Goal: Task Accomplishment & Management: Complete application form

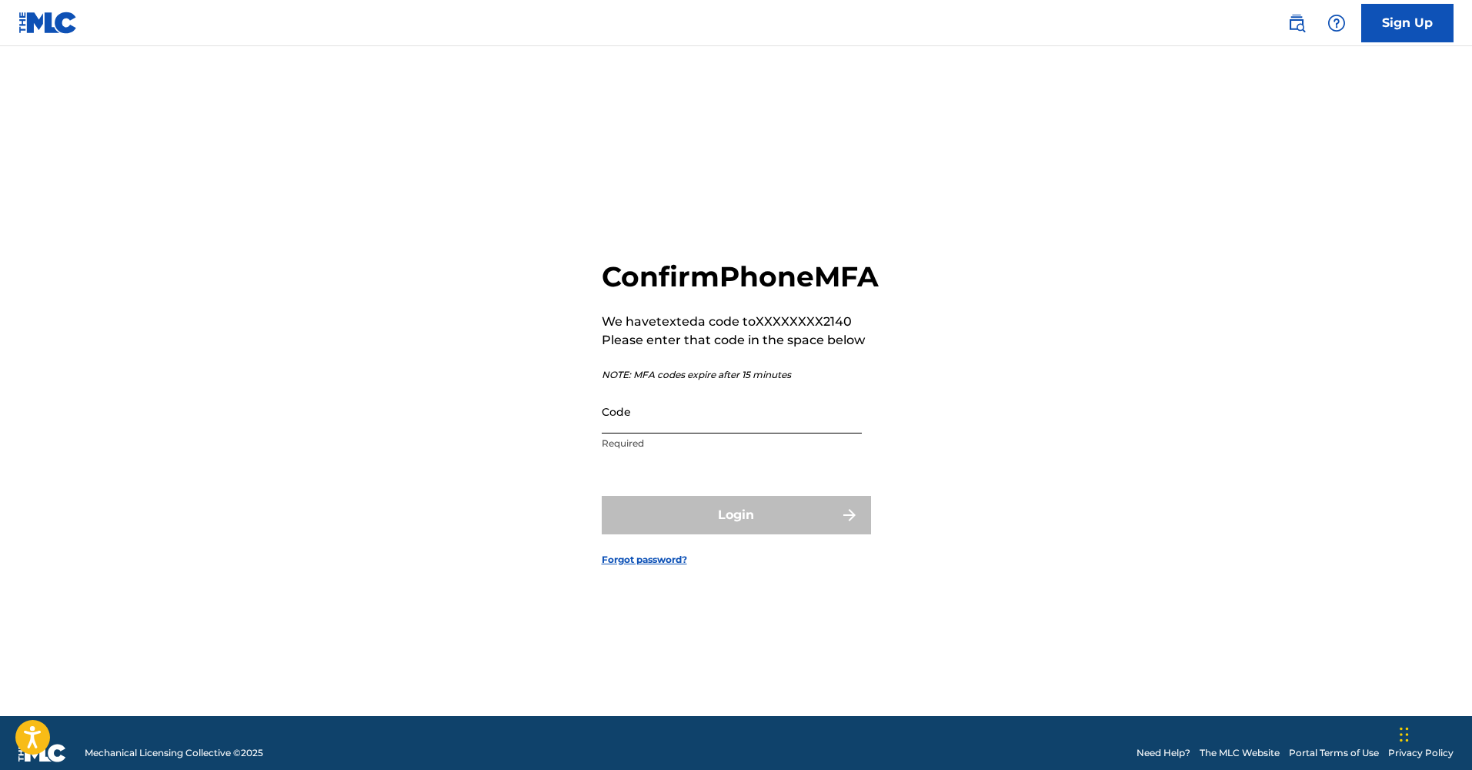
click at [738, 433] on input "Code" at bounding box center [732, 411] width 260 height 44
click at [735, 486] on form "Confirm Phone MFA We have texted a code to XXXXXXXX2140 Please enter that code …" at bounding box center [736, 400] width 269 height 631
click at [701, 433] on input "Code" at bounding box center [732, 411] width 260 height 44
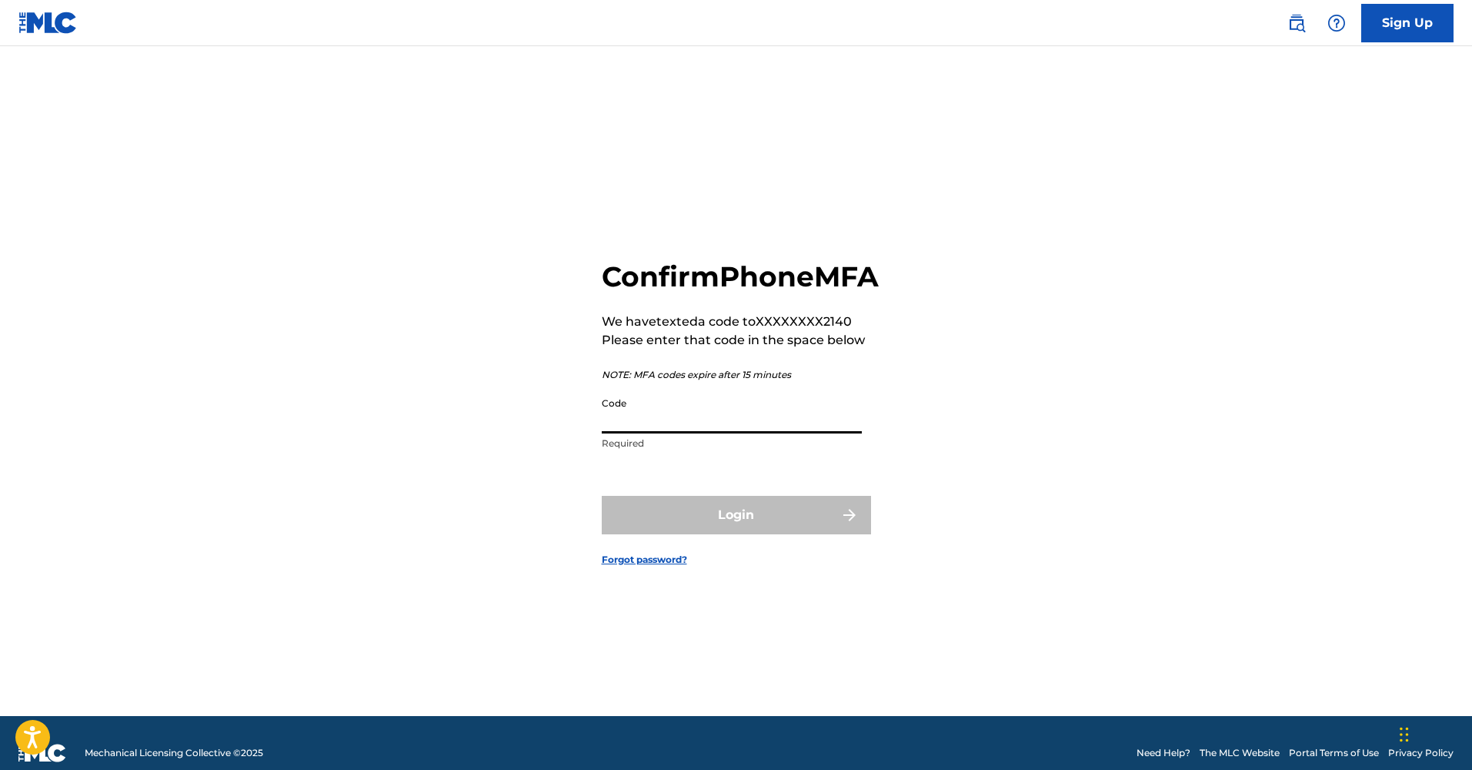
paste input "421650 i"
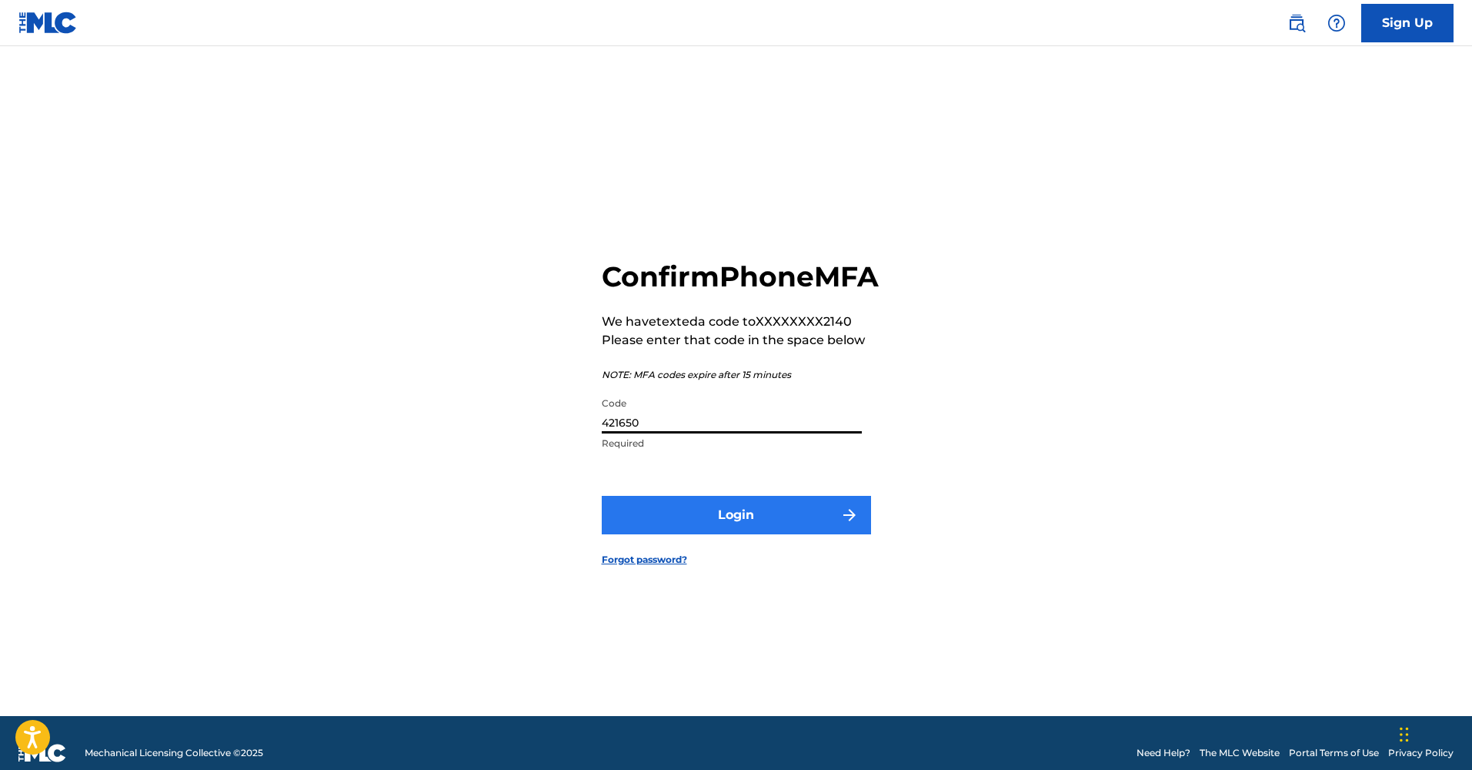
type input "421650"
click at [775, 525] on button "Login" at bounding box center [736, 515] width 269 height 38
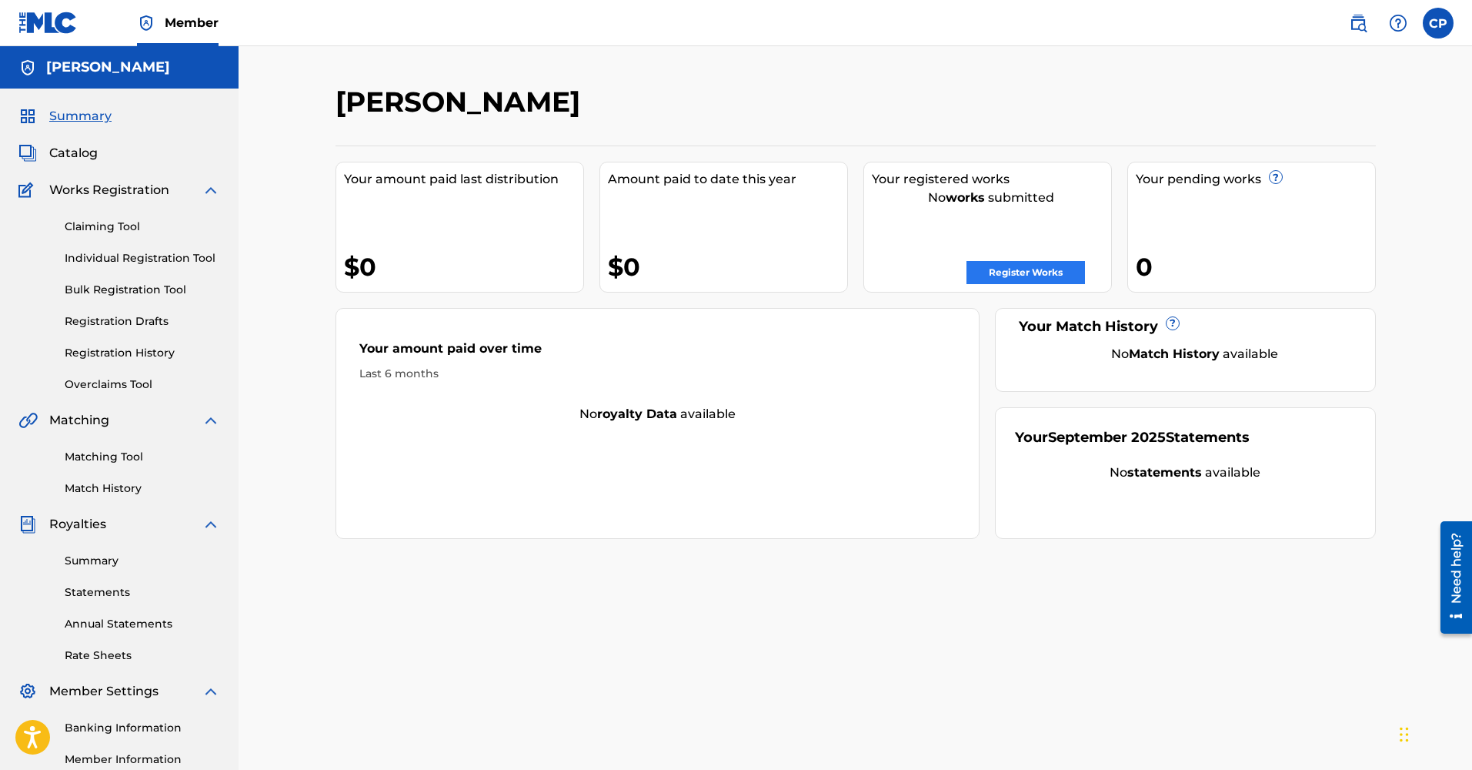
click at [1044, 276] on link "Register Works" at bounding box center [1026, 272] width 119 height 23
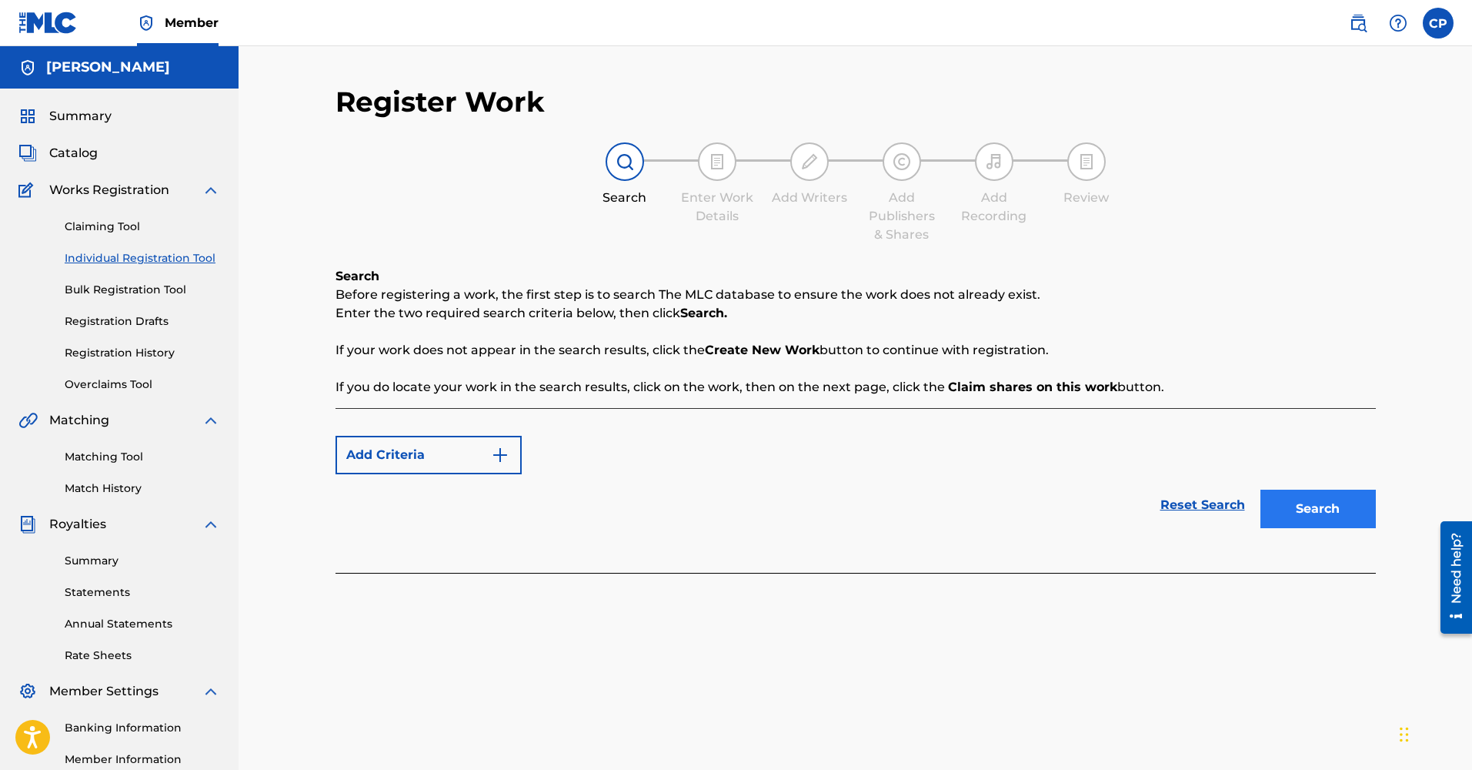
click at [1329, 523] on button "Search" at bounding box center [1318, 508] width 115 height 38
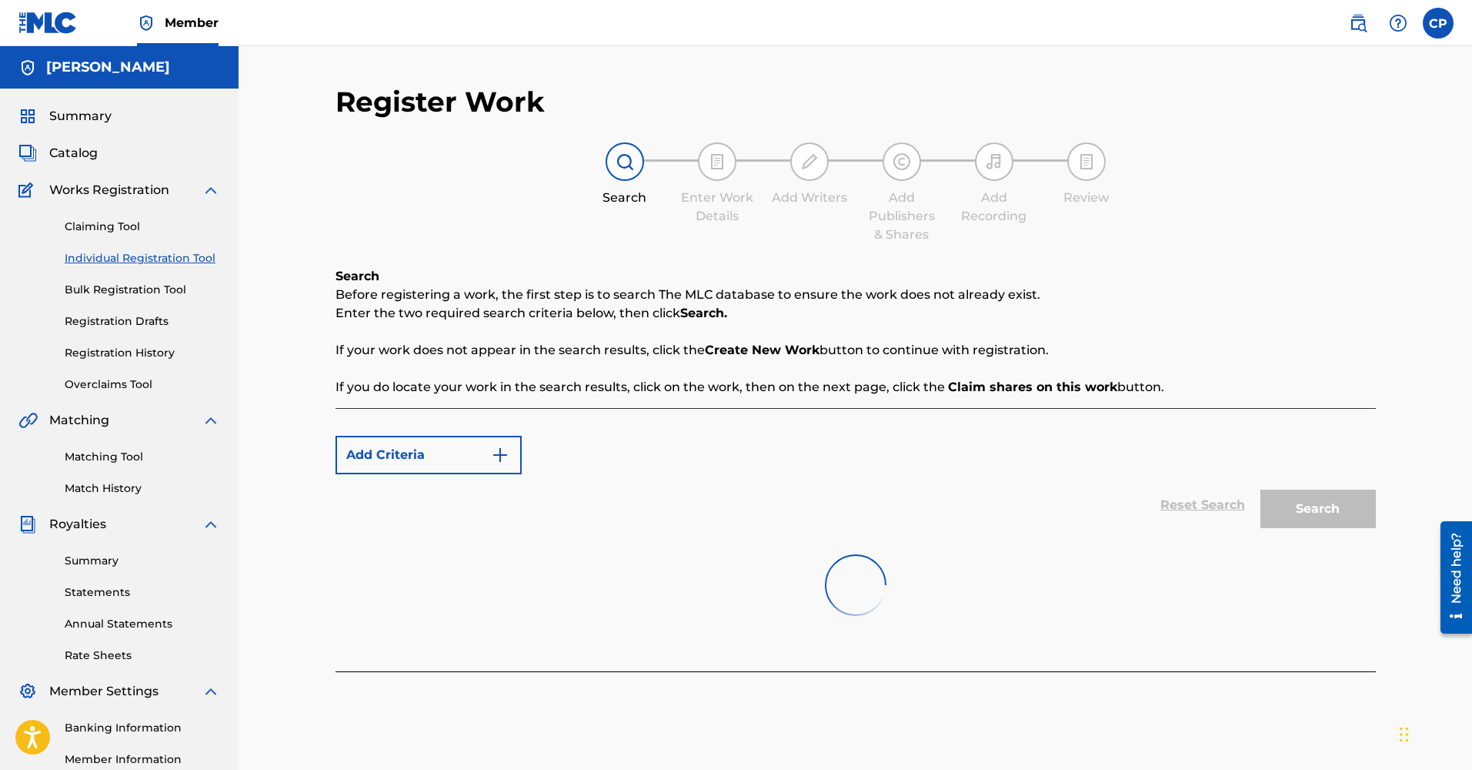
scroll to position [17, 0]
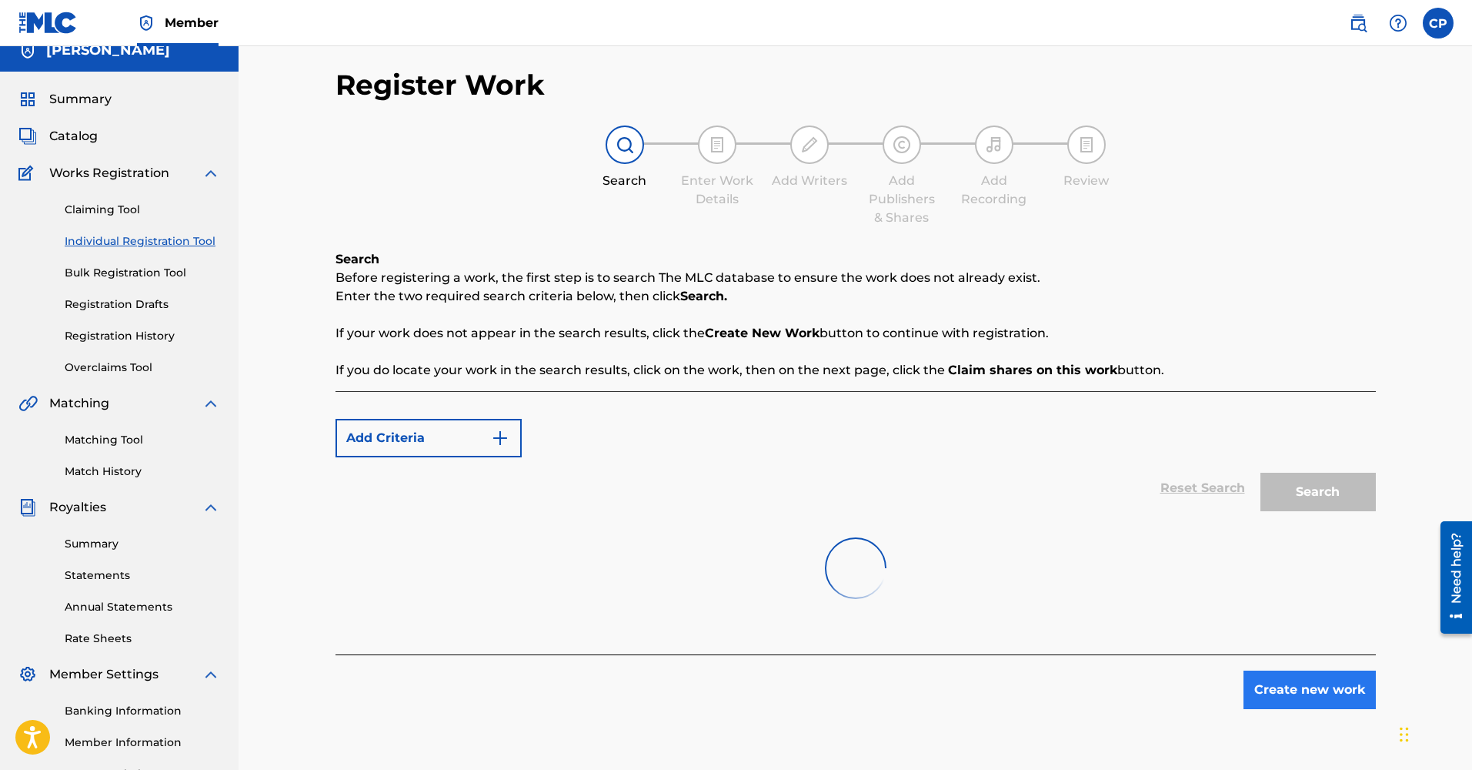
click at [1314, 686] on button "Create new work" at bounding box center [1310, 689] width 132 height 38
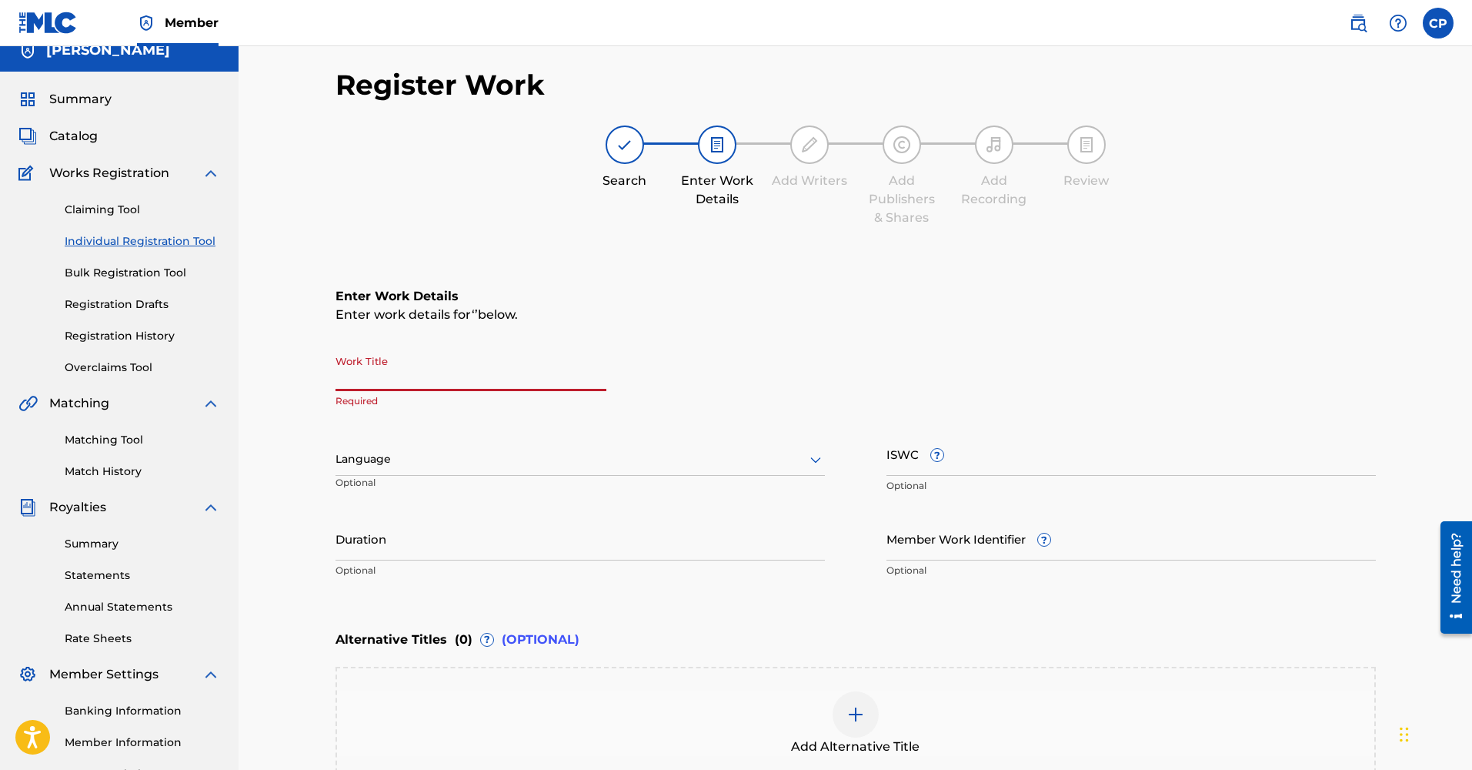
click at [399, 387] on input "Work Title" at bounding box center [471, 369] width 271 height 44
type input "[PERSON_NAME]"
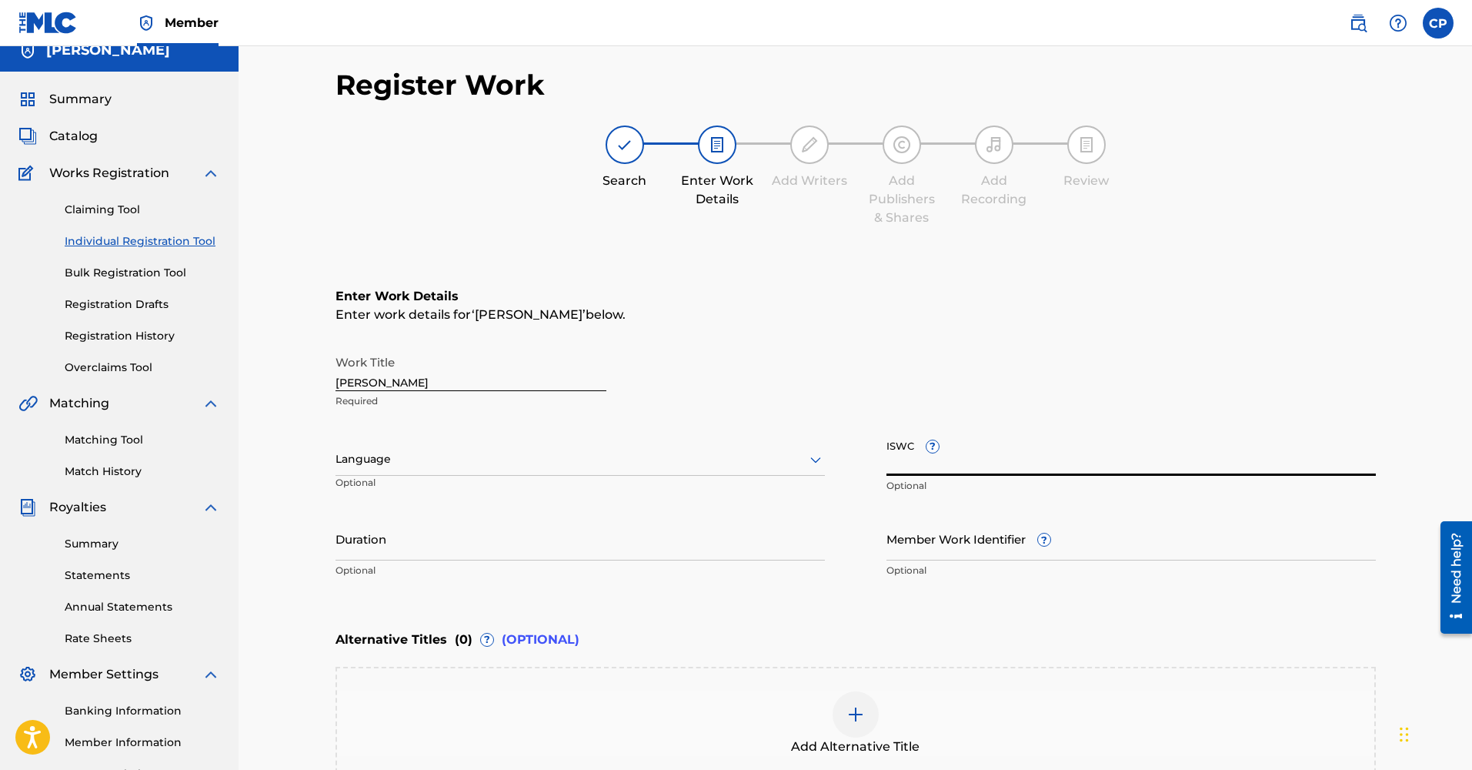
click at [910, 464] on input "ISWC ?" at bounding box center [1131, 454] width 489 height 44
click at [1038, 456] on input "ISWC ?" at bounding box center [1131, 453] width 489 height 44
paste input "T-335.262.452-9"
type input "T-335.262.452-9"
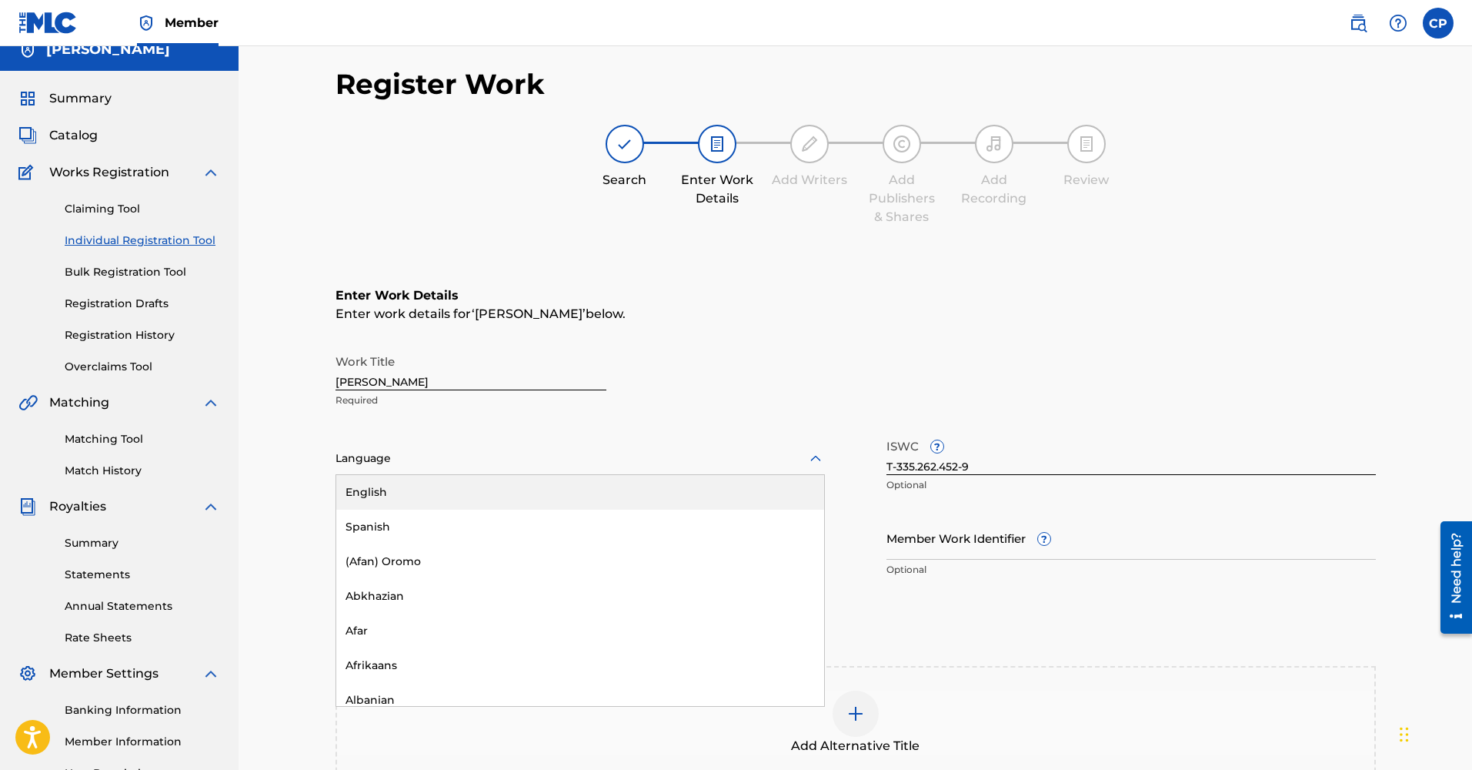
click at [424, 462] on div at bounding box center [580, 458] width 489 height 19
click at [423, 497] on div "English" at bounding box center [580, 492] width 488 height 35
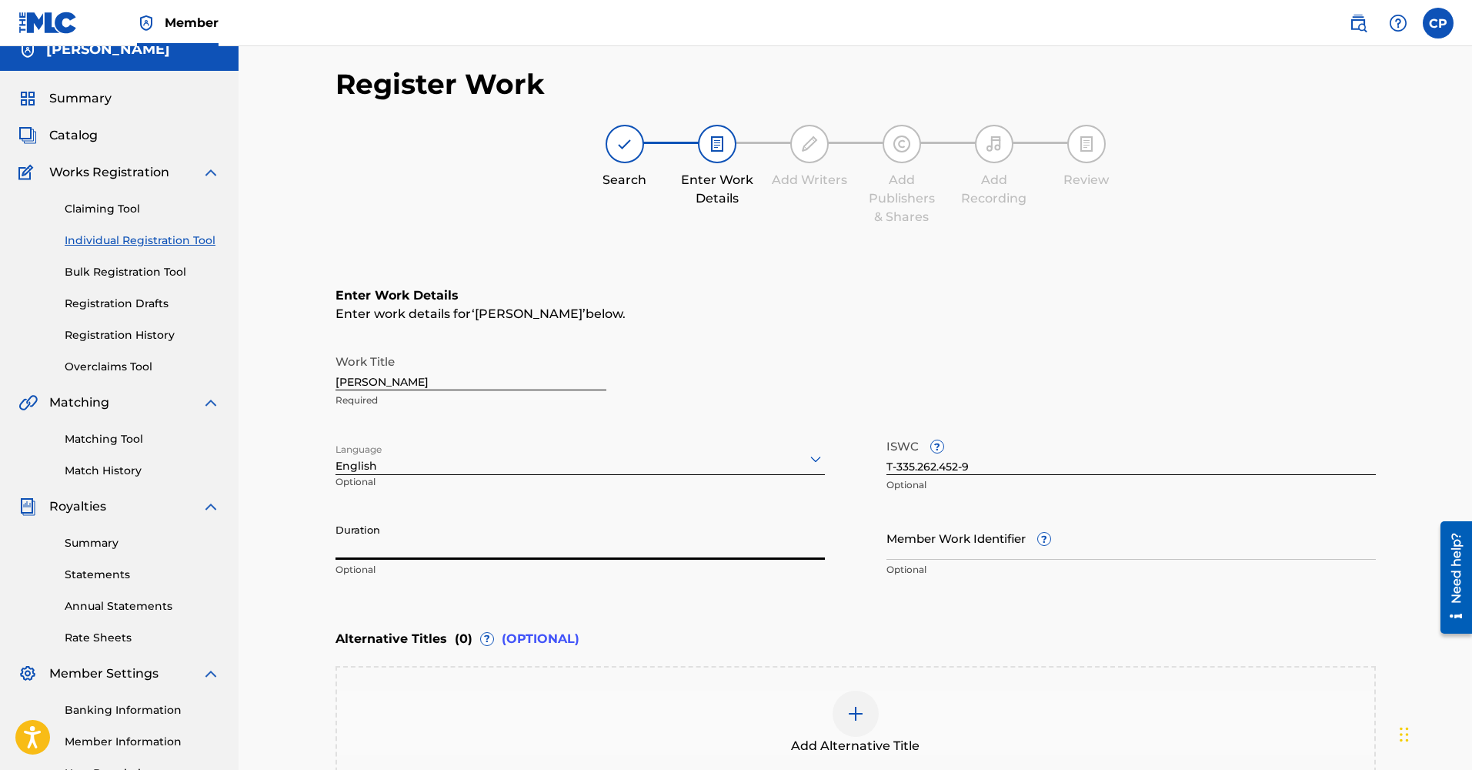
click at [409, 536] on input "Duration" at bounding box center [580, 538] width 489 height 44
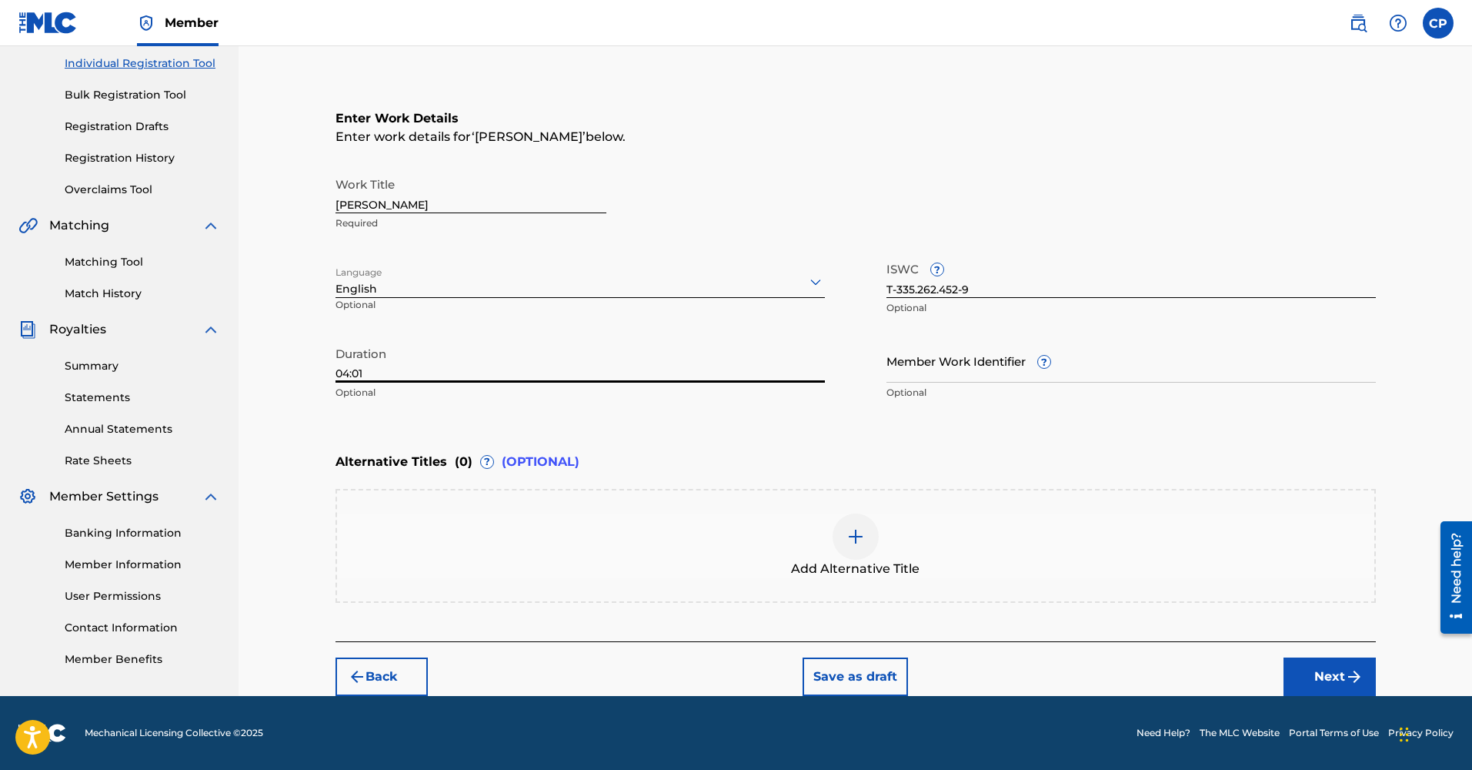
scroll to position [195, 0]
type input "04:01"
click at [1327, 672] on button "Next" at bounding box center [1330, 676] width 92 height 38
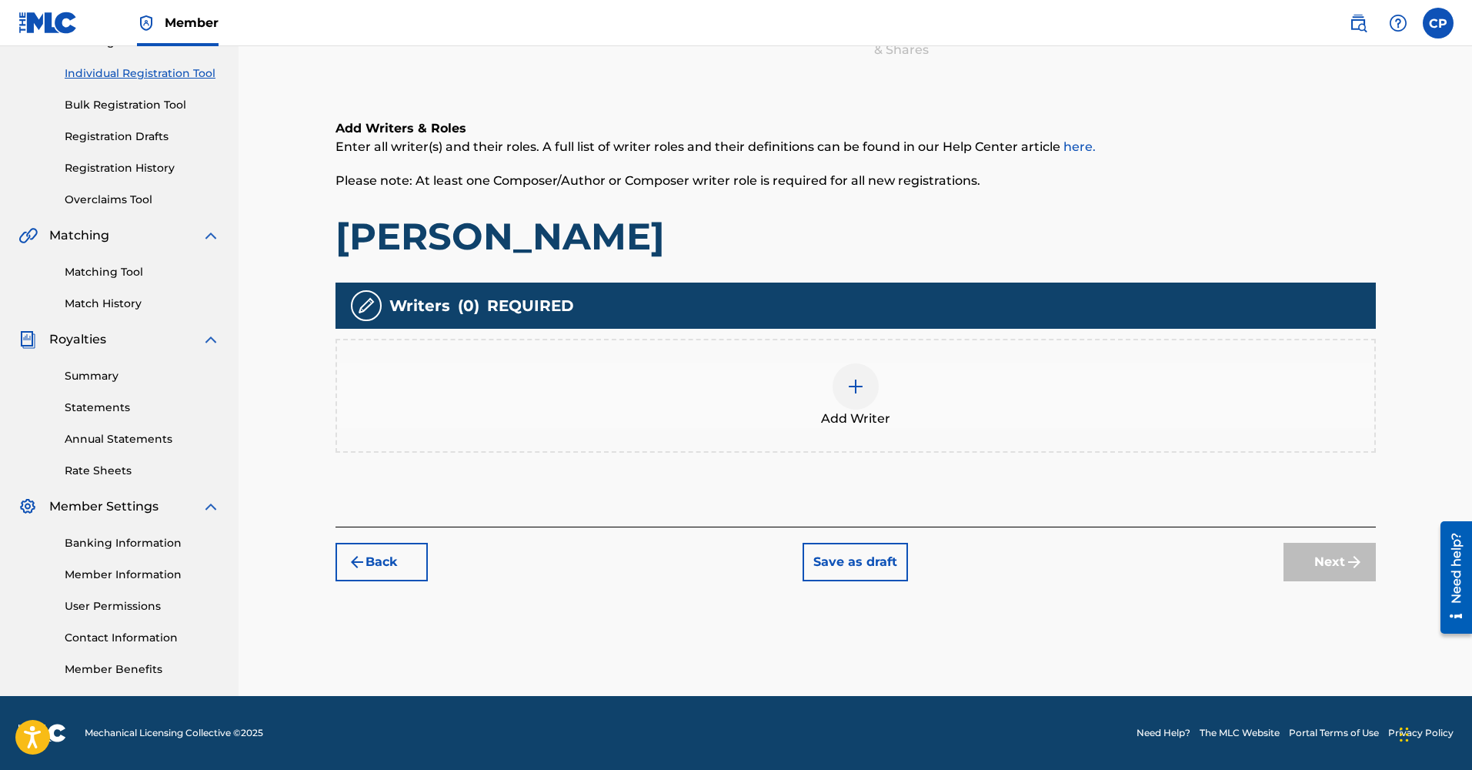
click at [849, 395] on img at bounding box center [856, 386] width 18 height 18
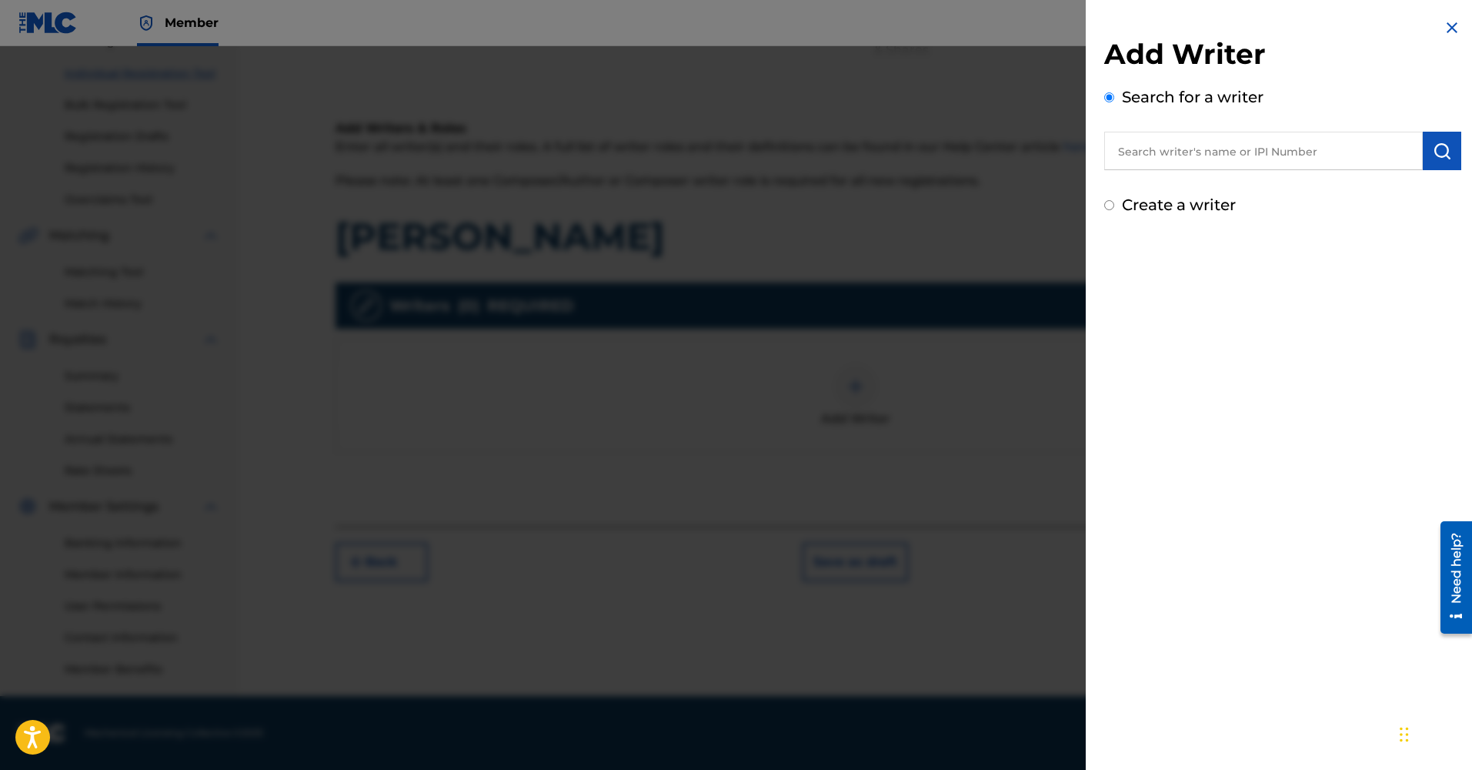
click at [1224, 149] on input "text" at bounding box center [1263, 151] width 319 height 38
paste input "01257720253"
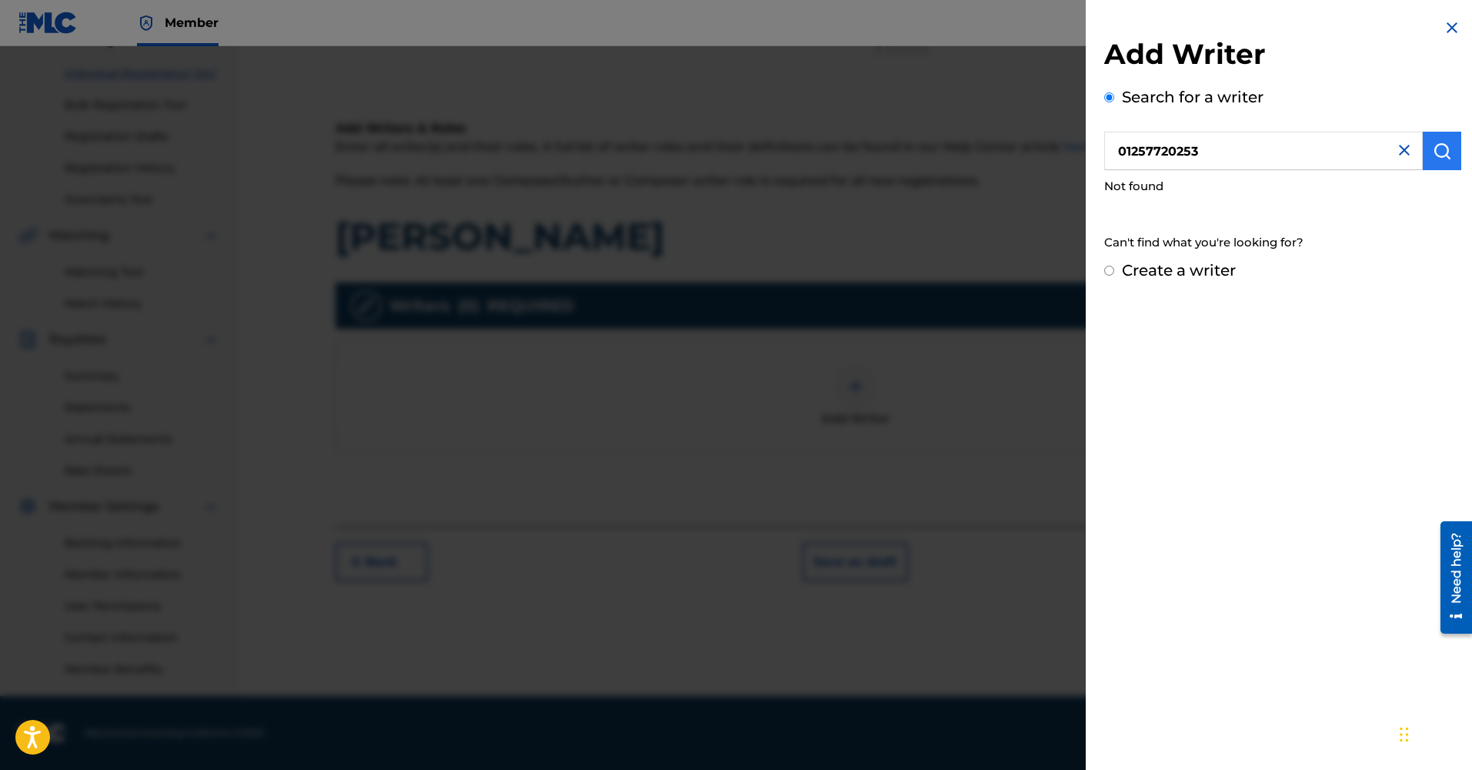
type input "01257720253"
click at [1441, 149] on img "submit" at bounding box center [1442, 151] width 18 height 18
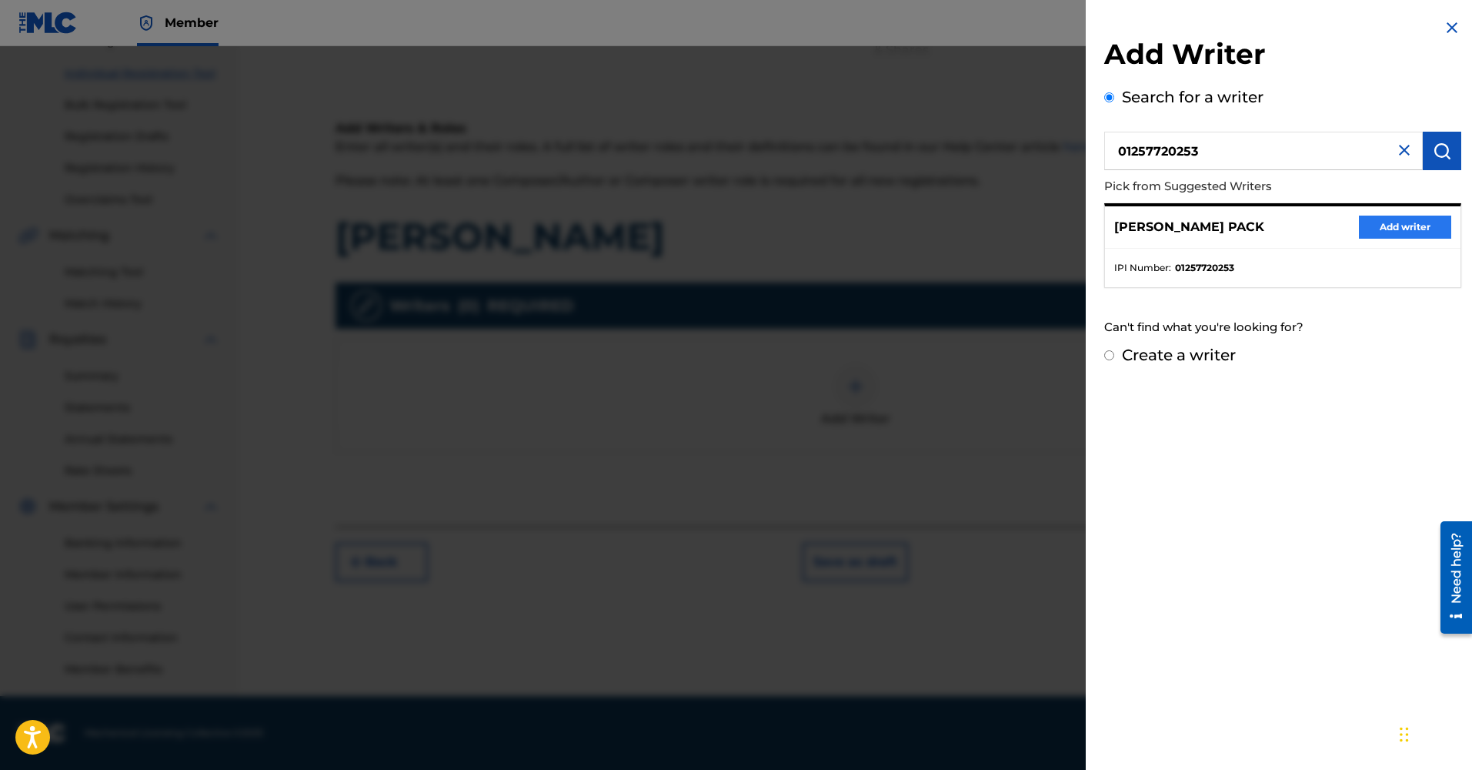
click at [1421, 232] on button "Add writer" at bounding box center [1405, 226] width 92 height 23
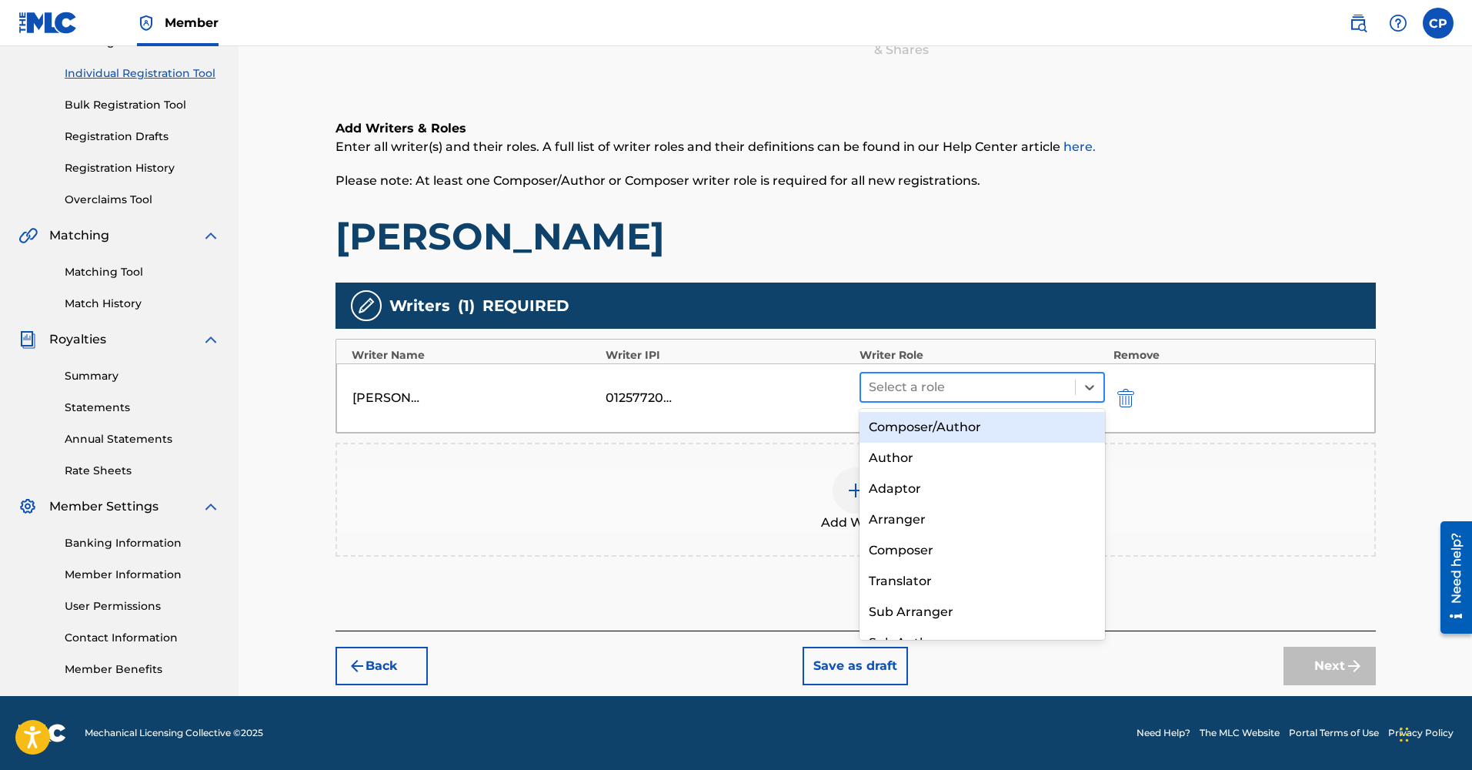
click at [890, 391] on div at bounding box center [968, 387] width 199 height 22
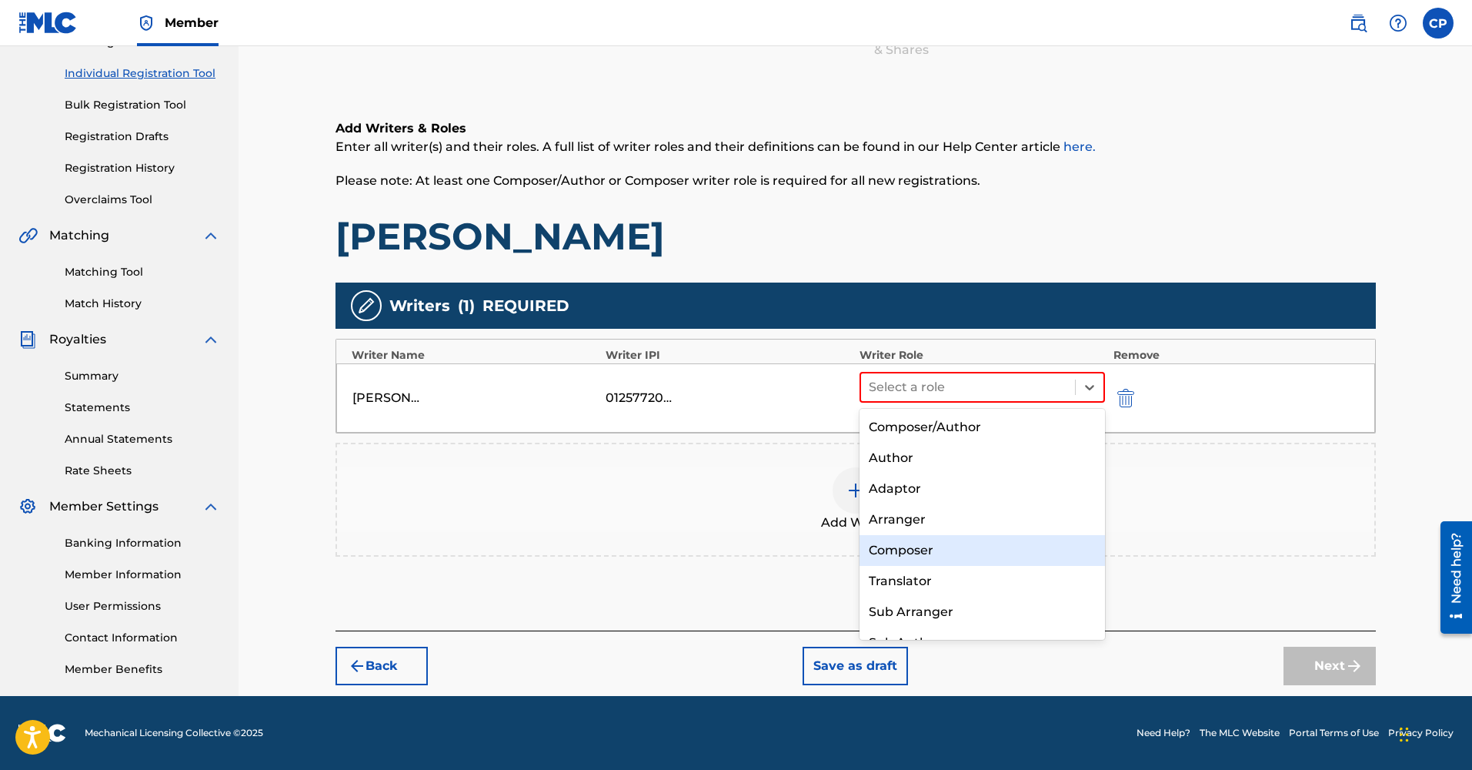
click at [933, 540] on div "Composer" at bounding box center [983, 550] width 246 height 31
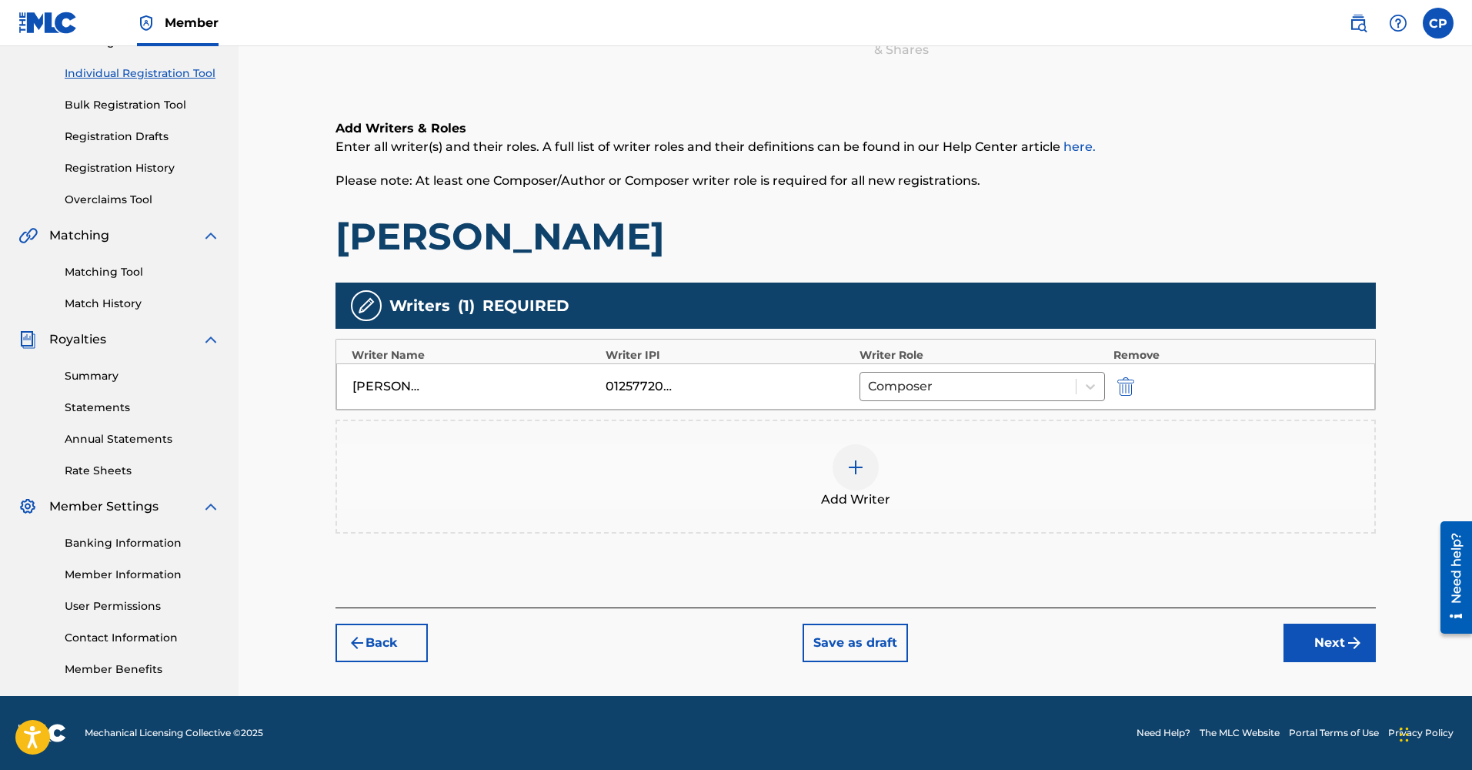
click at [865, 461] on div at bounding box center [856, 467] width 46 height 46
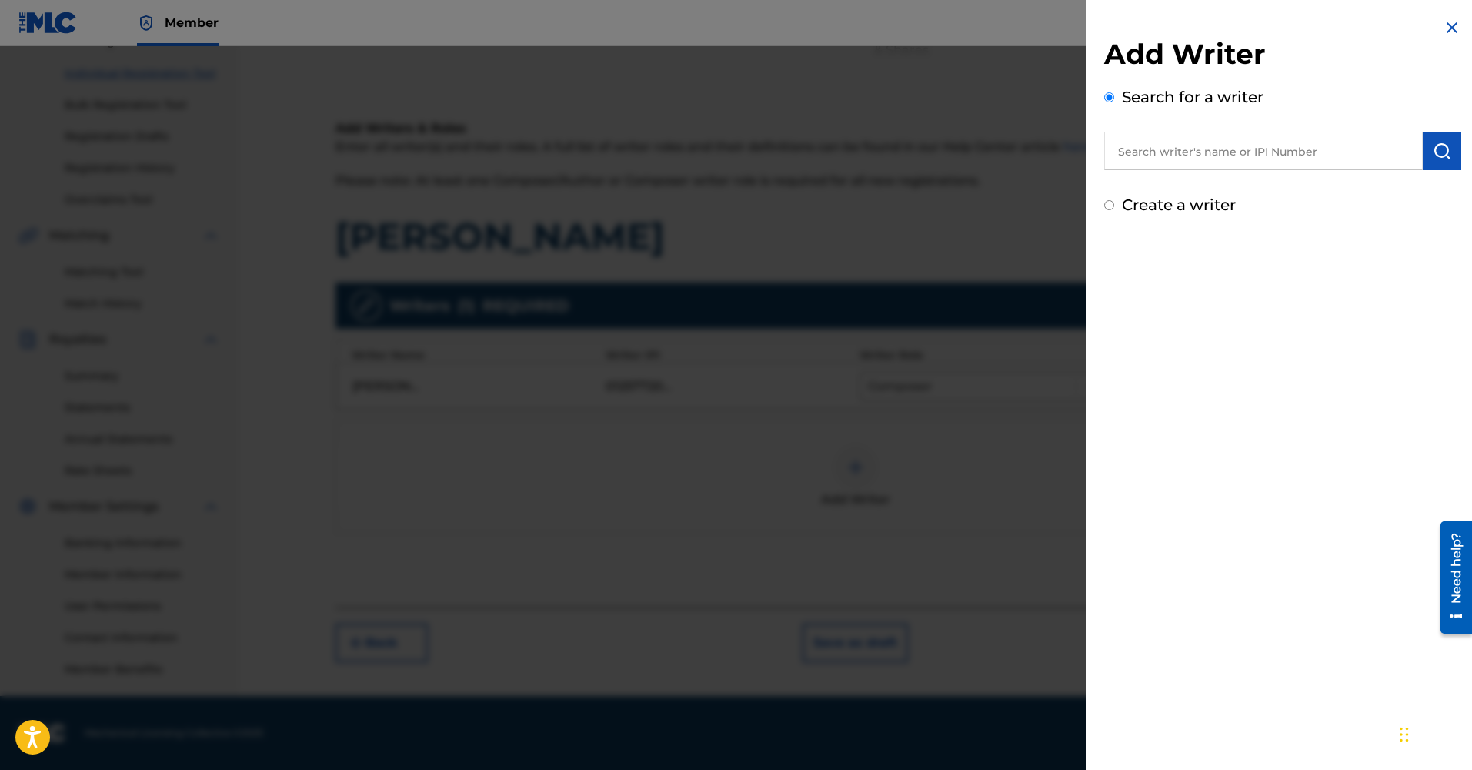
click at [1177, 146] on input "text" at bounding box center [1263, 151] width 319 height 38
paste input "01257732439"
type input "01257732439"
click at [1433, 156] on img "submit" at bounding box center [1442, 151] width 18 height 18
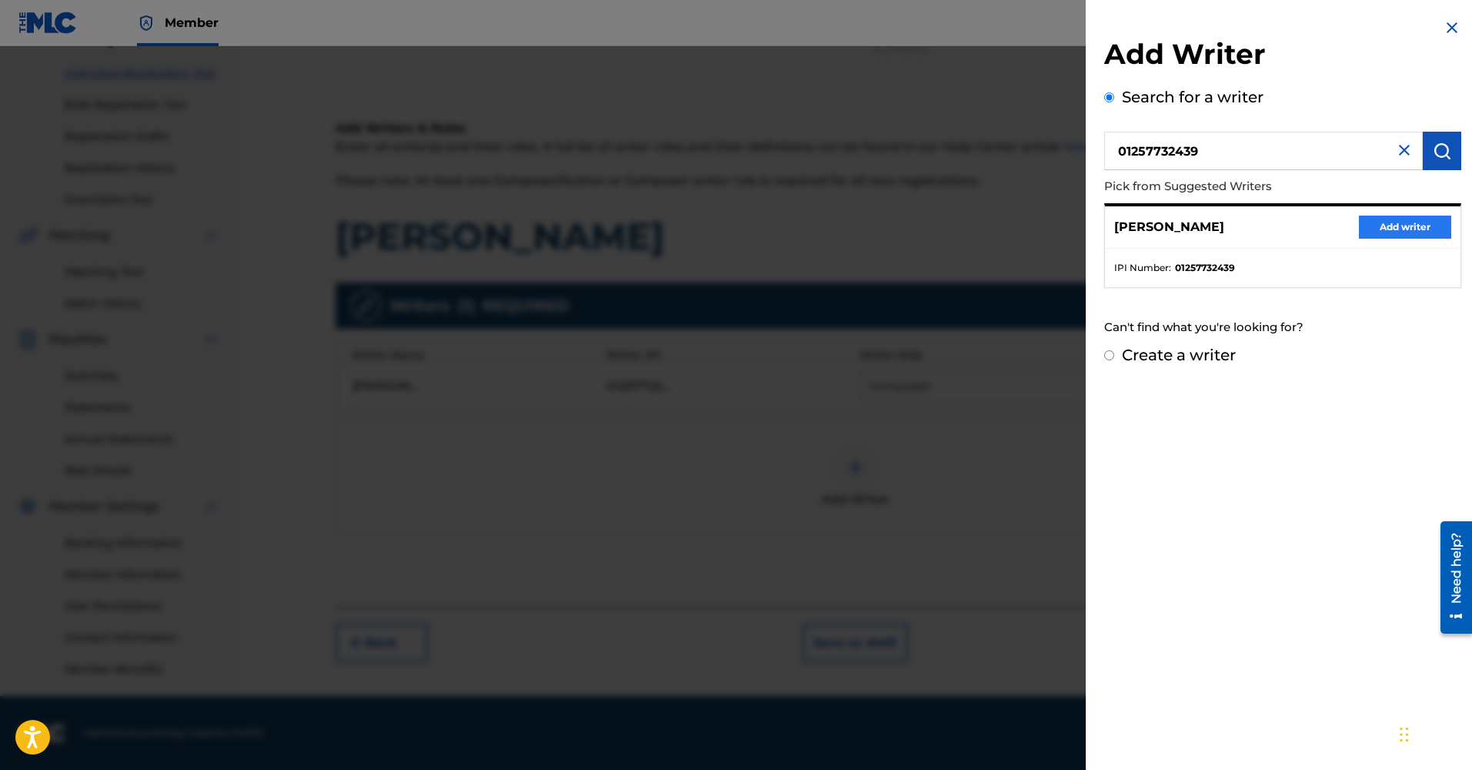
click at [1414, 222] on button "Add writer" at bounding box center [1405, 226] width 92 height 23
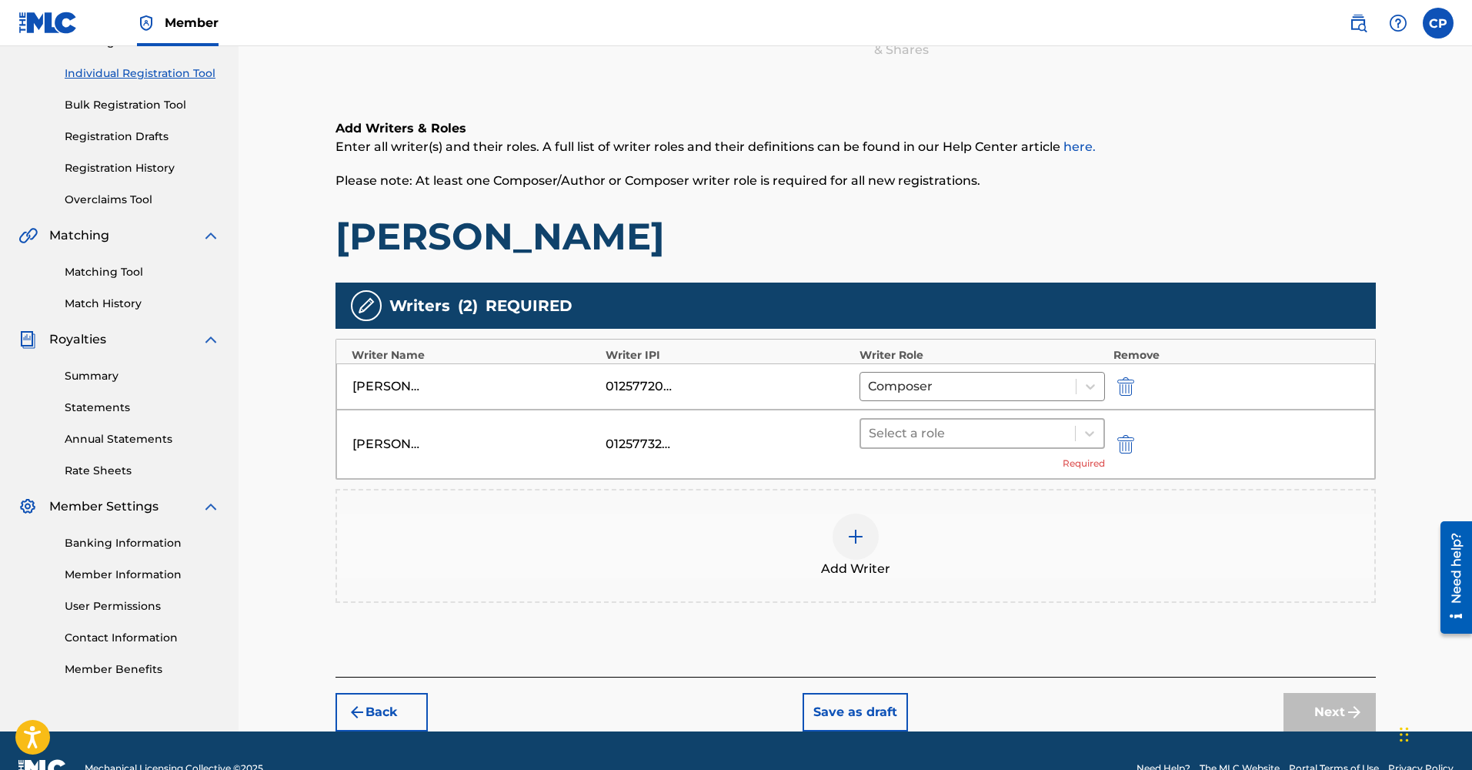
click at [989, 434] on div at bounding box center [968, 433] width 199 height 22
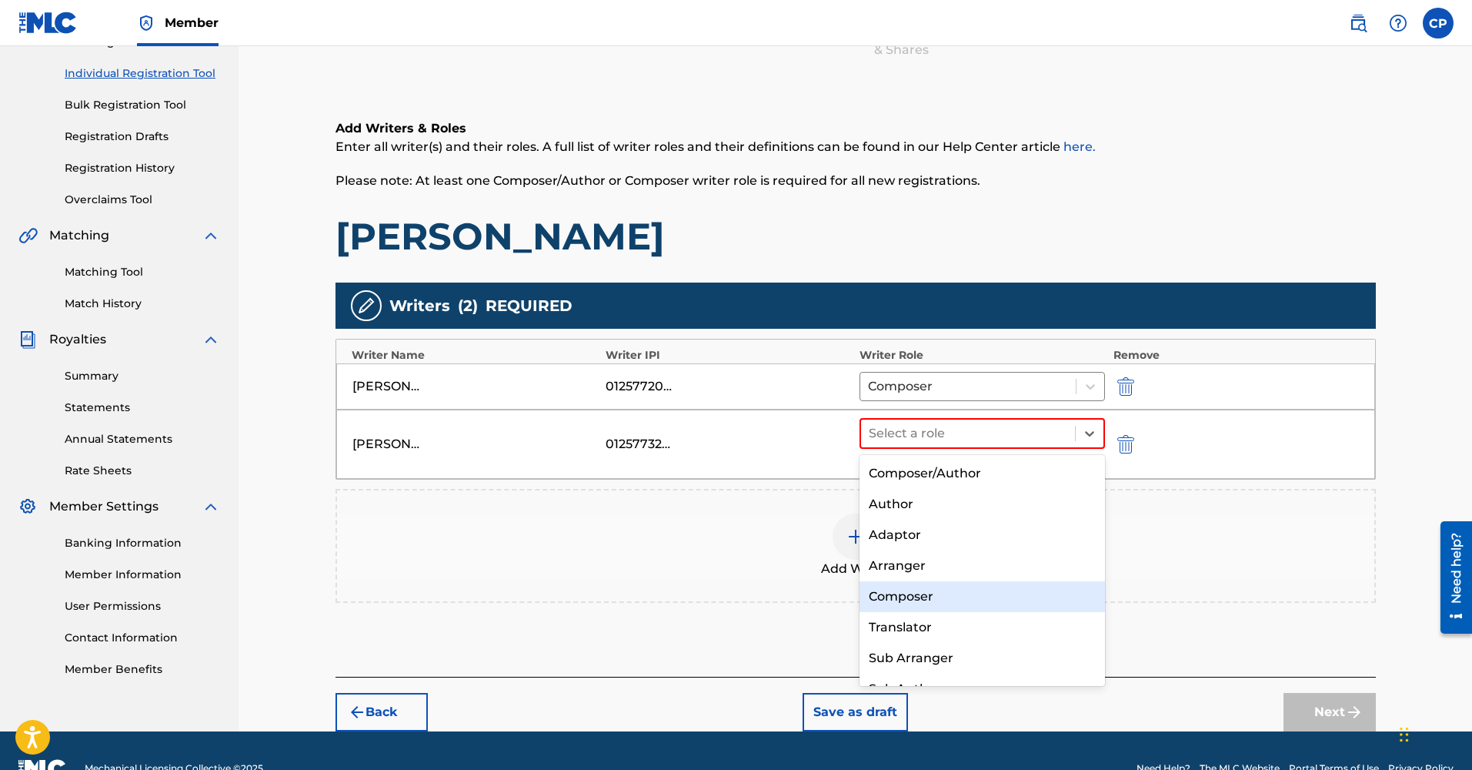
click at [988, 583] on div "Composer" at bounding box center [983, 596] width 246 height 31
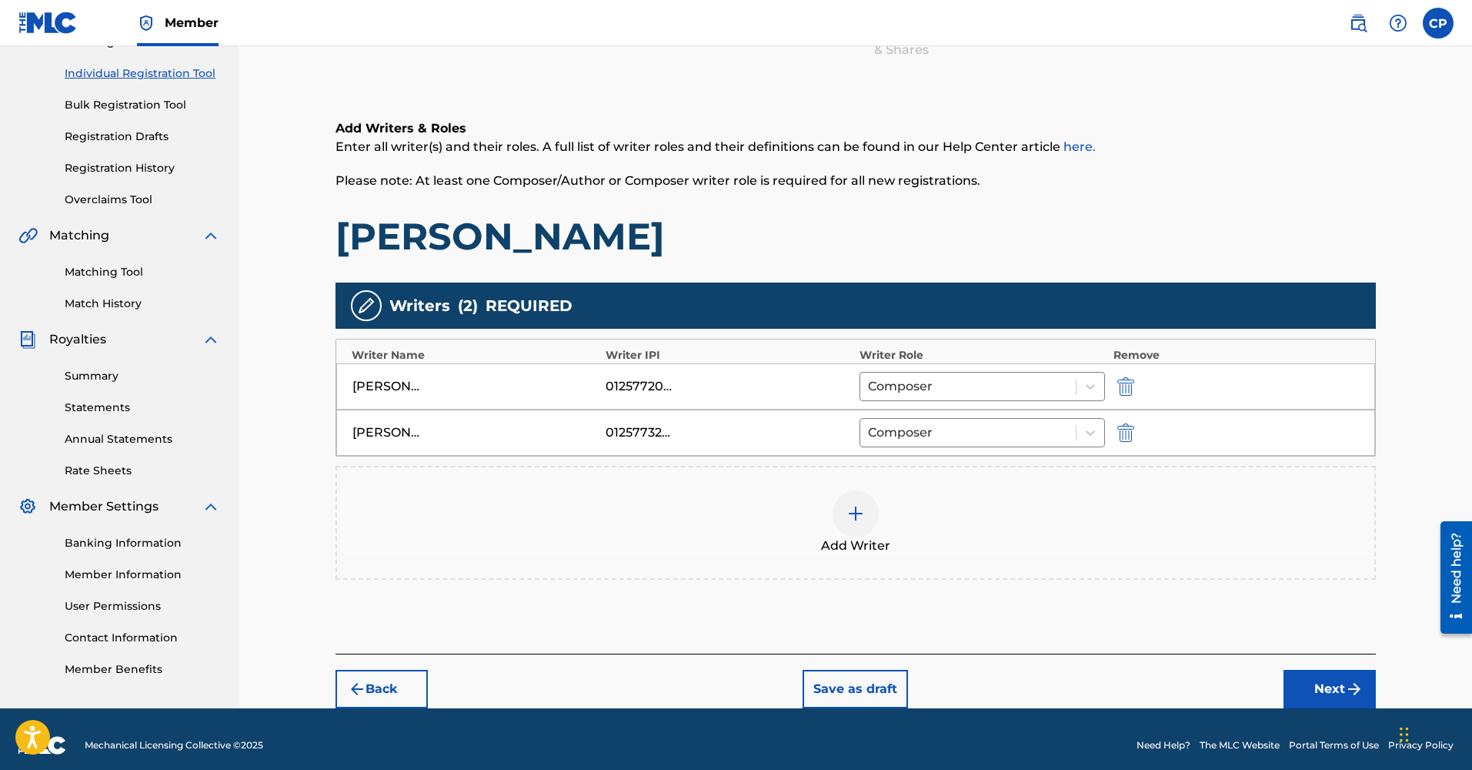
click at [857, 521] on img at bounding box center [856, 513] width 18 height 18
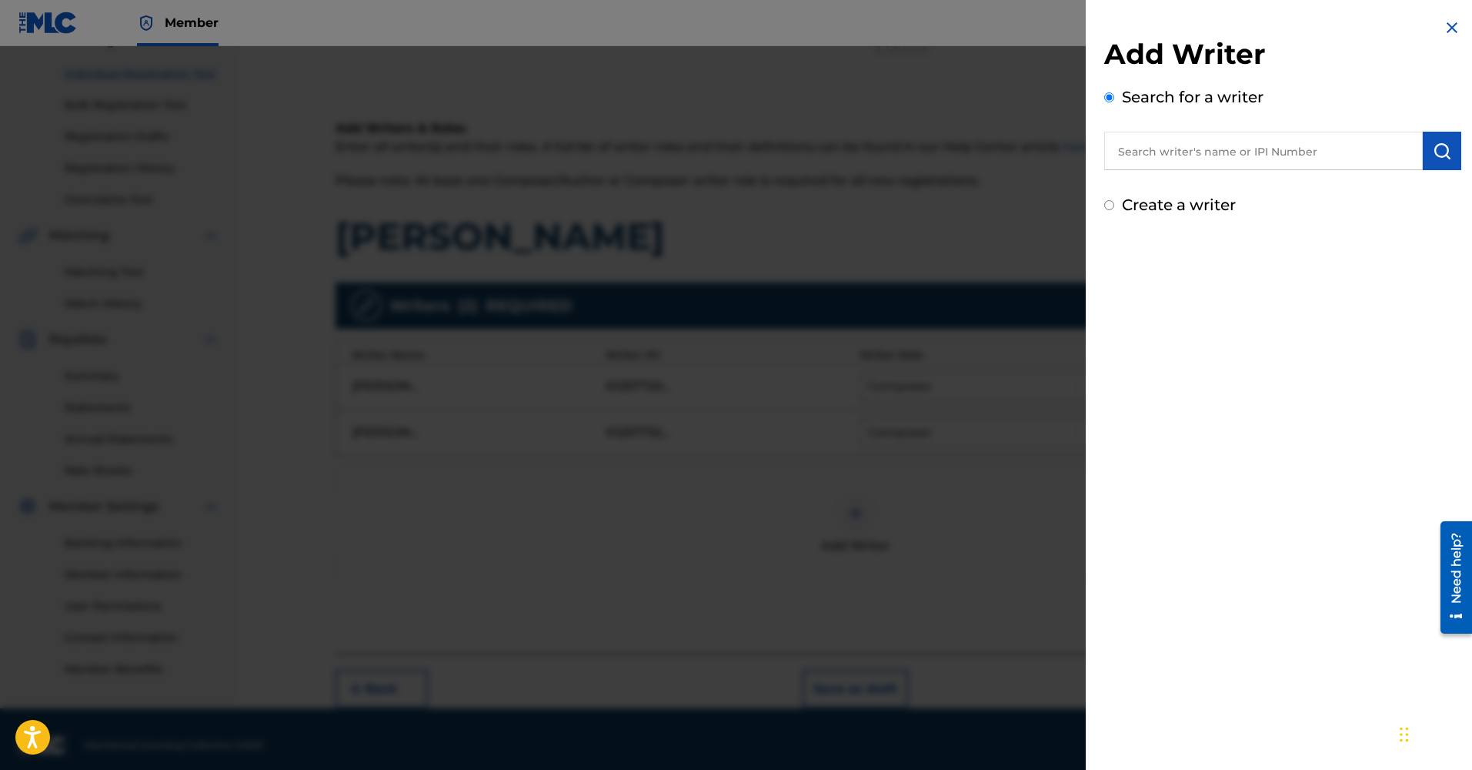
click at [1147, 152] on input "text" at bounding box center [1263, 151] width 319 height 38
paste input "01257721054"
type input "01257721054"
click at [1433, 154] on img "submit" at bounding box center [1442, 151] width 18 height 18
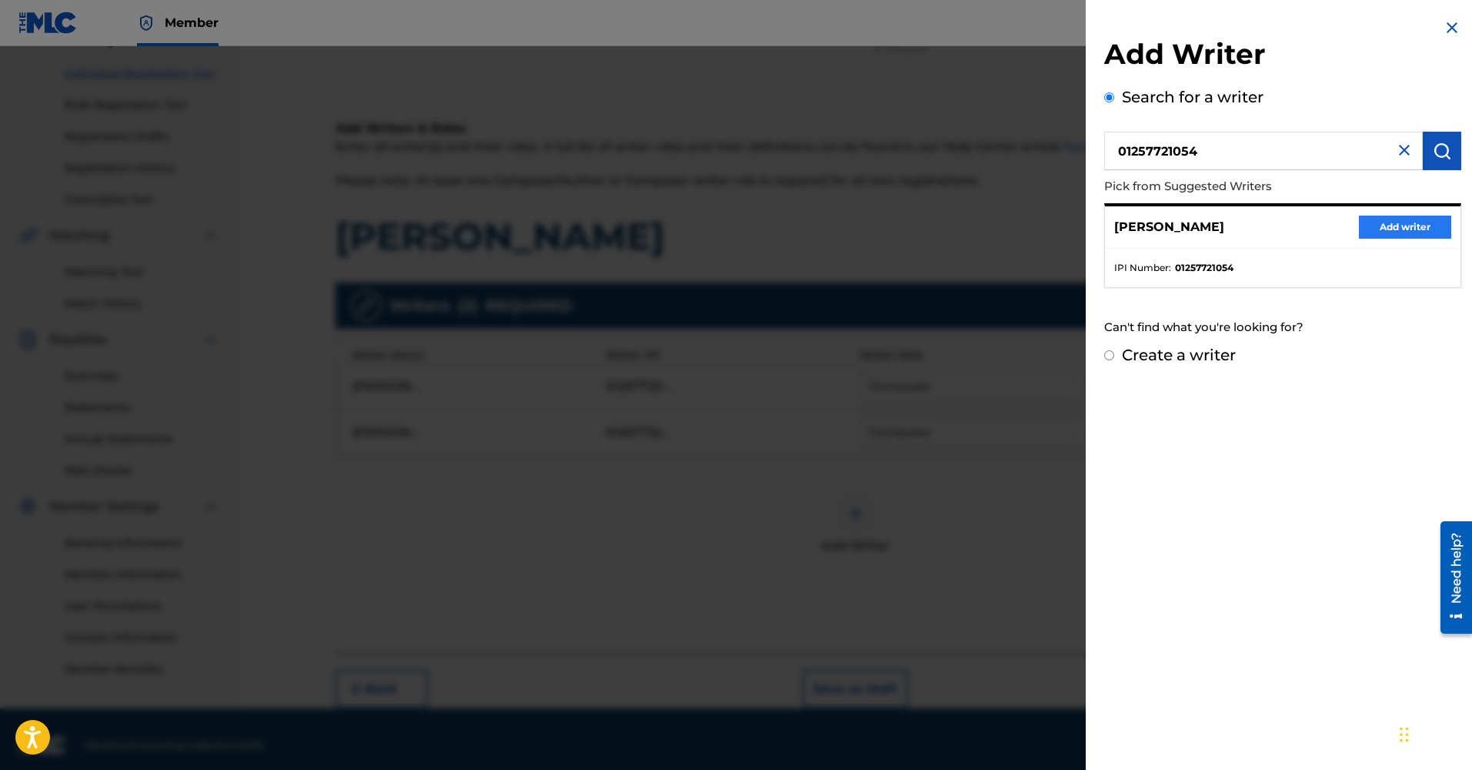
click at [1382, 231] on button "Add writer" at bounding box center [1405, 226] width 92 height 23
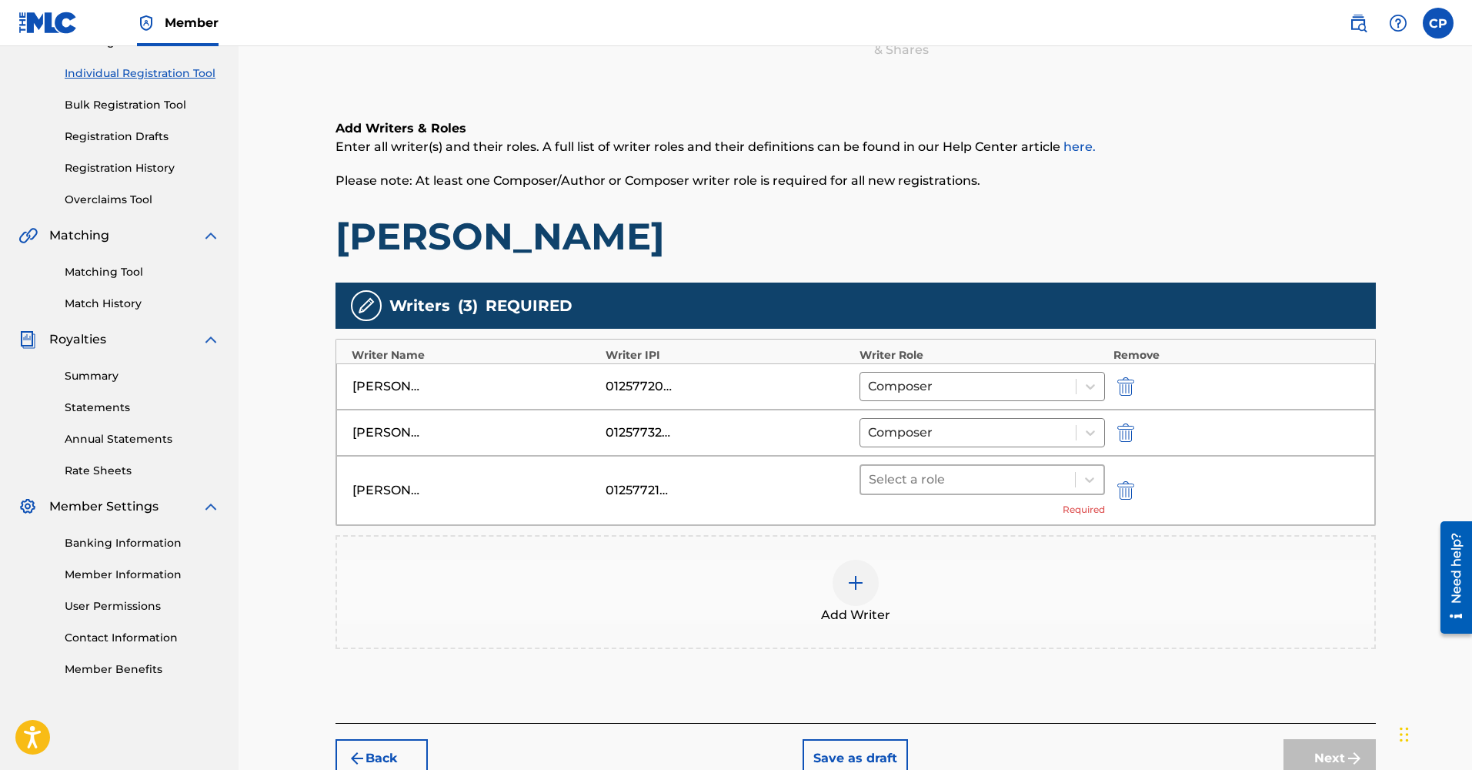
click at [917, 479] on div at bounding box center [968, 480] width 199 height 22
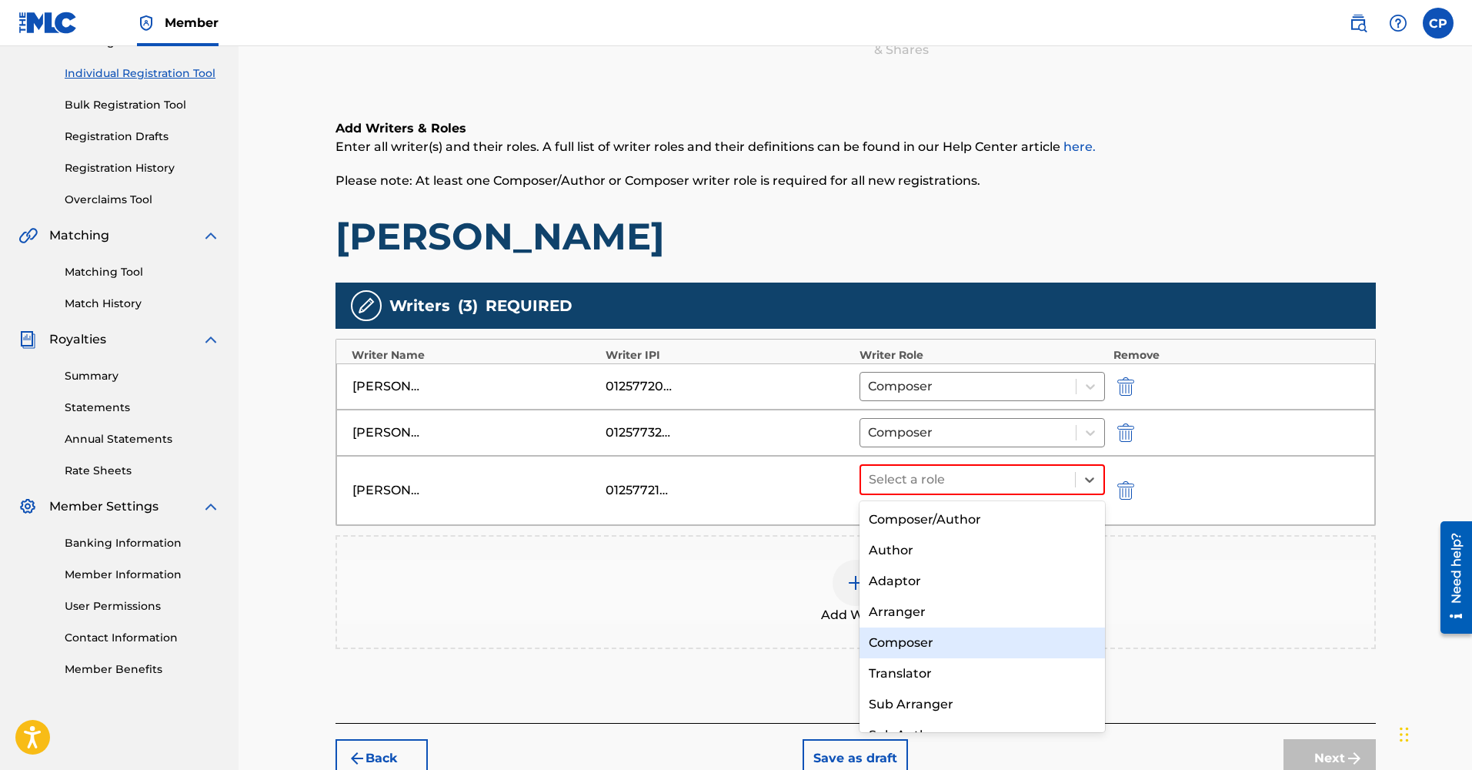
click at [926, 647] on div "Composer" at bounding box center [983, 642] width 246 height 31
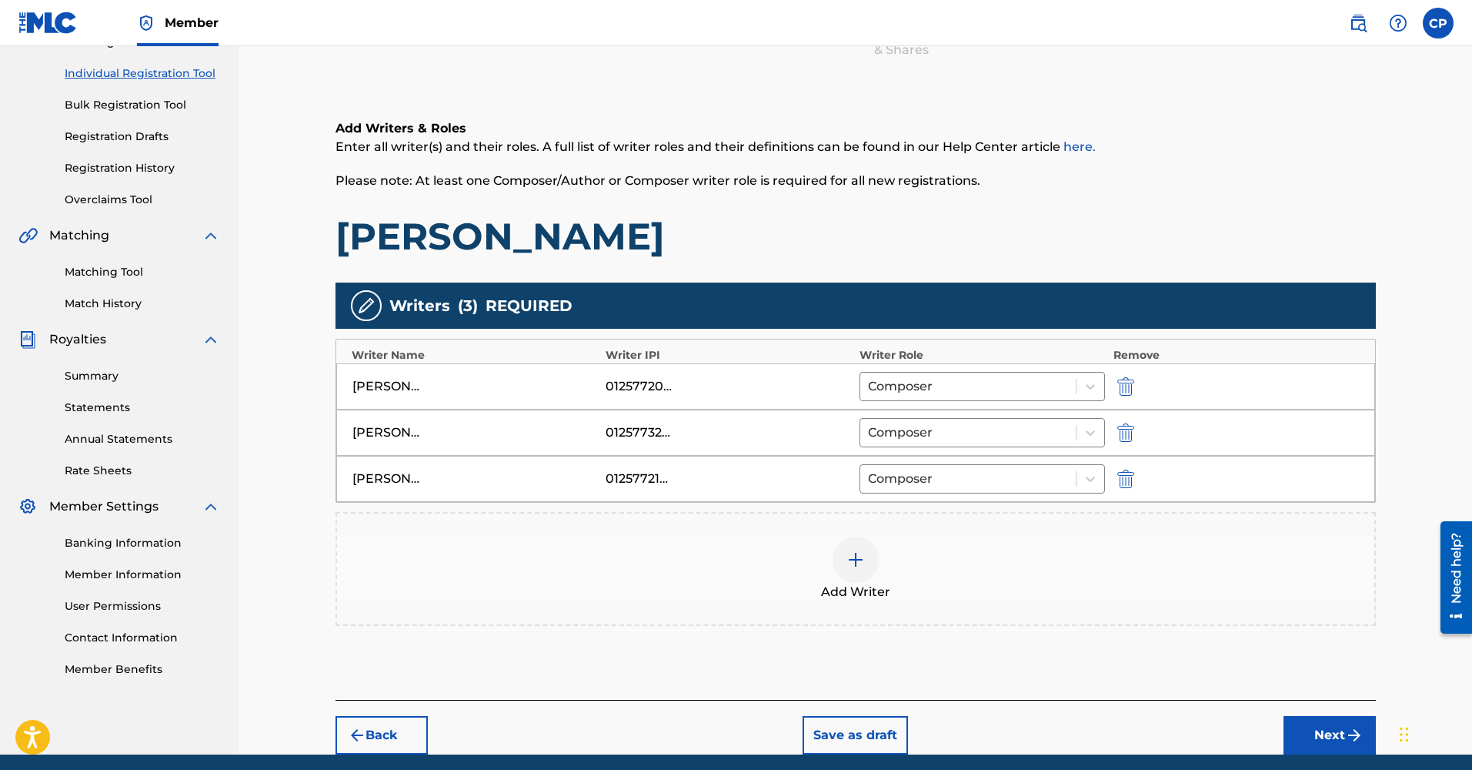
click at [847, 569] on div at bounding box center [856, 559] width 46 height 46
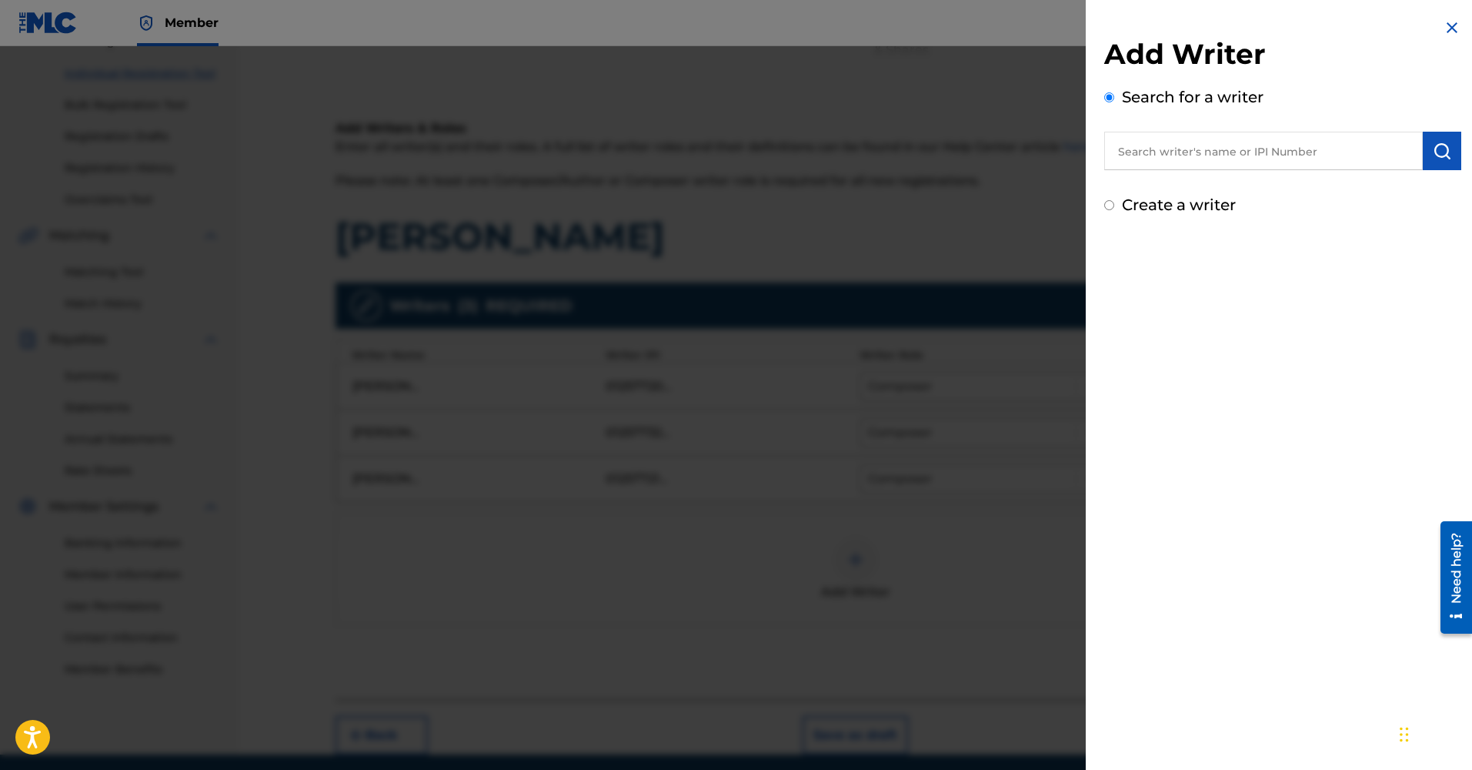
click at [1187, 156] on input "text" at bounding box center [1263, 151] width 319 height 38
paste input "01258073939"
type input "01258073939"
click at [1429, 161] on button "submit" at bounding box center [1442, 151] width 38 height 38
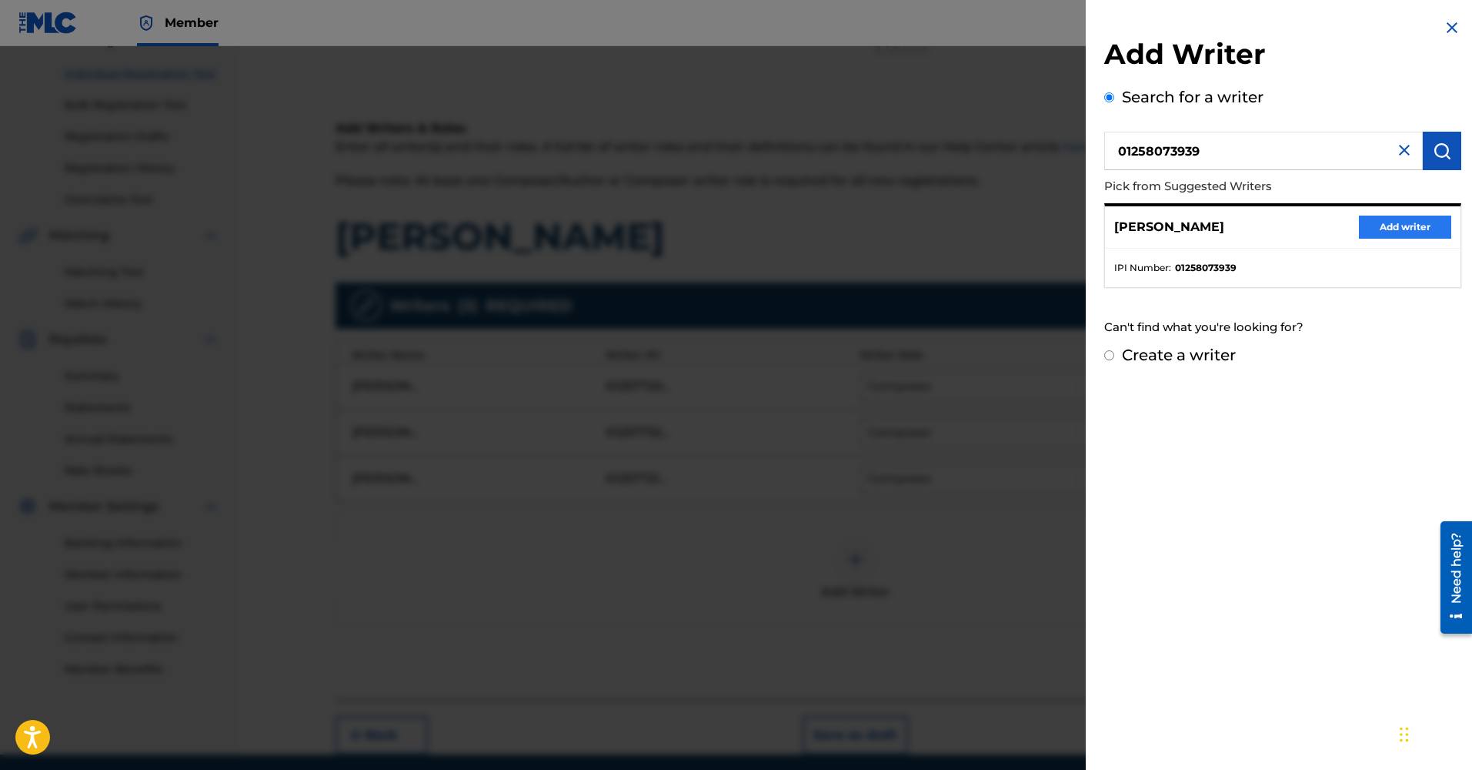
click at [1399, 231] on button "Add writer" at bounding box center [1405, 226] width 92 height 23
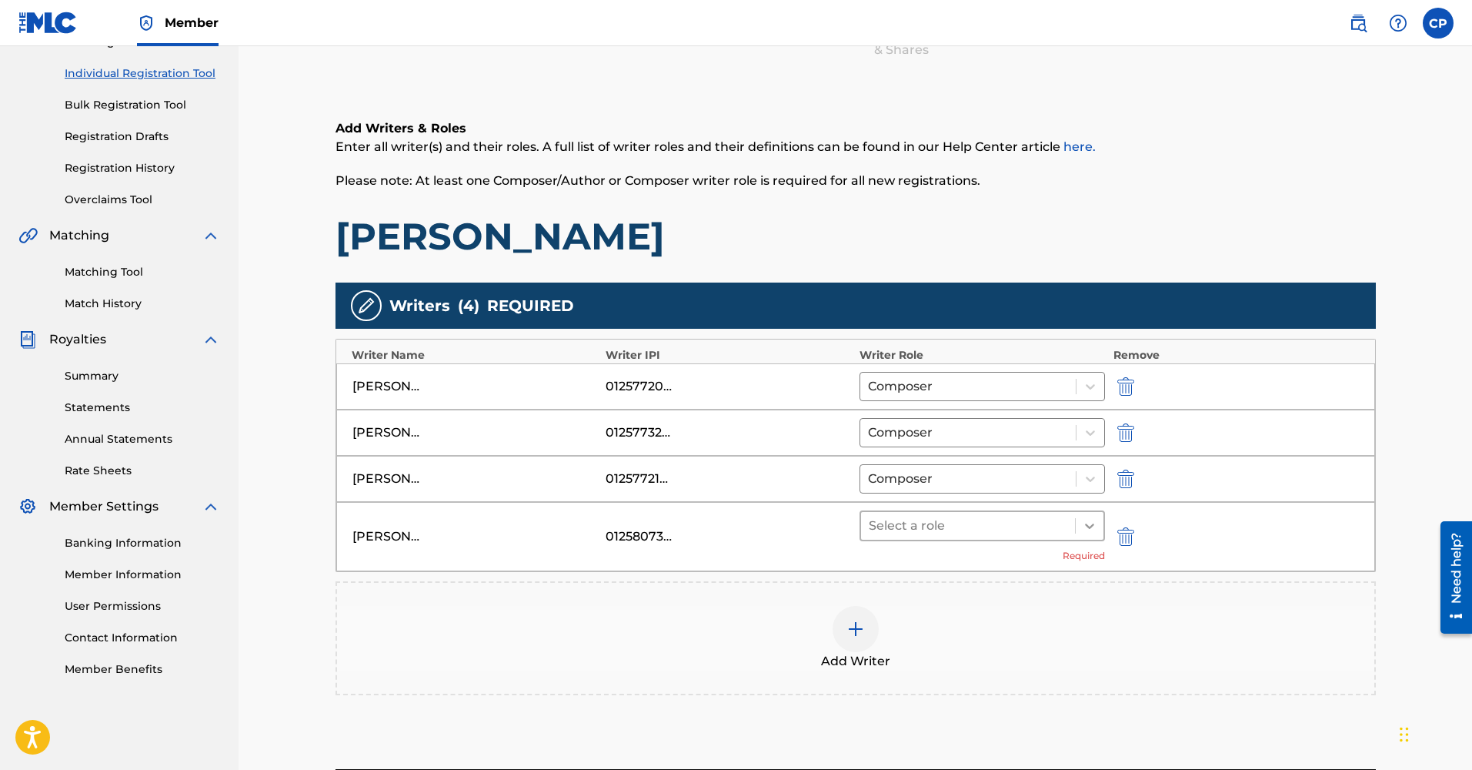
click at [1087, 522] on icon at bounding box center [1089, 525] width 15 height 15
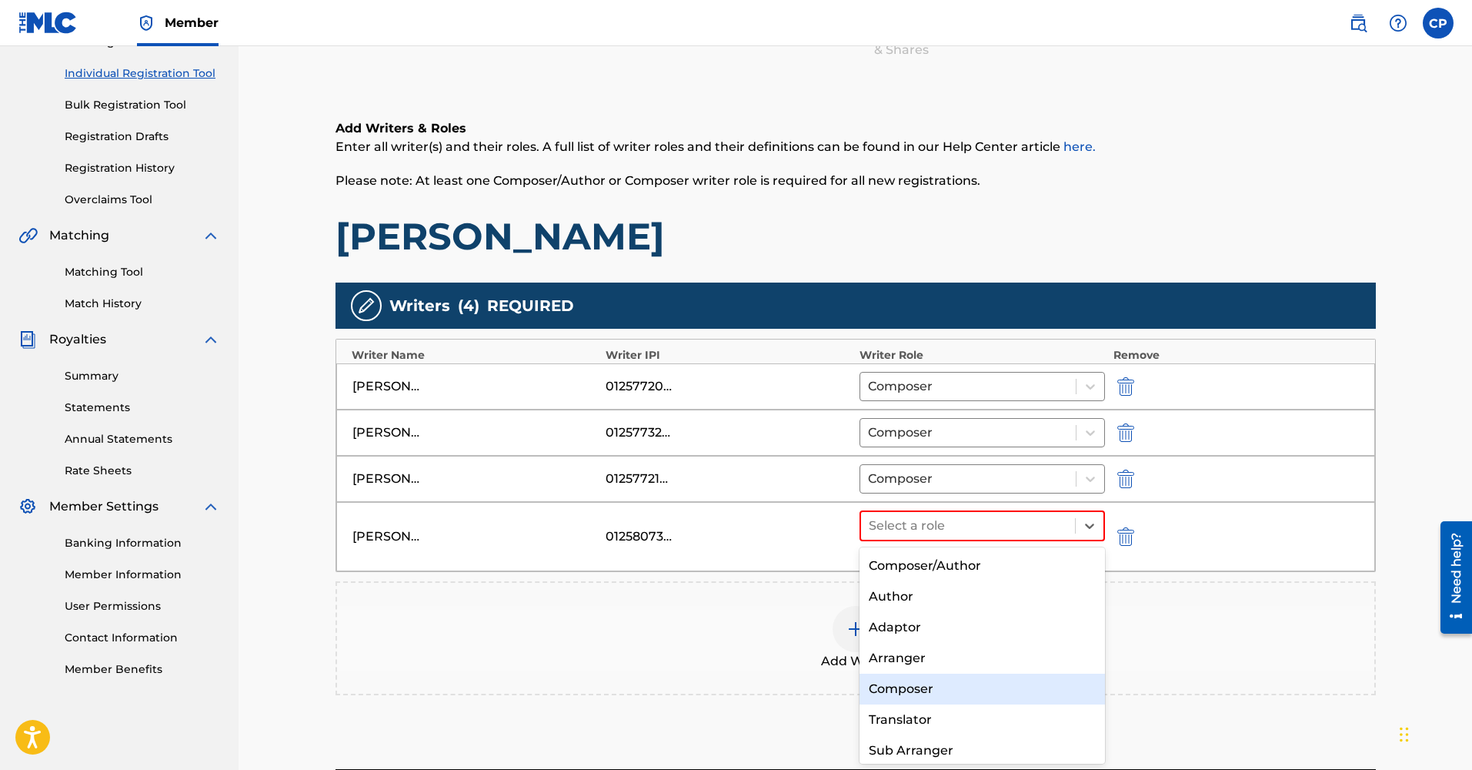
click at [1004, 677] on div "Composer" at bounding box center [983, 688] width 246 height 31
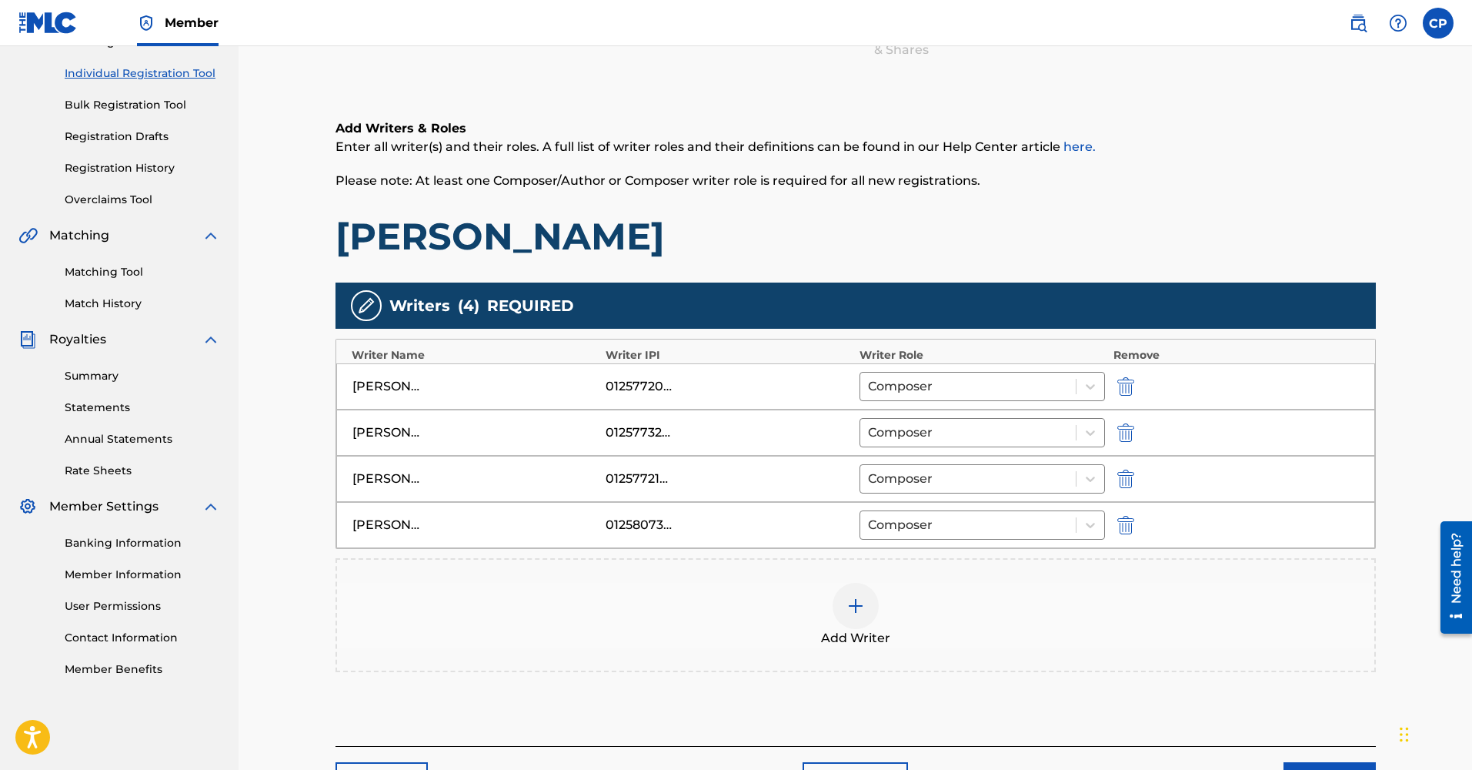
click at [851, 601] on img at bounding box center [856, 605] width 18 height 18
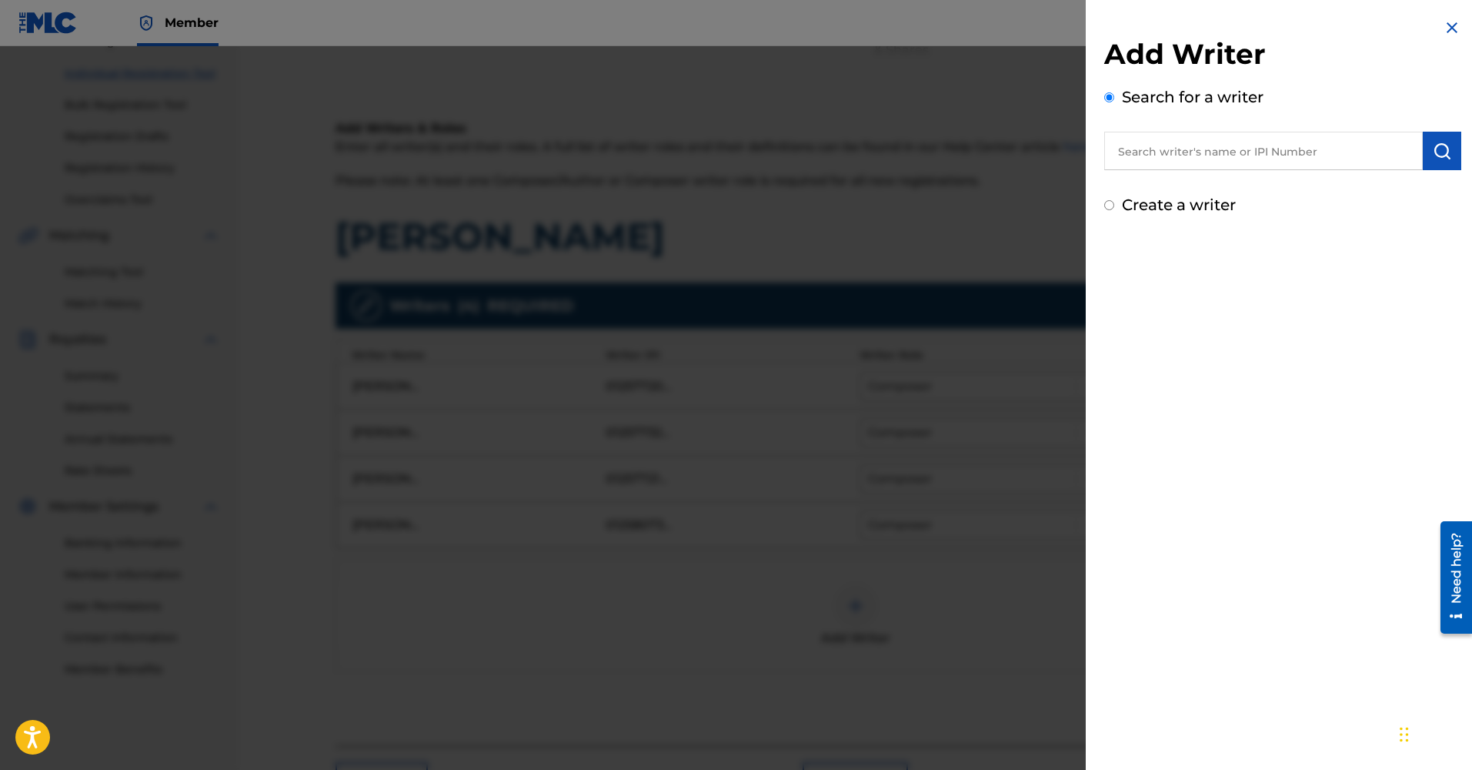
click at [1198, 151] on input "text" at bounding box center [1263, 151] width 319 height 38
paste input "00385456916"
type input "00385456916"
click at [1446, 152] on button "submit" at bounding box center [1442, 151] width 38 height 38
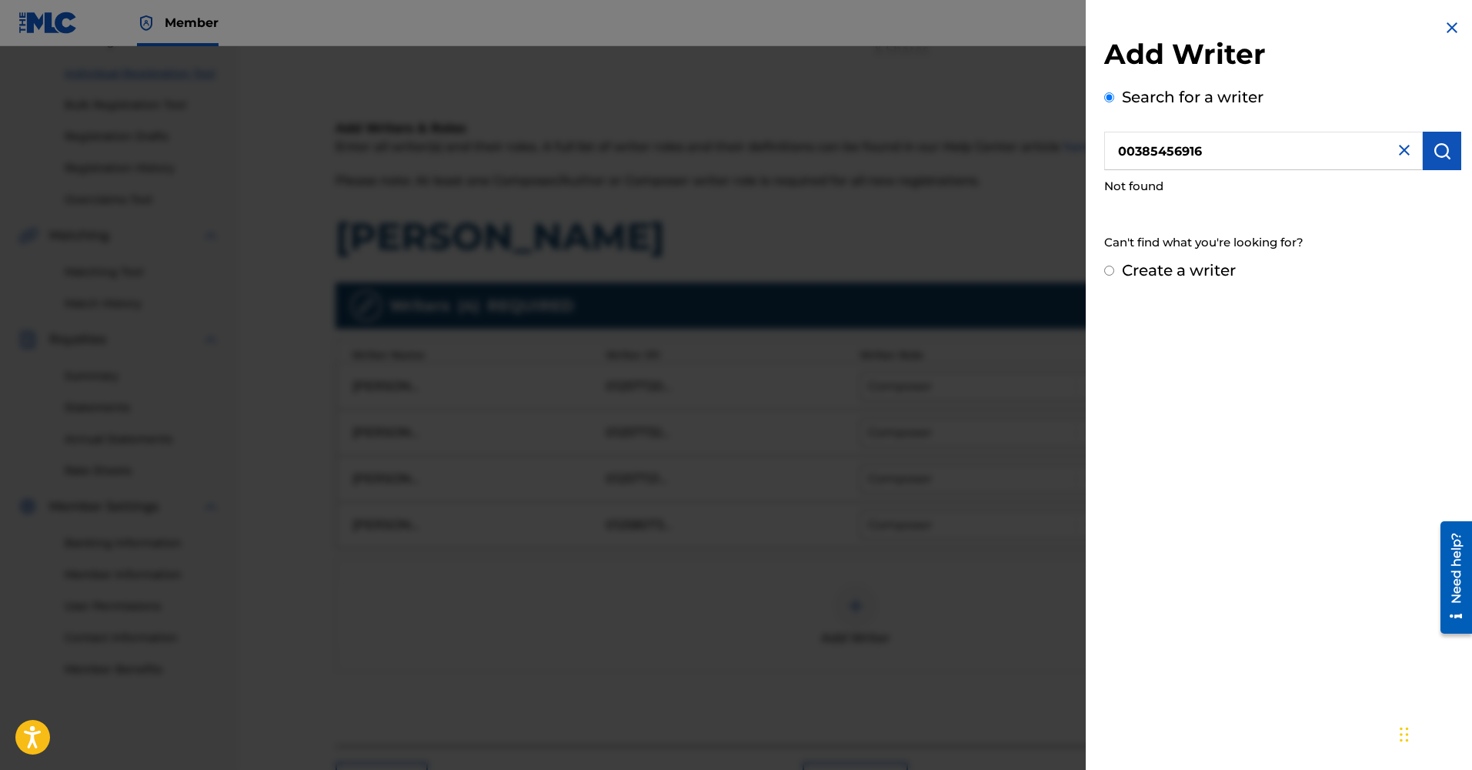
click at [1231, 154] on input "00385456916" at bounding box center [1263, 151] width 319 height 38
click at [1246, 149] on input "00385456916" at bounding box center [1263, 151] width 319 height 38
click at [1107, 272] on input "Create a writer" at bounding box center [1109, 270] width 10 height 10
radio input "false"
radio input "true"
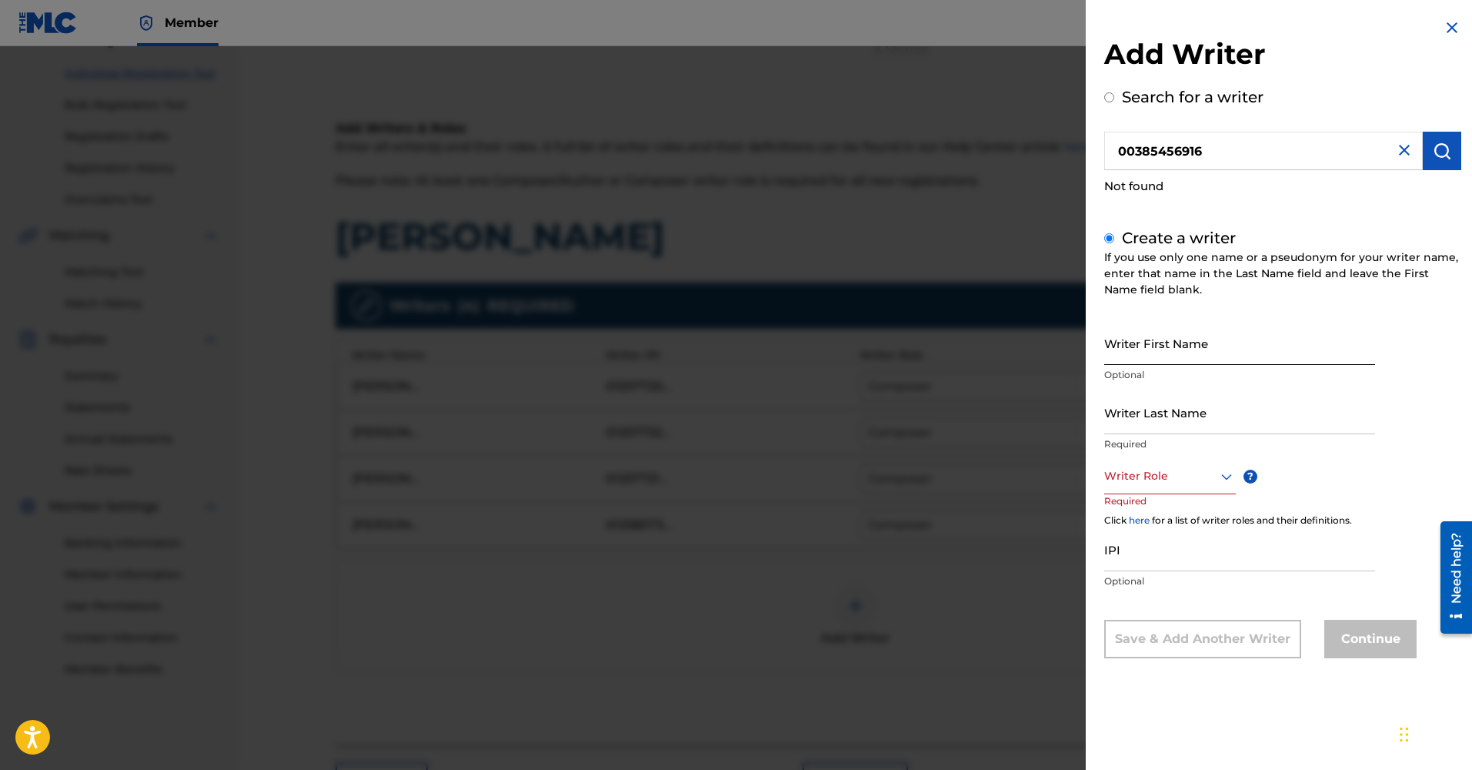
click at [1177, 362] on input "Writer First Name" at bounding box center [1239, 343] width 271 height 44
type input "[PERSON_NAME]"
click at [1197, 414] on input "Writer Last Name" at bounding box center [1239, 412] width 271 height 44
type input "[PERSON_NAME]"
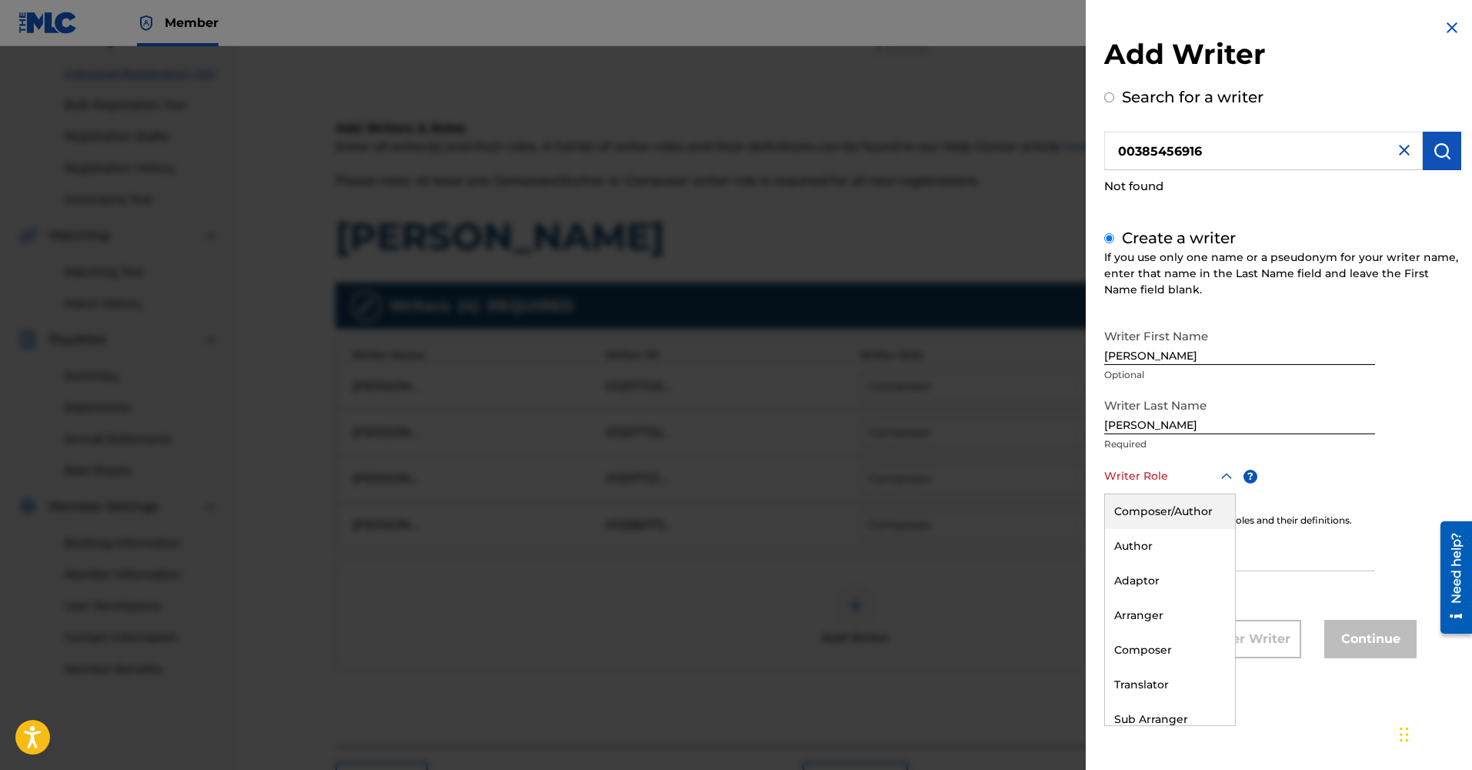
click at [1205, 482] on div at bounding box center [1170, 475] width 132 height 19
click at [1184, 549] on div "Author" at bounding box center [1170, 546] width 130 height 35
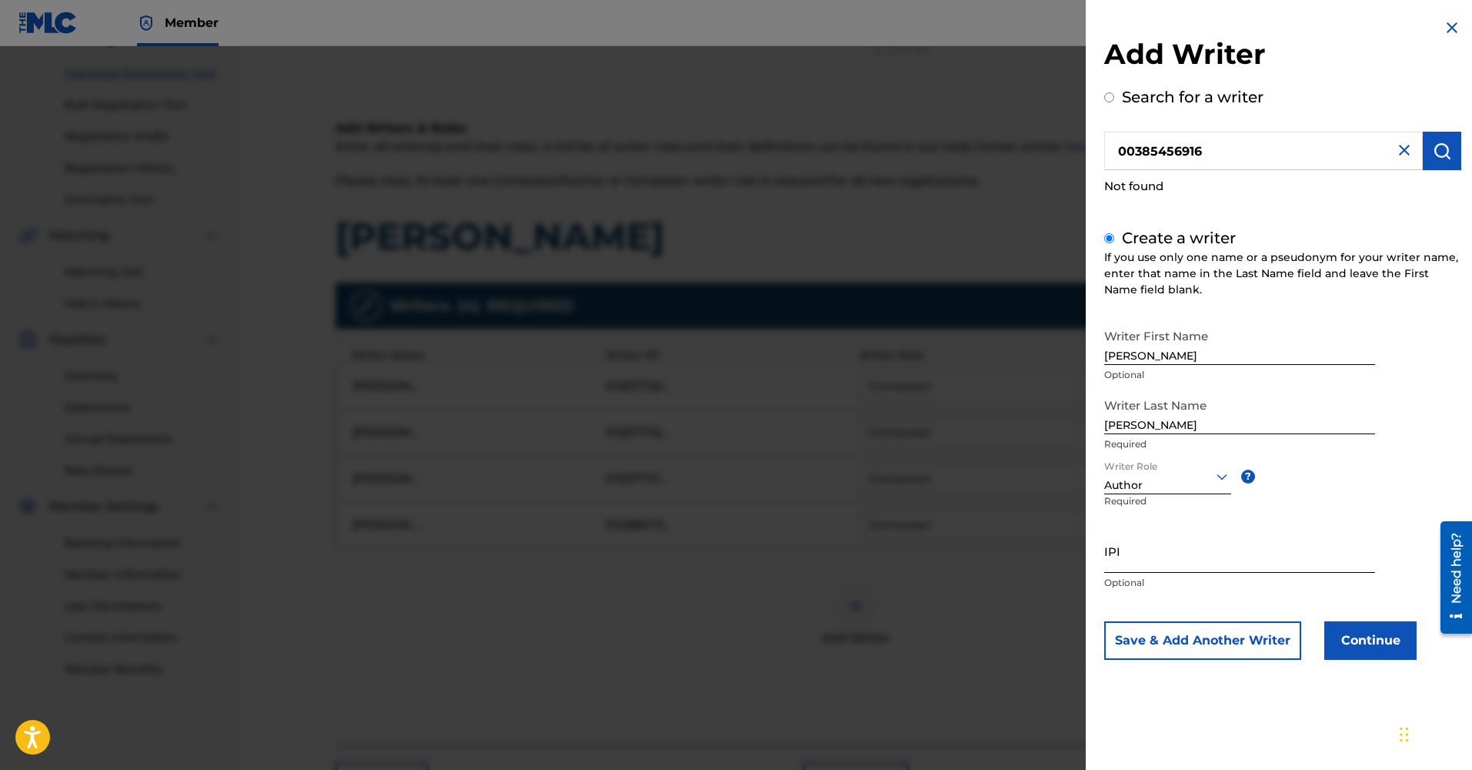
click at [1163, 563] on input "IPI" at bounding box center [1239, 551] width 271 height 44
paste input "00385456916"
type input "00385456916"
click at [1370, 633] on button "Continue" at bounding box center [1370, 640] width 92 height 38
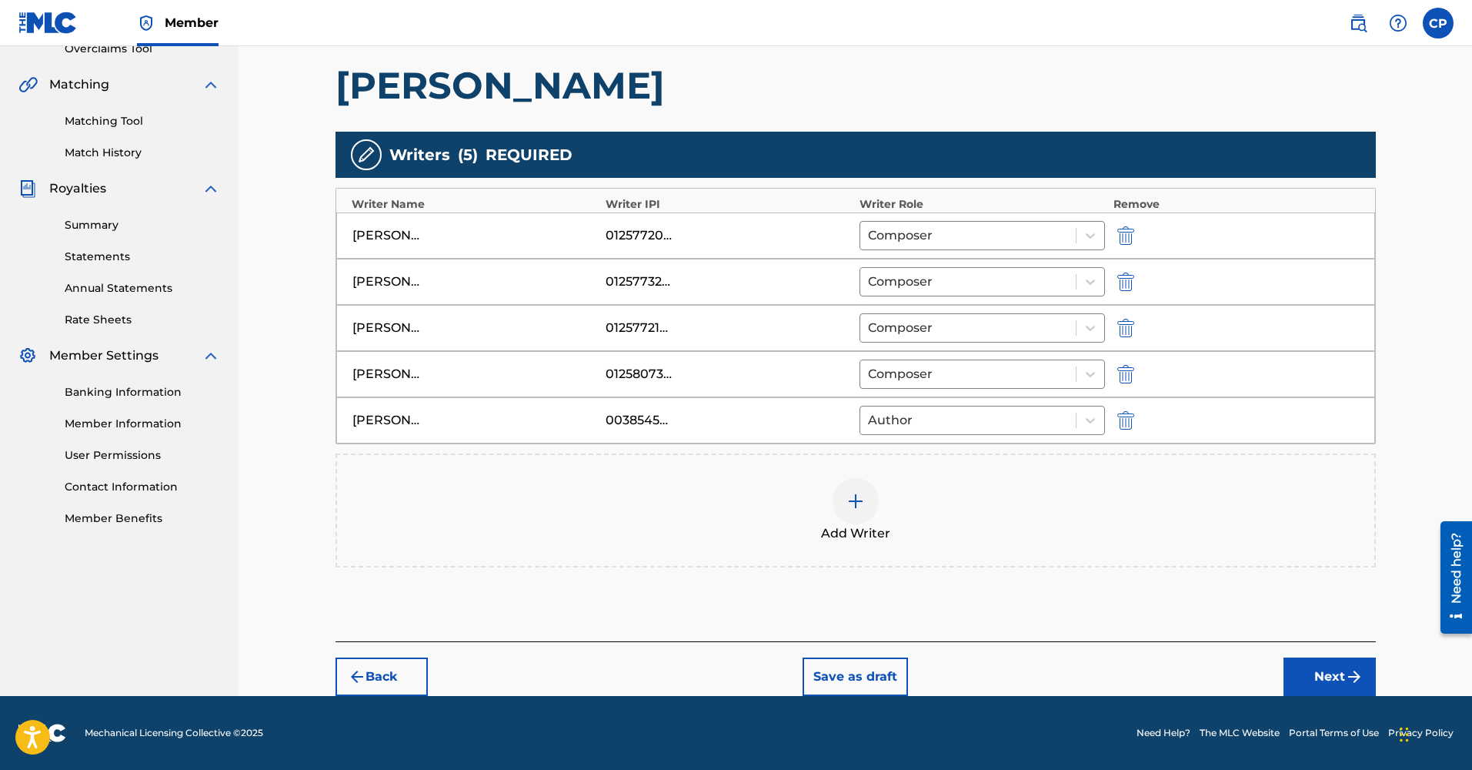
scroll to position [336, 0]
click at [1320, 677] on button "Next" at bounding box center [1330, 676] width 92 height 38
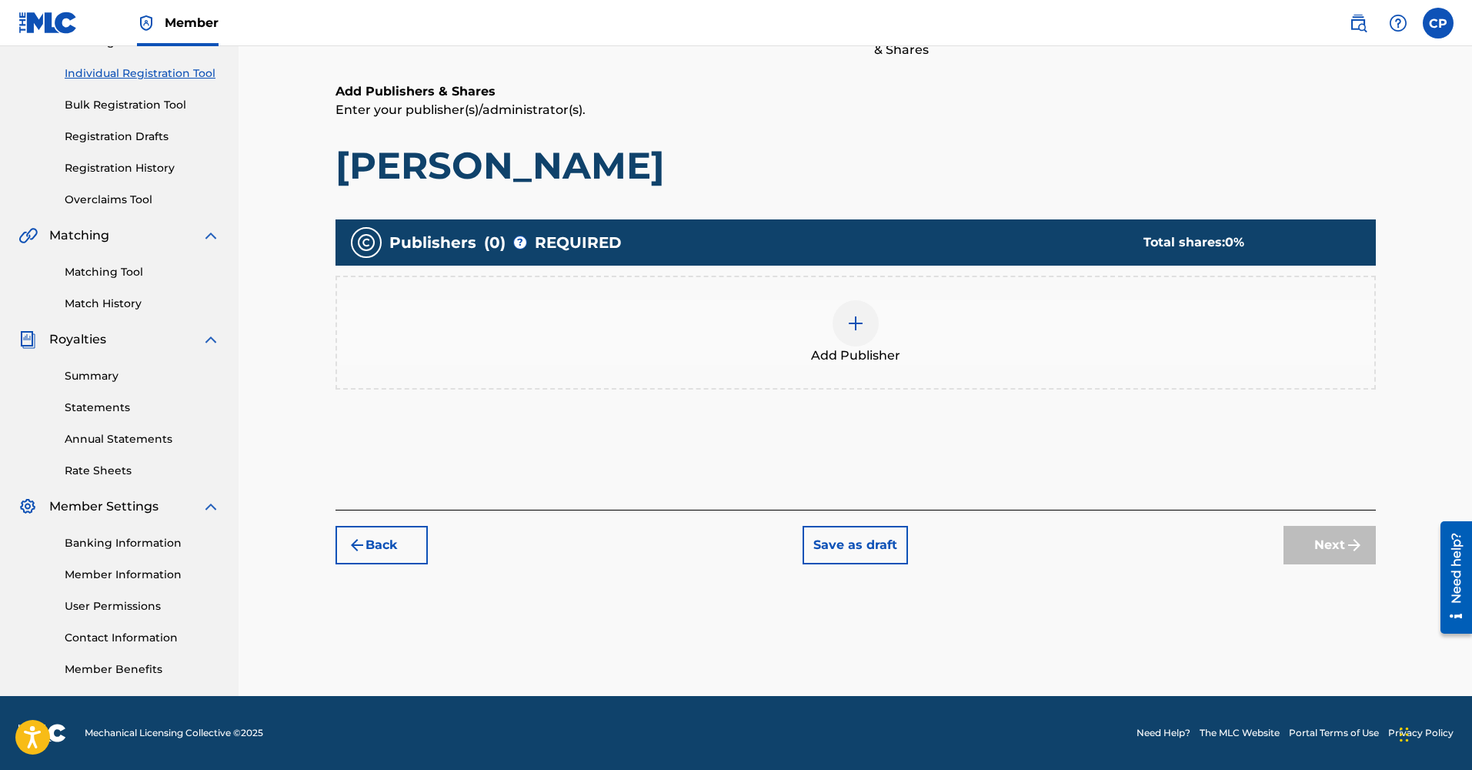
click at [862, 336] on div at bounding box center [856, 323] width 46 height 46
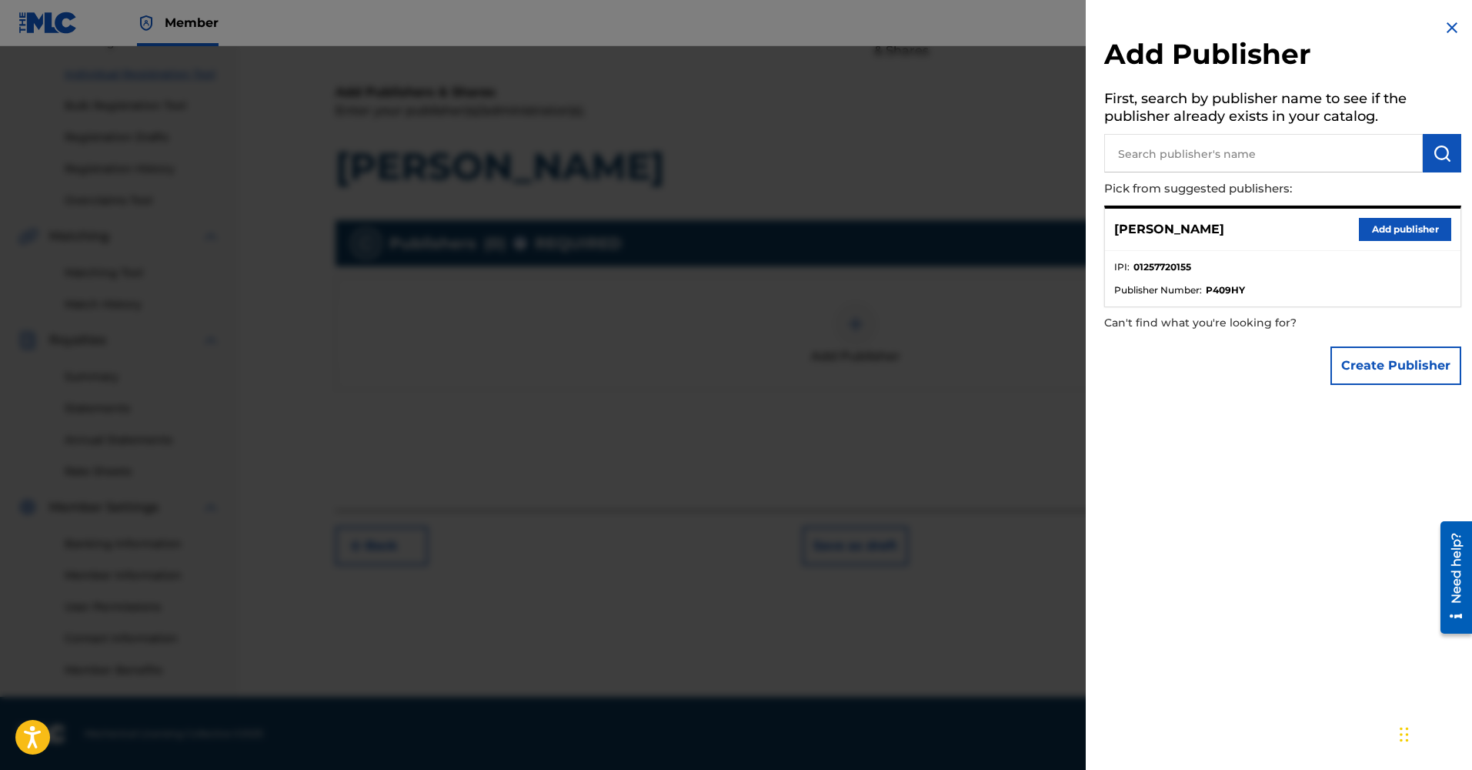
click at [1193, 158] on input "text" at bounding box center [1263, 153] width 319 height 38
type input "Lebanon Metal"
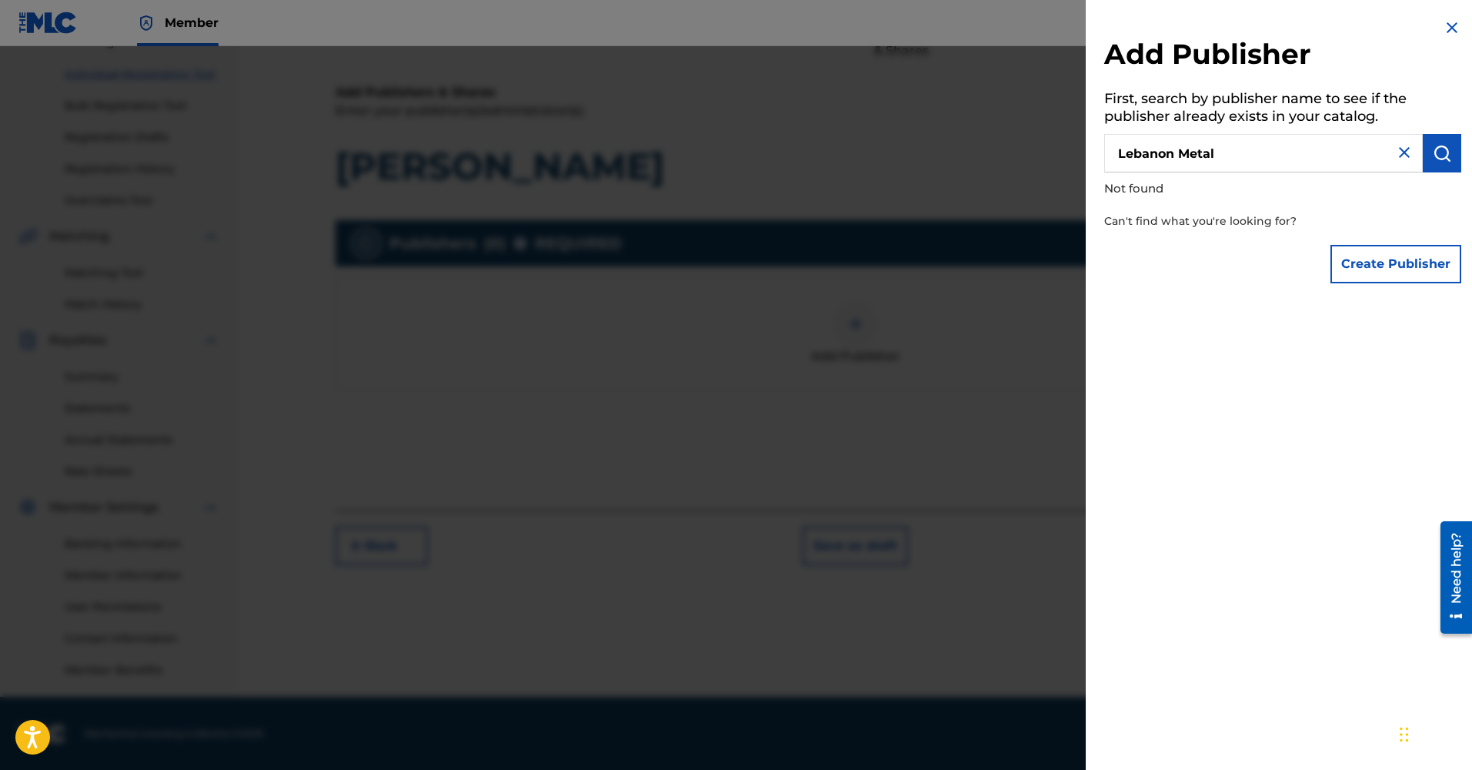
drag, startPoint x: 1226, startPoint y: 159, endPoint x: 1055, endPoint y: 154, distance: 170.9
click at [1055, 154] on div "Add Publisher First, search by publisher name to see if the publisher already e…" at bounding box center [736, 407] width 1472 height 723
paste input "1257720155"
type input "1257720155"
click at [1374, 261] on button "Create Publisher" at bounding box center [1396, 264] width 131 height 38
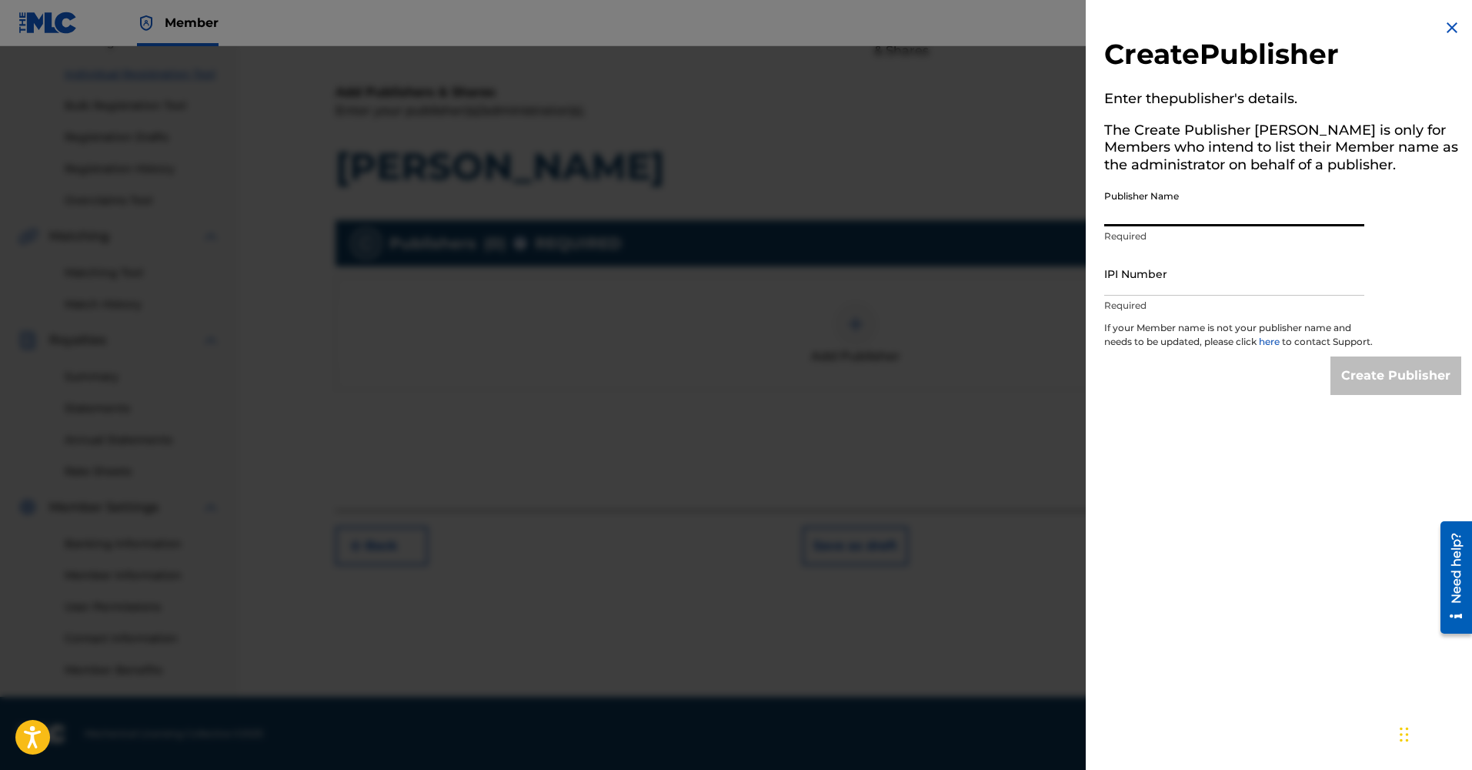
click at [1147, 212] on input "Publisher Name" at bounding box center [1234, 204] width 260 height 44
type input "Lebanon Metal"
click at [1162, 292] on input "IPI Number" at bounding box center [1234, 274] width 260 height 44
paste input "1257720155"
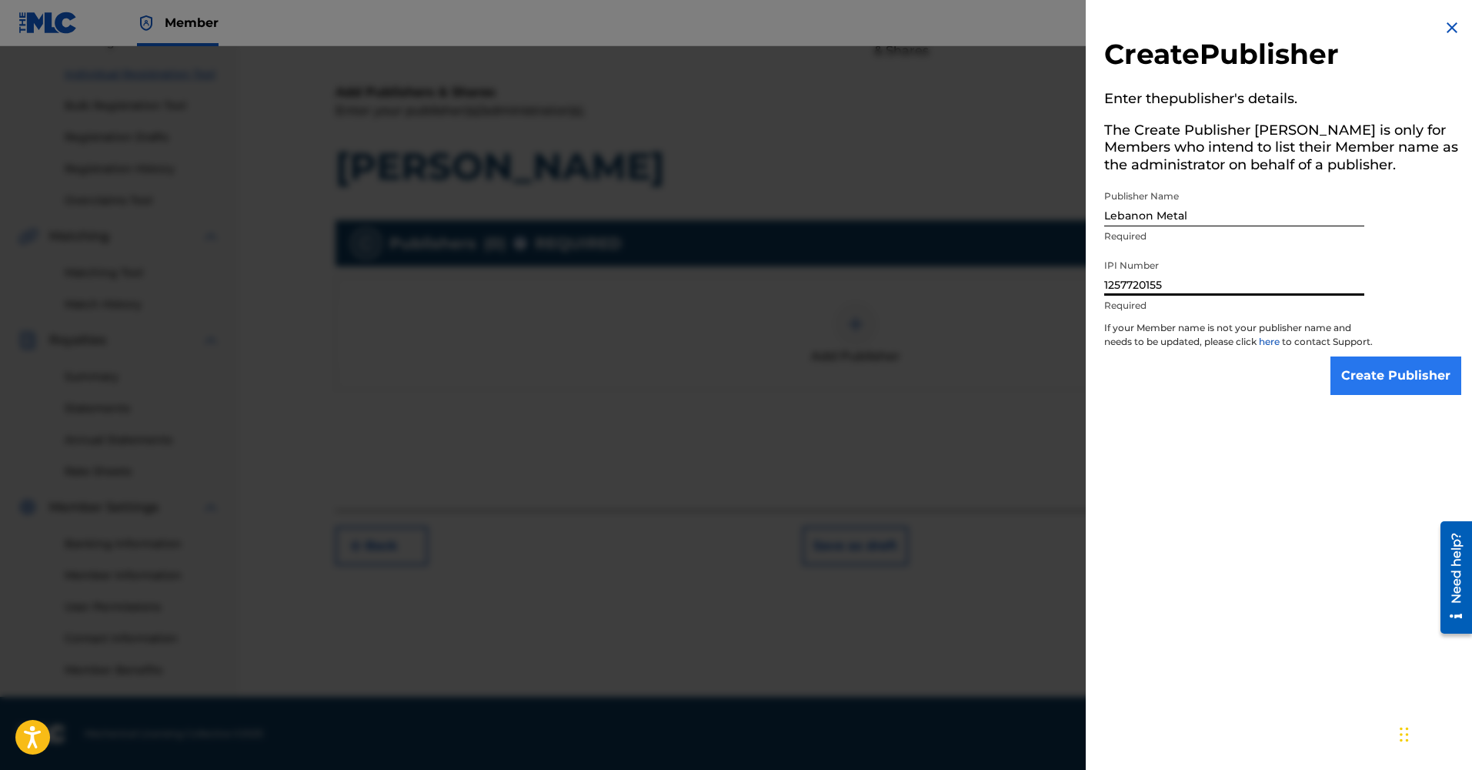
type input "1257720155"
click at [1411, 387] on input "Create Publisher" at bounding box center [1396, 375] width 131 height 38
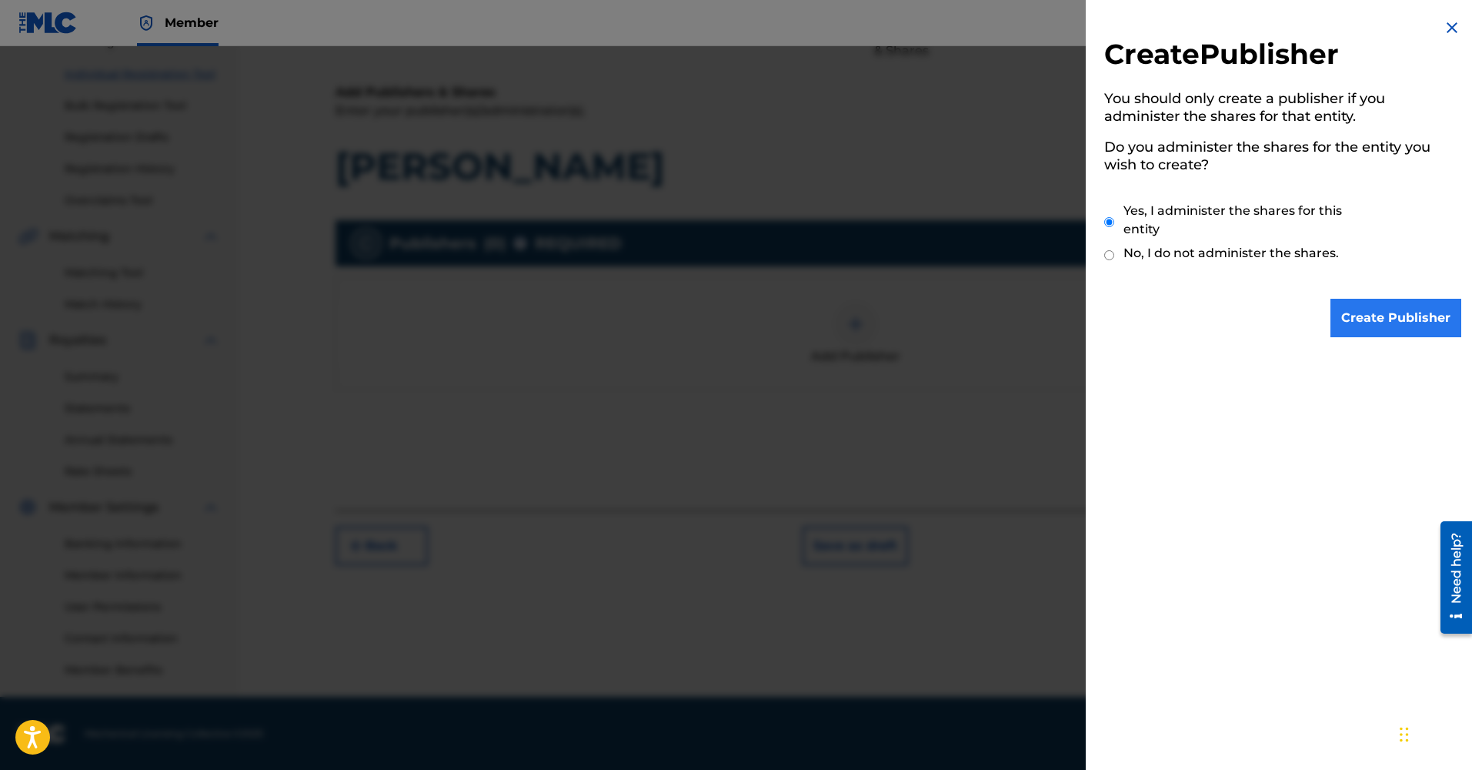
click at [1411, 318] on input "Create Publisher" at bounding box center [1396, 318] width 131 height 38
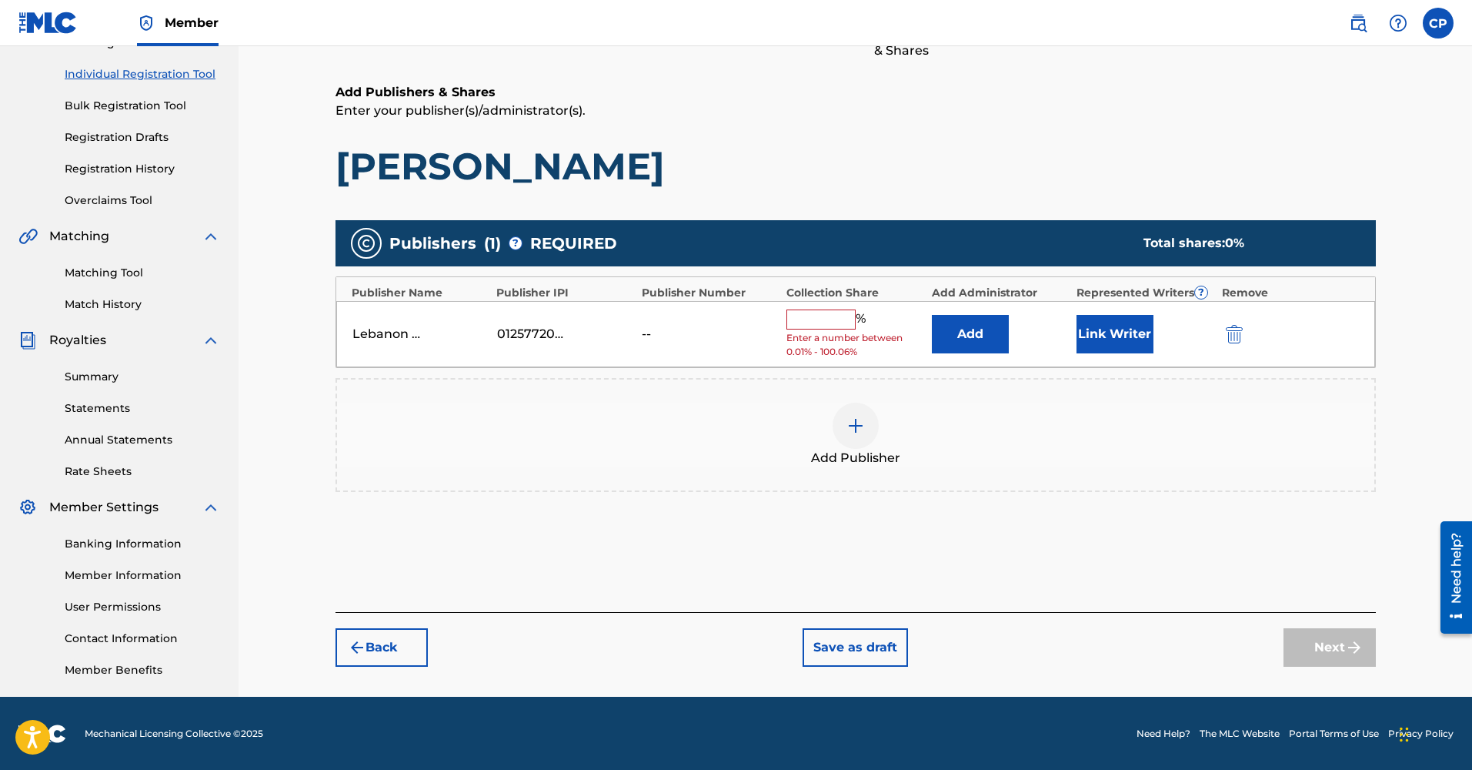
click at [827, 321] on input "text" at bounding box center [820, 319] width 69 height 20
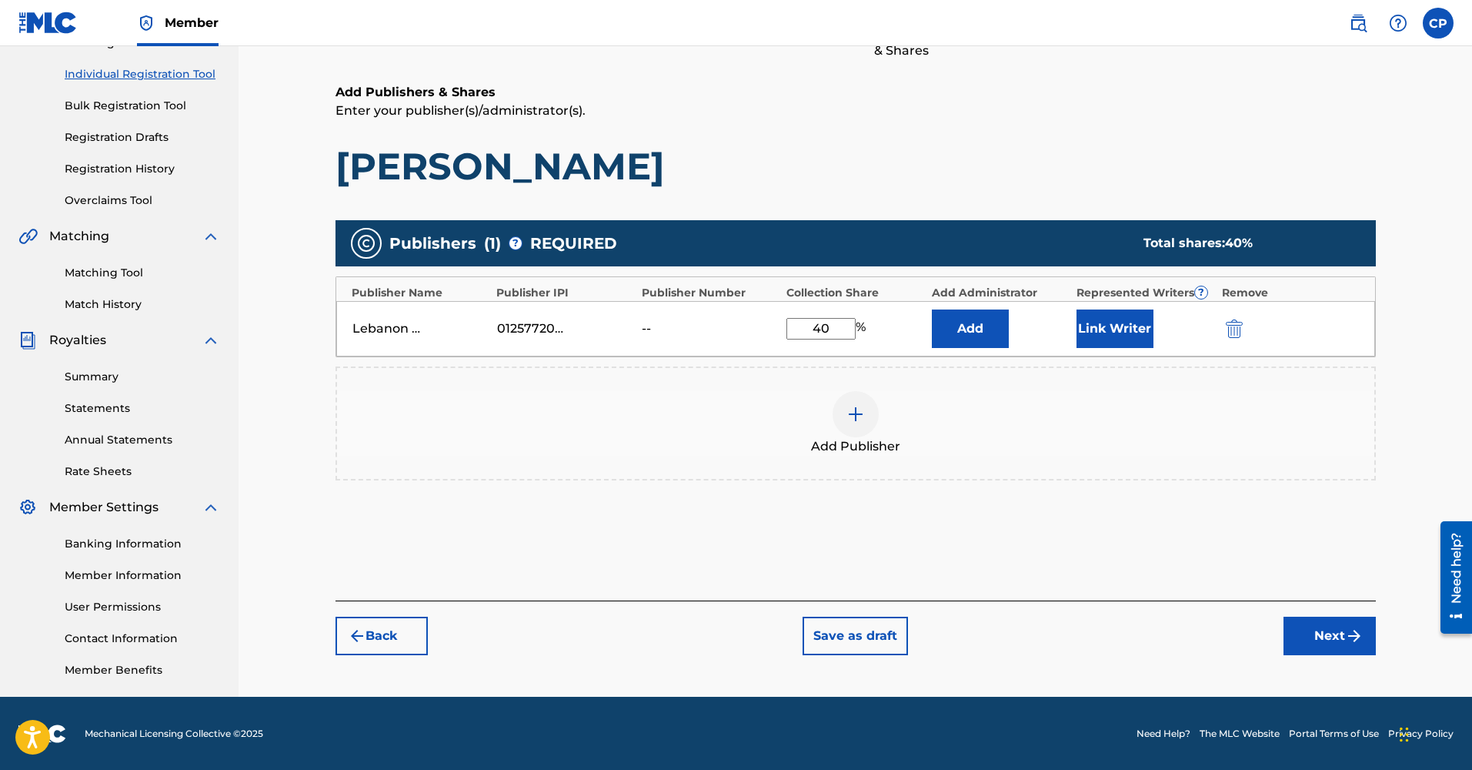
type input "40"
click at [970, 328] on button "Add" at bounding box center [970, 328] width 77 height 38
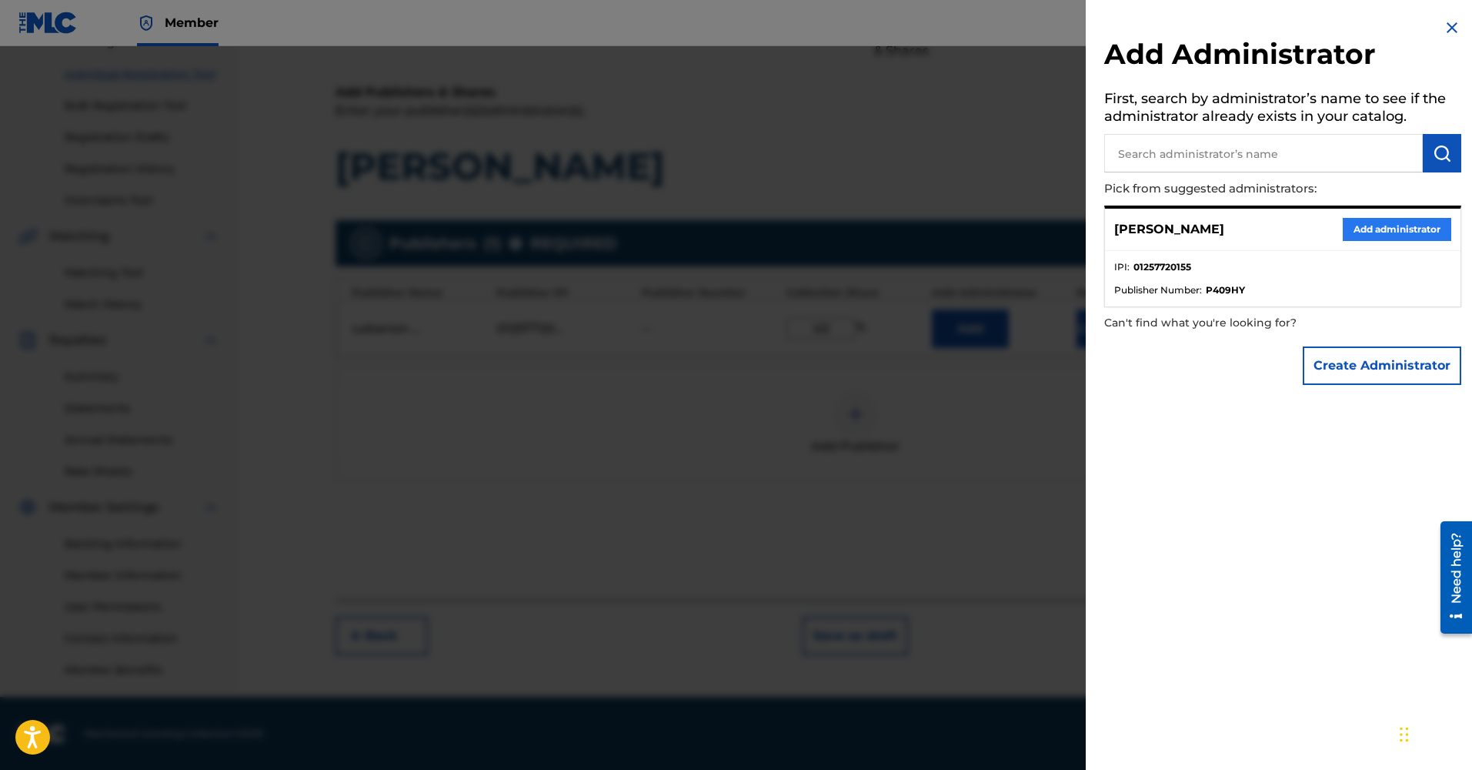
click at [1363, 230] on button "Add administrator" at bounding box center [1397, 229] width 109 height 23
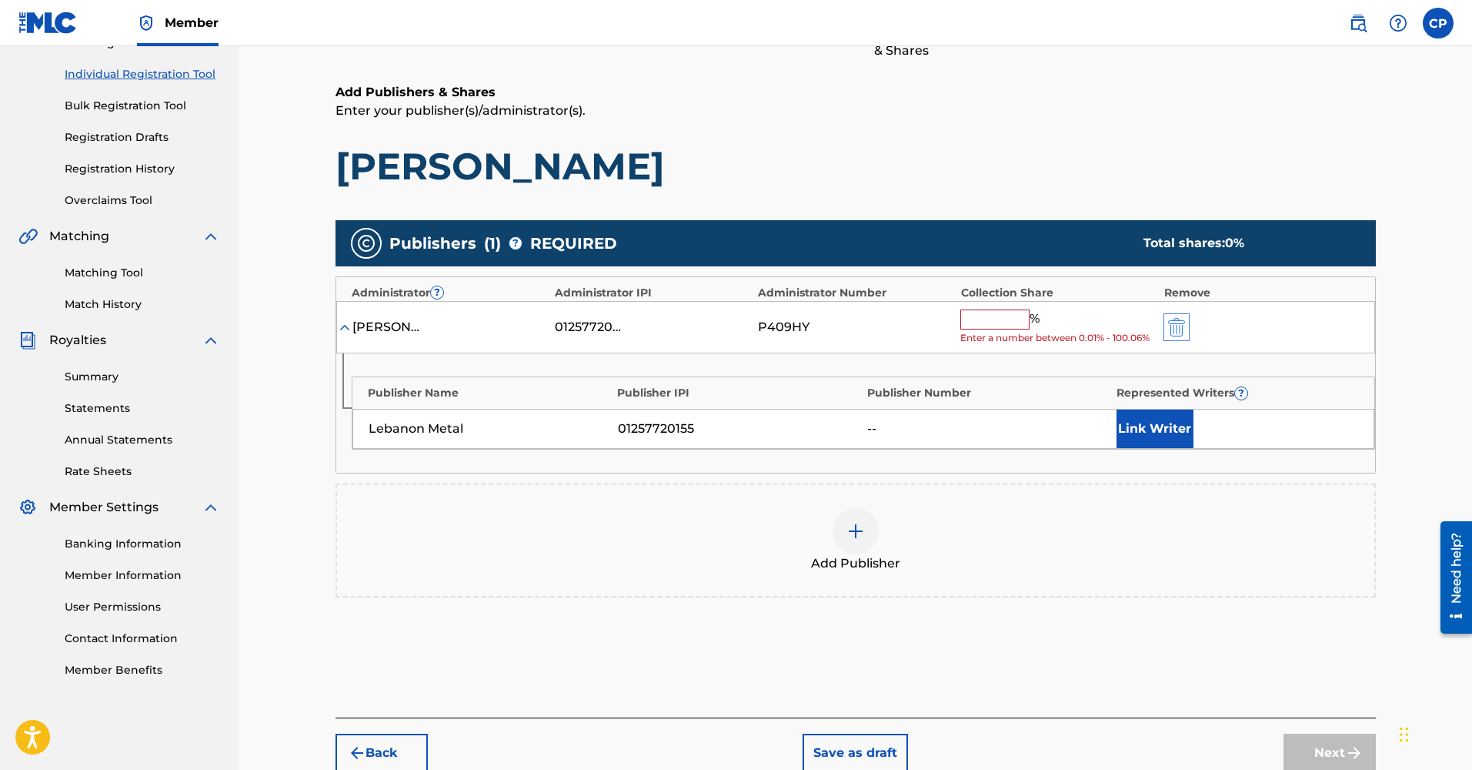
click at [1179, 322] on img "submit" at bounding box center [1176, 327] width 17 height 18
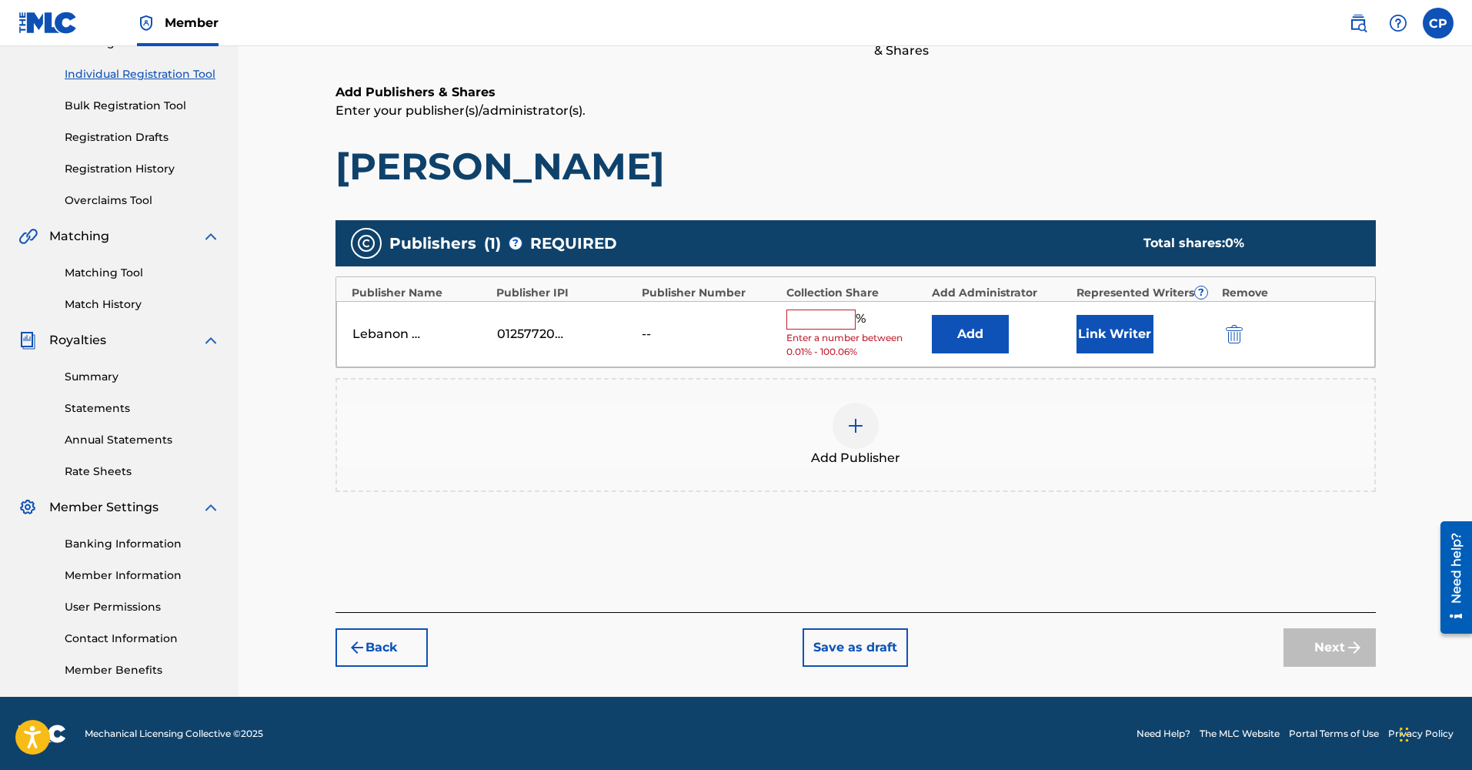
click at [822, 326] on div "%" at bounding box center [827, 319] width 83 height 20
click at [823, 319] on input "text" at bounding box center [820, 319] width 69 height 20
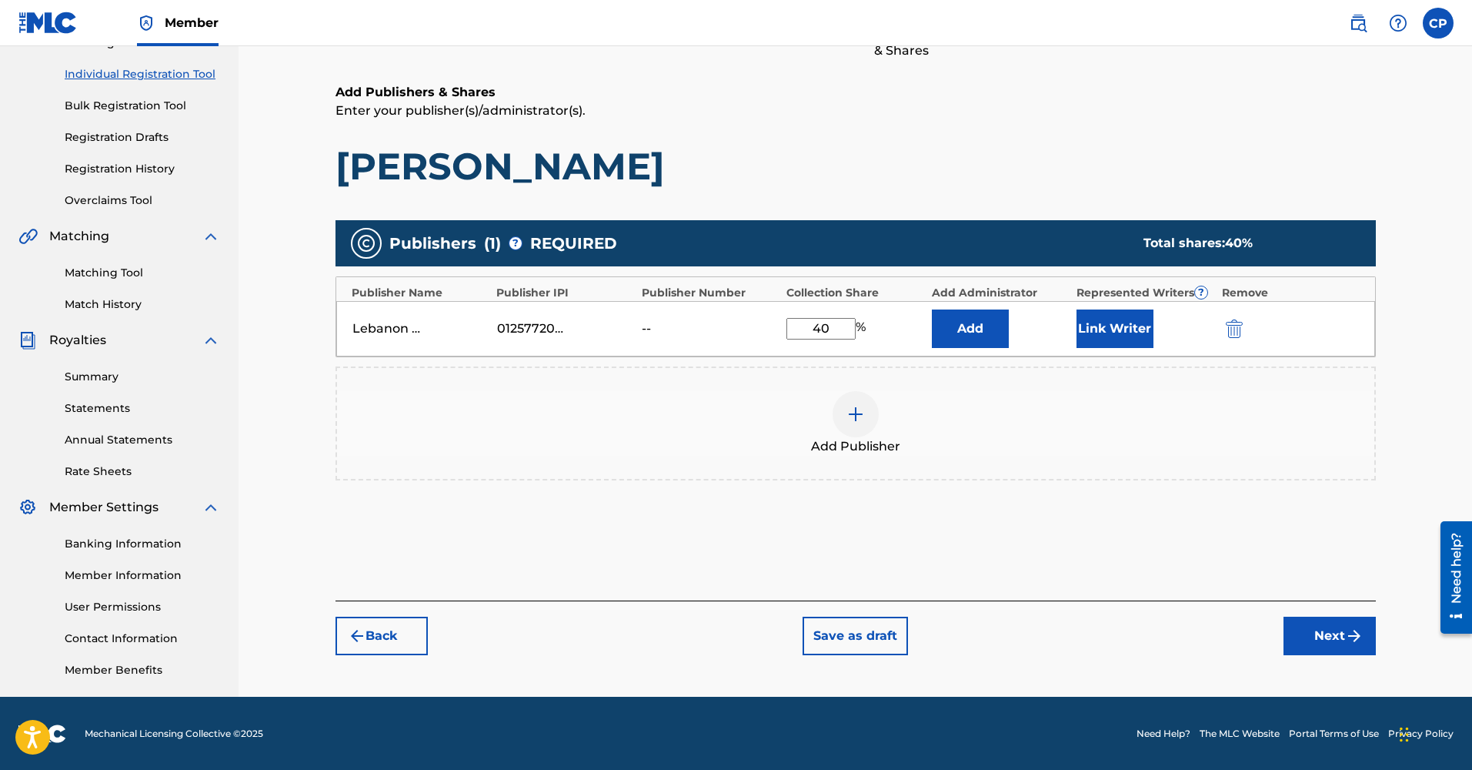
type input "40"
click at [1093, 396] on div "Add Publisher" at bounding box center [855, 423] width 1037 height 65
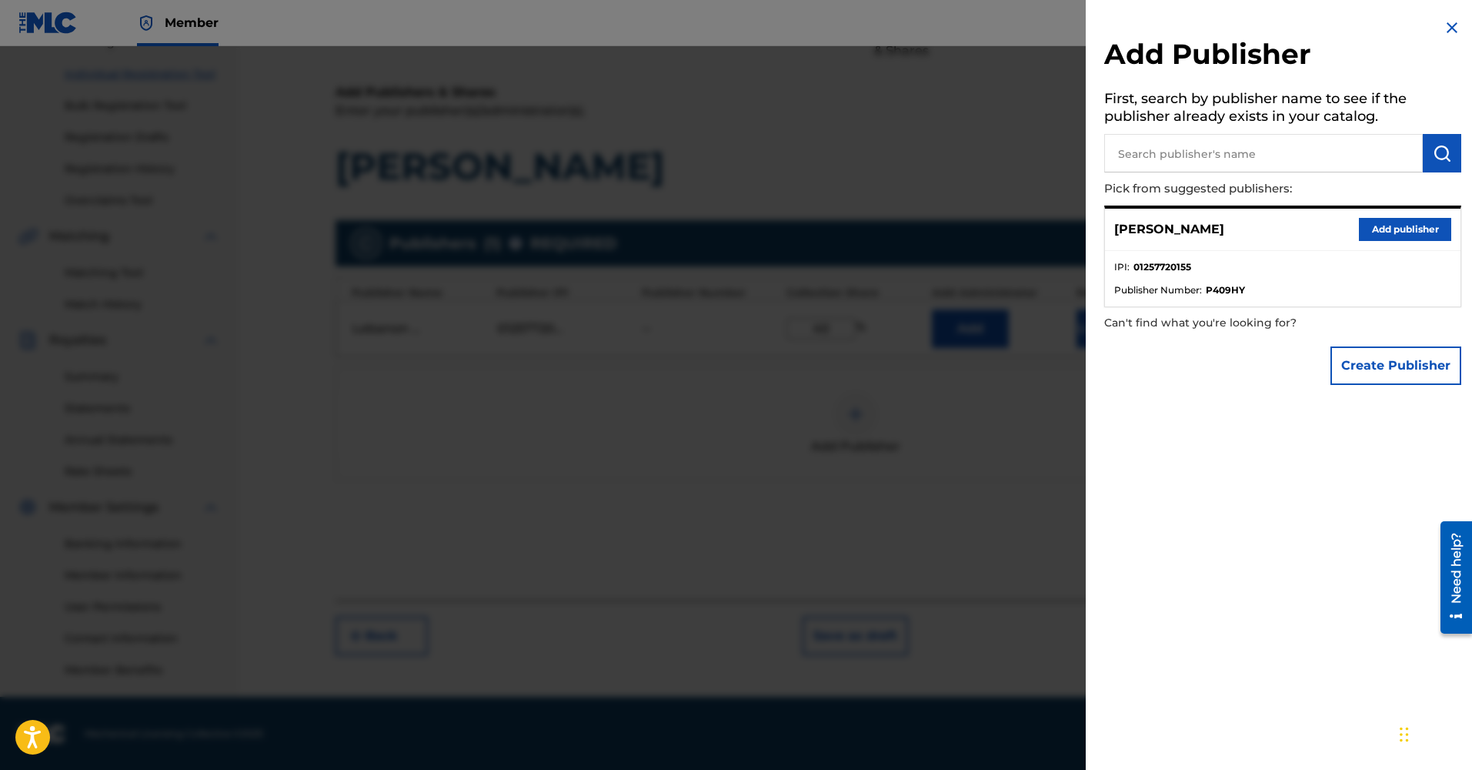
click at [1443, 25] on img at bounding box center [1452, 27] width 18 height 18
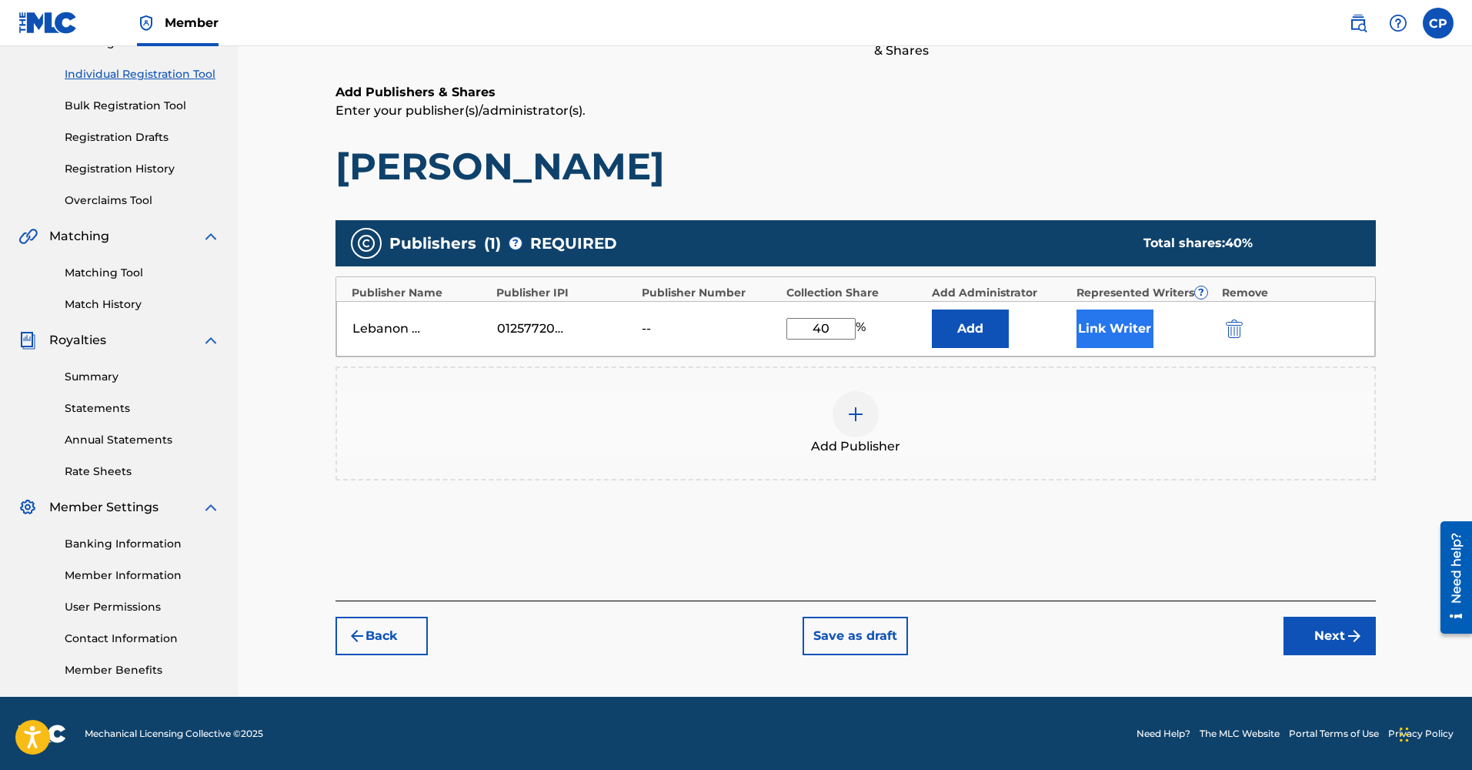
click at [1103, 341] on button "Link Writer" at bounding box center [1115, 328] width 77 height 38
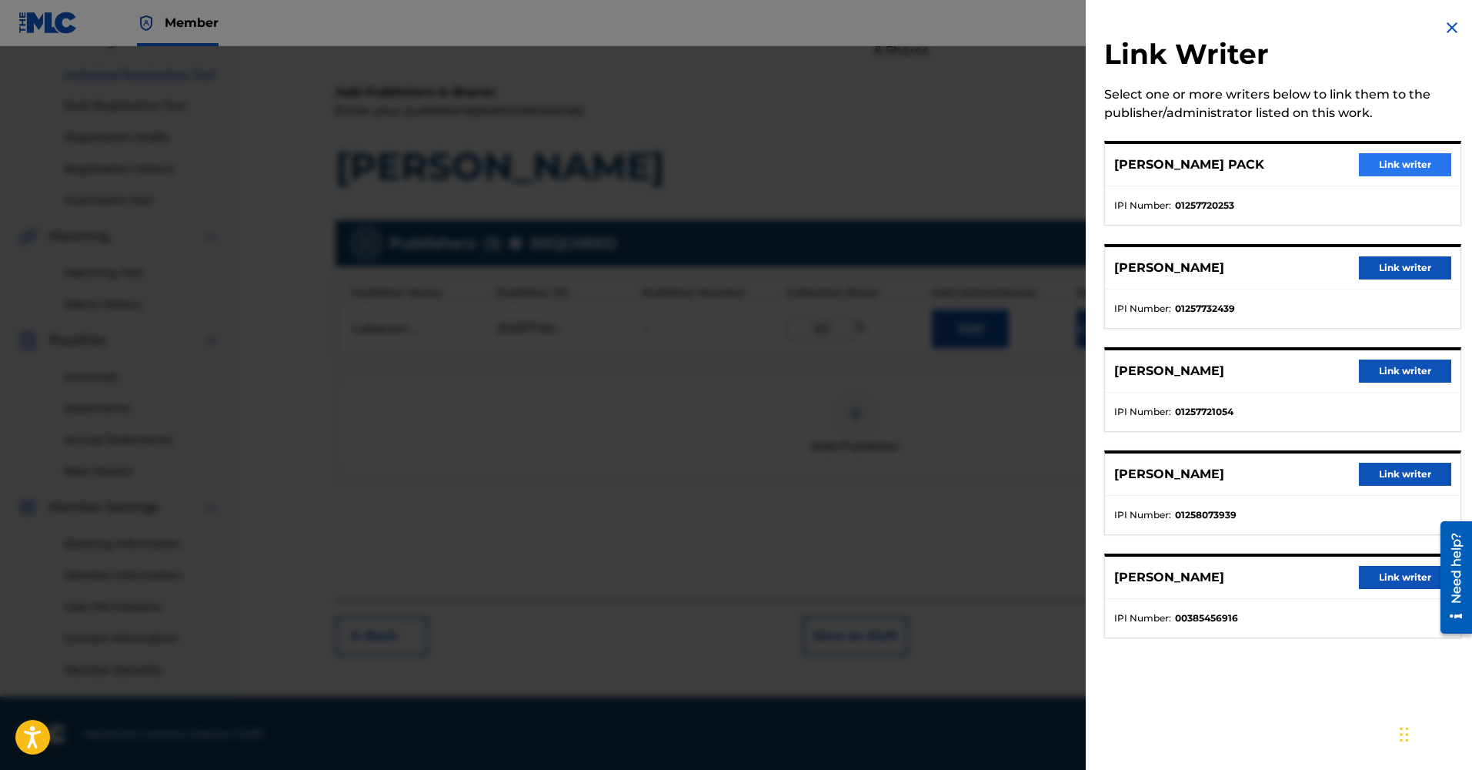
click at [1384, 161] on button "Link writer" at bounding box center [1405, 164] width 92 height 23
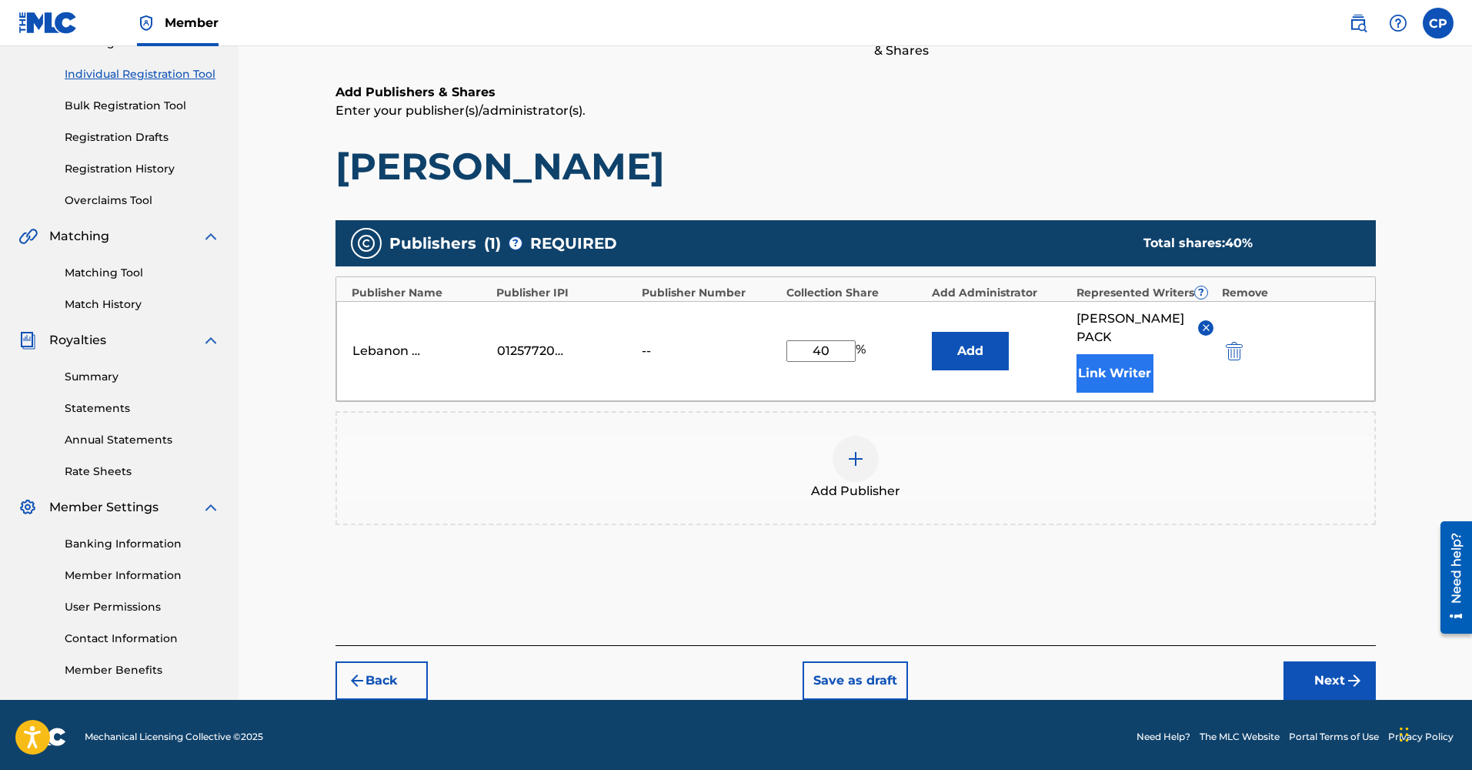
click at [1097, 357] on button "Link Writer" at bounding box center [1115, 373] width 77 height 38
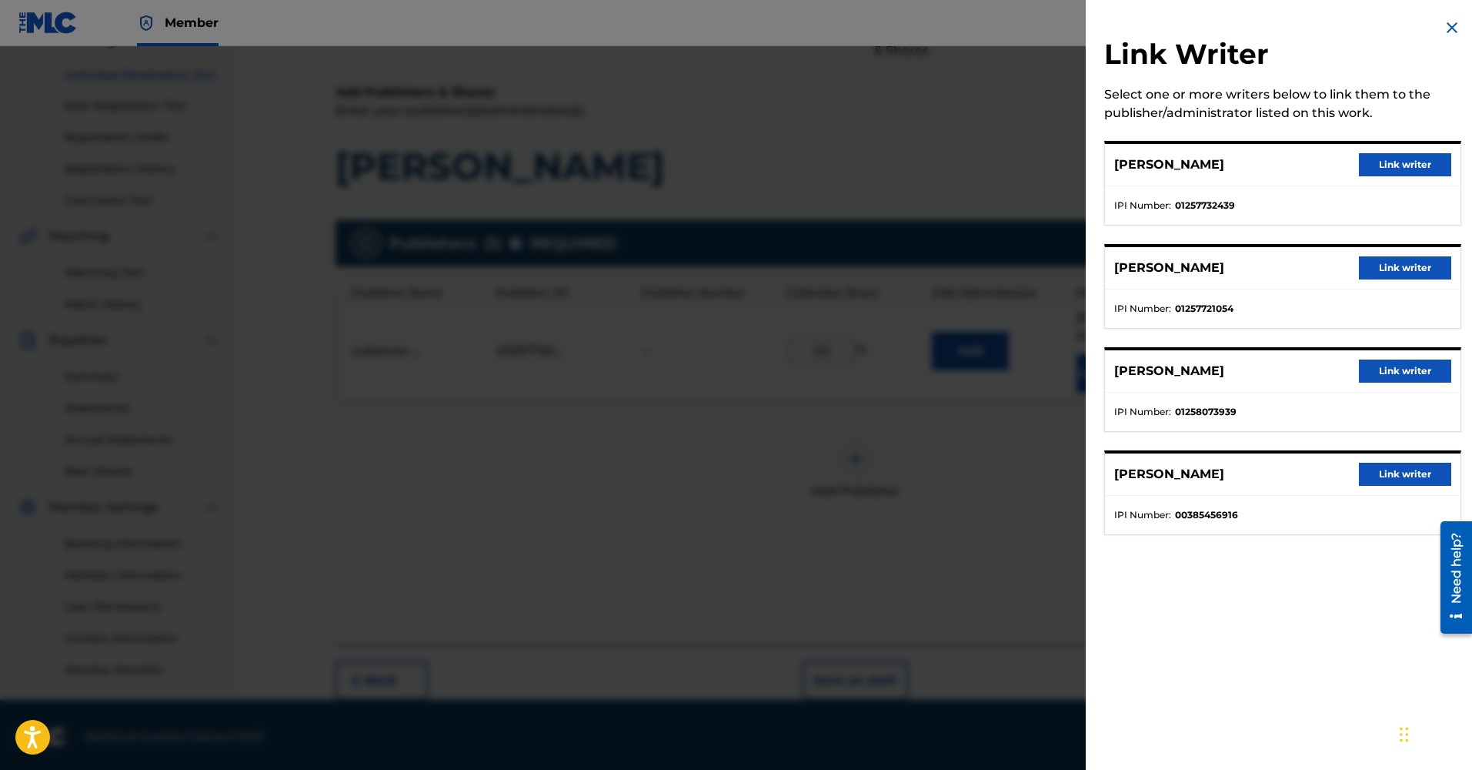
drag, startPoint x: 1391, startPoint y: 159, endPoint x: 1357, endPoint y: 181, distance: 39.9
click at [1391, 159] on button "Link writer" at bounding box center [1405, 164] width 92 height 23
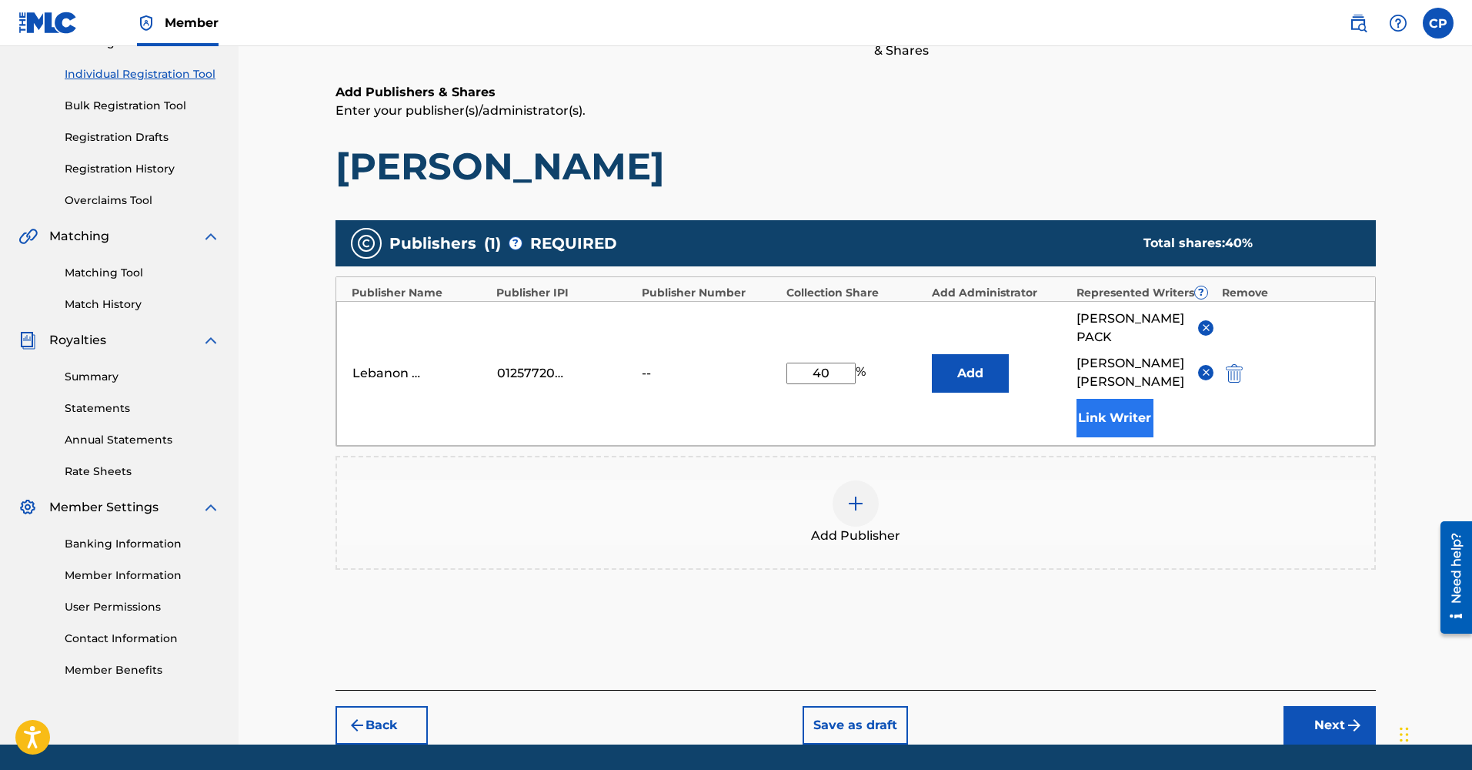
click at [1113, 399] on button "Link Writer" at bounding box center [1115, 418] width 77 height 38
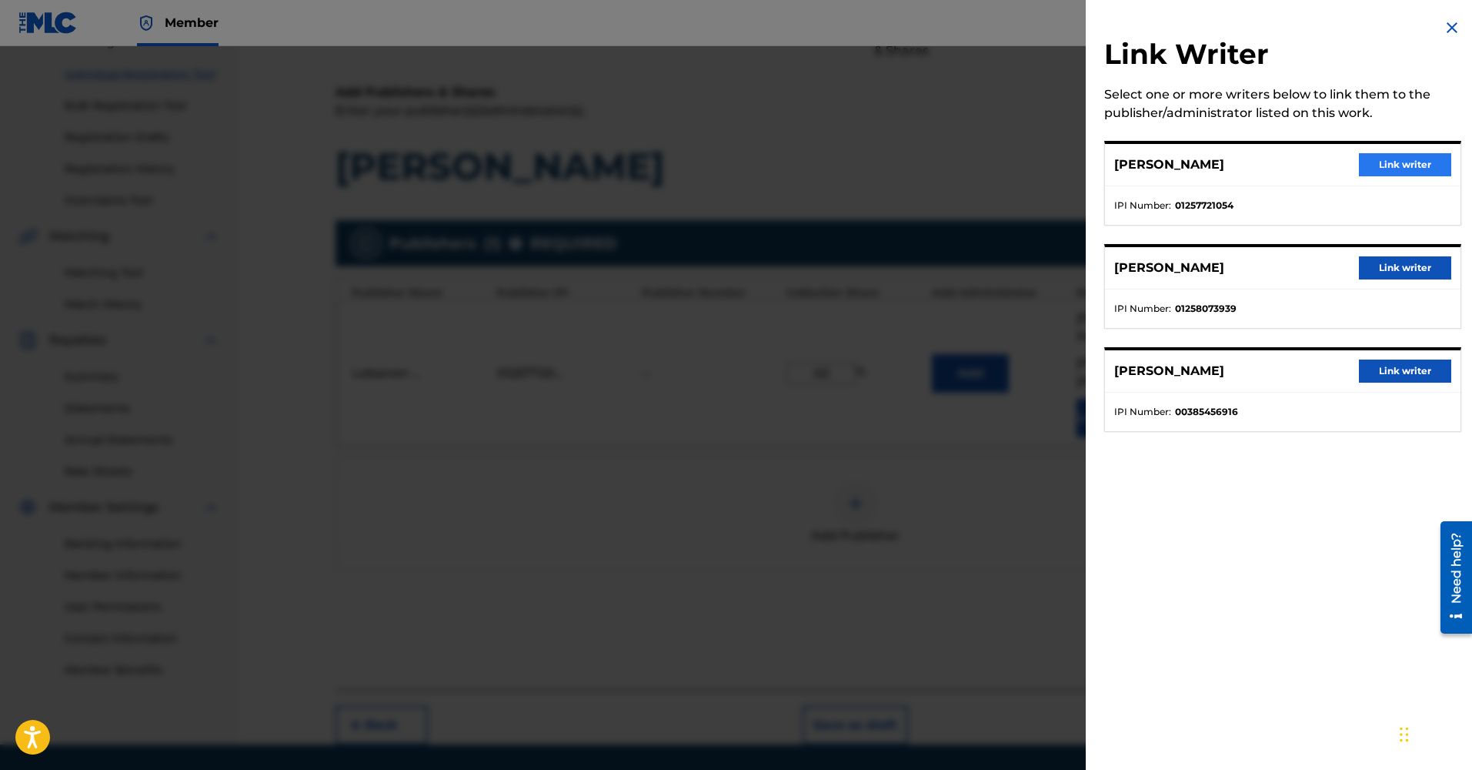
click at [1391, 158] on button "Link writer" at bounding box center [1405, 164] width 92 height 23
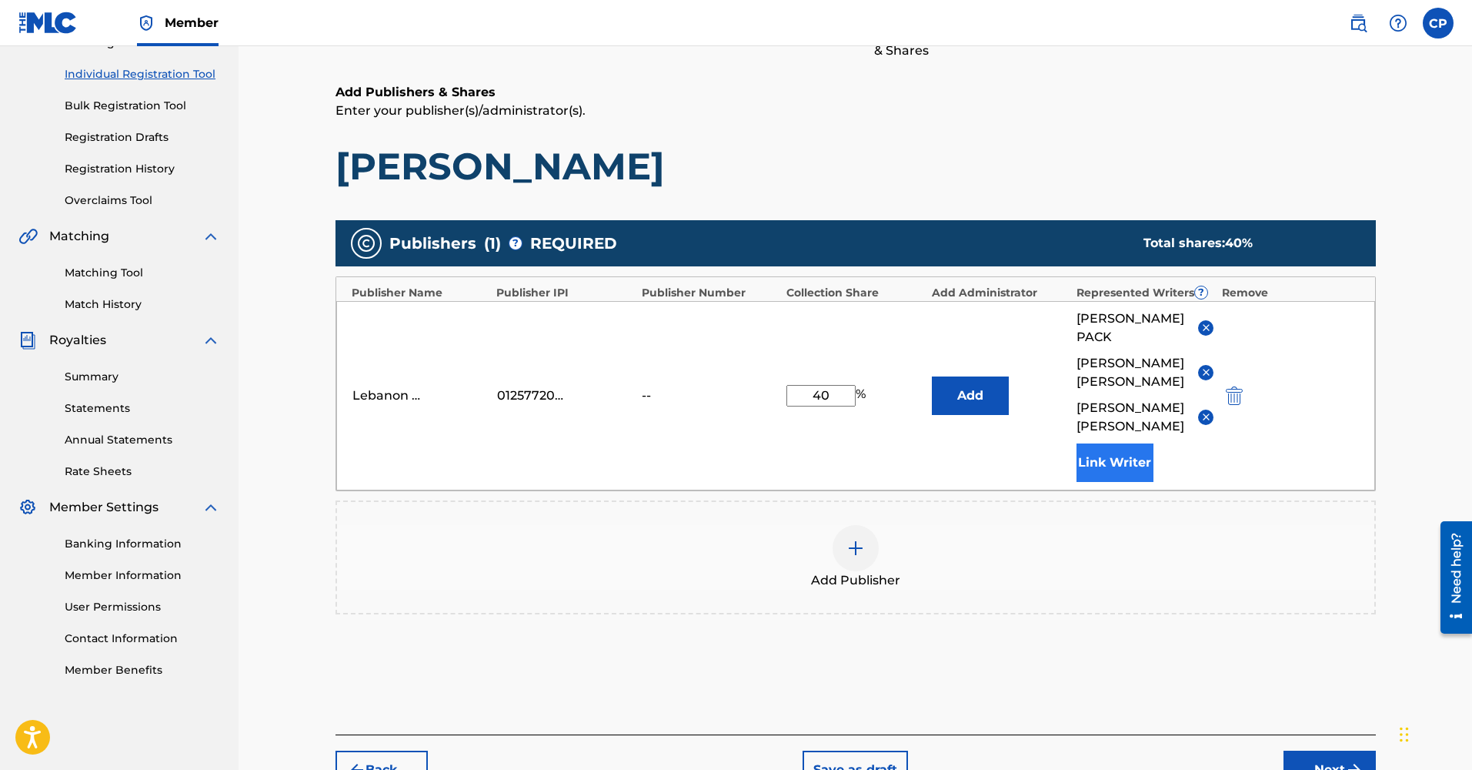
click at [1125, 443] on button "Link Writer" at bounding box center [1115, 462] width 77 height 38
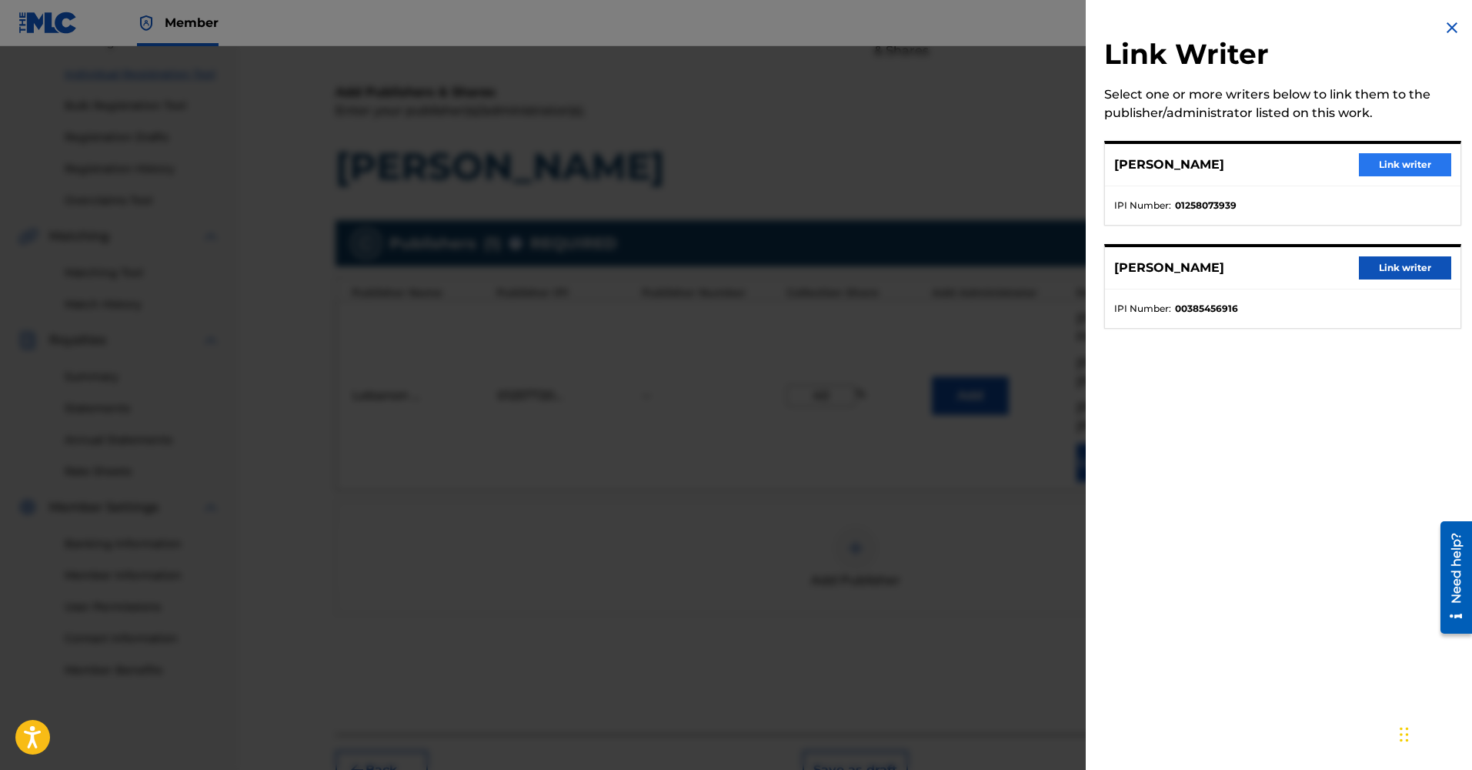
click at [1389, 168] on button "Link writer" at bounding box center [1405, 164] width 92 height 23
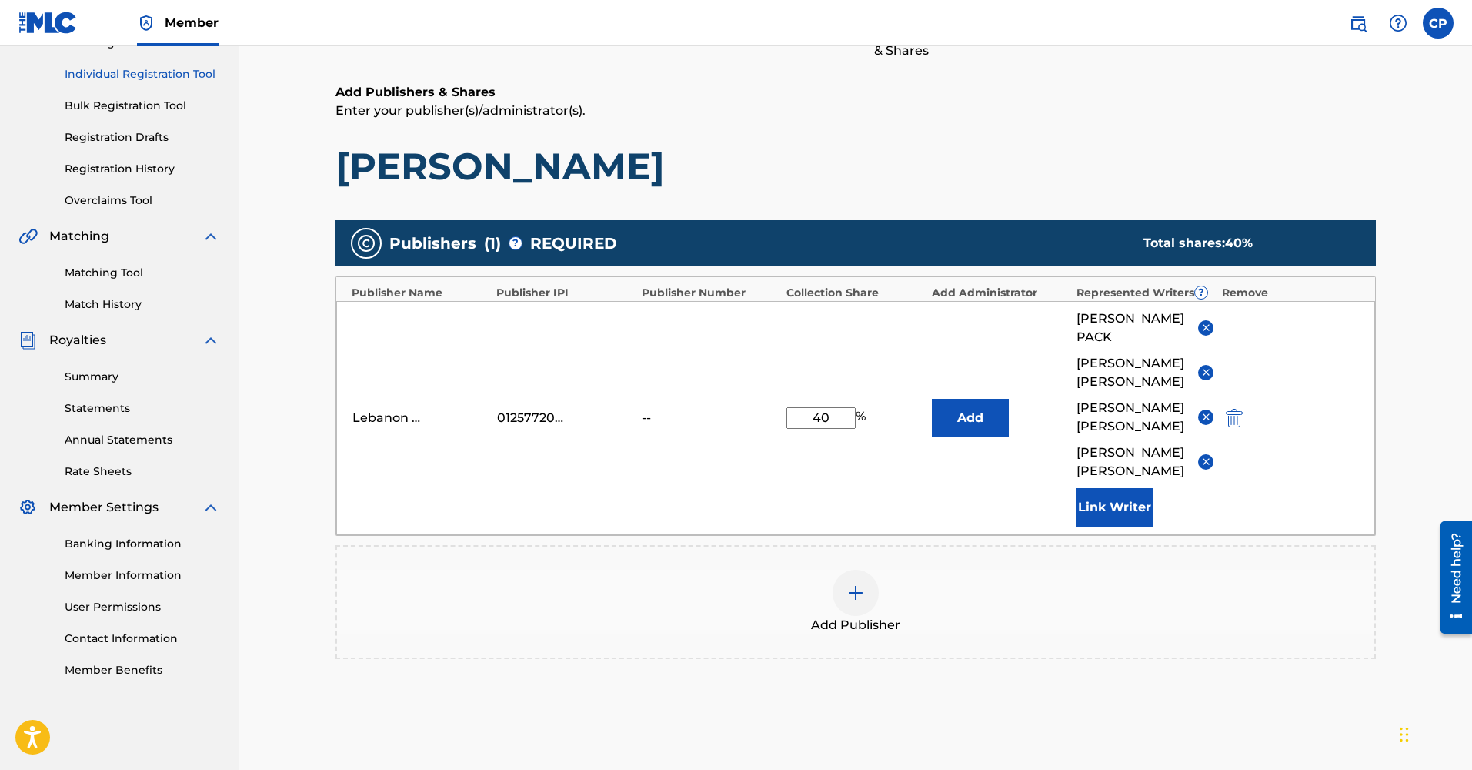
click at [851, 583] on img at bounding box center [856, 592] width 18 height 18
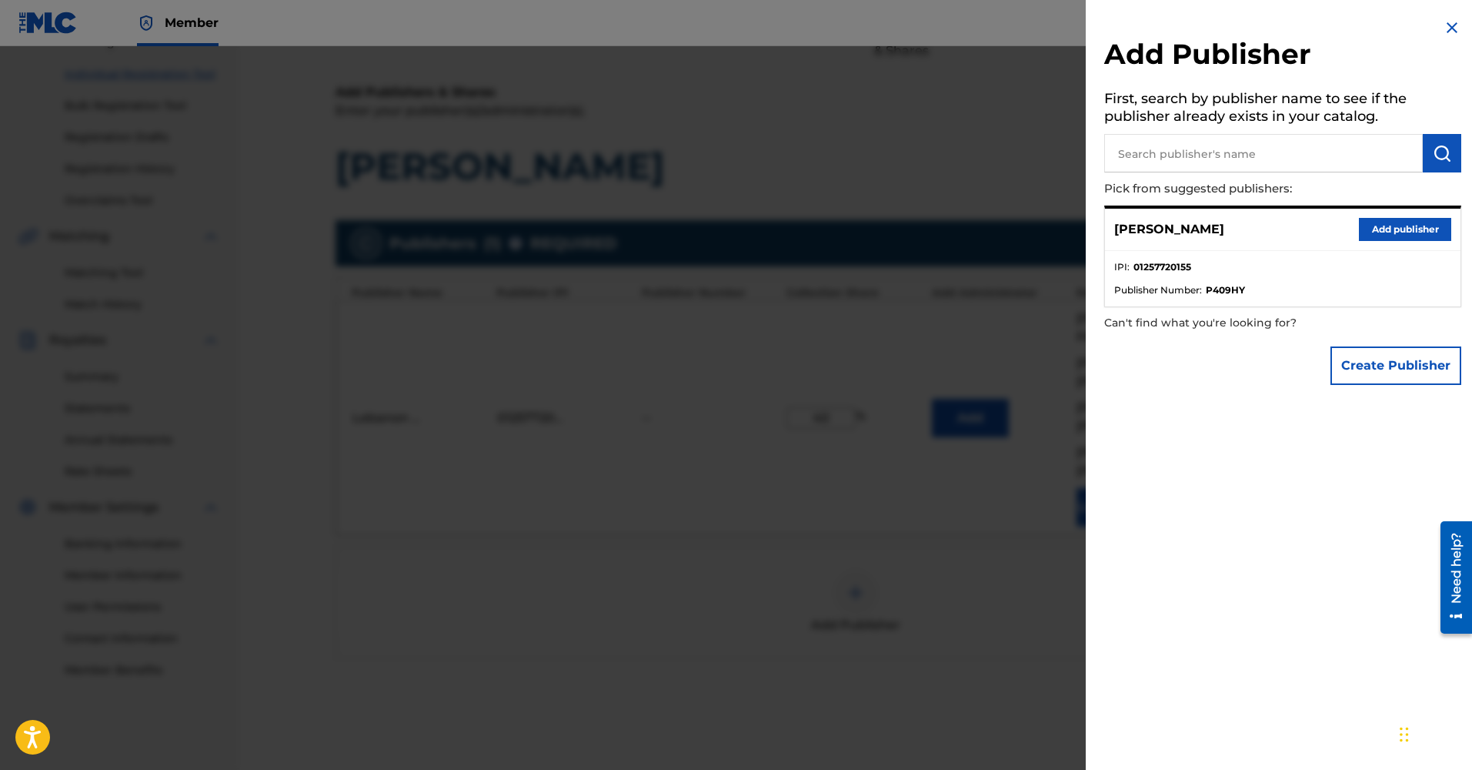
click at [1194, 160] on input "text" at bounding box center [1263, 153] width 319 height 38
click at [1402, 372] on button "Create Publisher" at bounding box center [1396, 365] width 131 height 38
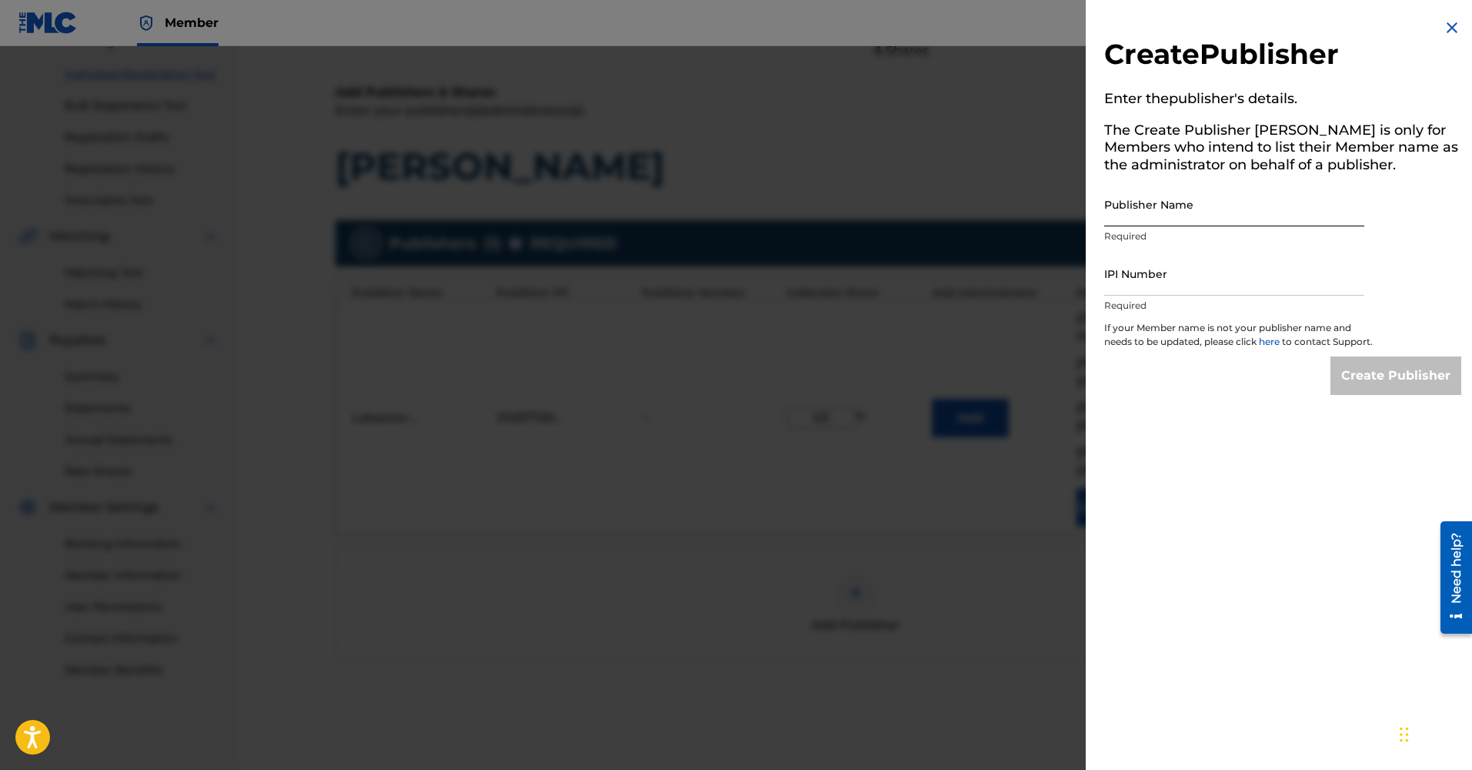
click at [1192, 208] on input "Publisher Name" at bounding box center [1234, 204] width 260 height 44
paste input "1295914709"
type input "1295914709"
drag, startPoint x: 1192, startPoint y: 208, endPoint x: 985, endPoint y: 197, distance: 207.3
click at [985, 197] on div "Create Publisher Enter the publisher 's details. The Create Publisher button is…" at bounding box center [736, 407] width 1472 height 723
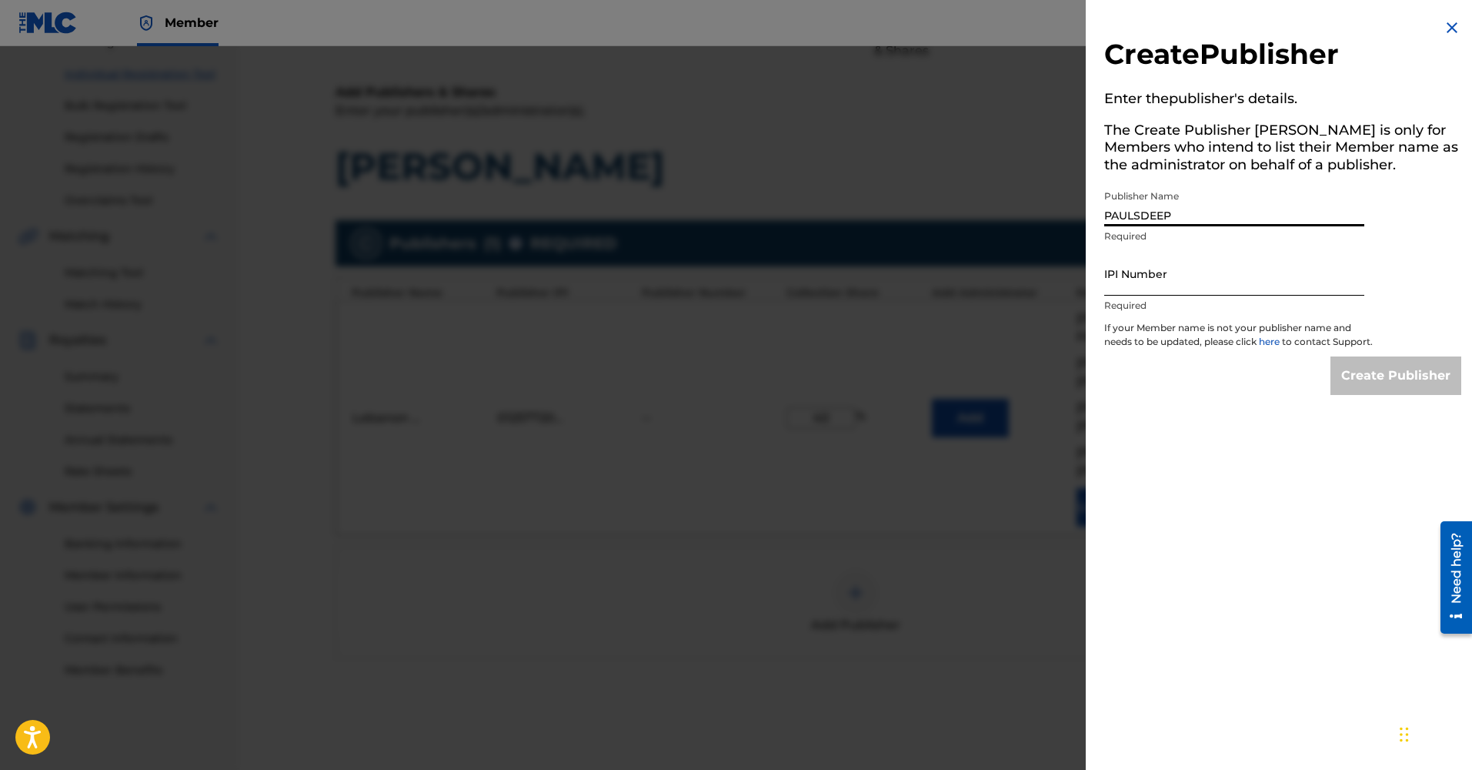
type input "PAULSDEEP"
click at [1148, 271] on input "IPI Number" at bounding box center [1234, 274] width 260 height 44
paste input "1295914709"
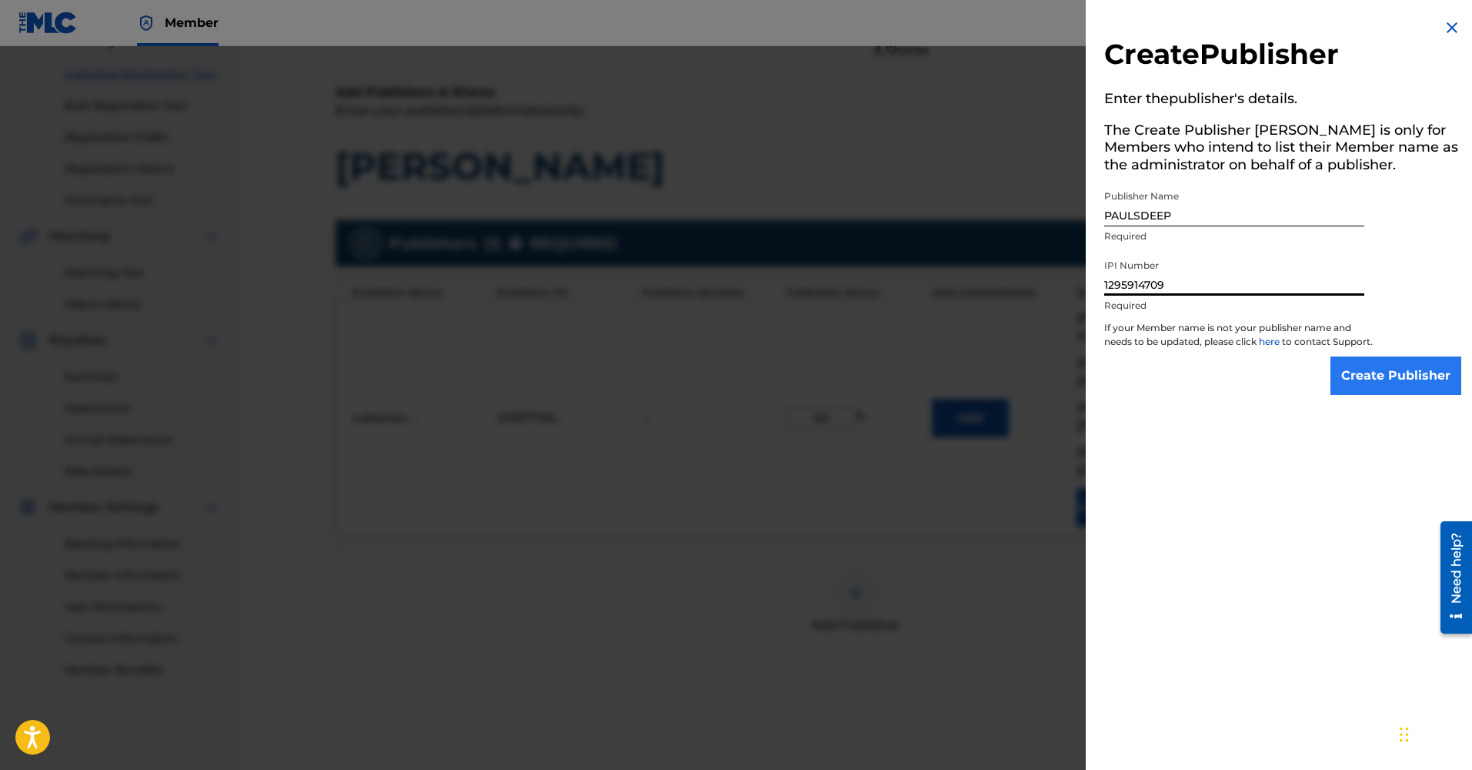
type input "1295914709"
click at [1410, 393] on input "Create Publisher" at bounding box center [1396, 375] width 131 height 38
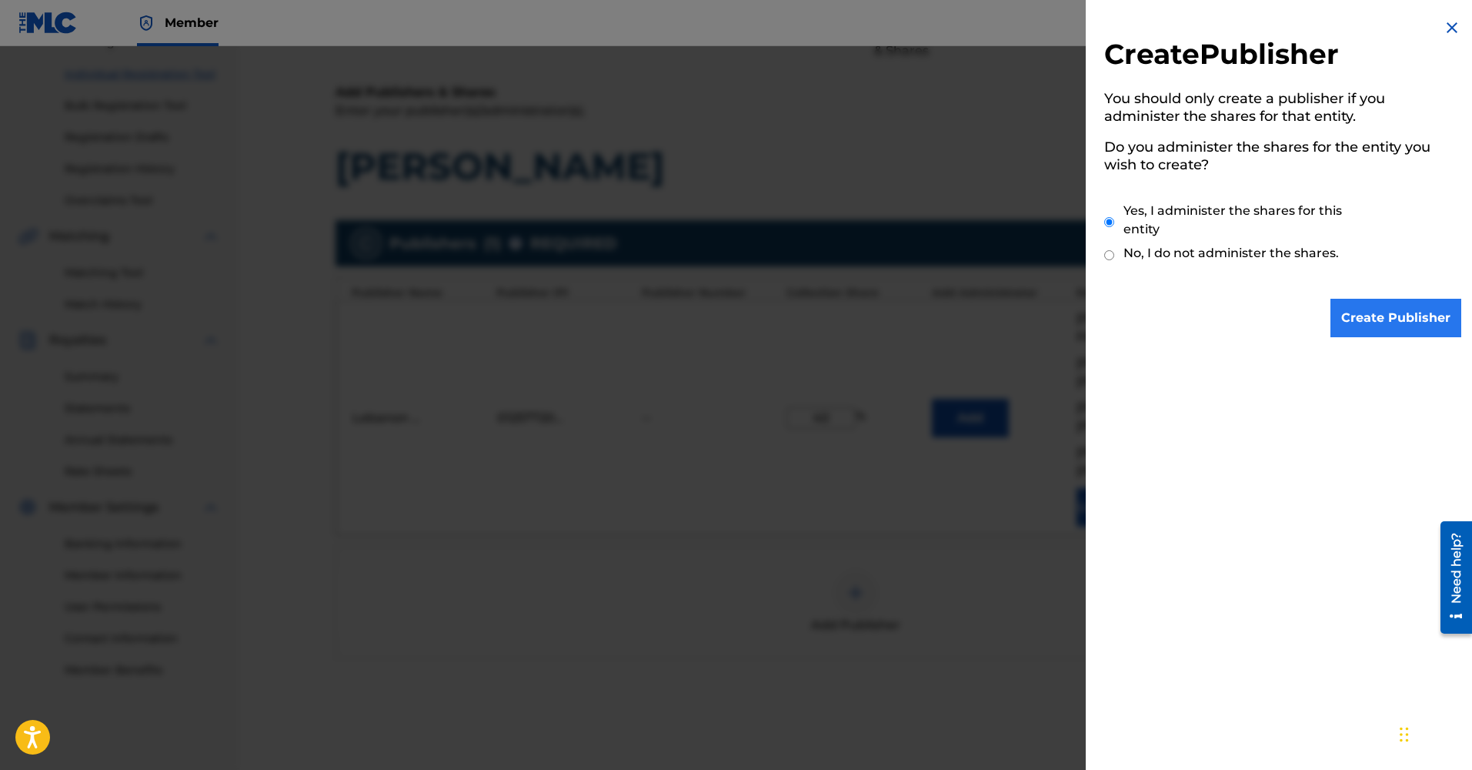
click at [1353, 319] on input "Create Publisher" at bounding box center [1396, 318] width 131 height 38
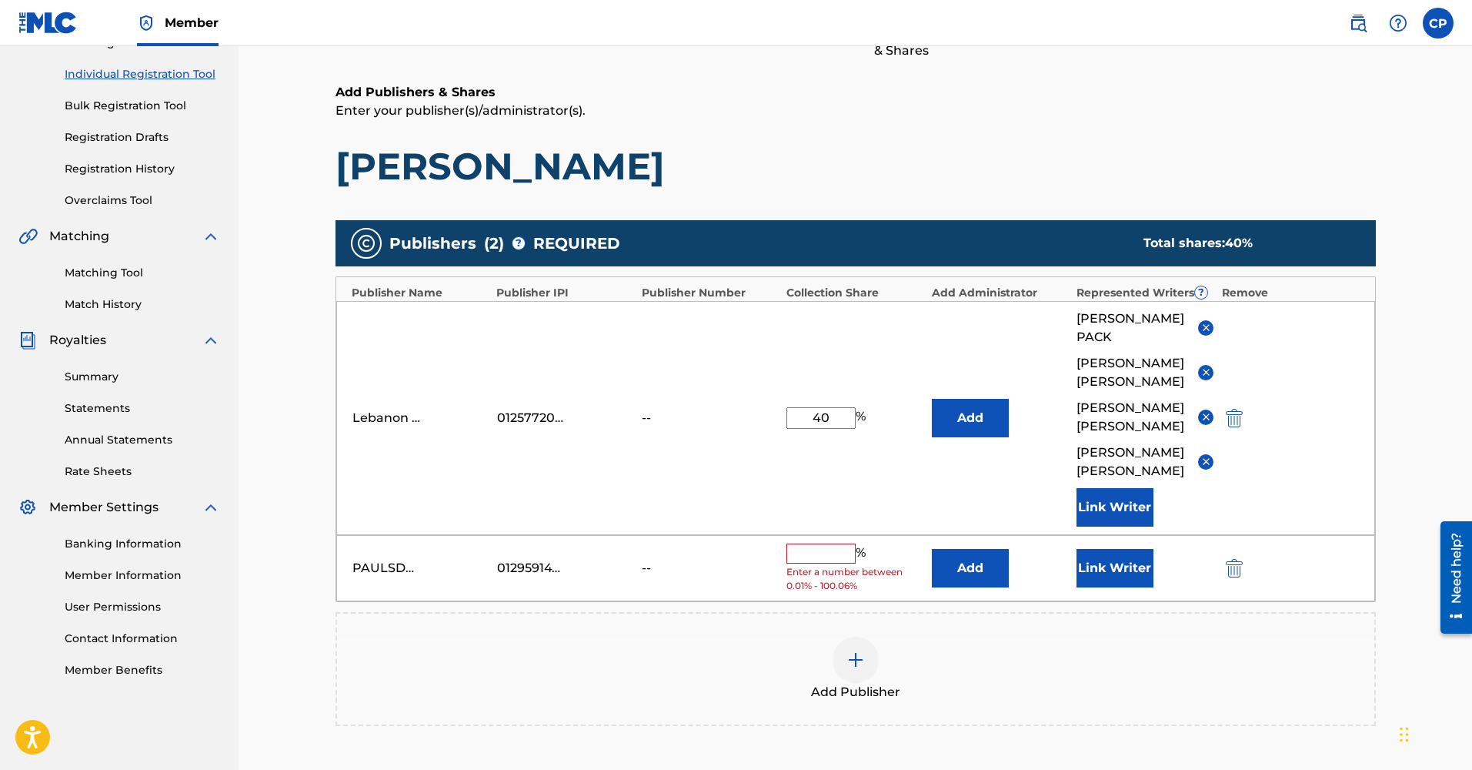
click at [831, 543] on input "text" at bounding box center [820, 553] width 69 height 20
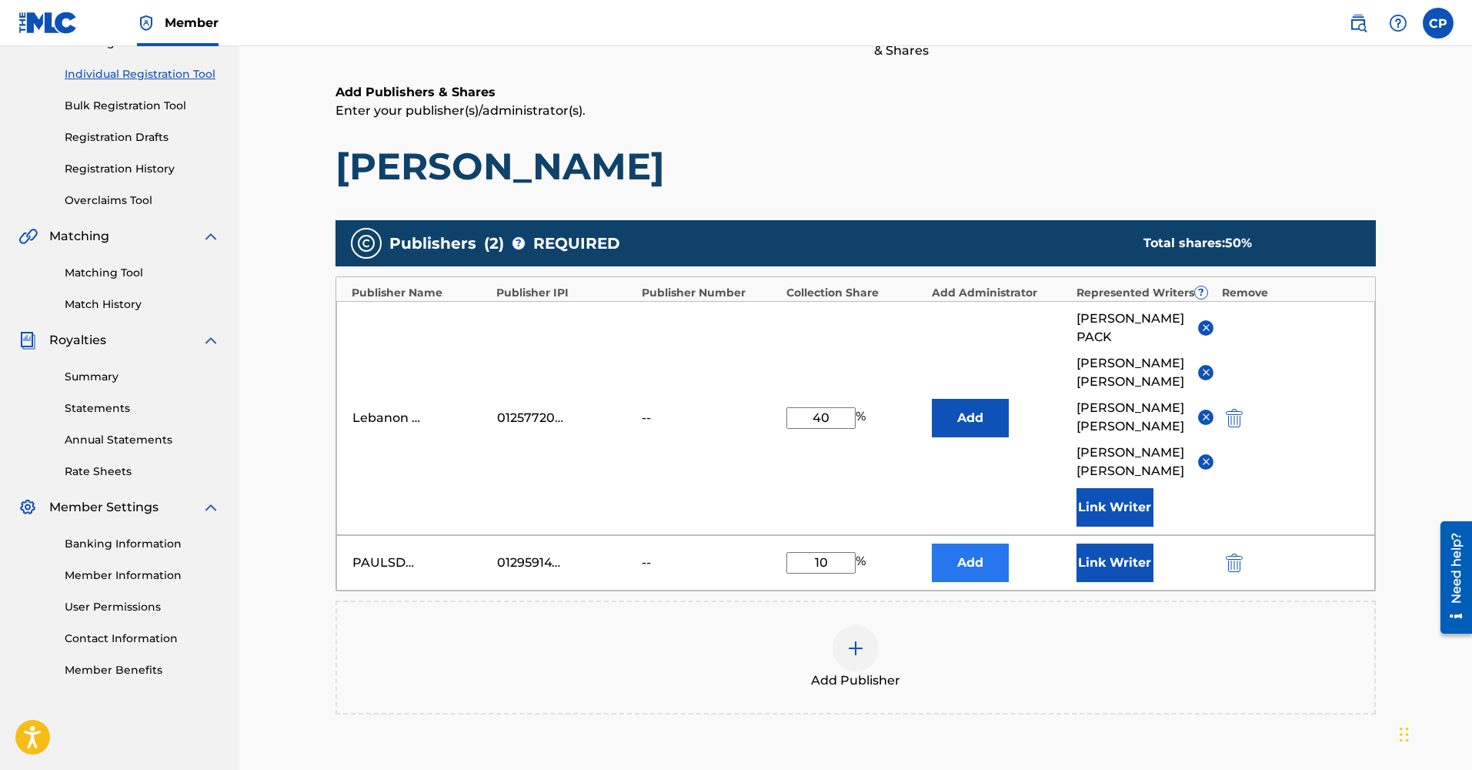
type input "10"
click at [973, 543] on button "Add" at bounding box center [970, 562] width 77 height 38
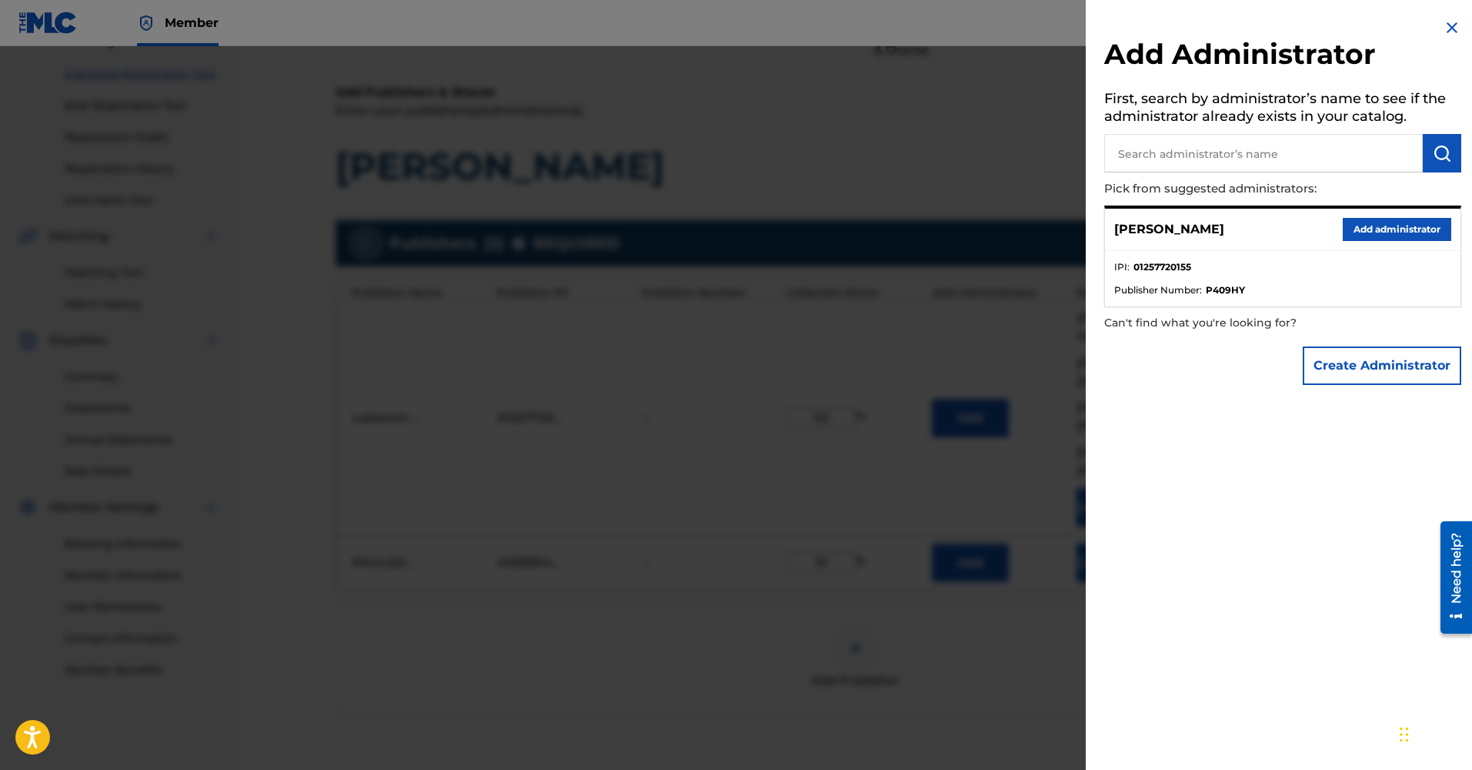
click at [1450, 24] on img at bounding box center [1452, 27] width 18 height 18
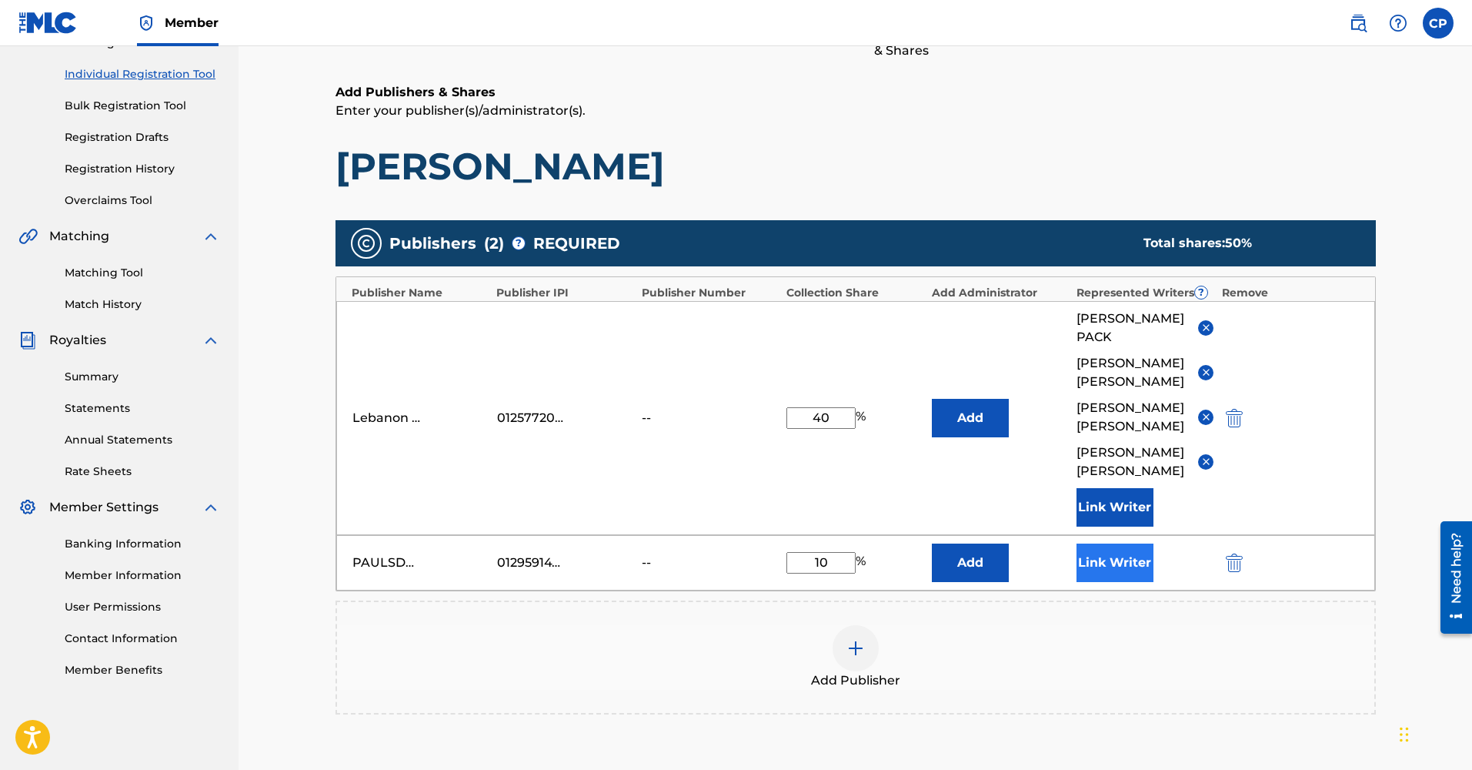
click at [1138, 543] on button "Link Writer" at bounding box center [1115, 562] width 77 height 38
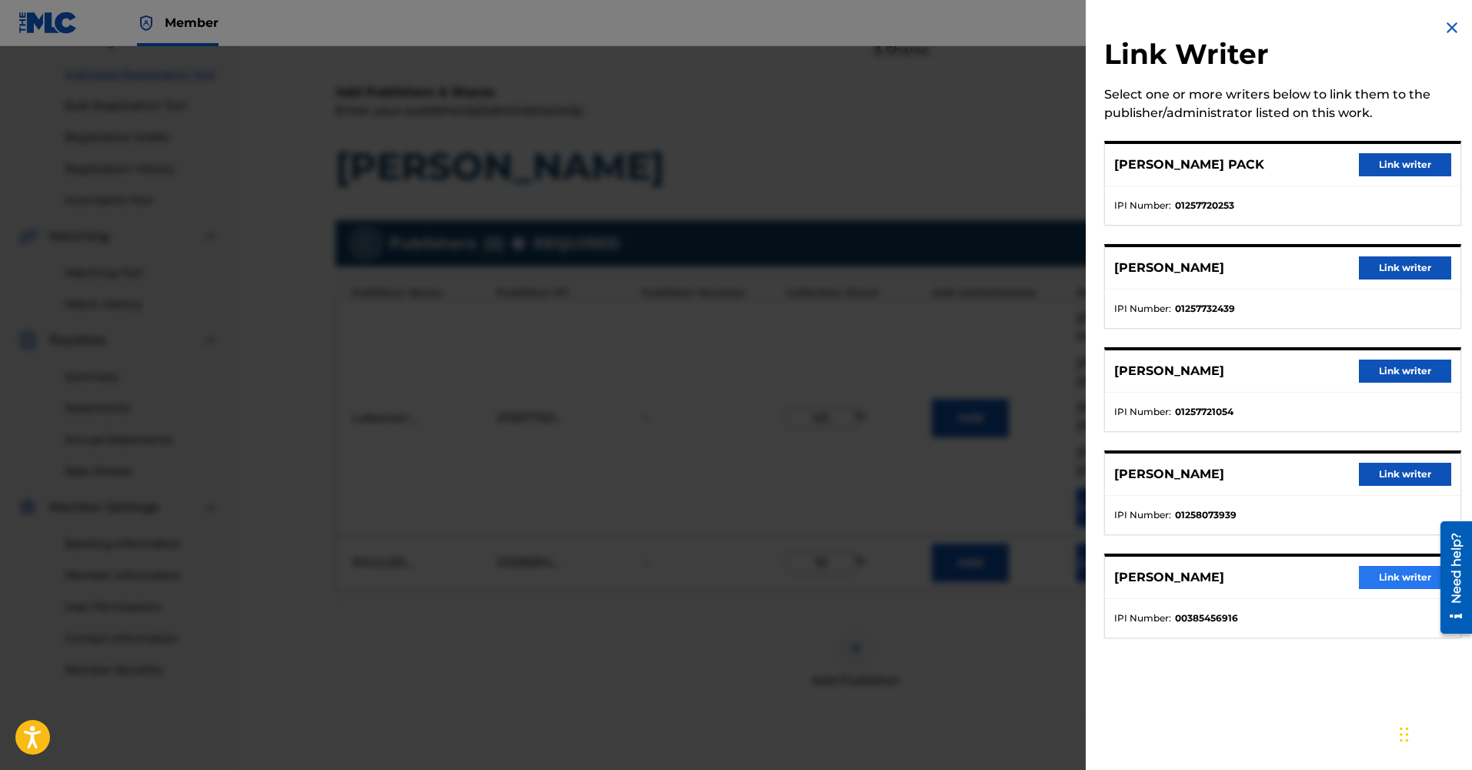
click at [1388, 580] on button "Link writer" at bounding box center [1405, 577] width 92 height 23
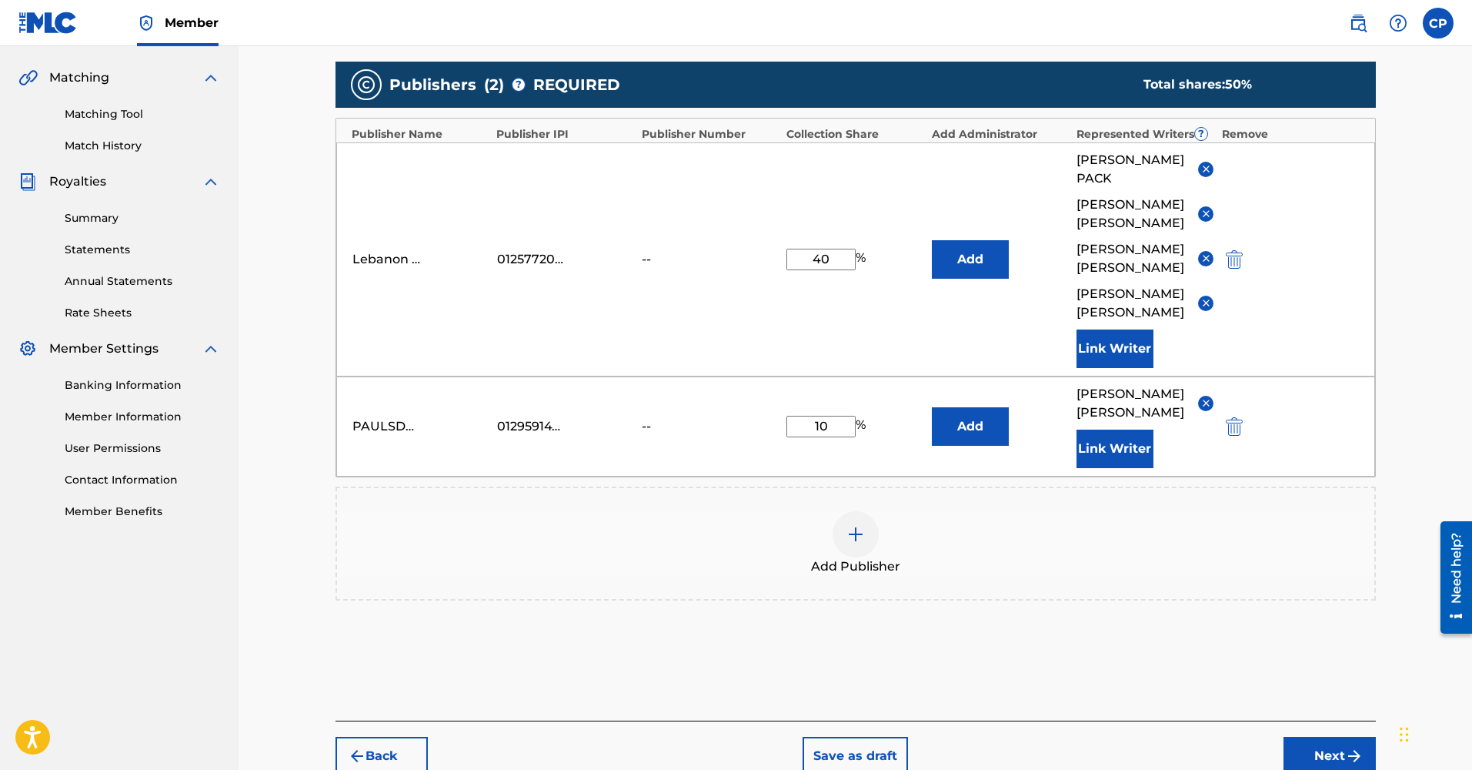
scroll to position [352, 0]
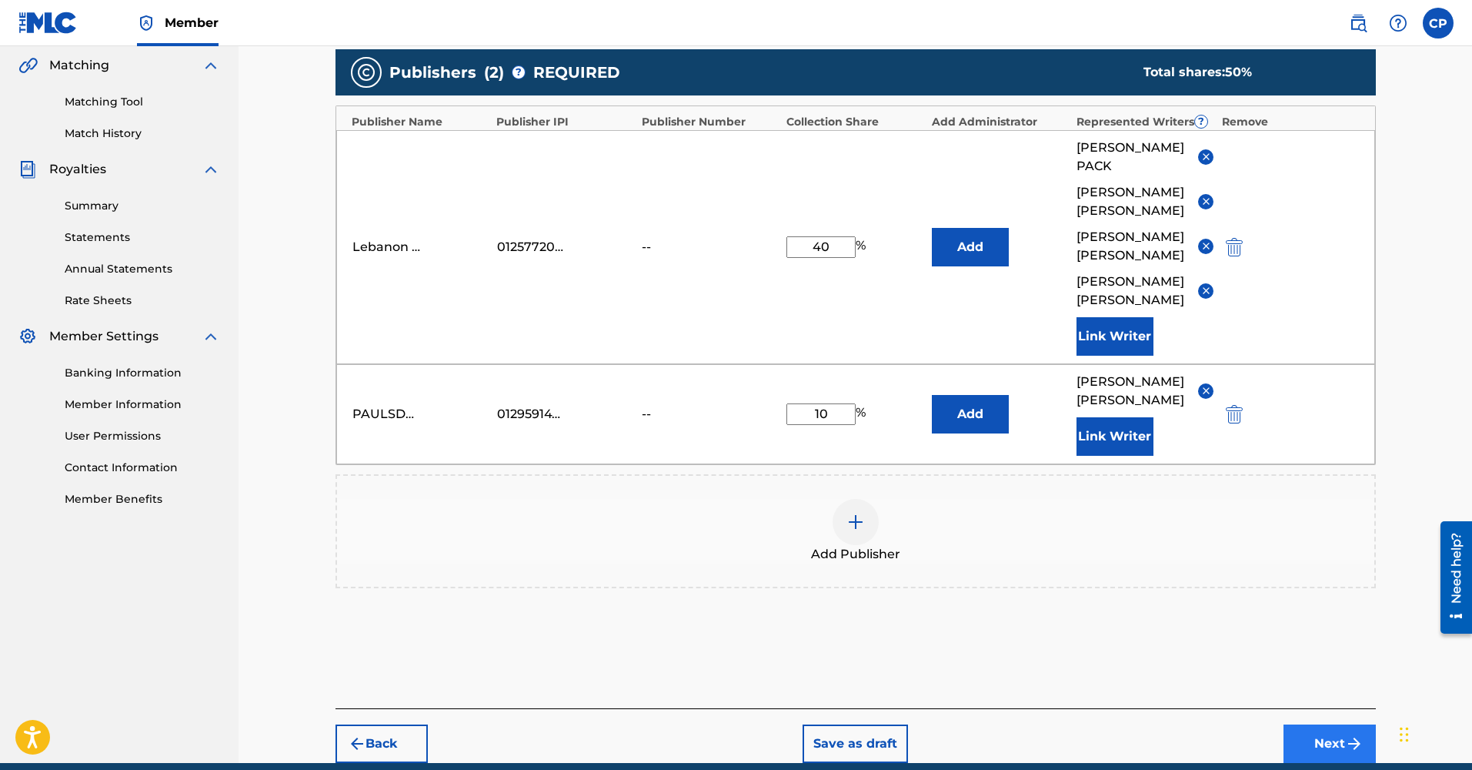
click at [1301, 724] on button "Next" at bounding box center [1330, 743] width 92 height 38
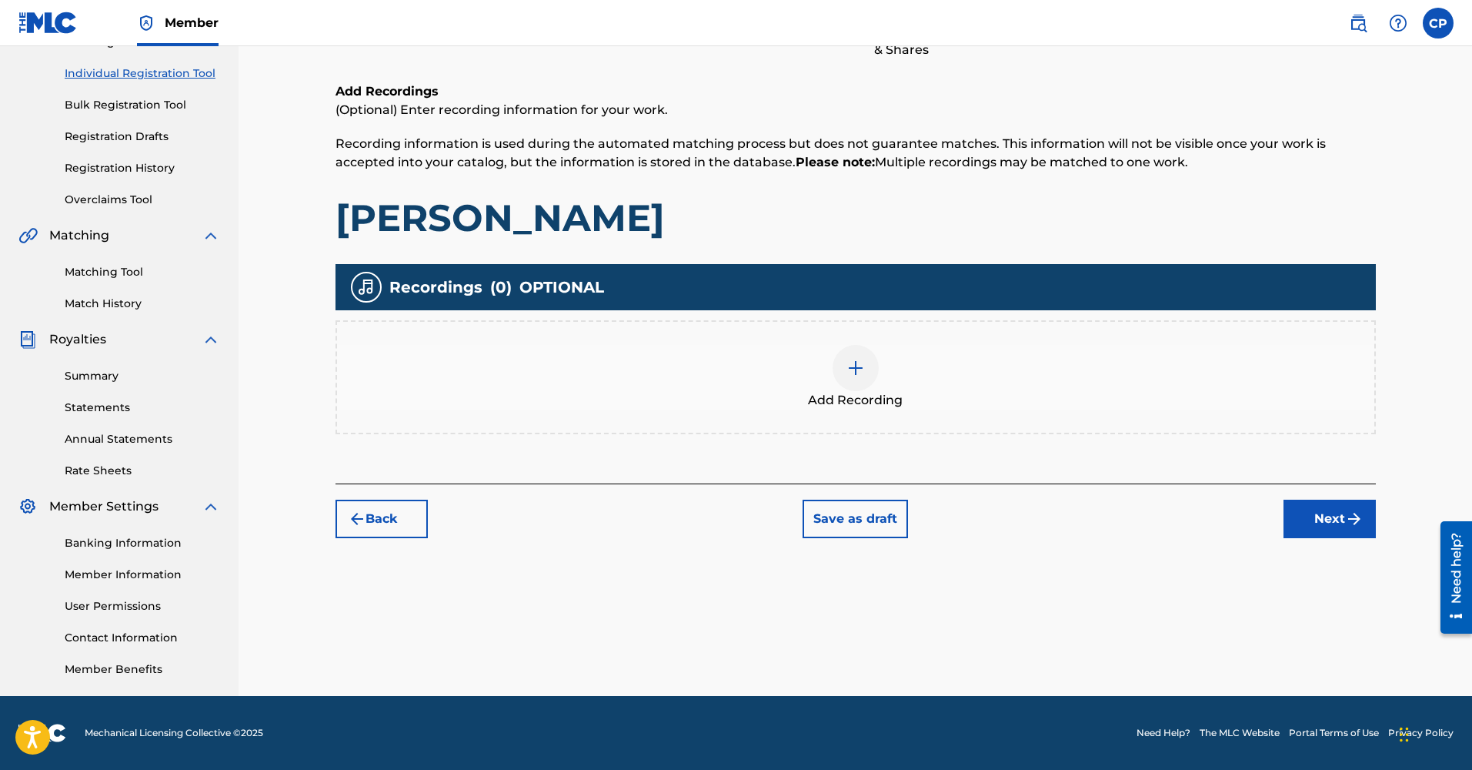
scroll to position [184, 0]
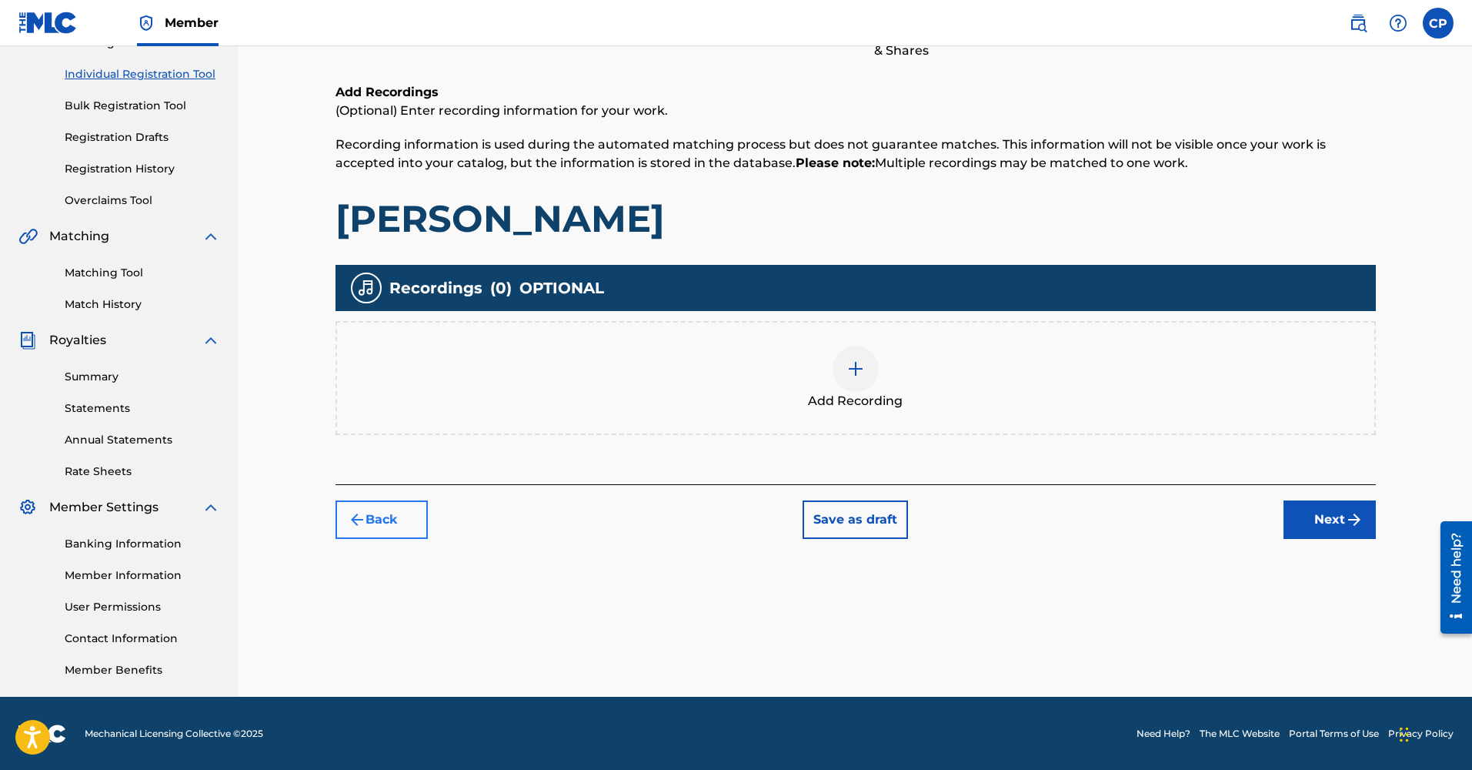
click at [410, 507] on button "Back" at bounding box center [382, 519] width 92 height 38
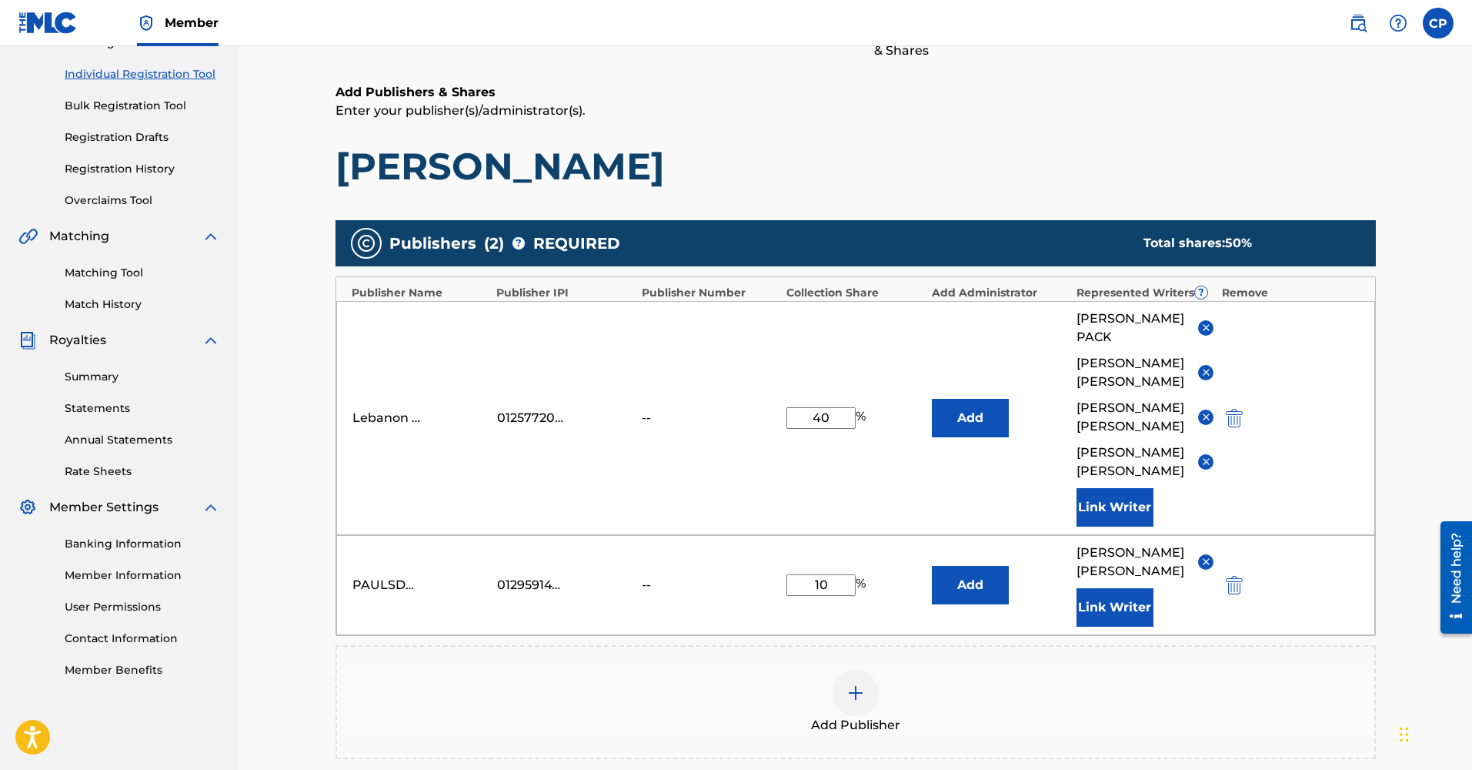
drag, startPoint x: 840, startPoint y: 396, endPoint x: 768, endPoint y: 393, distance: 71.6
click at [768, 393] on div "Lebanon Metal 01257720155 -- 40 % Add CORY PACK CHRISTOPHER SCHUMANN JESSE MARQ…" at bounding box center [855, 418] width 1039 height 234
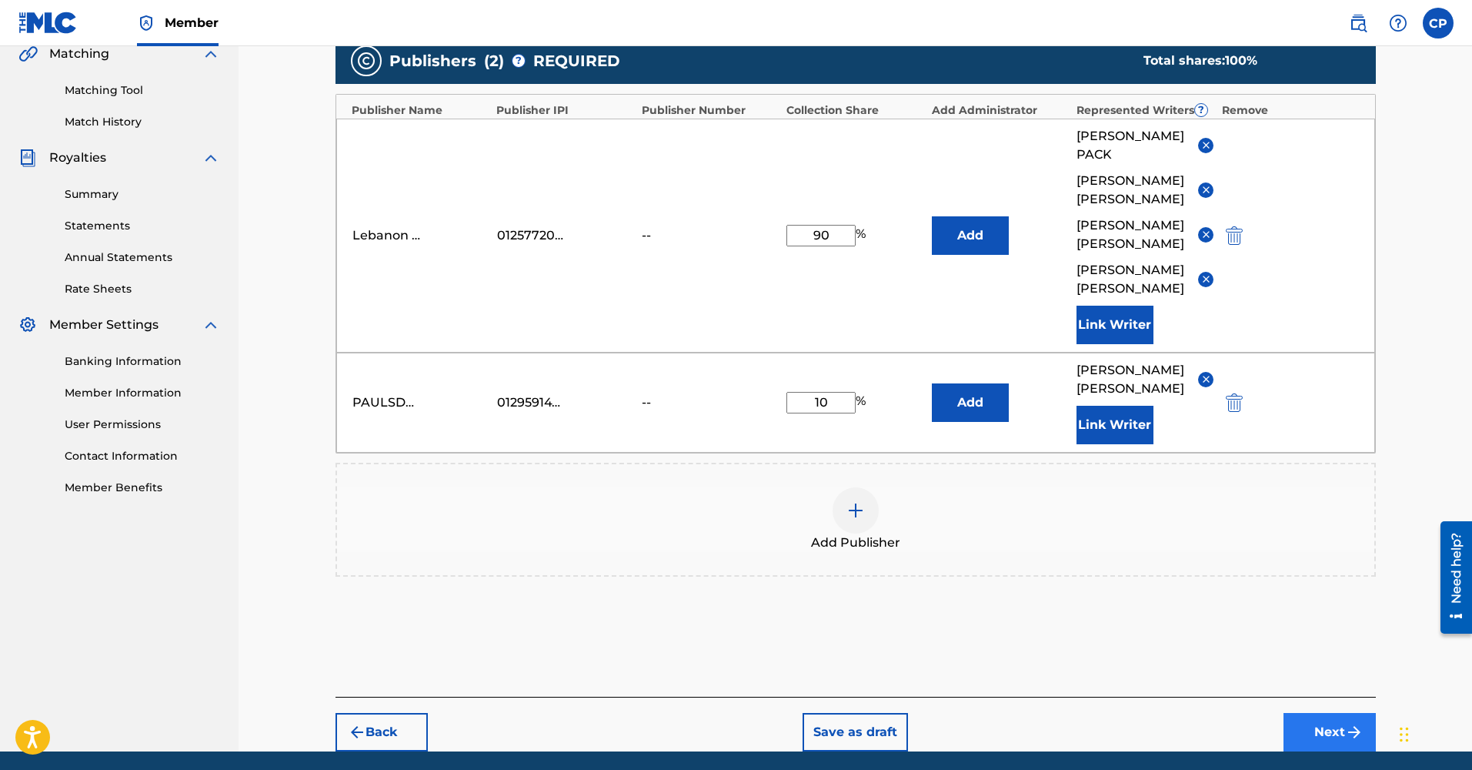
type input "90"
click at [1358, 723] on img "submit" at bounding box center [1354, 732] width 18 height 18
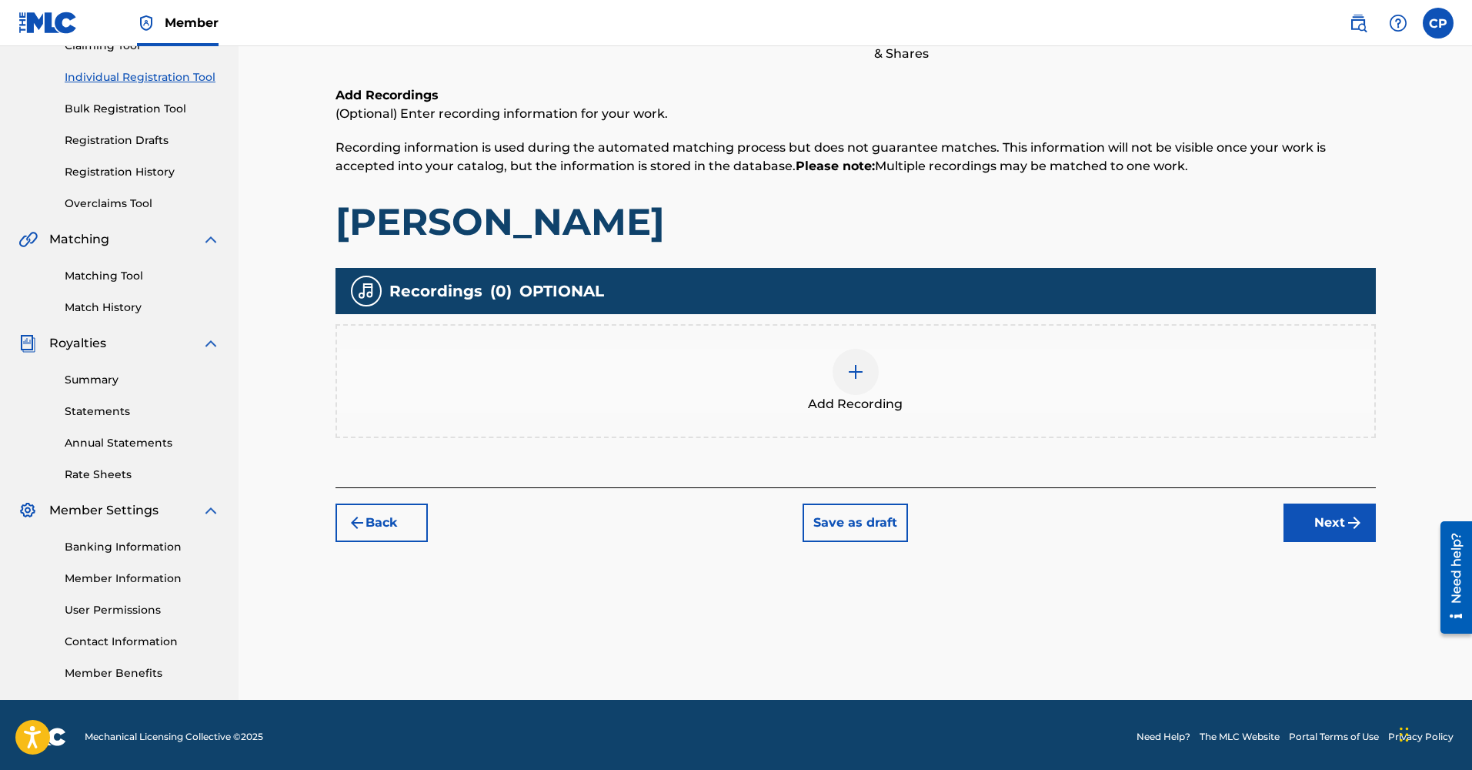
scroll to position [175, 0]
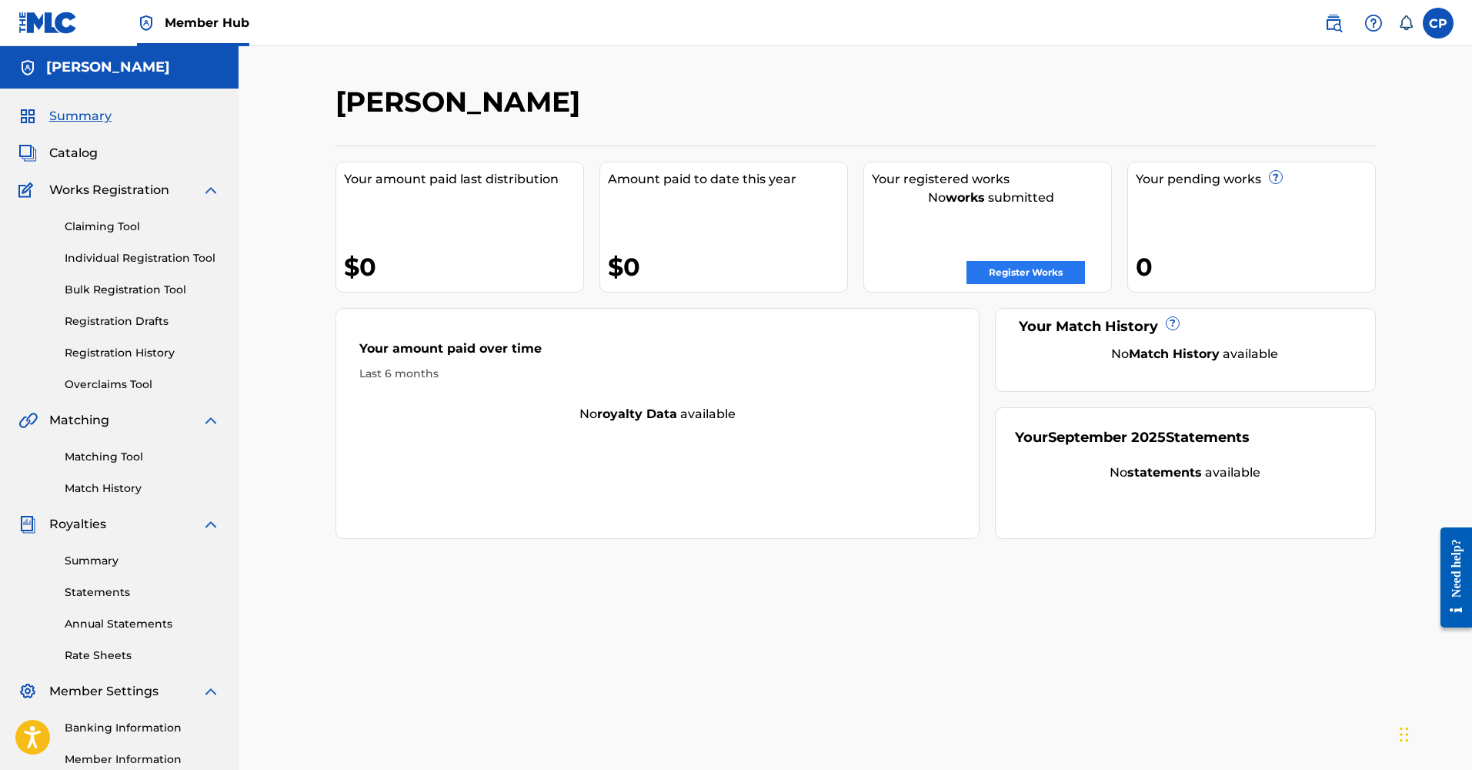
click at [1042, 276] on link "Register Works" at bounding box center [1026, 272] width 119 height 23
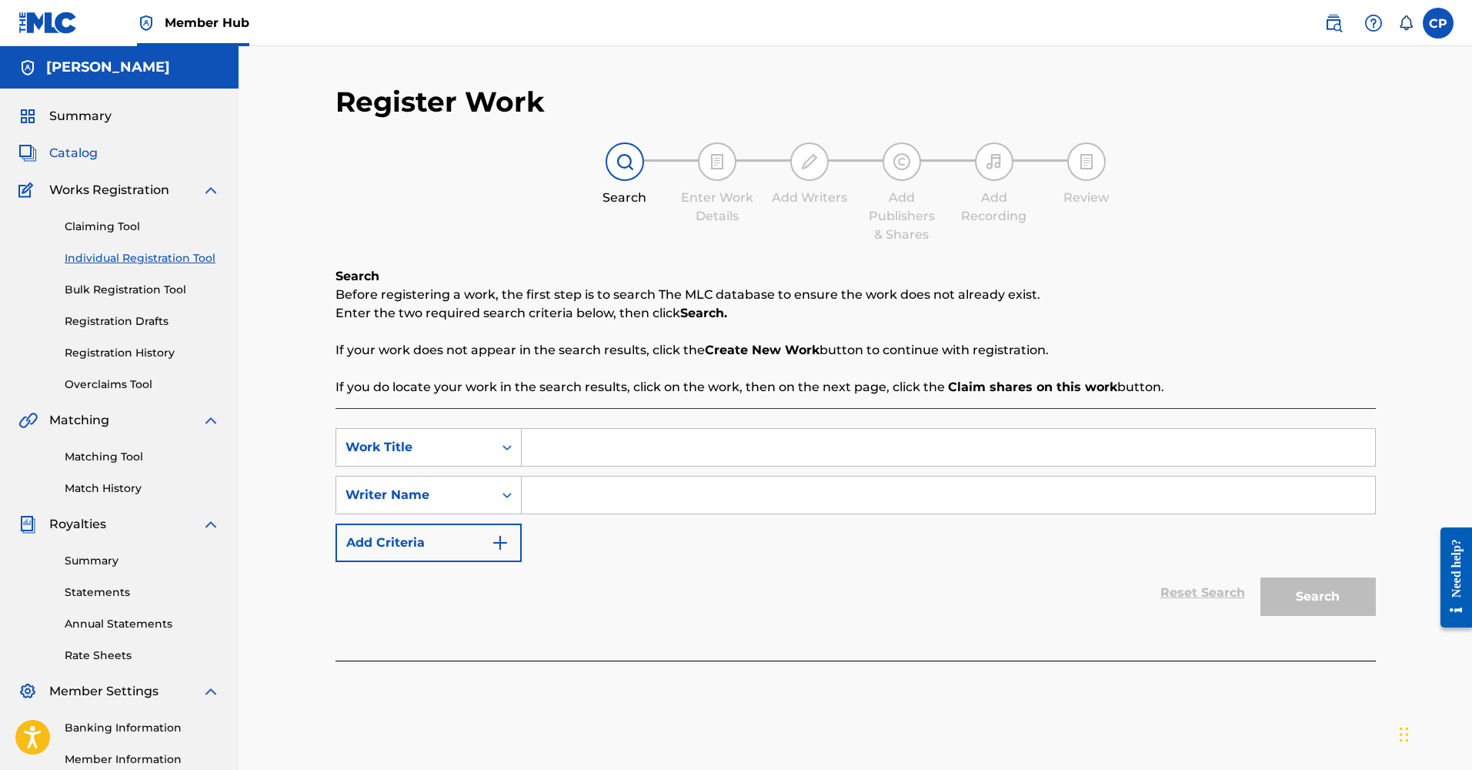
click at [83, 150] on span "Catalog" at bounding box center [73, 153] width 48 height 18
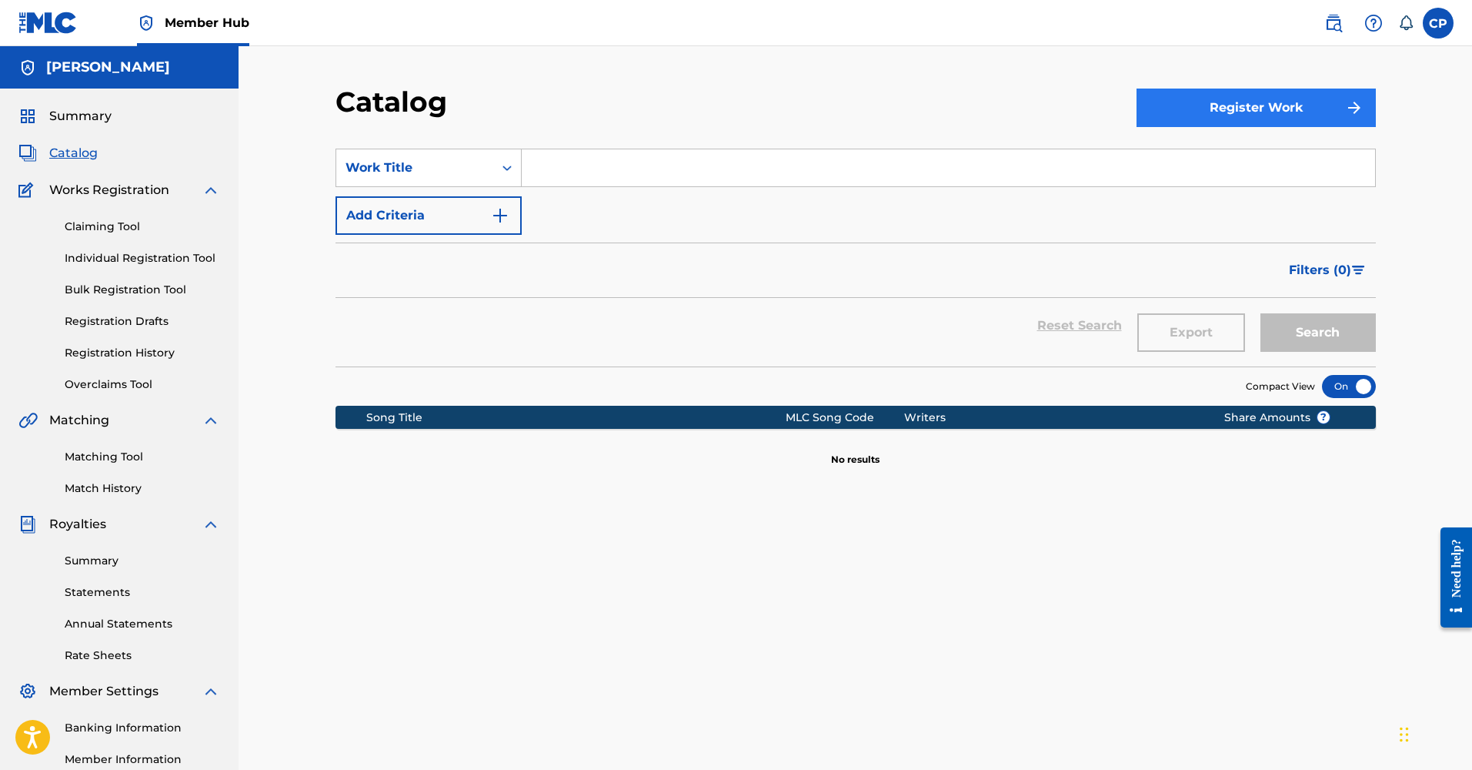
click at [1199, 111] on button "Register Work" at bounding box center [1256, 107] width 239 height 38
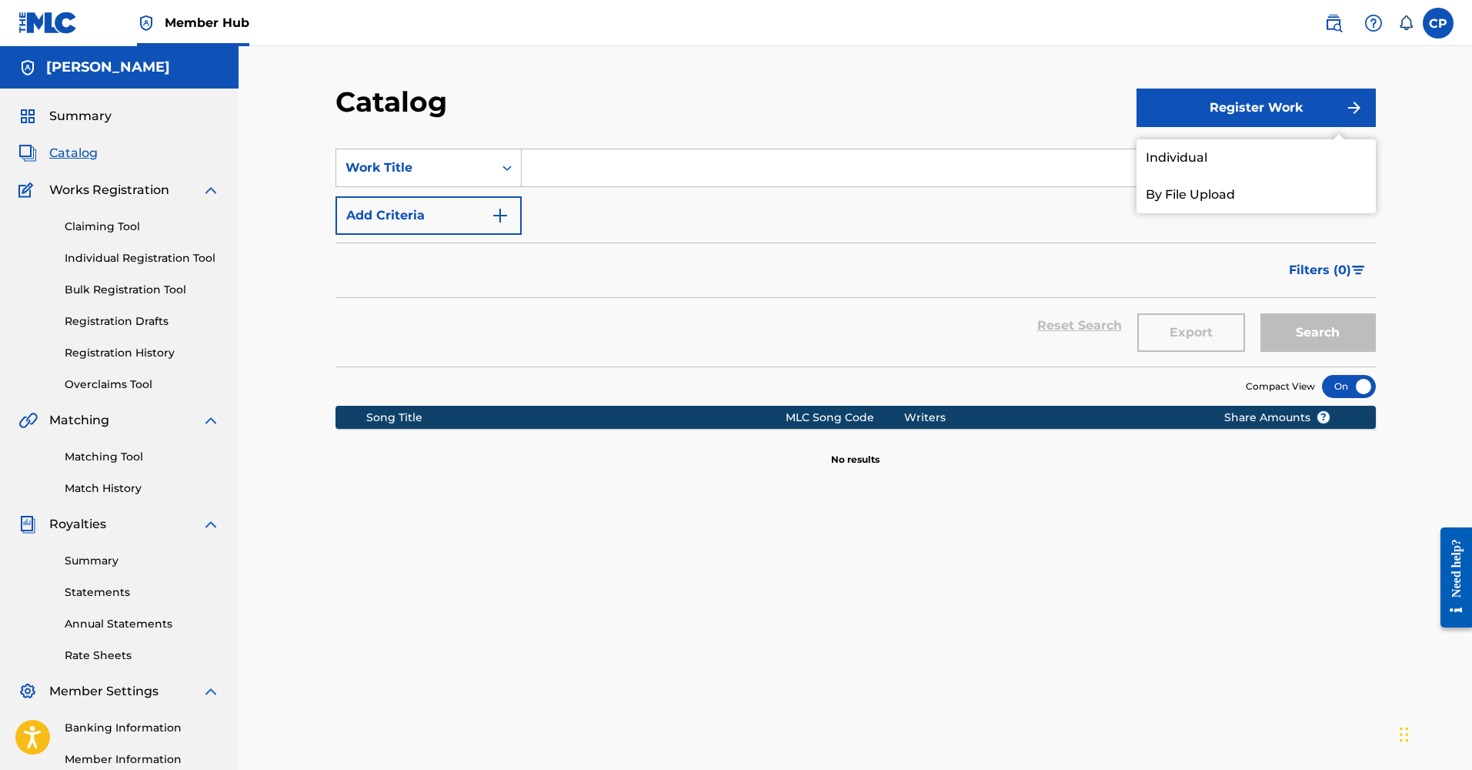
click at [945, 75] on div "Catalog Register Work Individual By File Upload SearchWithCriteria3b26f95c-9811…" at bounding box center [856, 463] width 1234 height 834
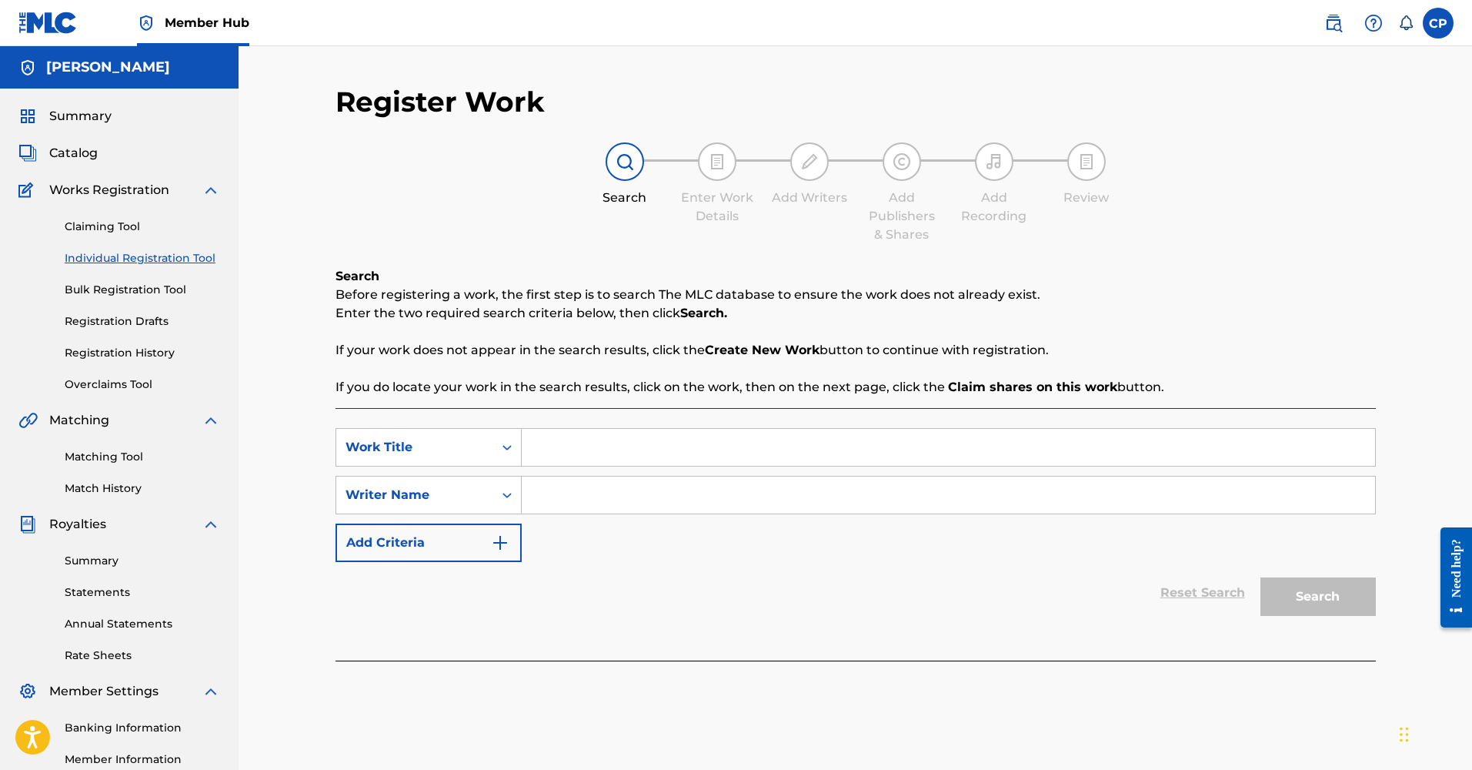
click at [586, 437] on input "Search Form" at bounding box center [948, 447] width 853 height 37
click at [1334, 30] on img at bounding box center [1333, 23] width 18 height 18
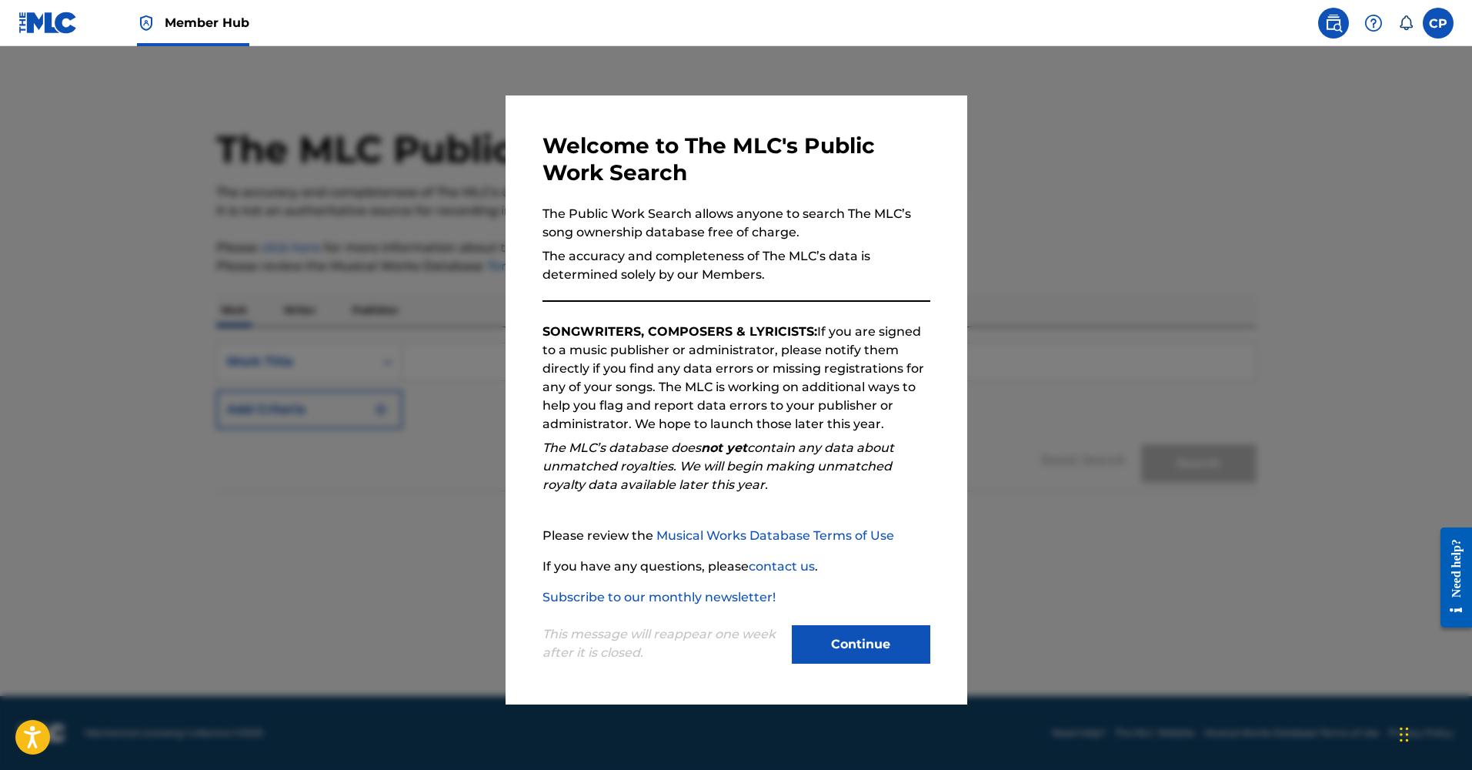
drag, startPoint x: 1276, startPoint y: 198, endPoint x: 1268, endPoint y: 209, distance: 13.2
click at [1276, 198] on div at bounding box center [736, 431] width 1472 height 770
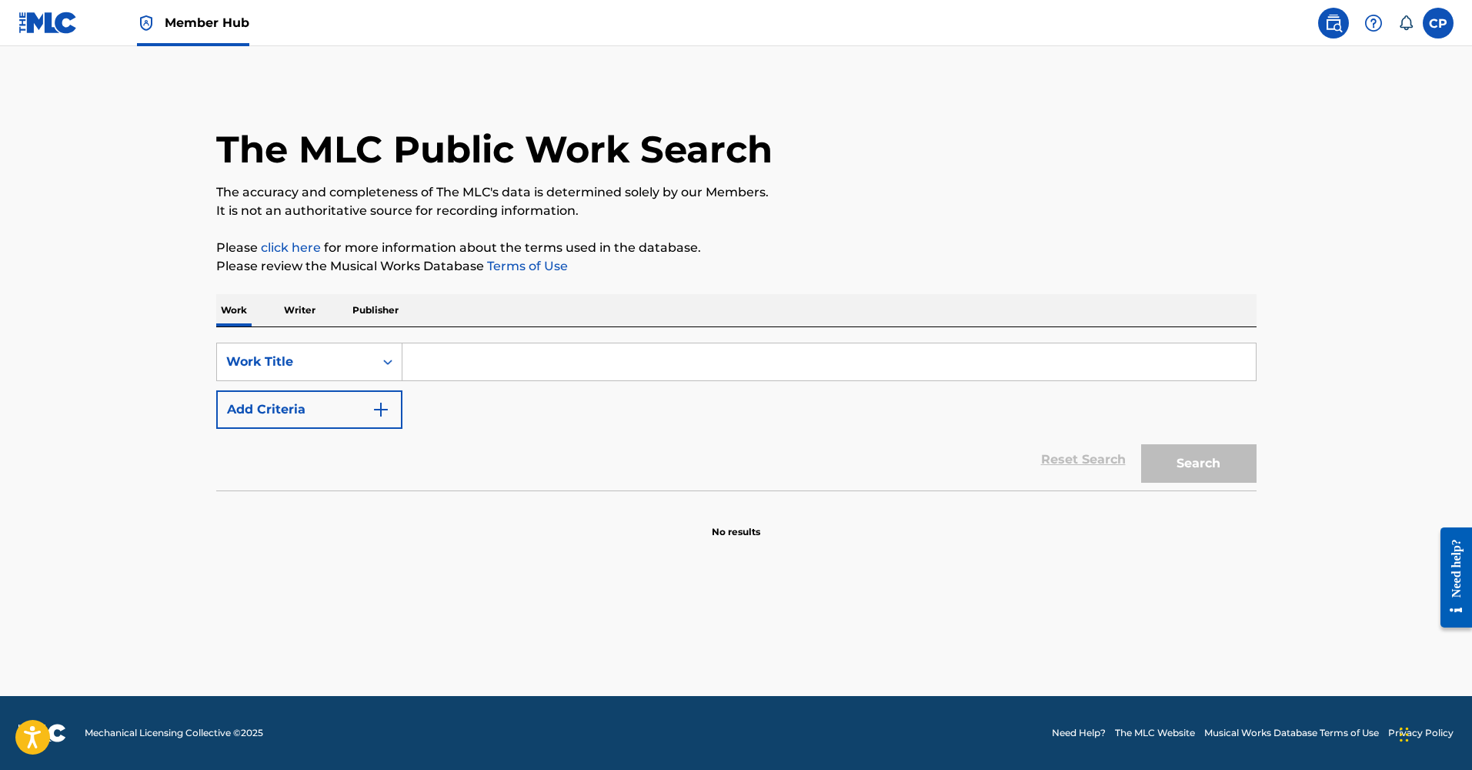
click at [499, 367] on input "Search Form" at bounding box center [828, 361] width 853 height 37
type input "[PERSON_NAME]"
click at [1198, 463] on button "Search" at bounding box center [1198, 463] width 115 height 38
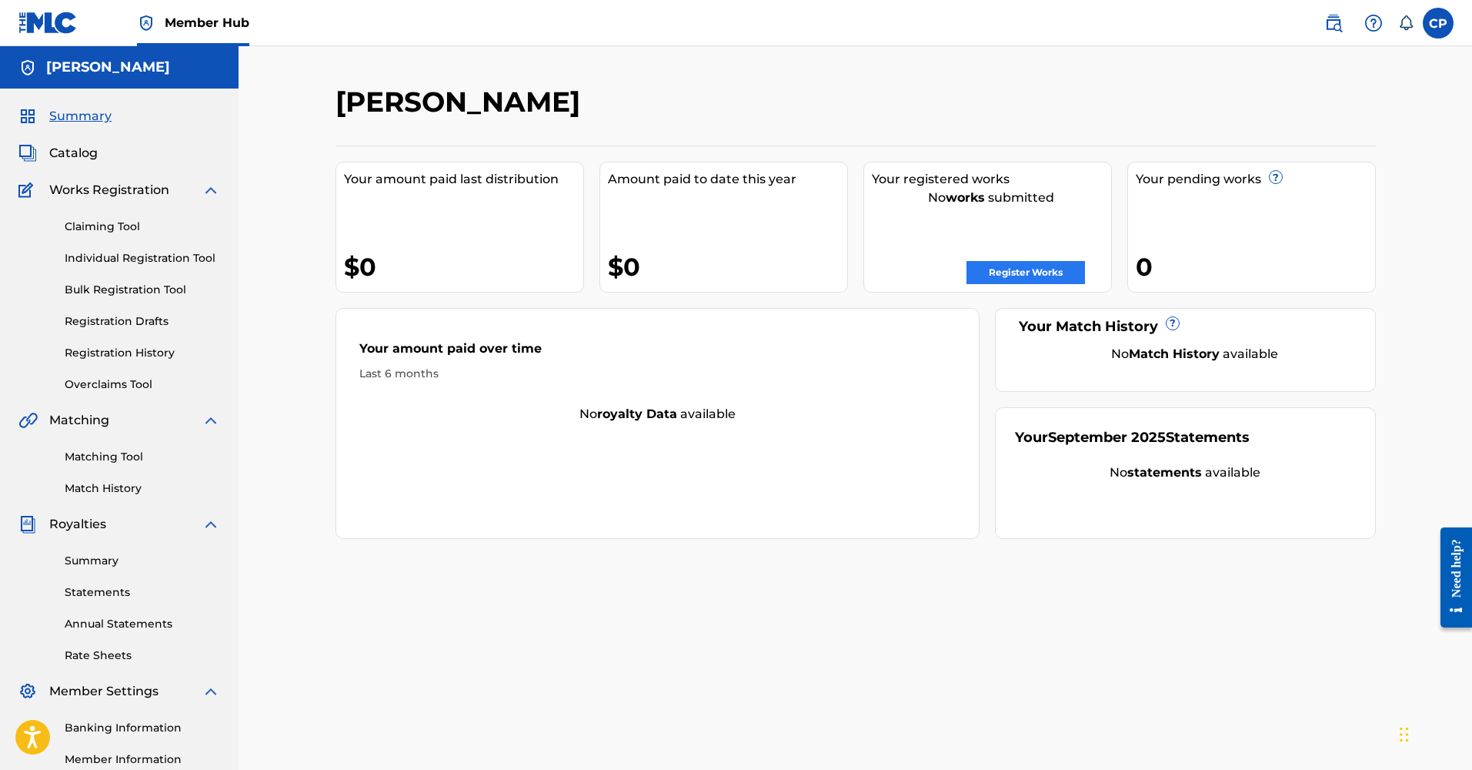
click at [1044, 276] on link "Register Works" at bounding box center [1026, 272] width 119 height 23
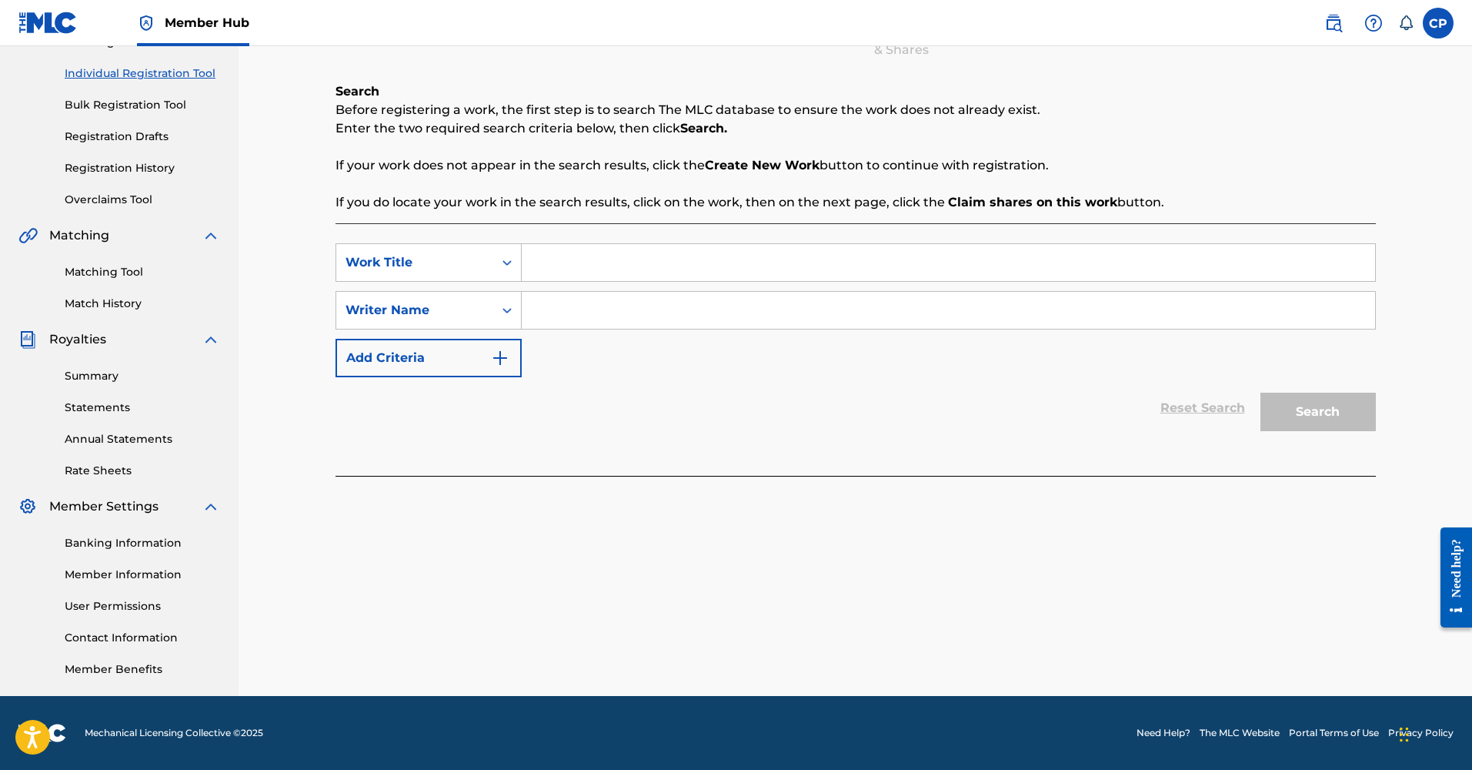
scroll to position [185, 0]
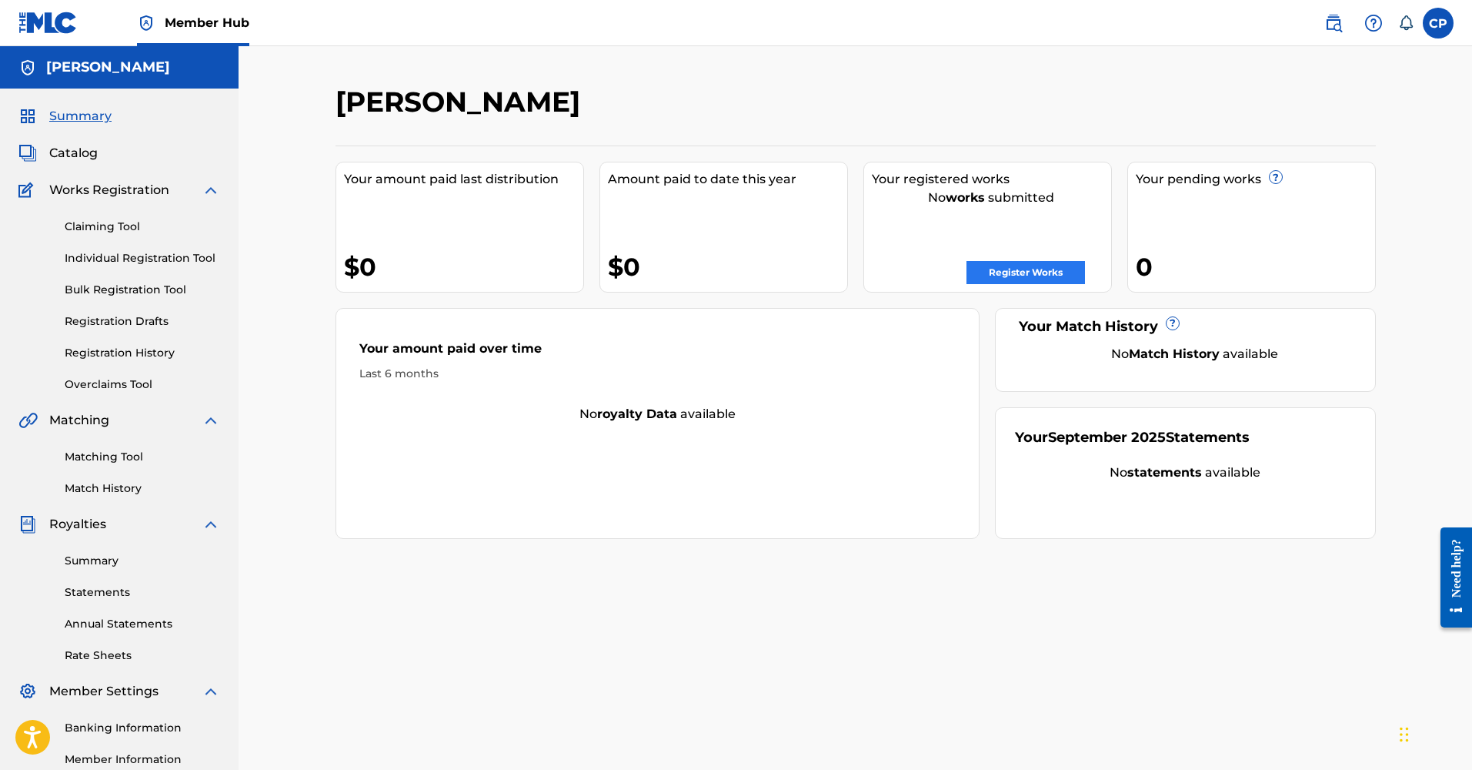
click at [1038, 272] on link "Register Works" at bounding box center [1026, 272] width 119 height 23
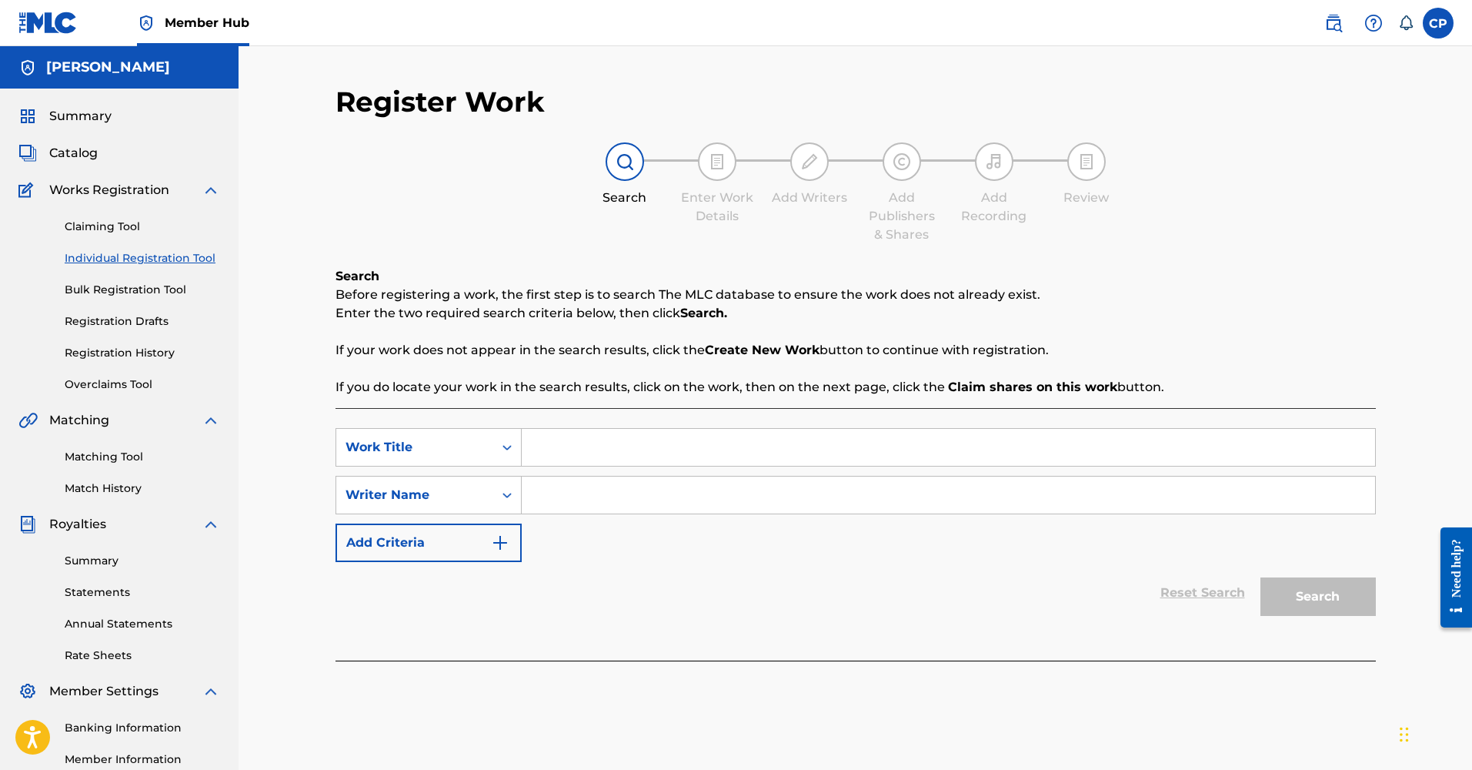
click at [604, 446] on input "Search Form" at bounding box center [948, 447] width 853 height 37
type input "[PERSON_NAME]"
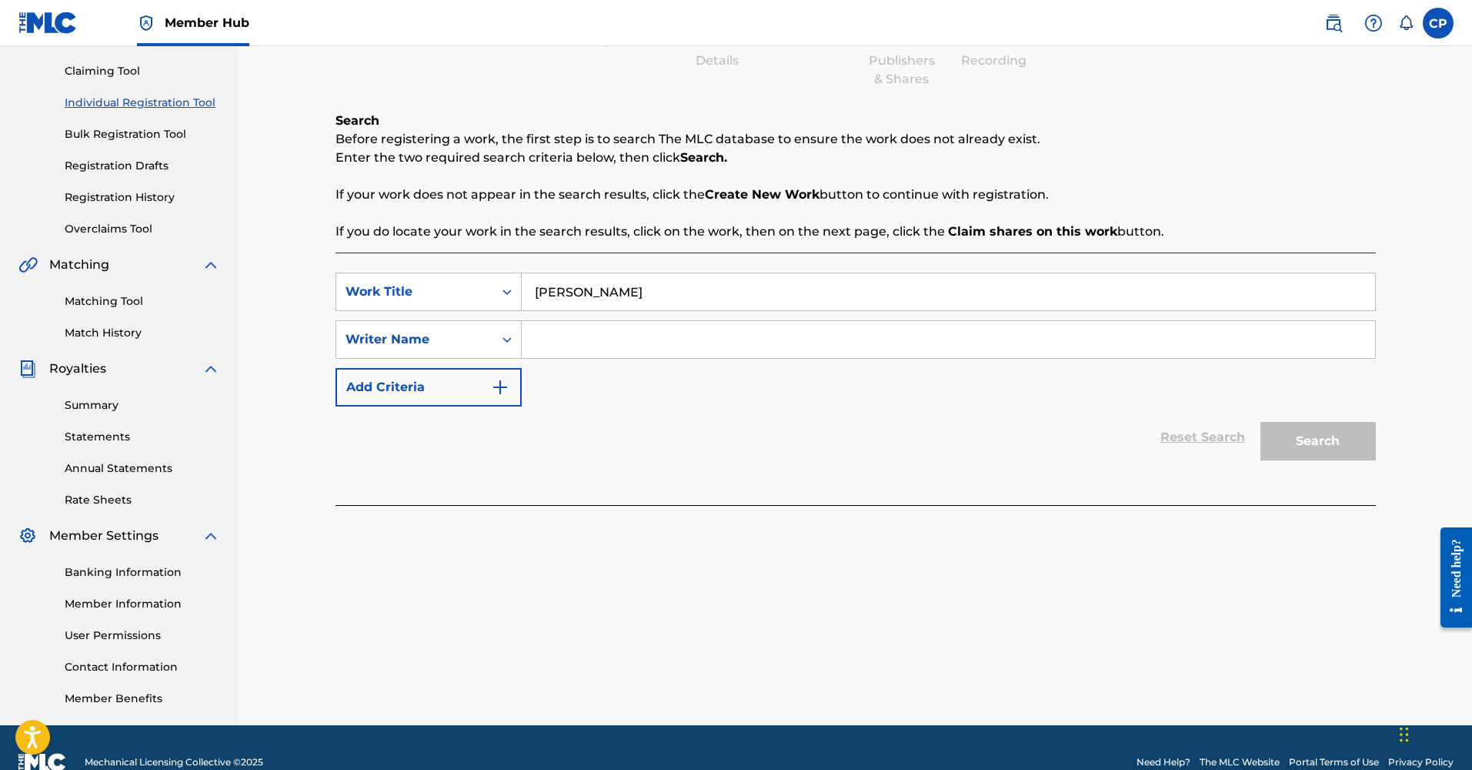
scroll to position [179, 0]
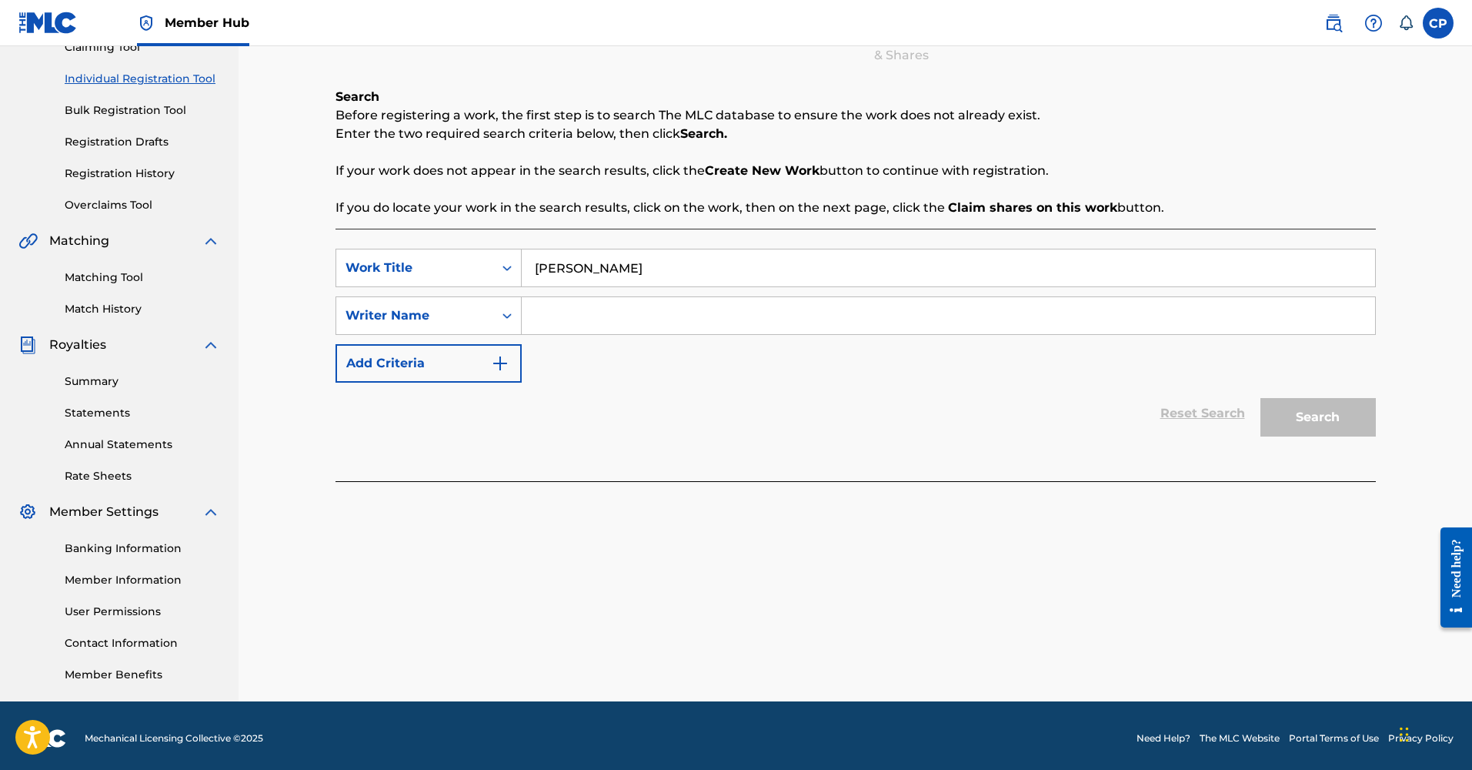
click at [666, 319] on input "Search Form" at bounding box center [948, 315] width 853 height 37
type input "[PERSON_NAME]"
click at [1355, 427] on button "Search" at bounding box center [1318, 417] width 115 height 38
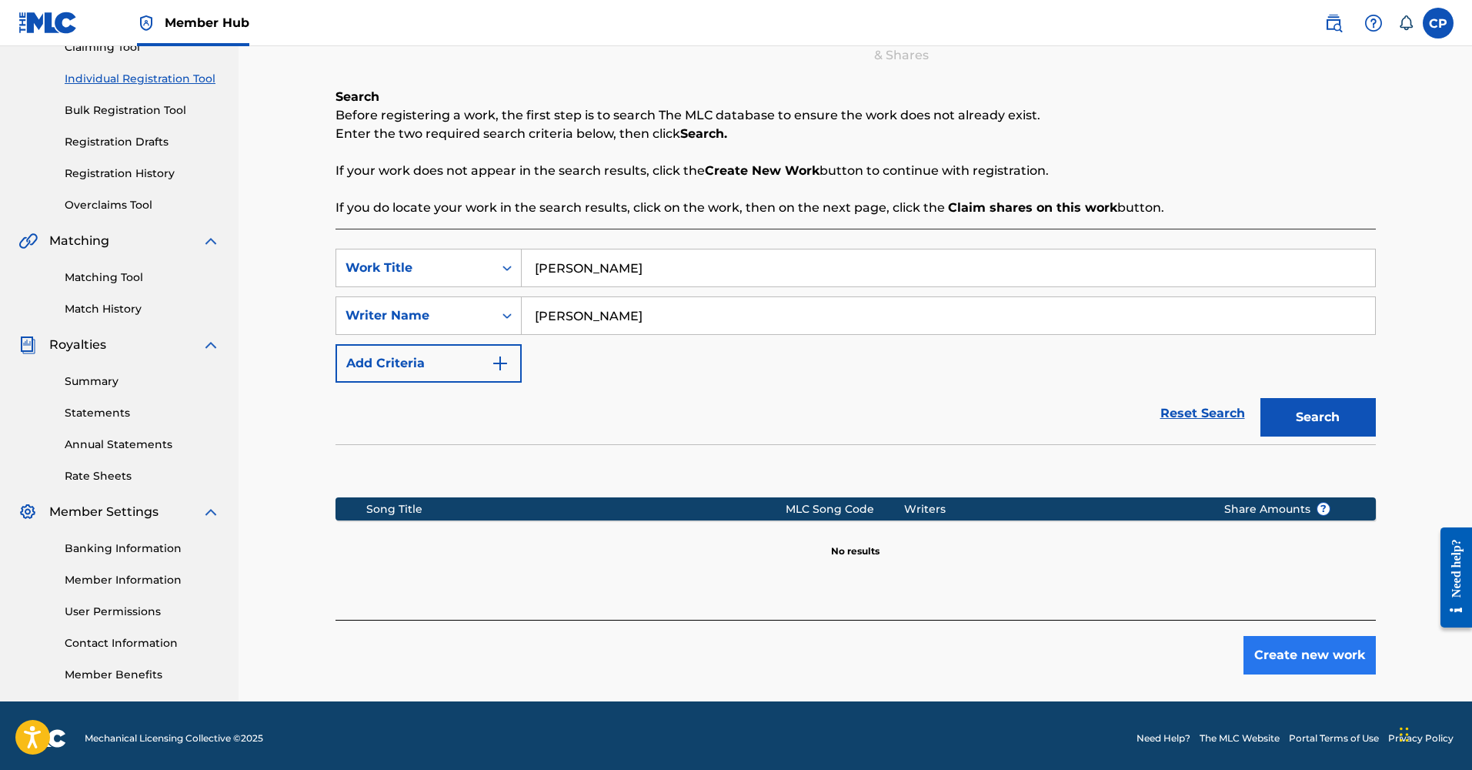
click at [1329, 645] on button "Create new work" at bounding box center [1310, 655] width 132 height 38
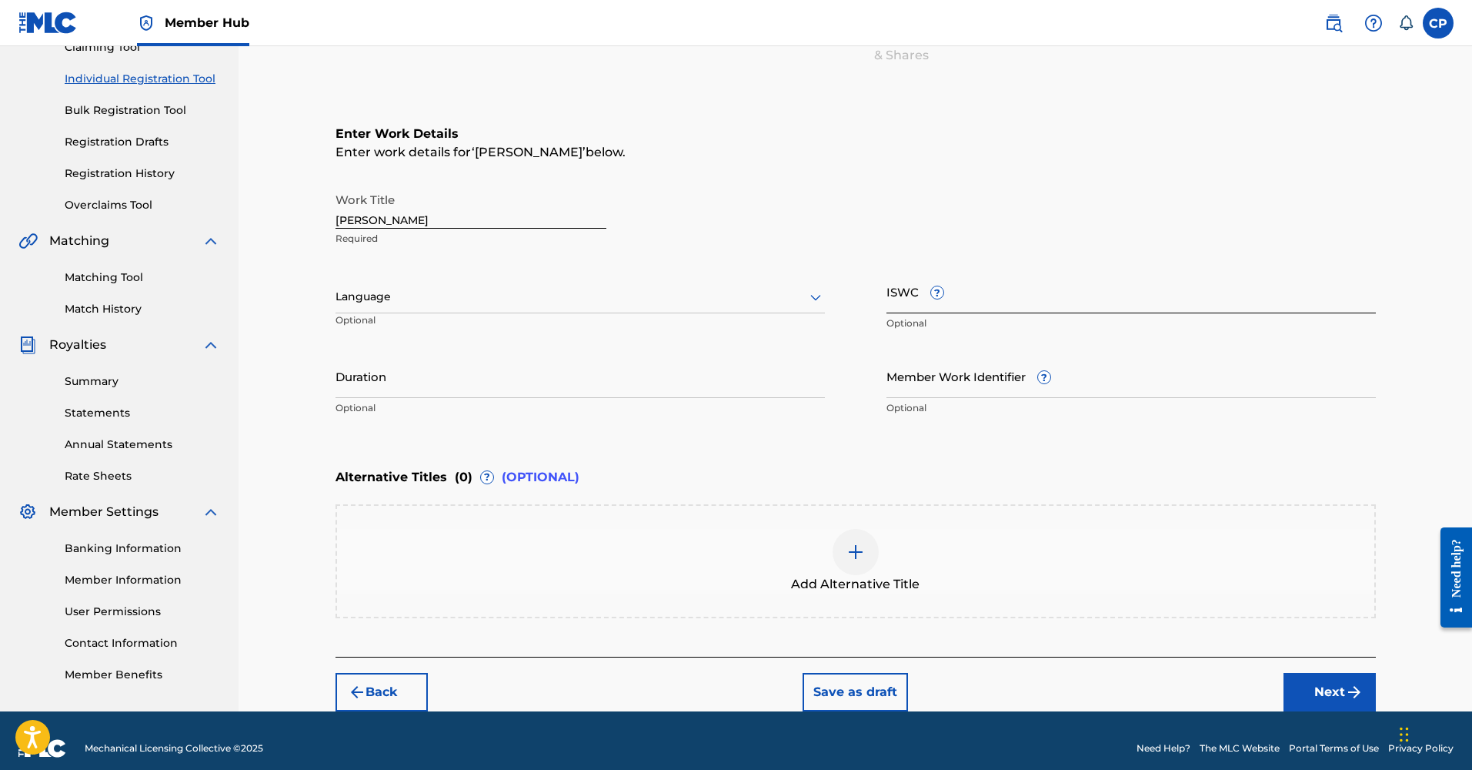
click at [907, 289] on input "ISWC ?" at bounding box center [1131, 291] width 489 height 44
paste input "T-335.262.452-9"
type input "T-335.262.452-9"
click at [438, 296] on div at bounding box center [580, 296] width 489 height 19
click at [424, 332] on div "English" at bounding box center [580, 330] width 488 height 35
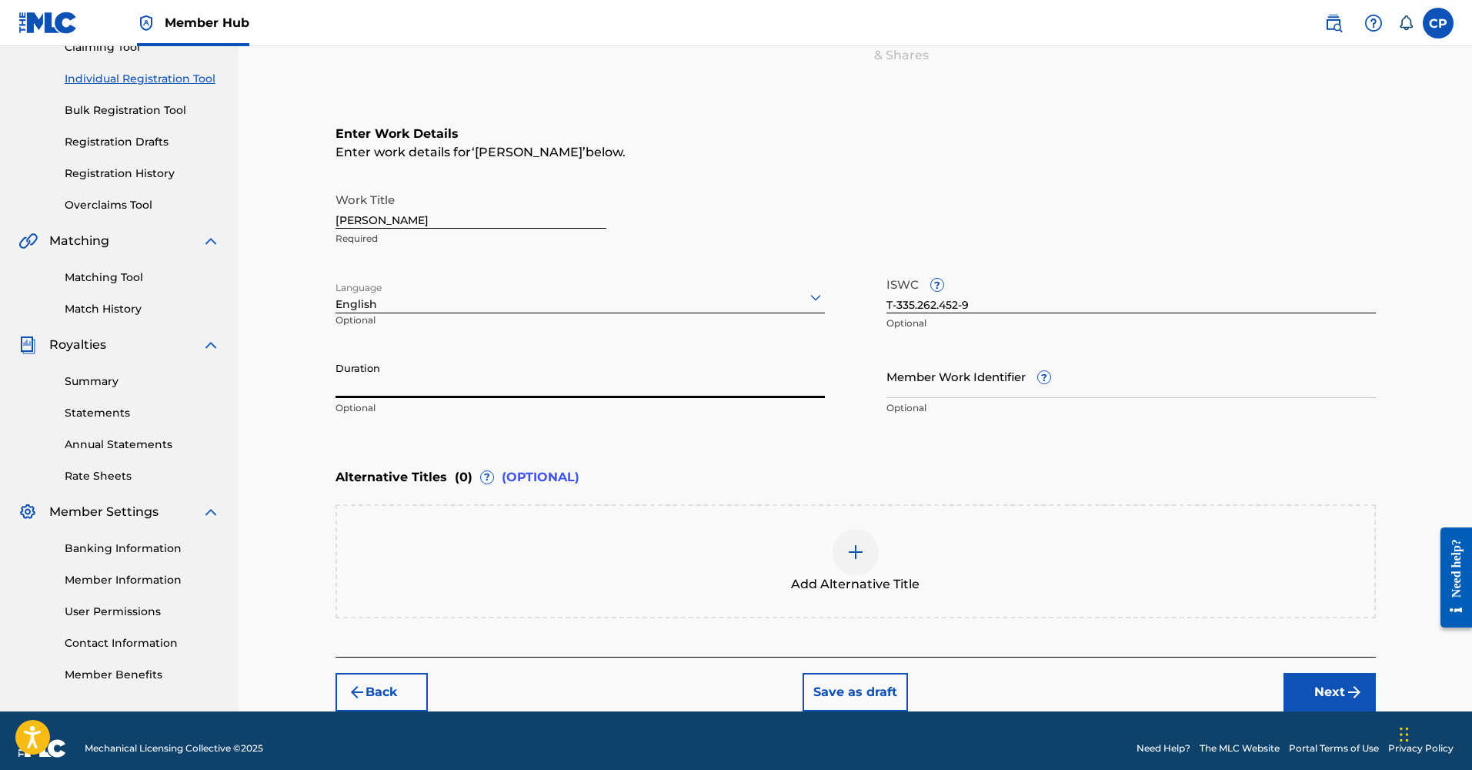
click at [415, 390] on input "Duration" at bounding box center [580, 376] width 489 height 44
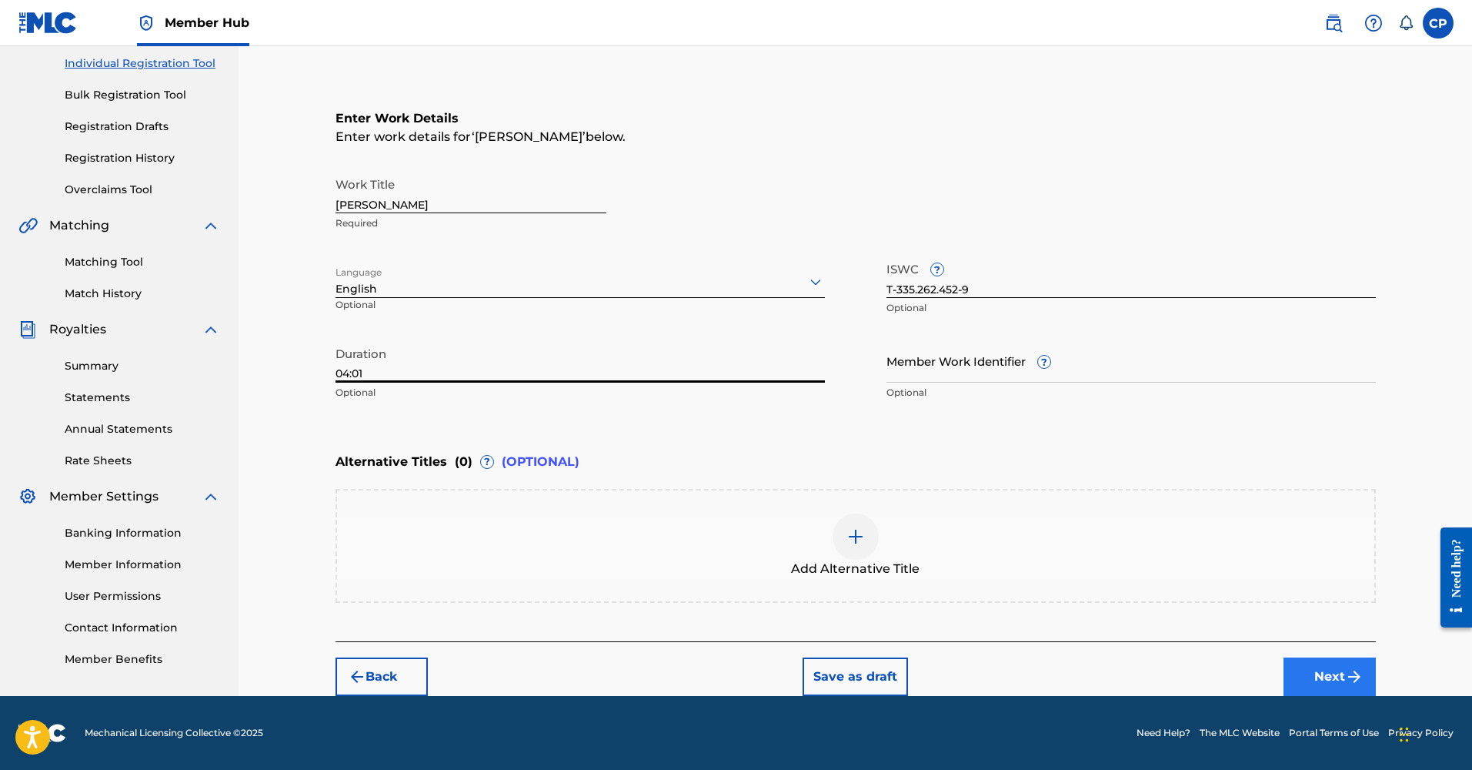
type input "04:01"
click at [1325, 680] on button "Next" at bounding box center [1330, 676] width 92 height 38
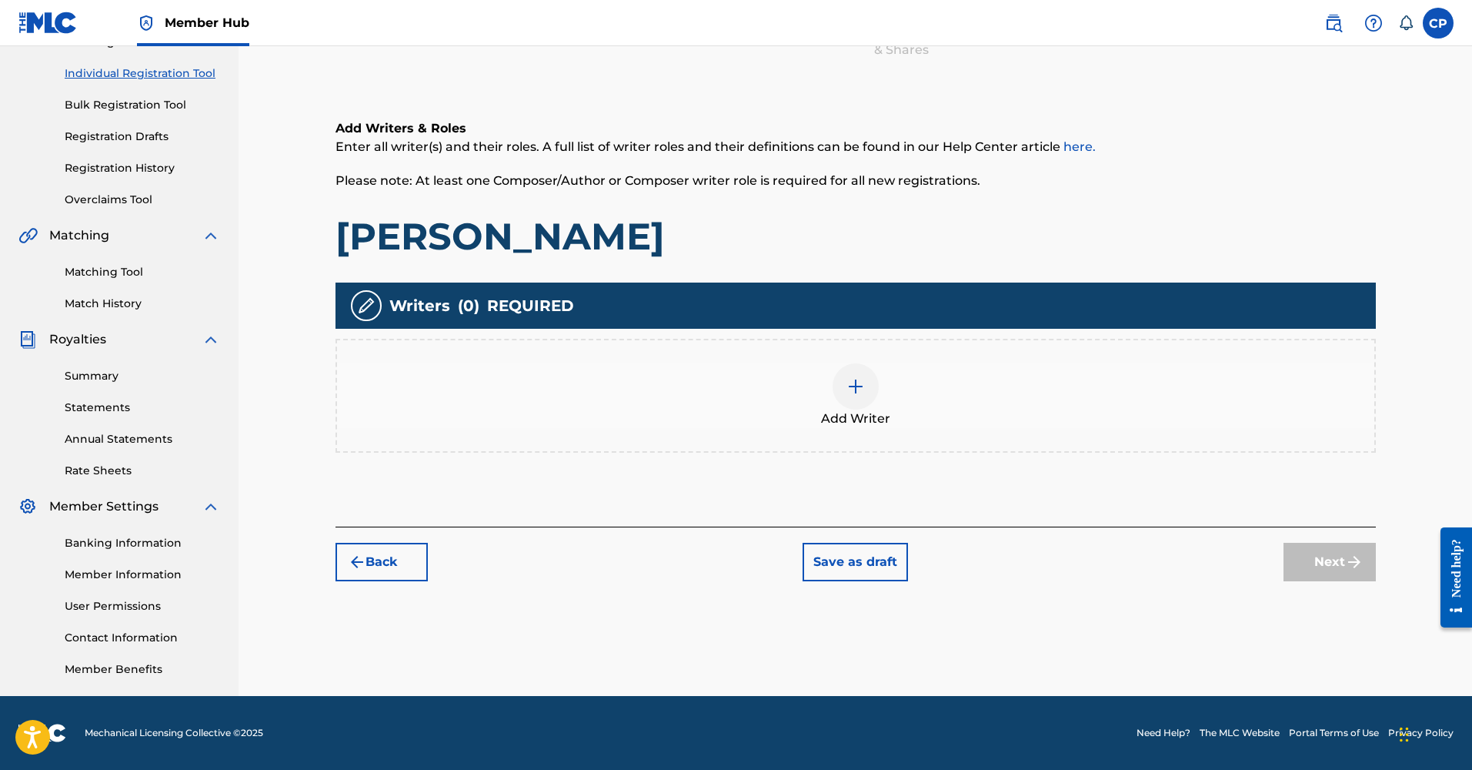
scroll to position [185, 0]
click at [853, 387] on img at bounding box center [856, 386] width 18 height 18
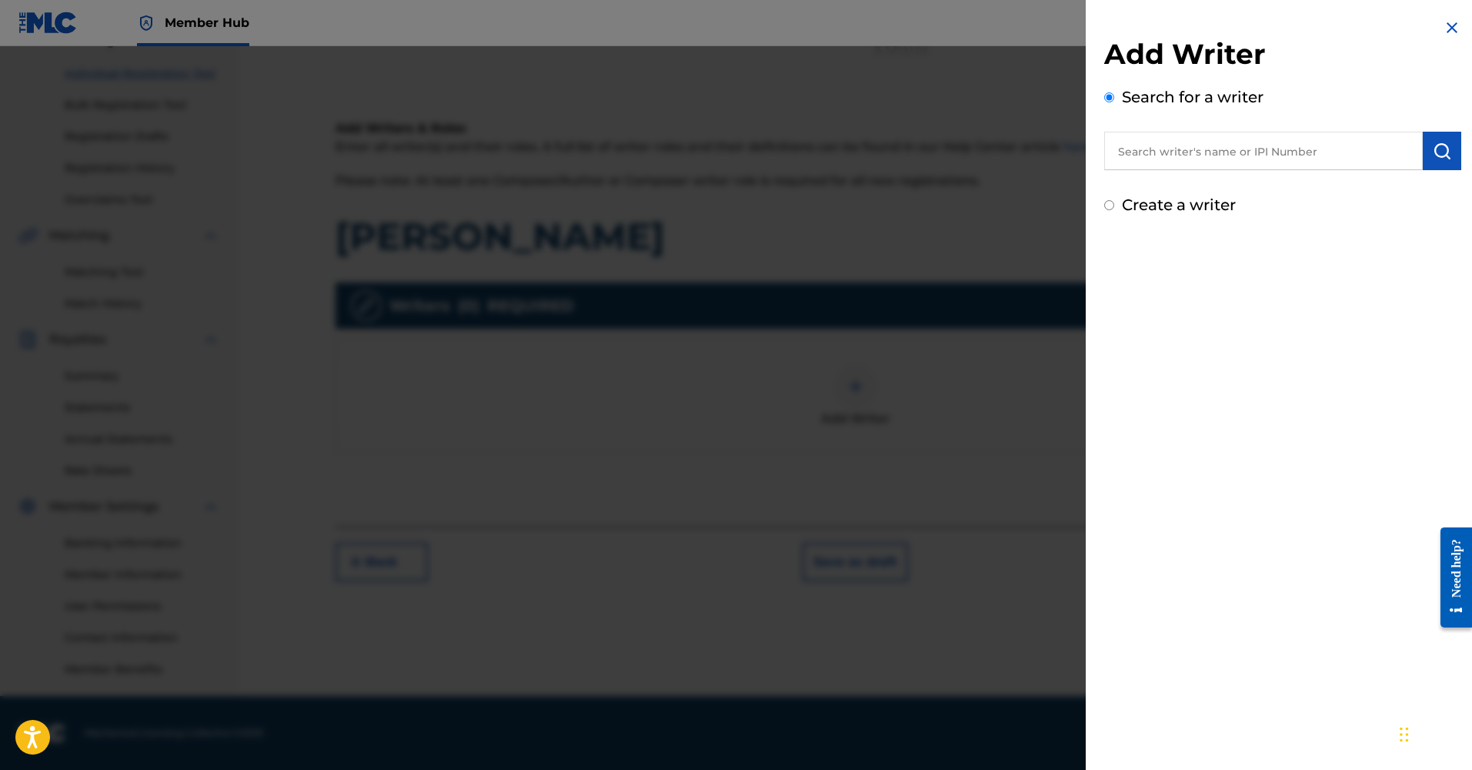
click at [1217, 164] on input "text" at bounding box center [1263, 151] width 319 height 38
click at [1138, 159] on input "text" at bounding box center [1263, 151] width 319 height 38
paste input "01257720253,"
type input "01257720253"
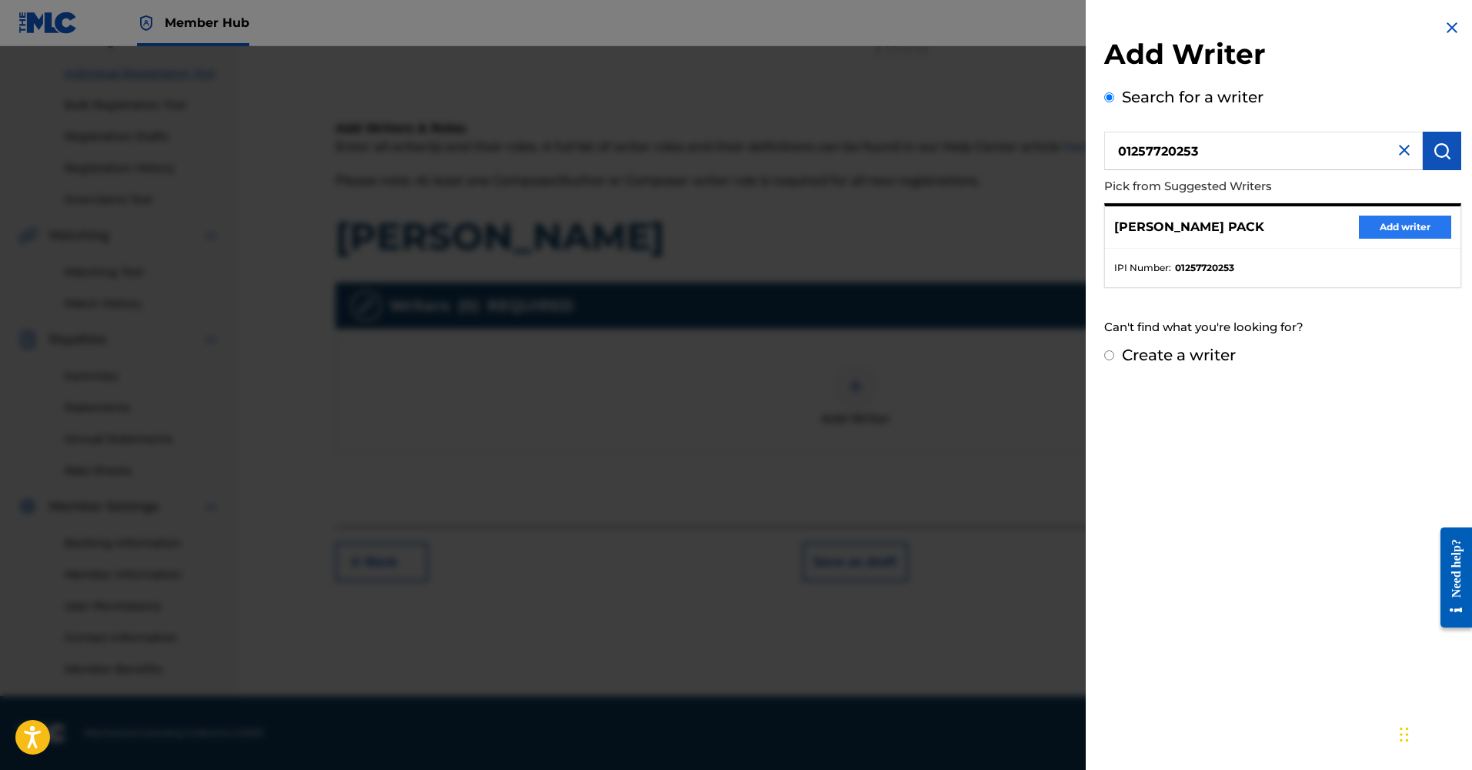
click at [1416, 218] on button "Add writer" at bounding box center [1405, 226] width 92 height 23
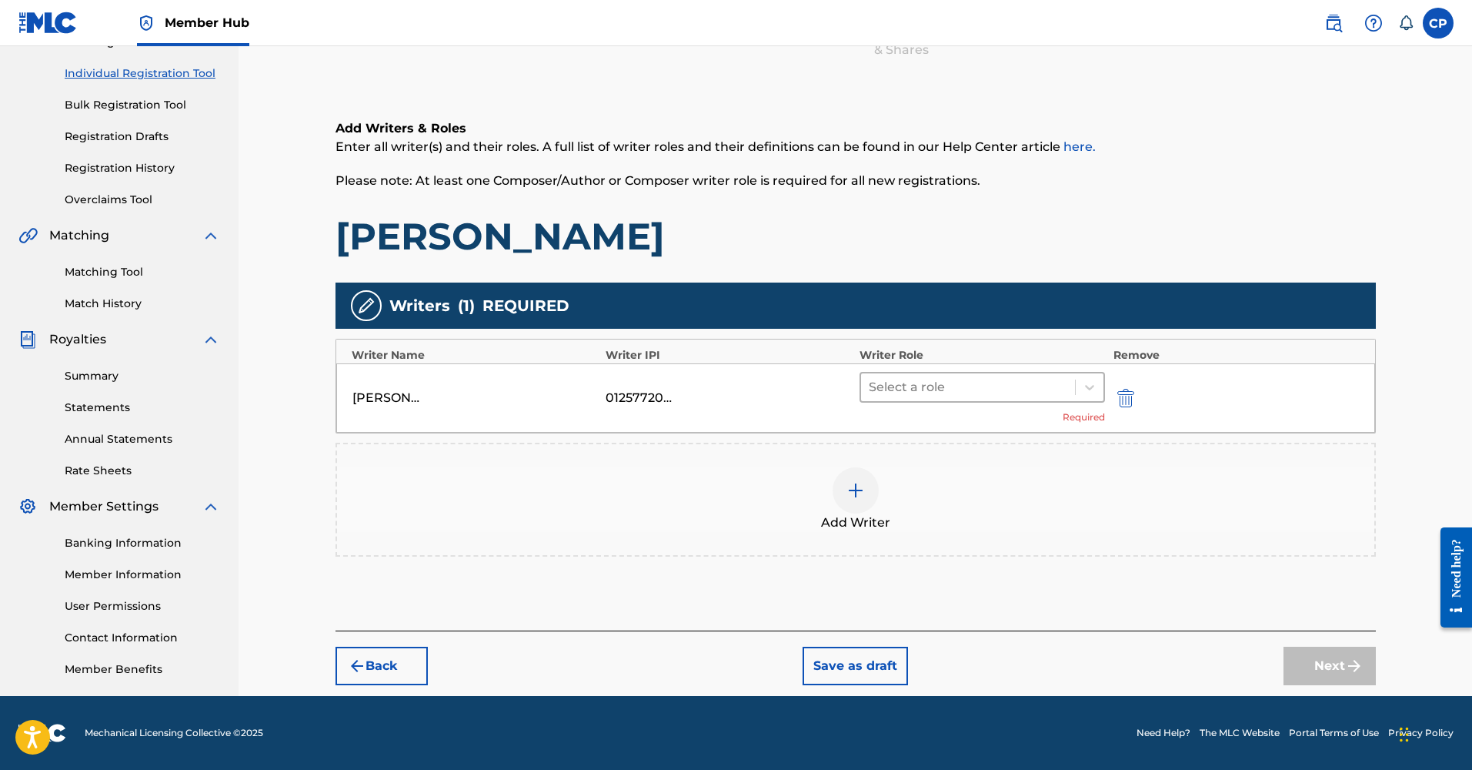
click at [994, 391] on div at bounding box center [968, 387] width 199 height 22
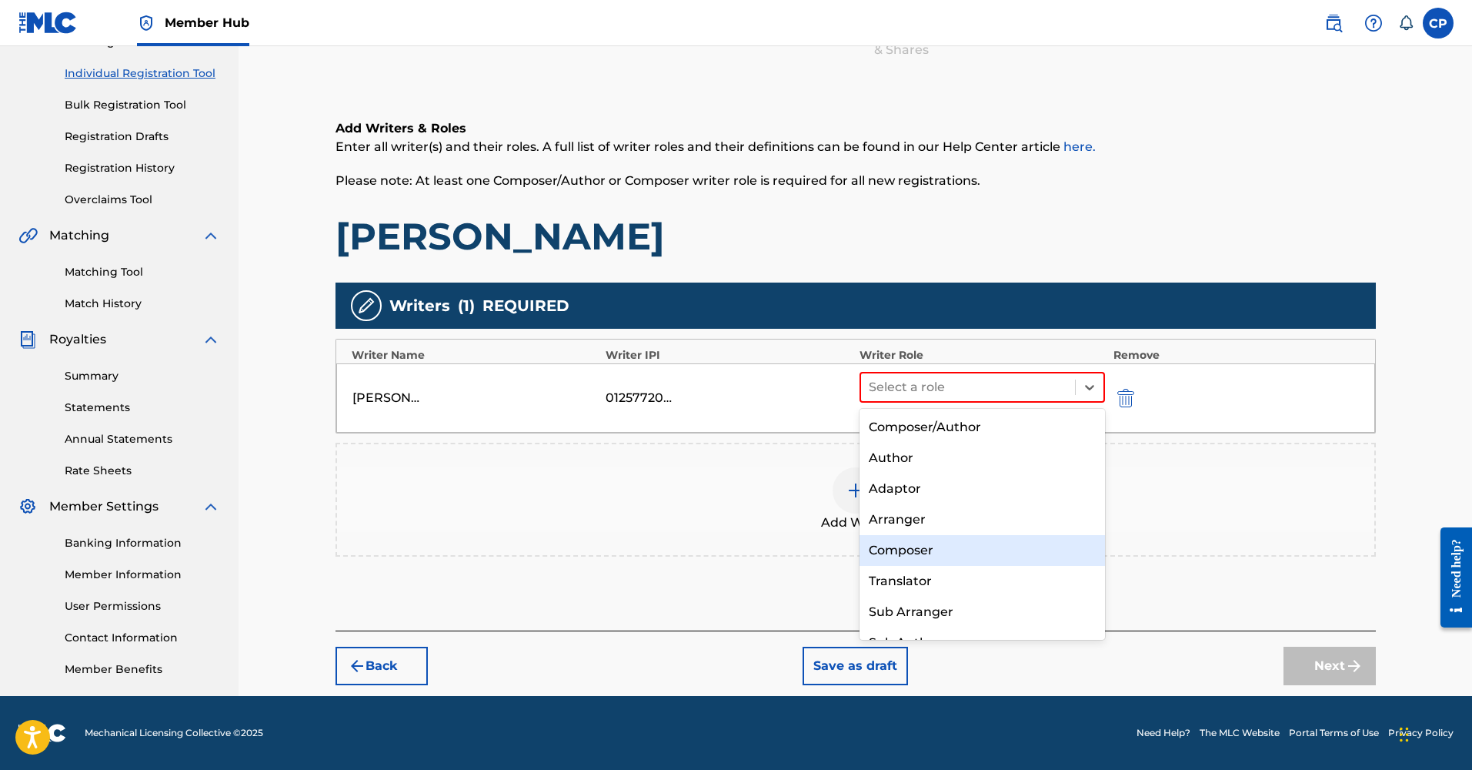
click at [963, 548] on div "Composer" at bounding box center [983, 550] width 246 height 31
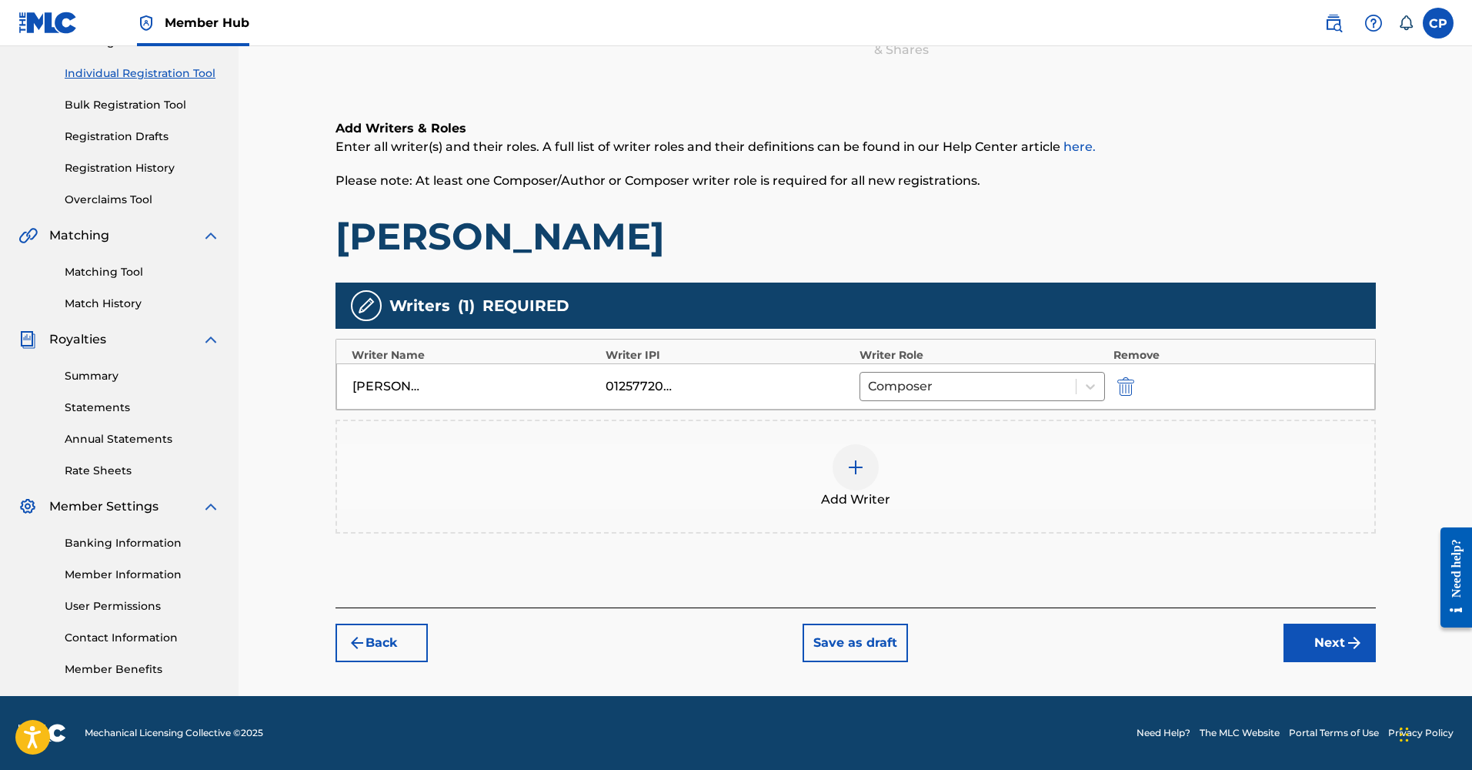
click at [863, 479] on div at bounding box center [856, 467] width 46 height 46
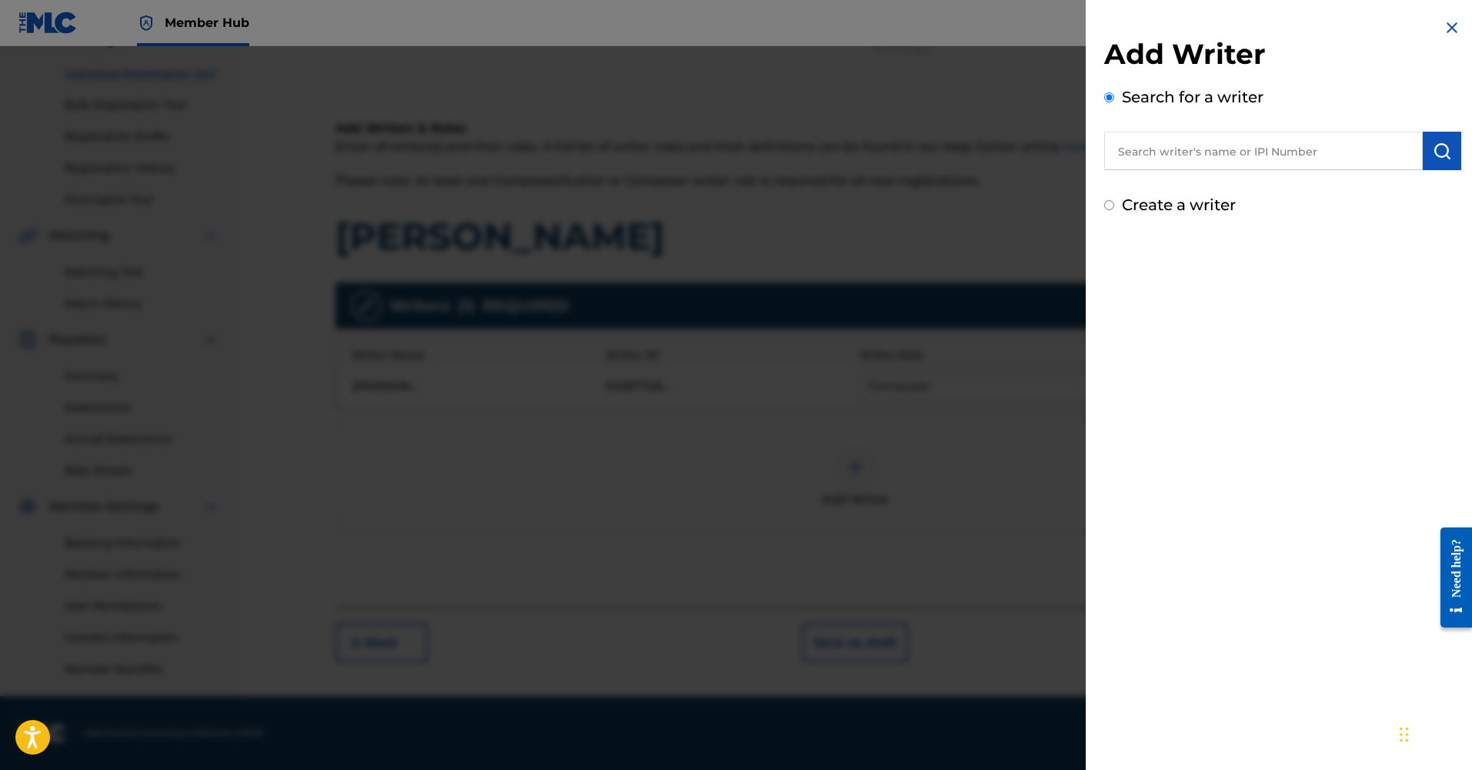
click at [1193, 155] on input "text" at bounding box center [1263, 151] width 319 height 38
click at [1223, 155] on input "text" at bounding box center [1263, 151] width 319 height 38
paste input "01257721054,"
click at [1437, 145] on img "submit" at bounding box center [1442, 151] width 18 height 18
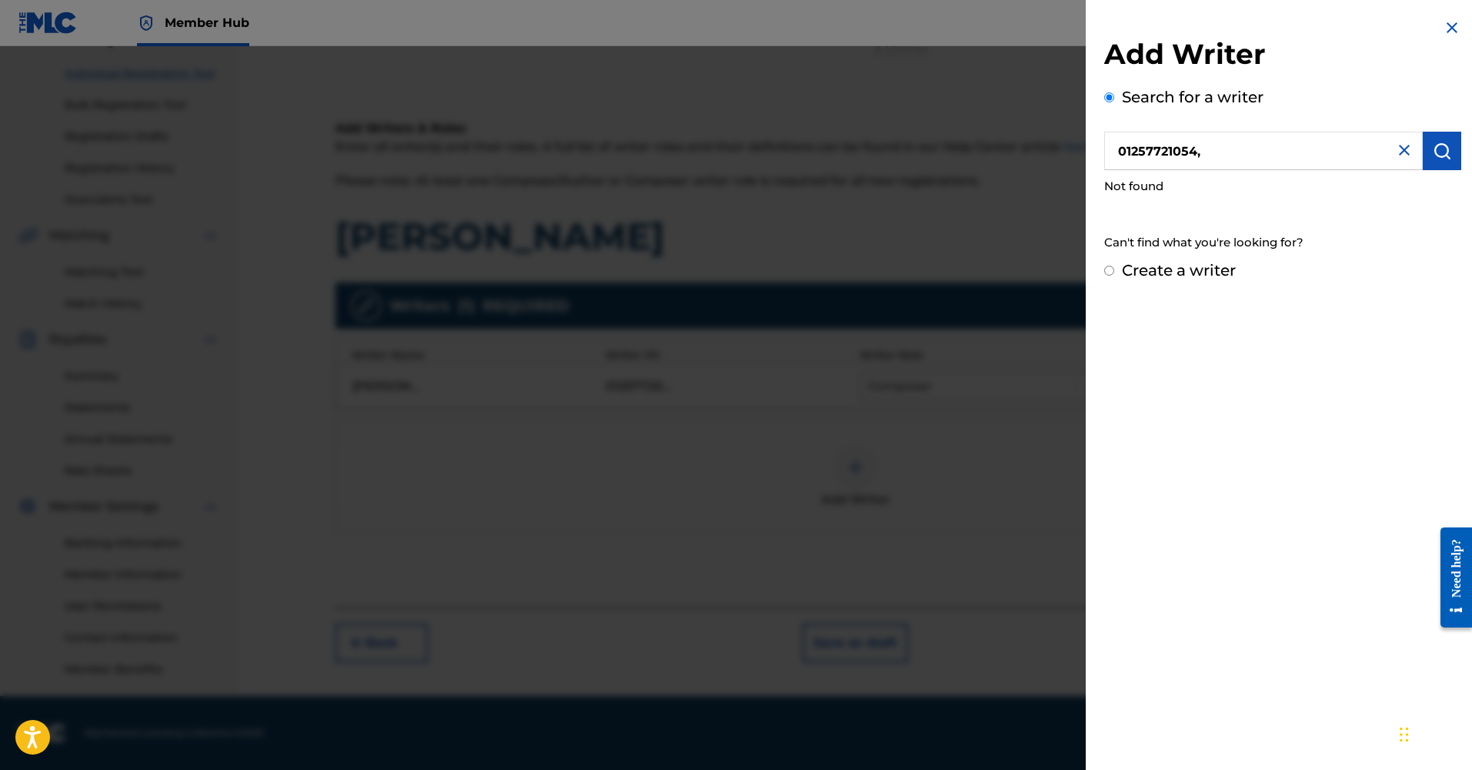
click at [1211, 143] on input "01257721054," at bounding box center [1263, 151] width 319 height 38
click at [1211, 150] on input "01257721054," at bounding box center [1263, 151] width 319 height 38
type input "01257721054"
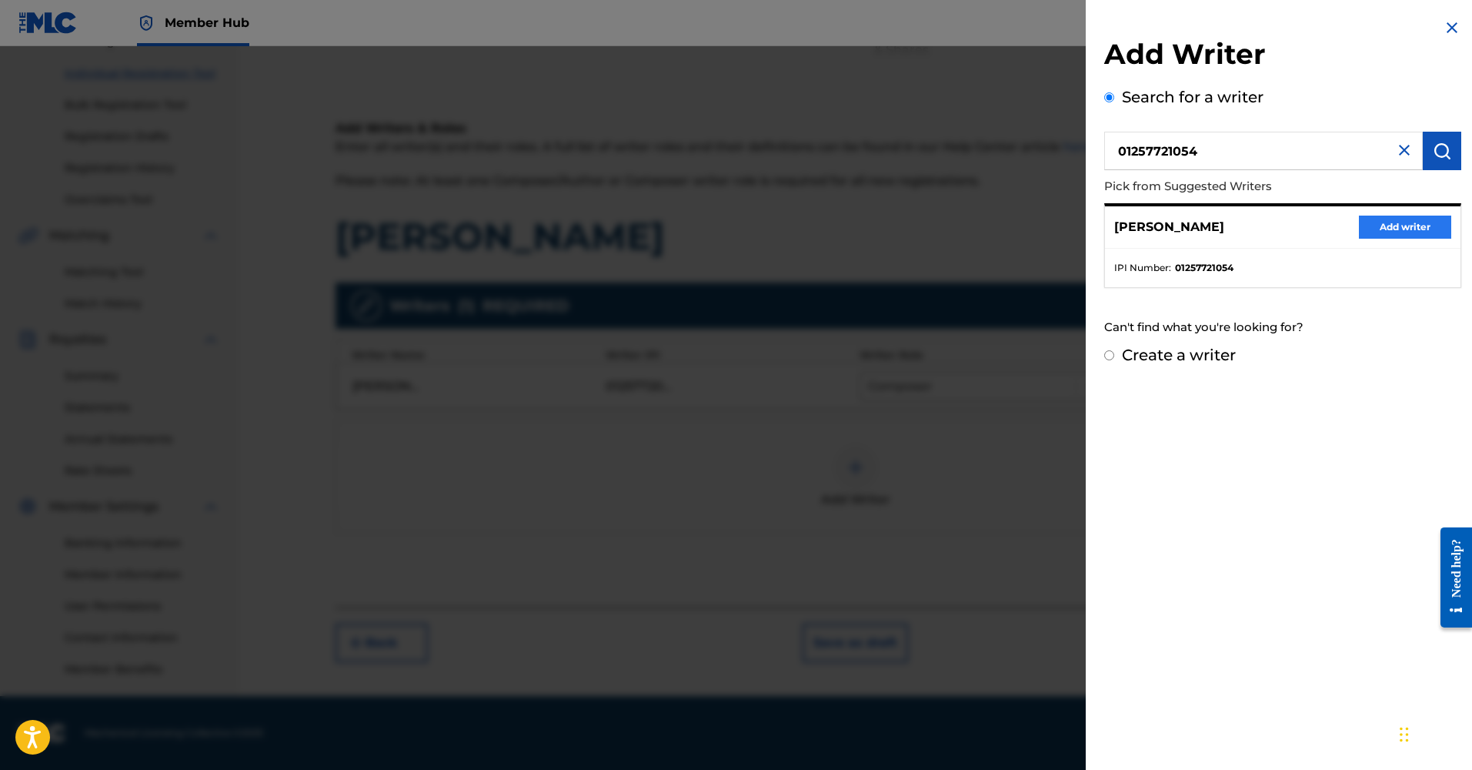
click at [1389, 233] on button "Add writer" at bounding box center [1405, 226] width 92 height 23
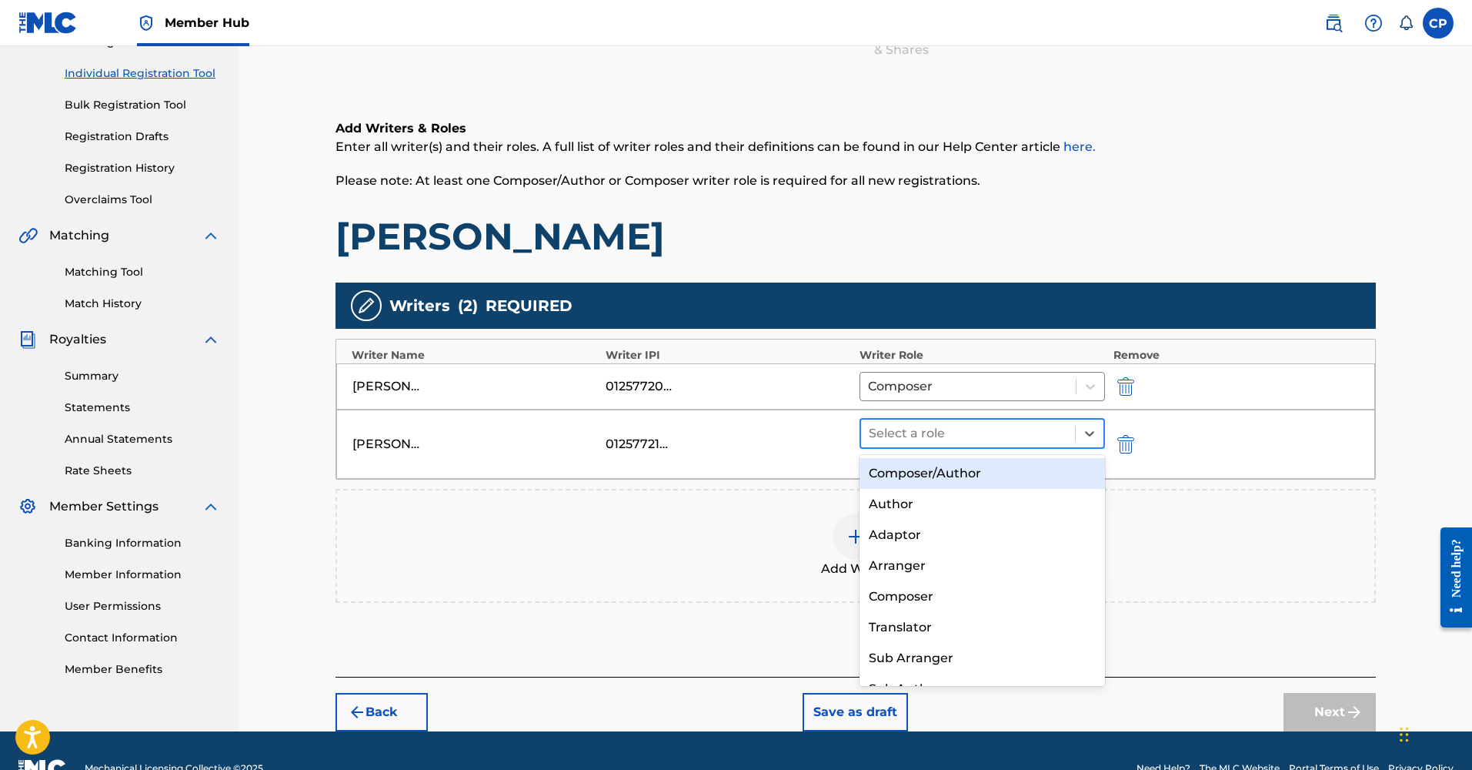
click at [1043, 439] on div at bounding box center [968, 433] width 199 height 22
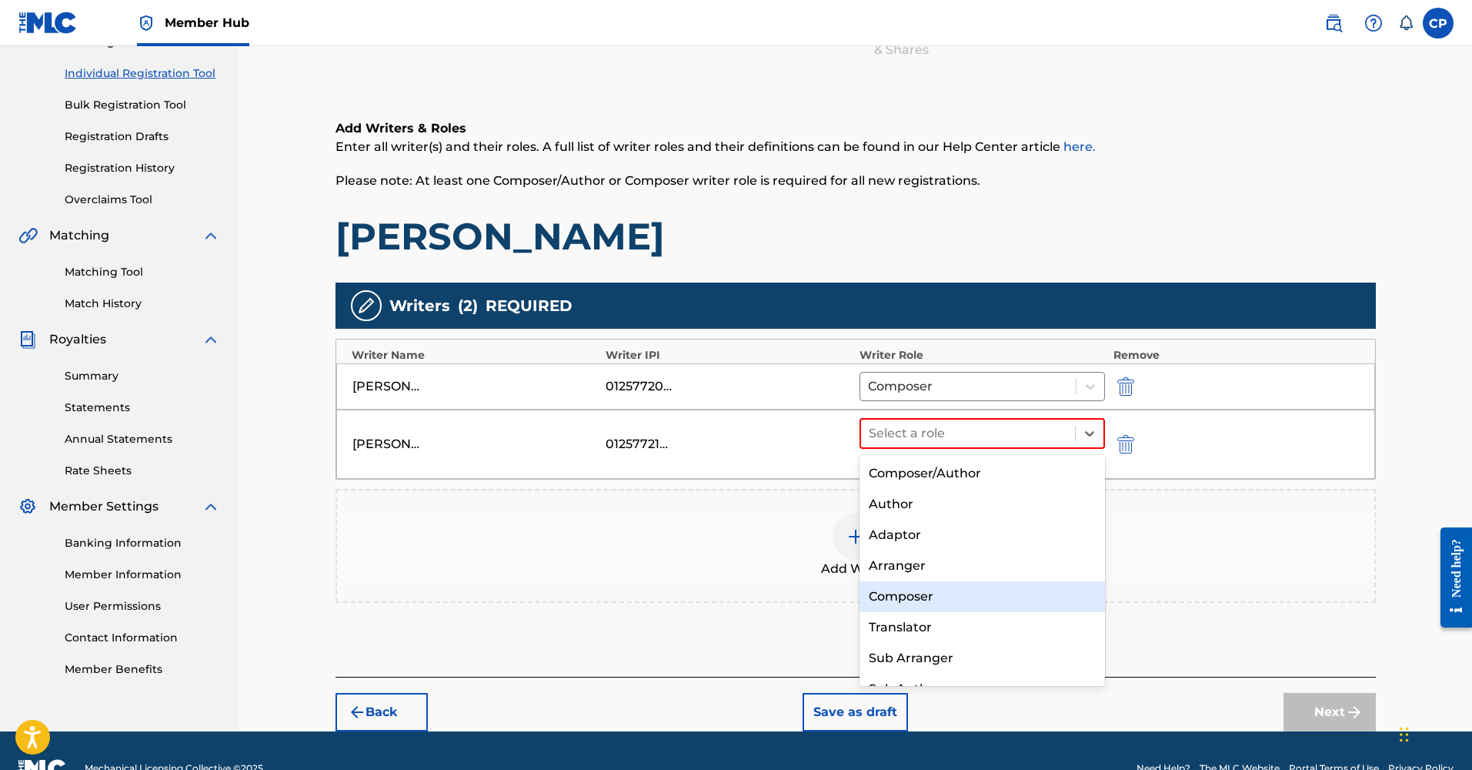
click at [973, 589] on div "Composer" at bounding box center [983, 596] width 246 height 31
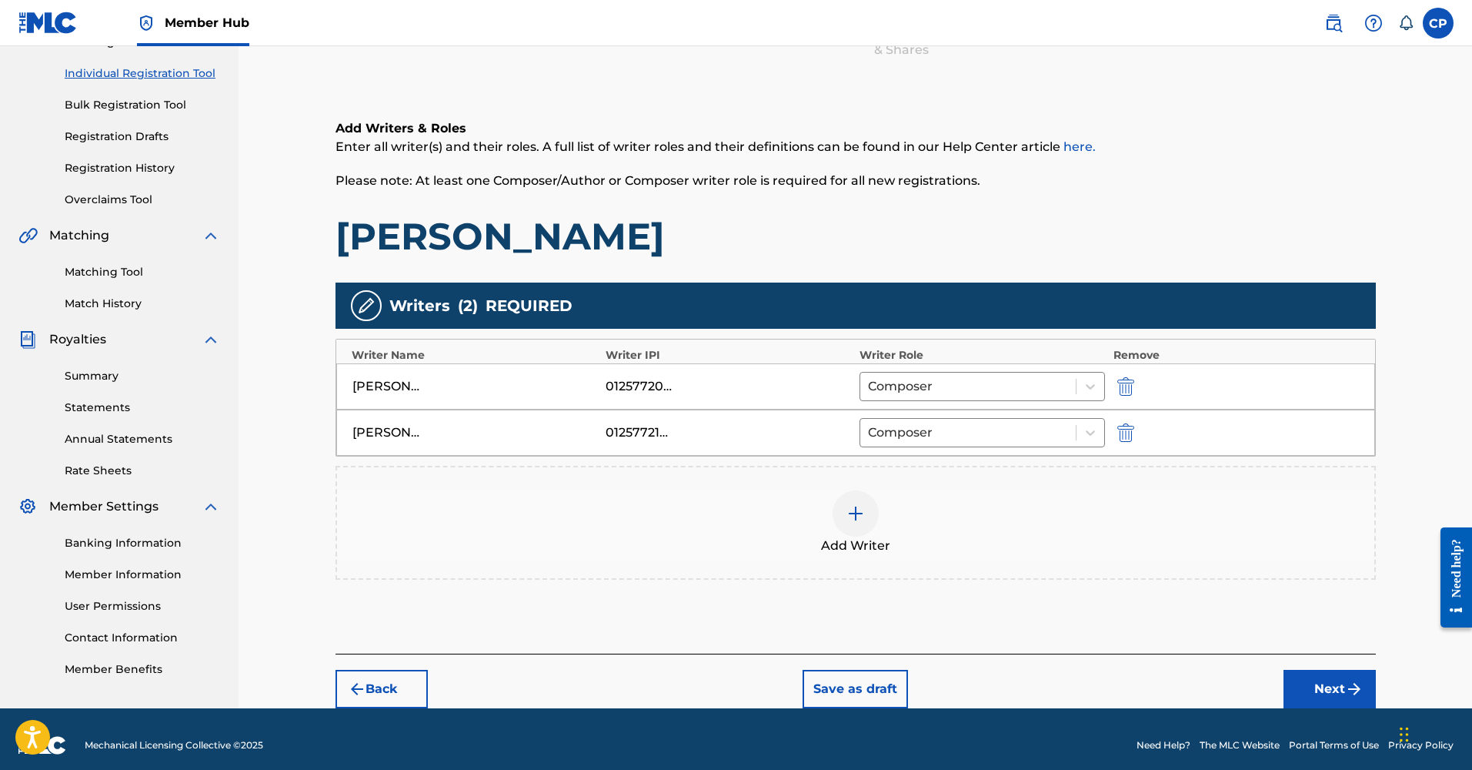
click at [873, 508] on div at bounding box center [856, 513] width 46 height 46
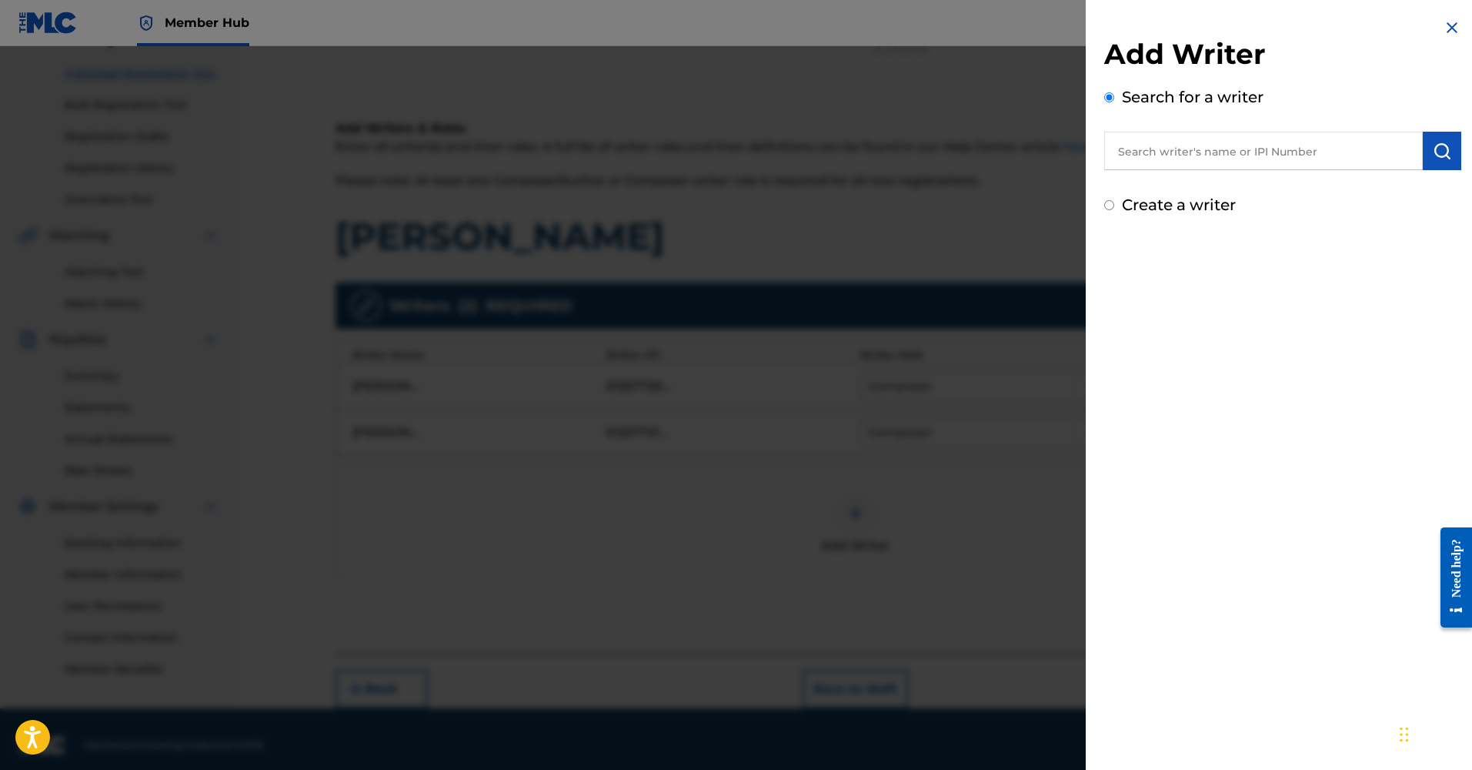
click at [1190, 160] on input "text" at bounding box center [1263, 151] width 319 height 38
click at [1171, 160] on input "text" at bounding box center [1263, 151] width 319 height 38
paste input "01258073939"
type input "01258073939"
click at [1451, 155] on button "submit" at bounding box center [1442, 151] width 38 height 38
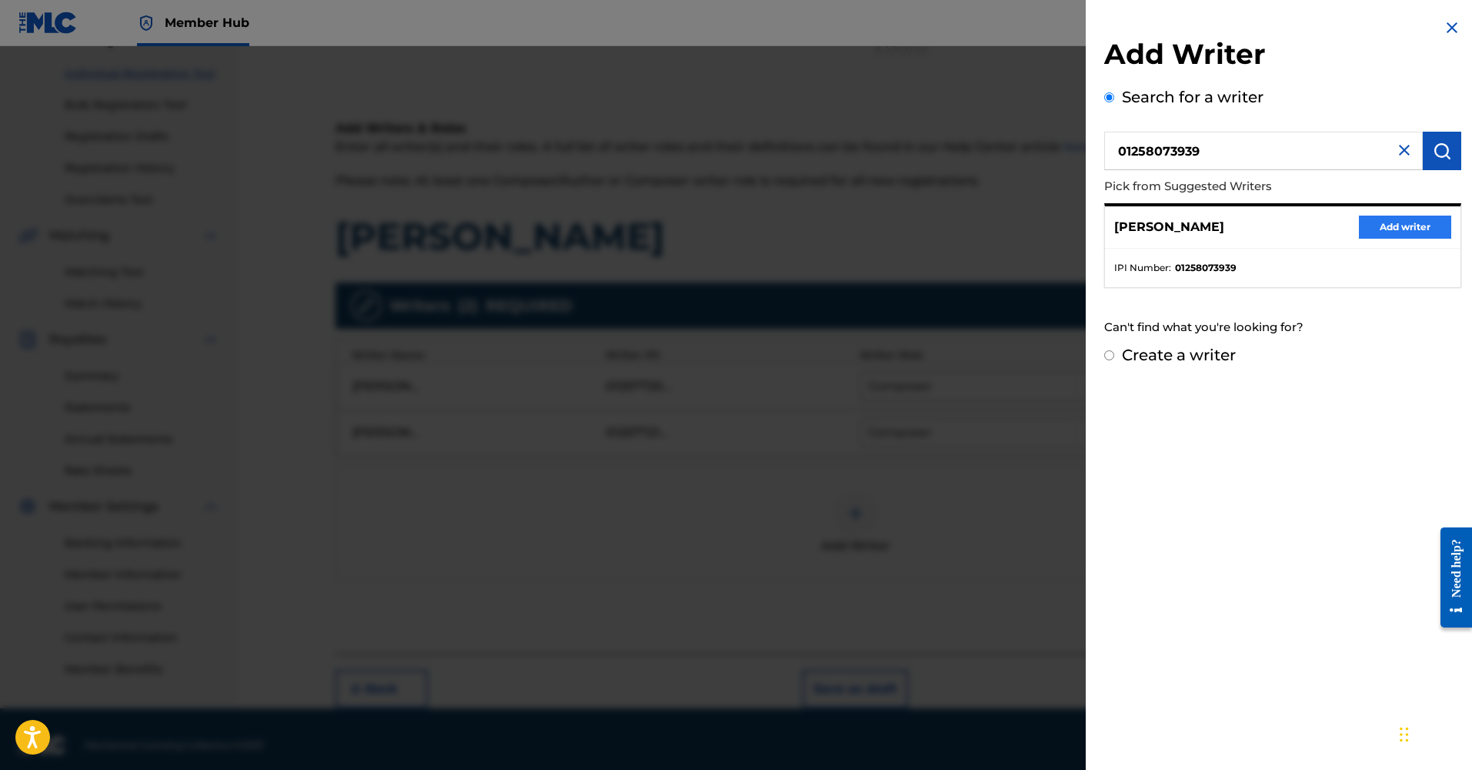
click at [1401, 235] on button "Add writer" at bounding box center [1405, 226] width 92 height 23
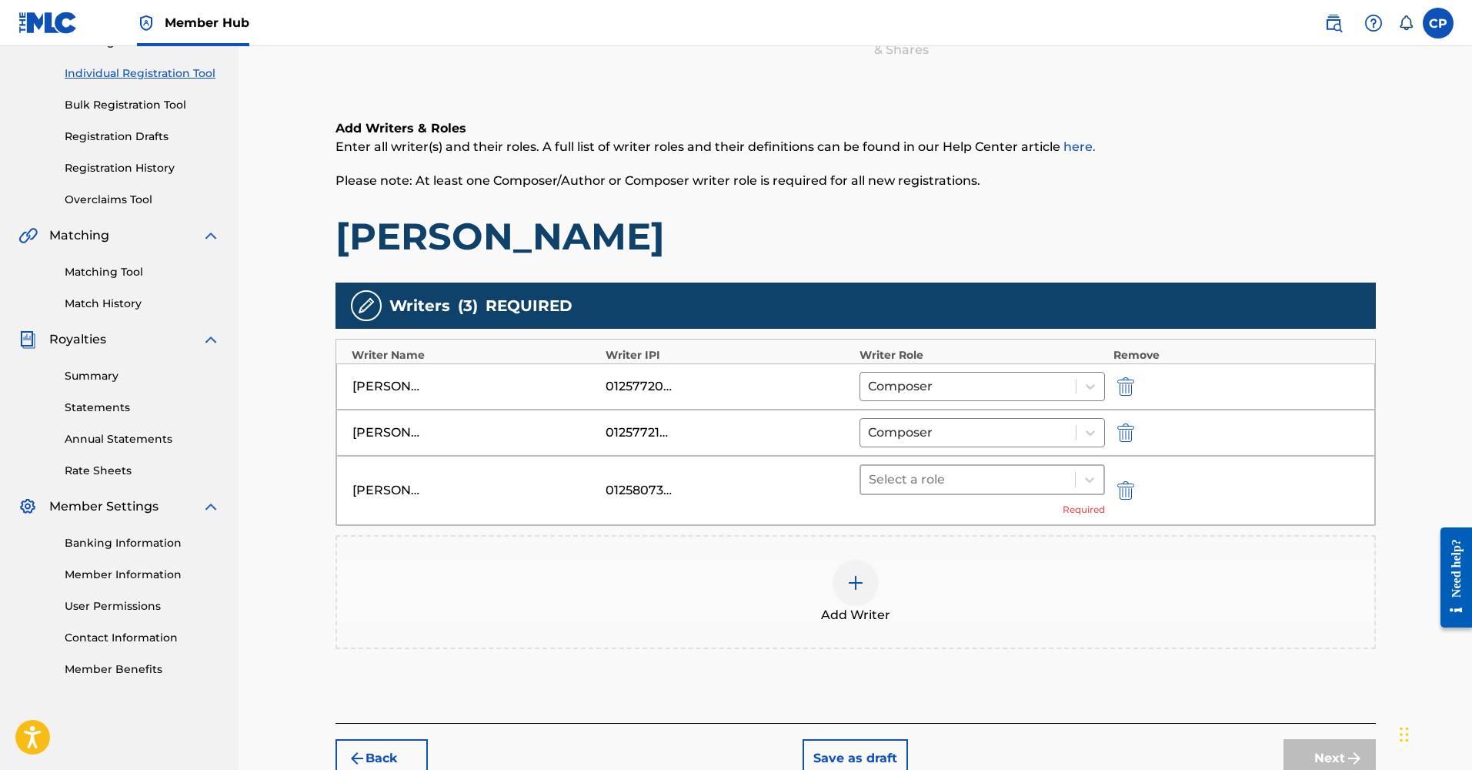
click at [950, 479] on div at bounding box center [968, 480] width 199 height 22
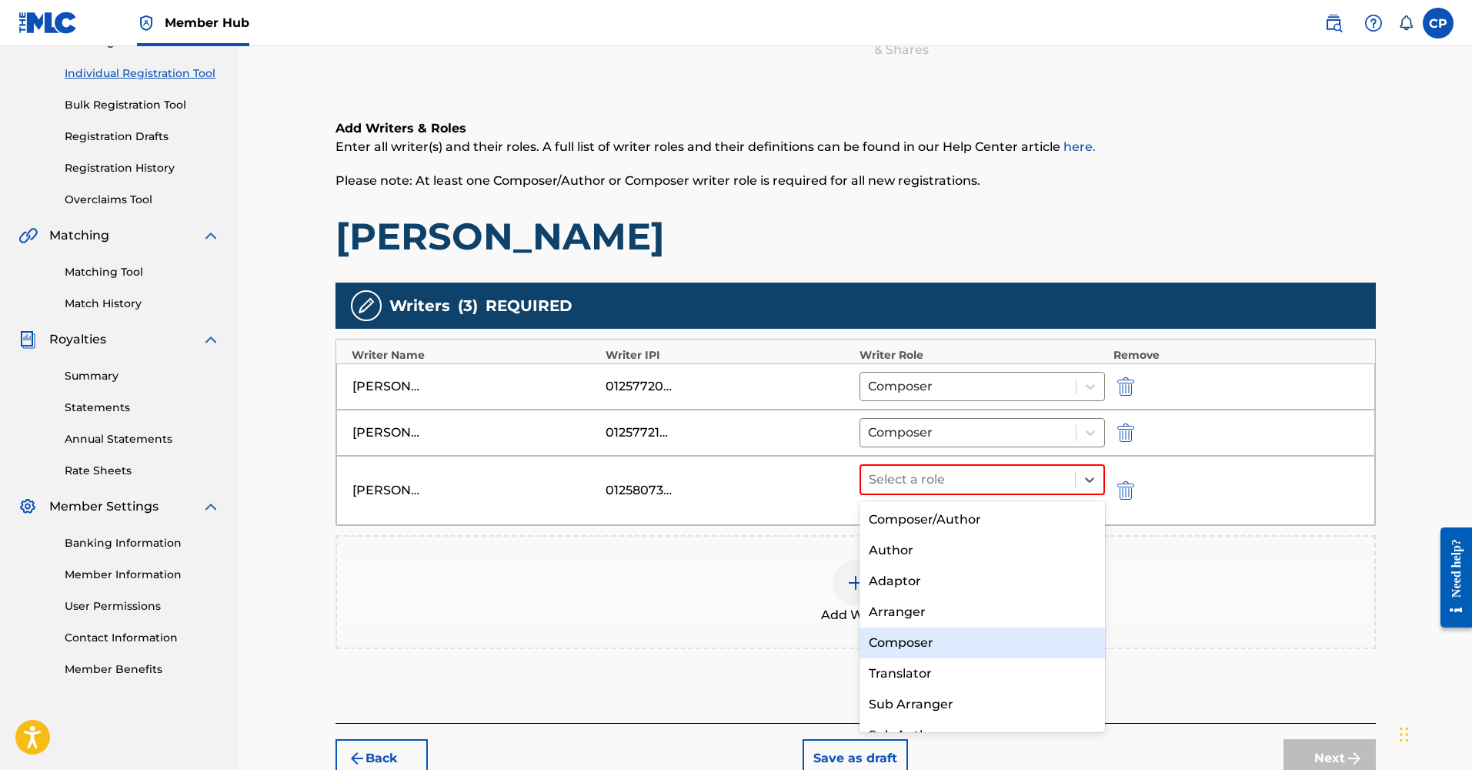
click at [942, 637] on div "Composer" at bounding box center [983, 642] width 246 height 31
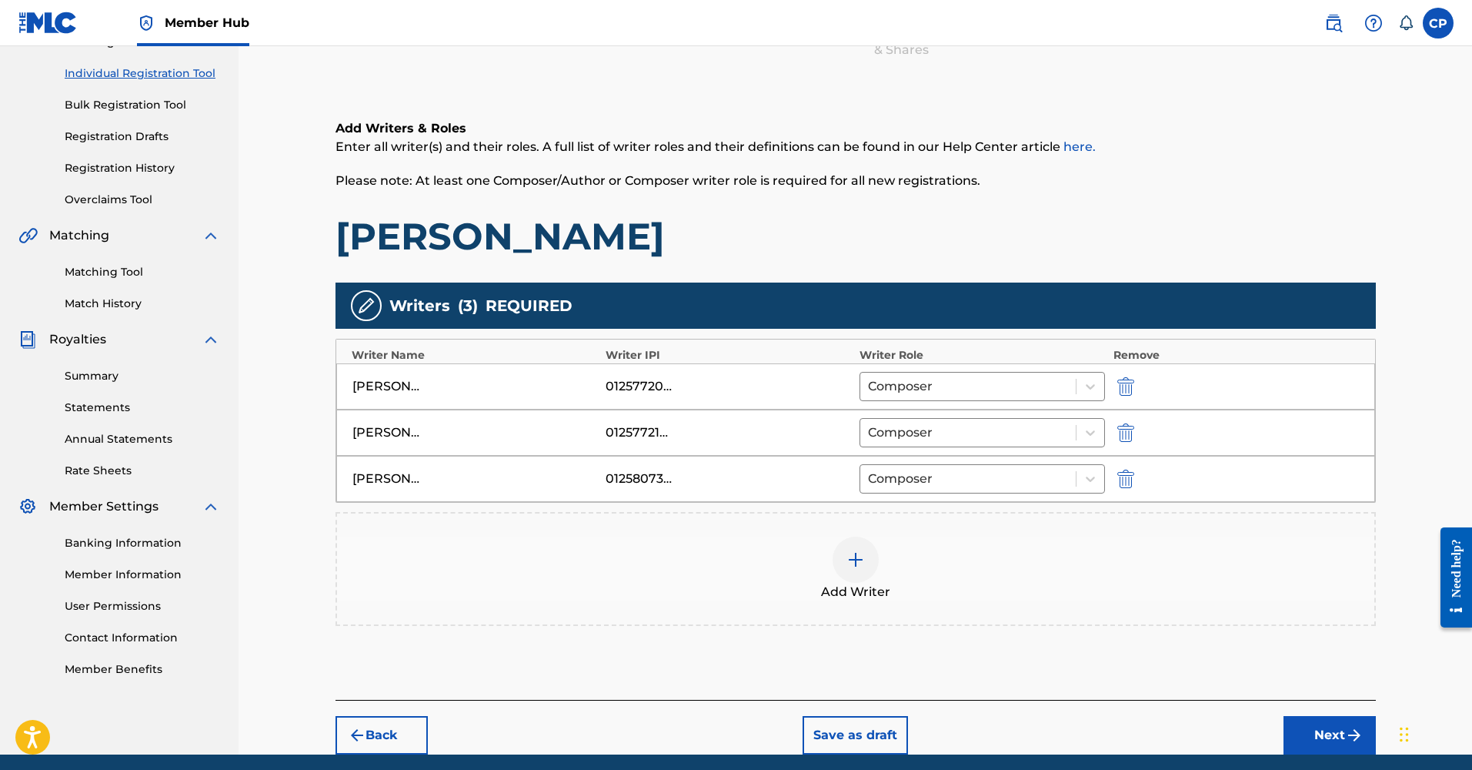
click at [862, 573] on div at bounding box center [856, 559] width 46 height 46
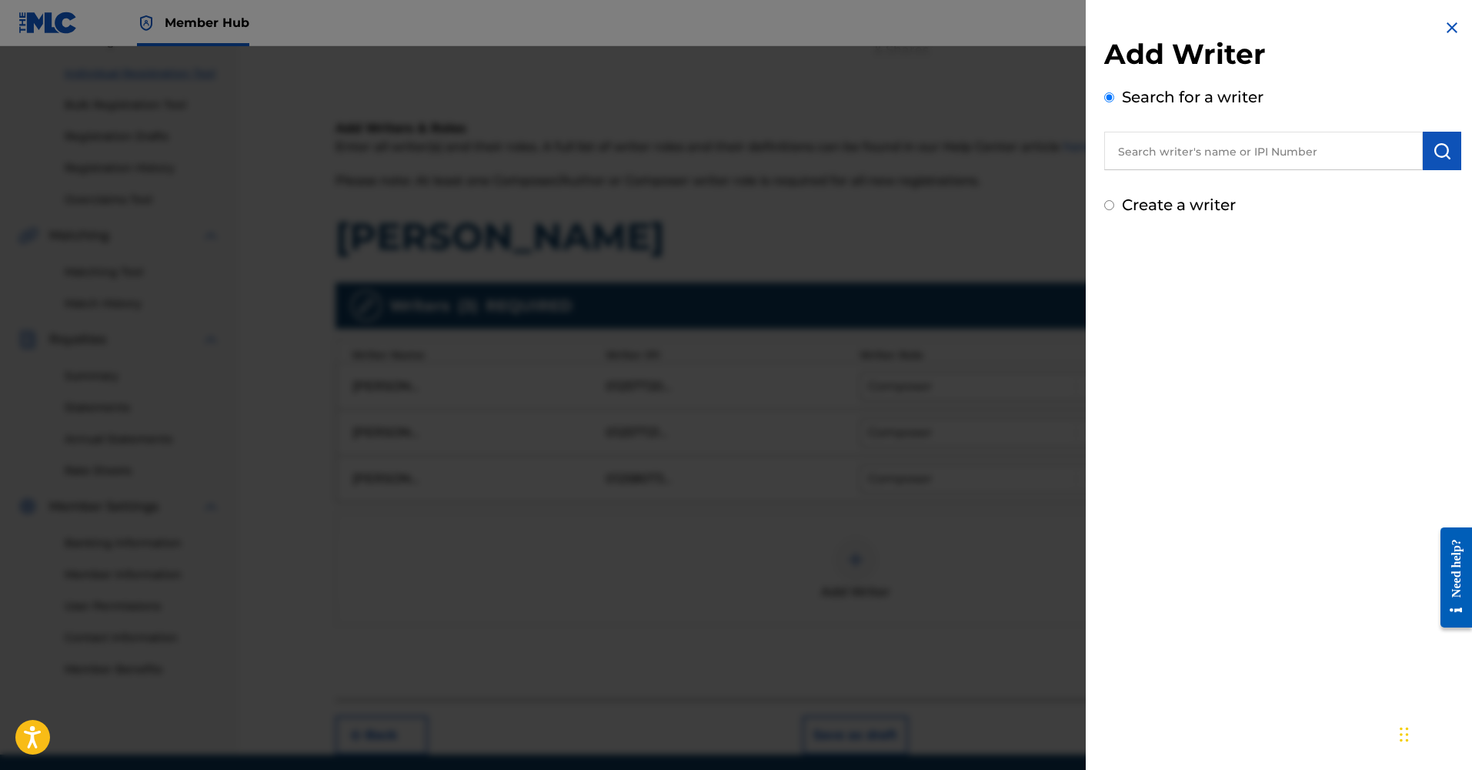
click at [1197, 159] on input "text" at bounding box center [1263, 151] width 319 height 38
click at [1153, 154] on input "text" at bounding box center [1263, 151] width 319 height 38
paste input "01257732439,"
type input "01257732439"
click at [1433, 154] on img "submit" at bounding box center [1442, 151] width 18 height 18
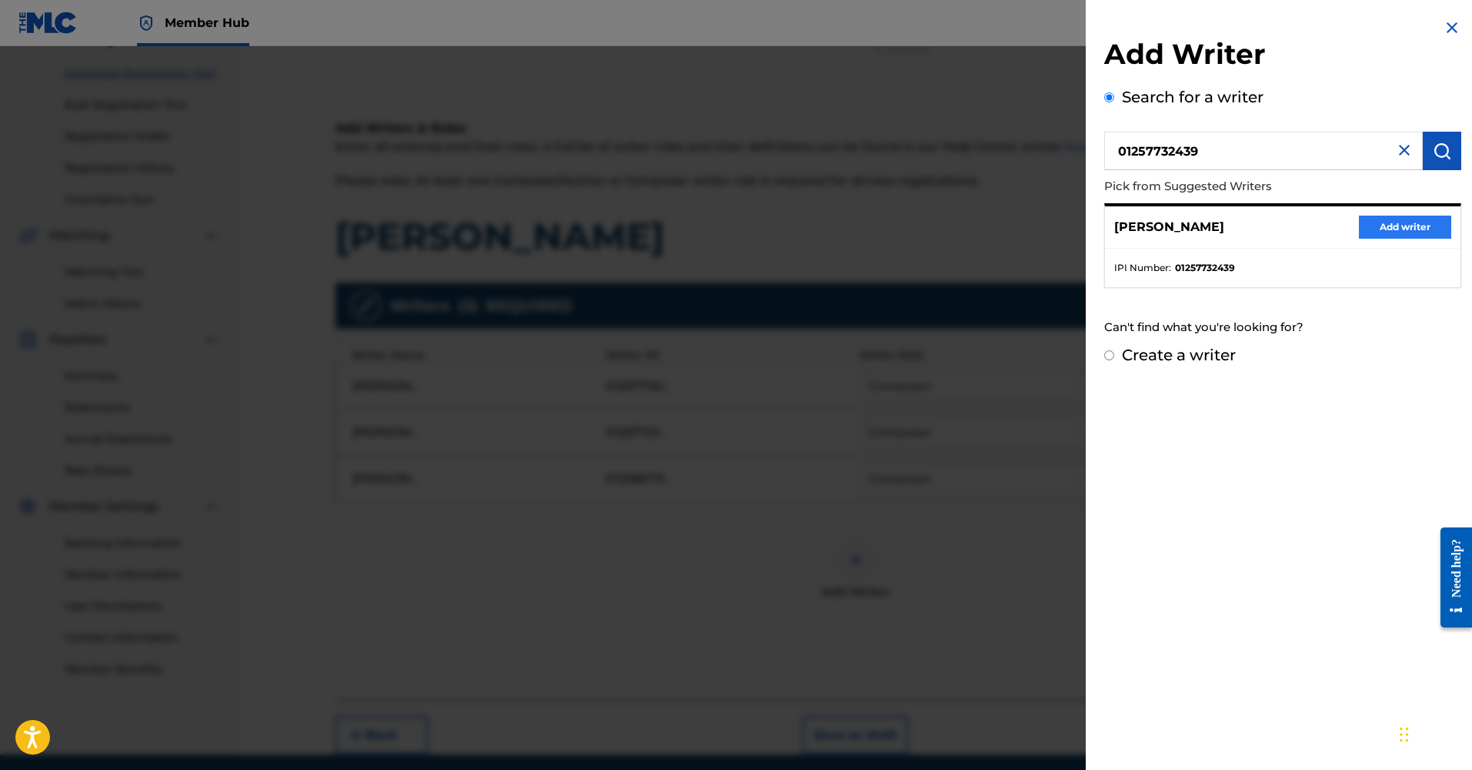
click at [1416, 231] on button "Add writer" at bounding box center [1405, 226] width 92 height 23
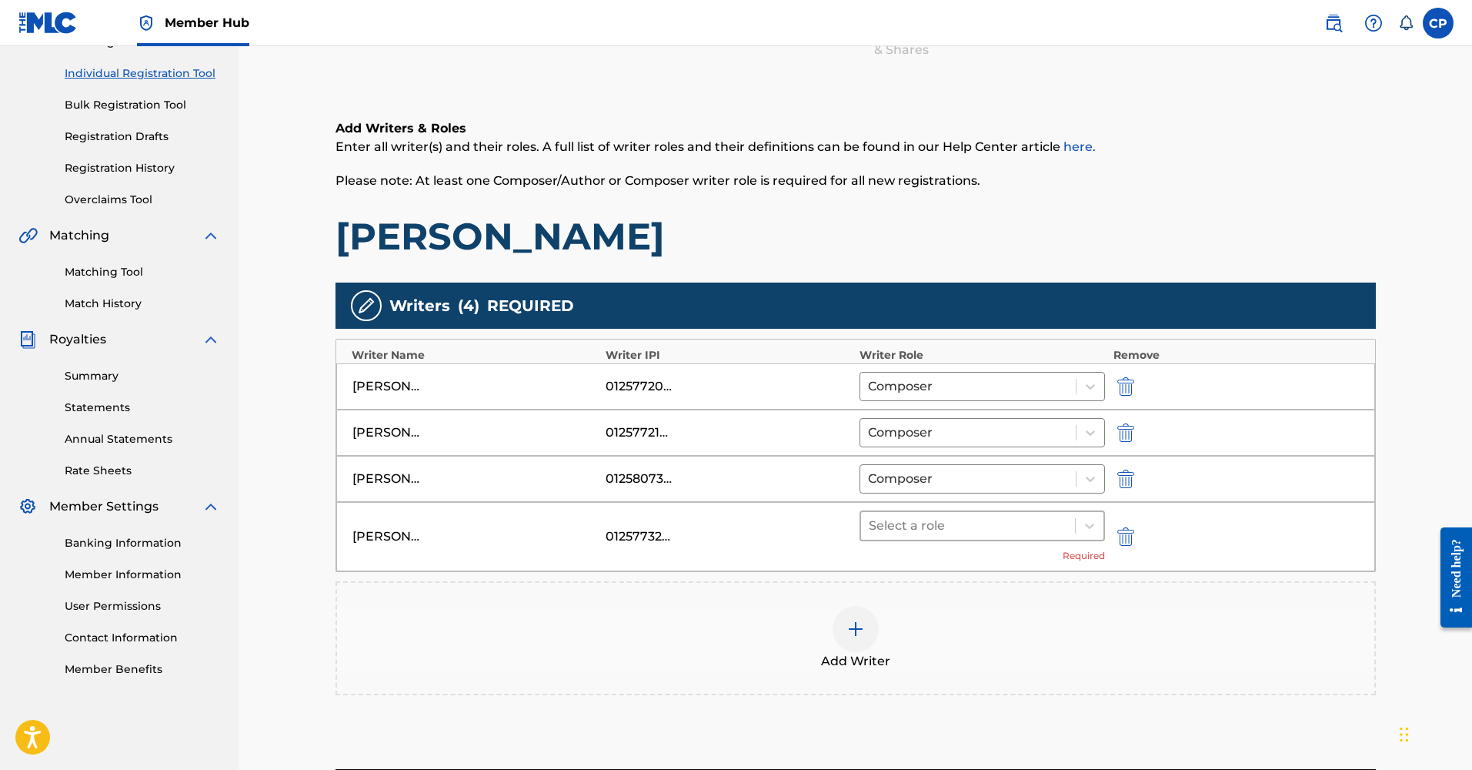
click at [913, 533] on div at bounding box center [968, 526] width 199 height 22
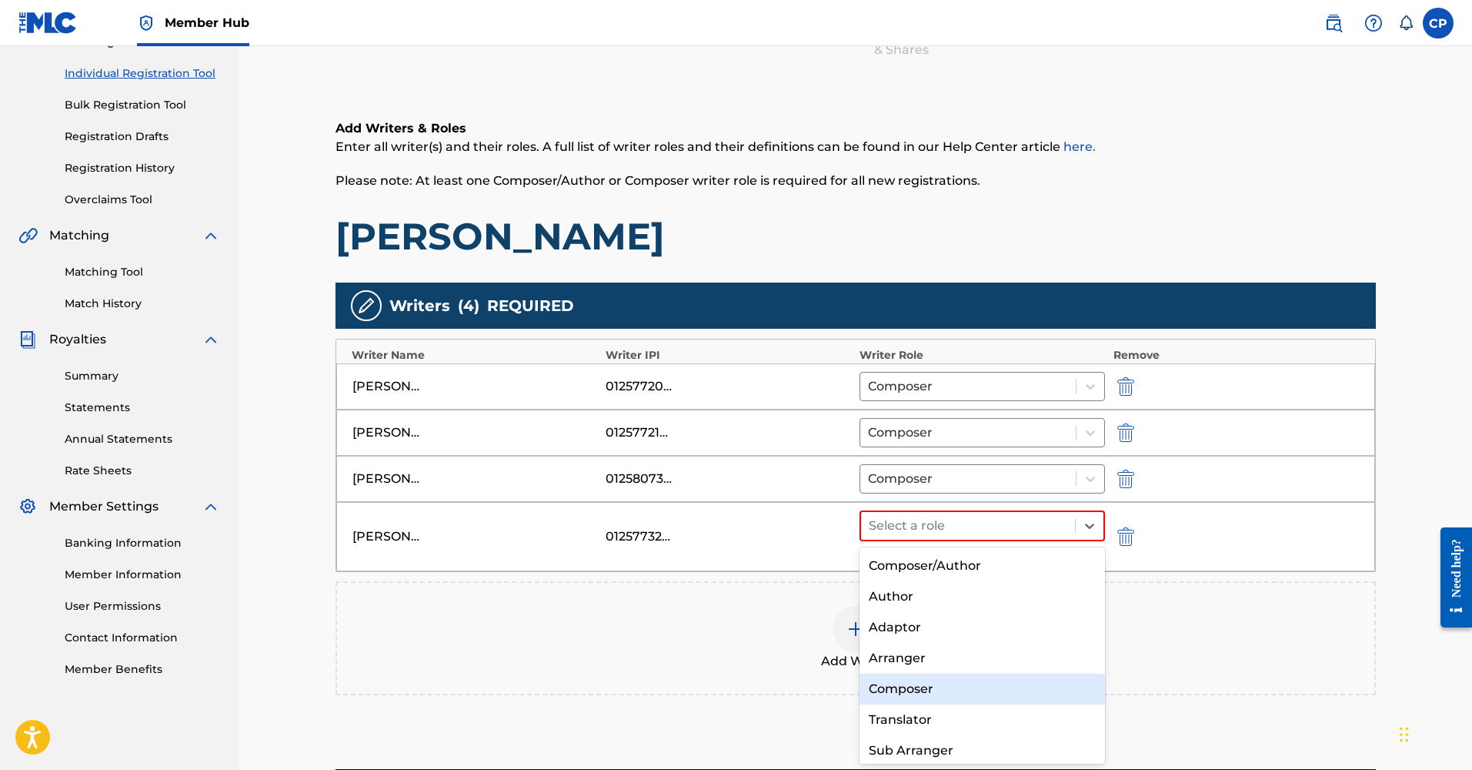
click at [944, 686] on div "Composer" at bounding box center [983, 688] width 246 height 31
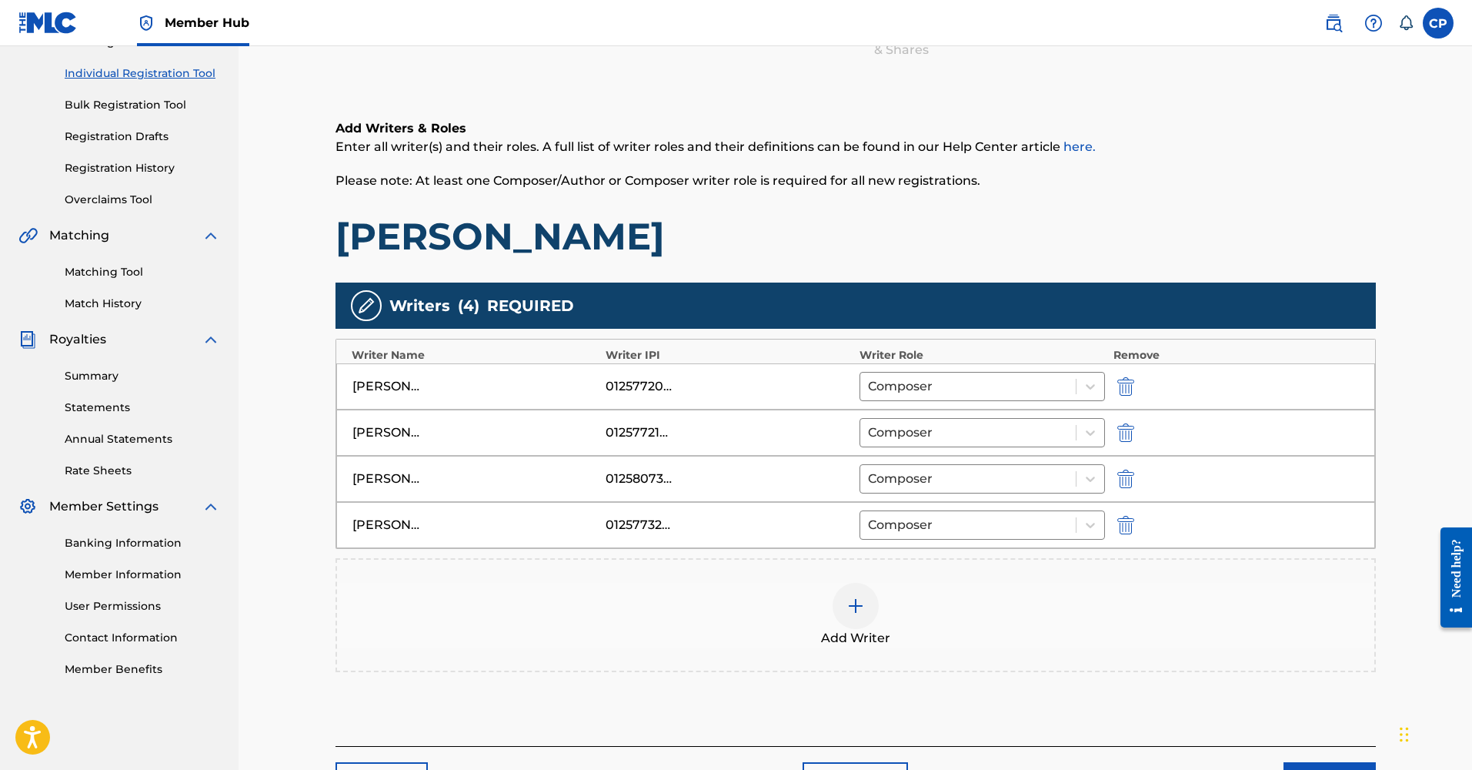
click at [869, 619] on div at bounding box center [856, 606] width 46 height 46
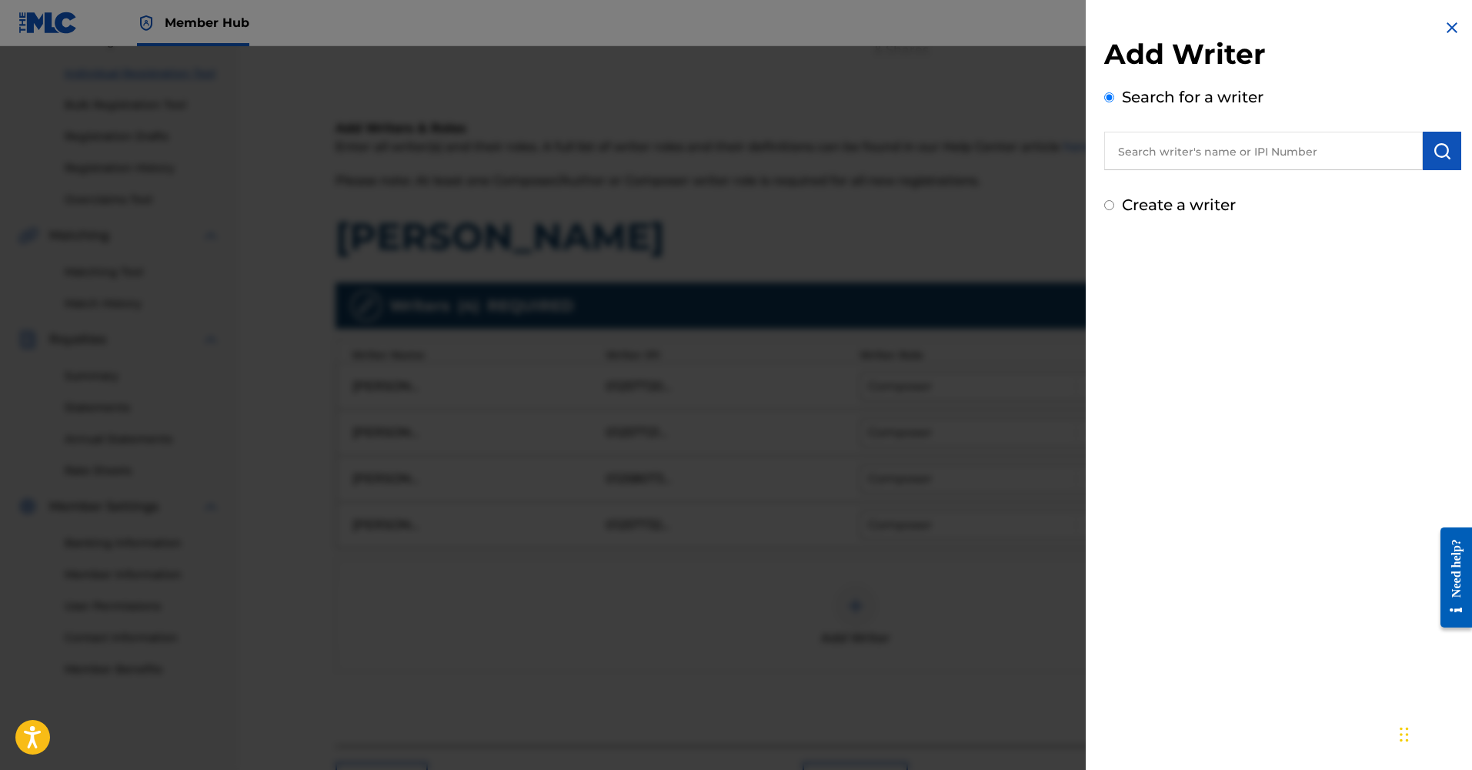
click at [1221, 149] on input "text" at bounding box center [1263, 151] width 319 height 38
paste input "00385456916"
type input "00385456916"
click at [1426, 147] on button "submit" at bounding box center [1442, 151] width 38 height 38
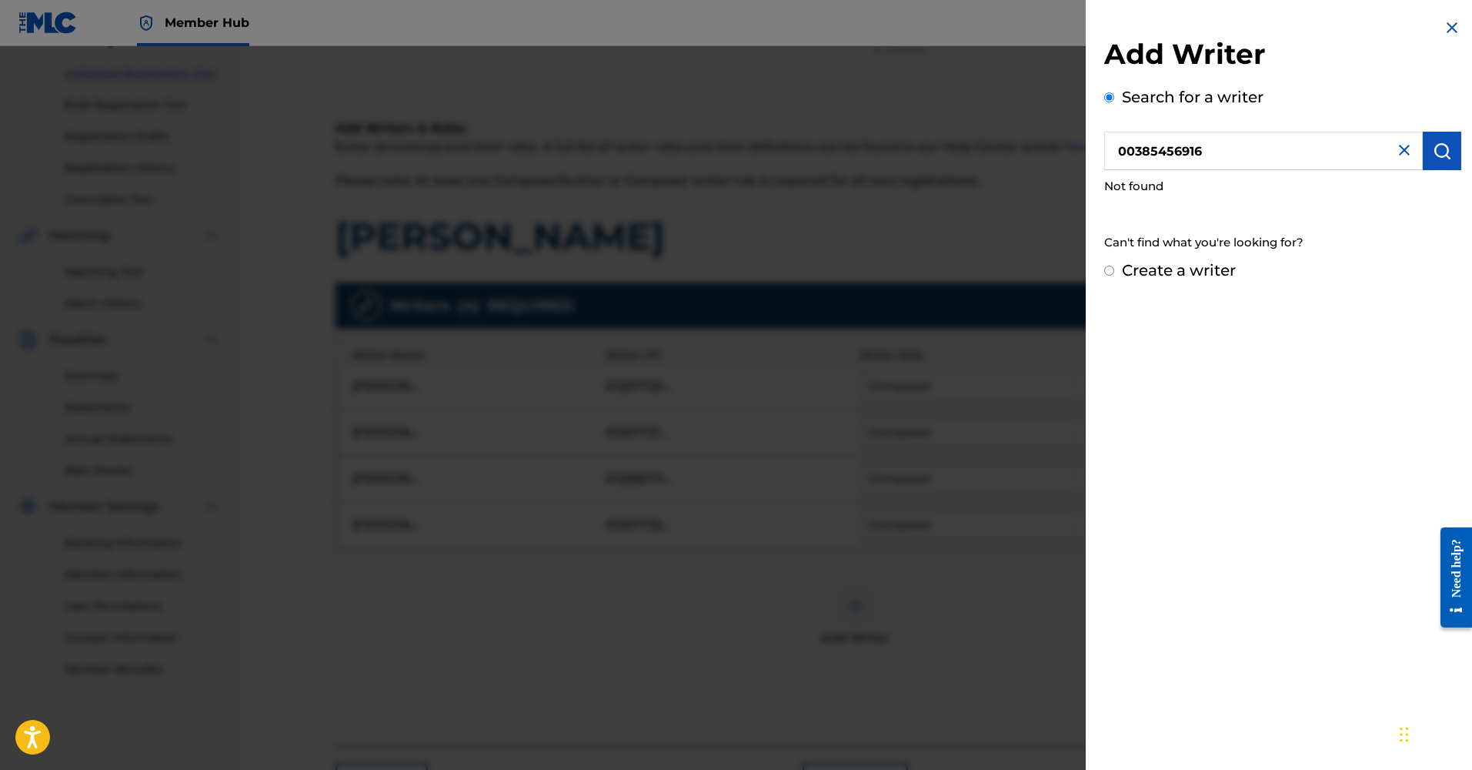
click at [1240, 156] on input "00385456916" at bounding box center [1263, 151] width 319 height 38
click at [1110, 273] on input "Create a writer" at bounding box center [1109, 270] width 10 height 10
radio input "false"
radio input "true"
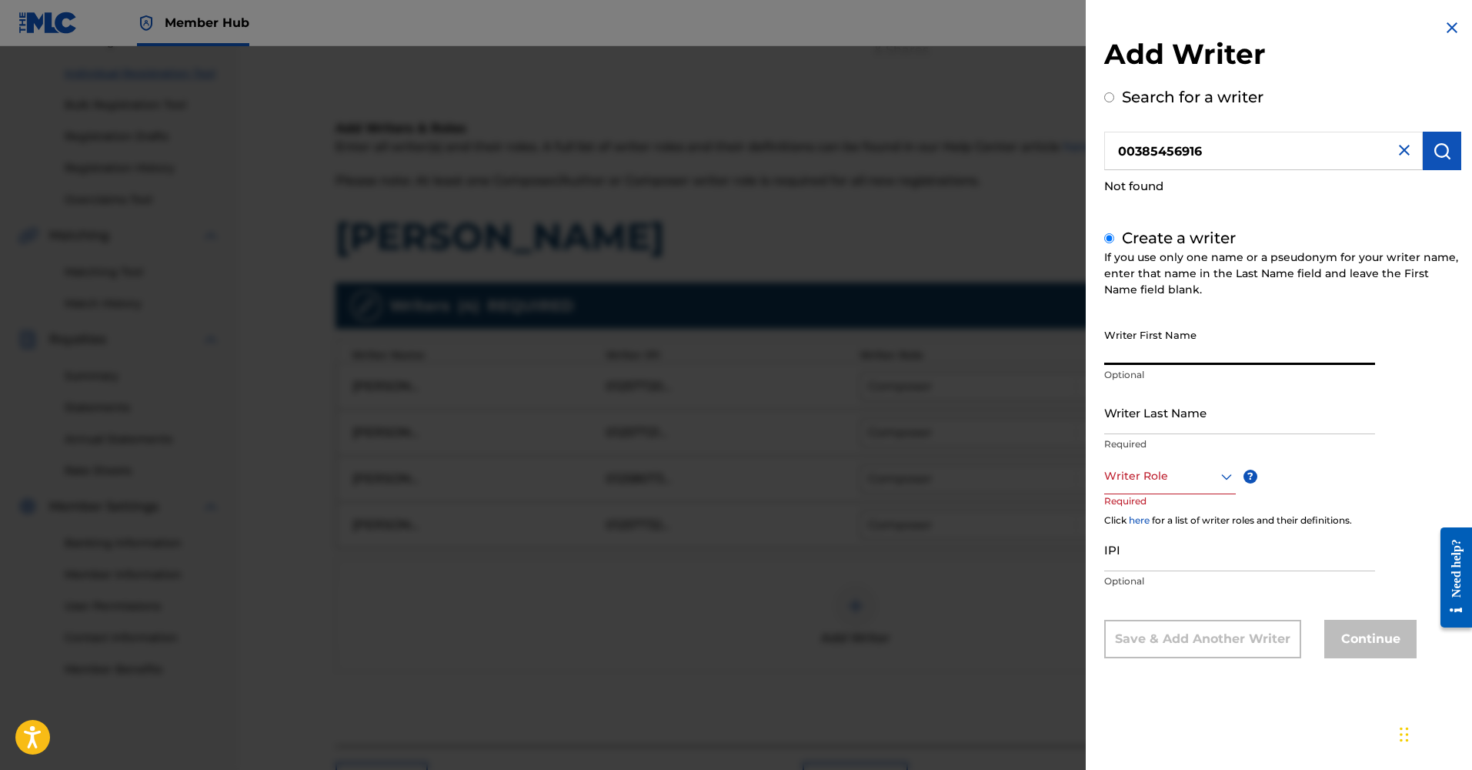
click at [1165, 356] on input "Writer First Name" at bounding box center [1239, 343] width 271 height 44
type input "[PERSON_NAME]"
click at [1204, 432] on input "Writer Last Name" at bounding box center [1239, 412] width 271 height 44
type input "[PERSON_NAME]"
click at [1150, 489] on div "Writer Role" at bounding box center [1170, 476] width 132 height 35
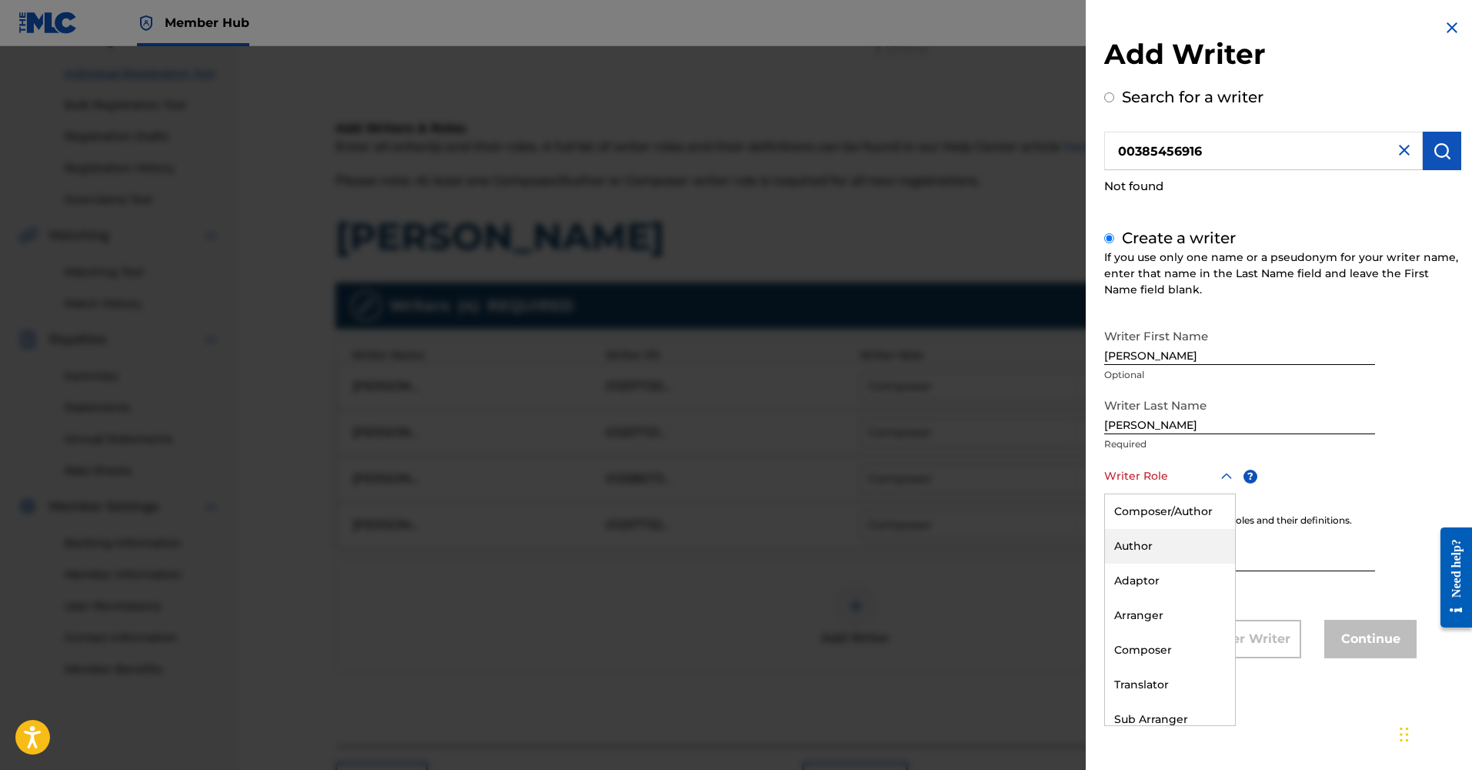
click at [1168, 549] on div "Author" at bounding box center [1170, 546] width 130 height 35
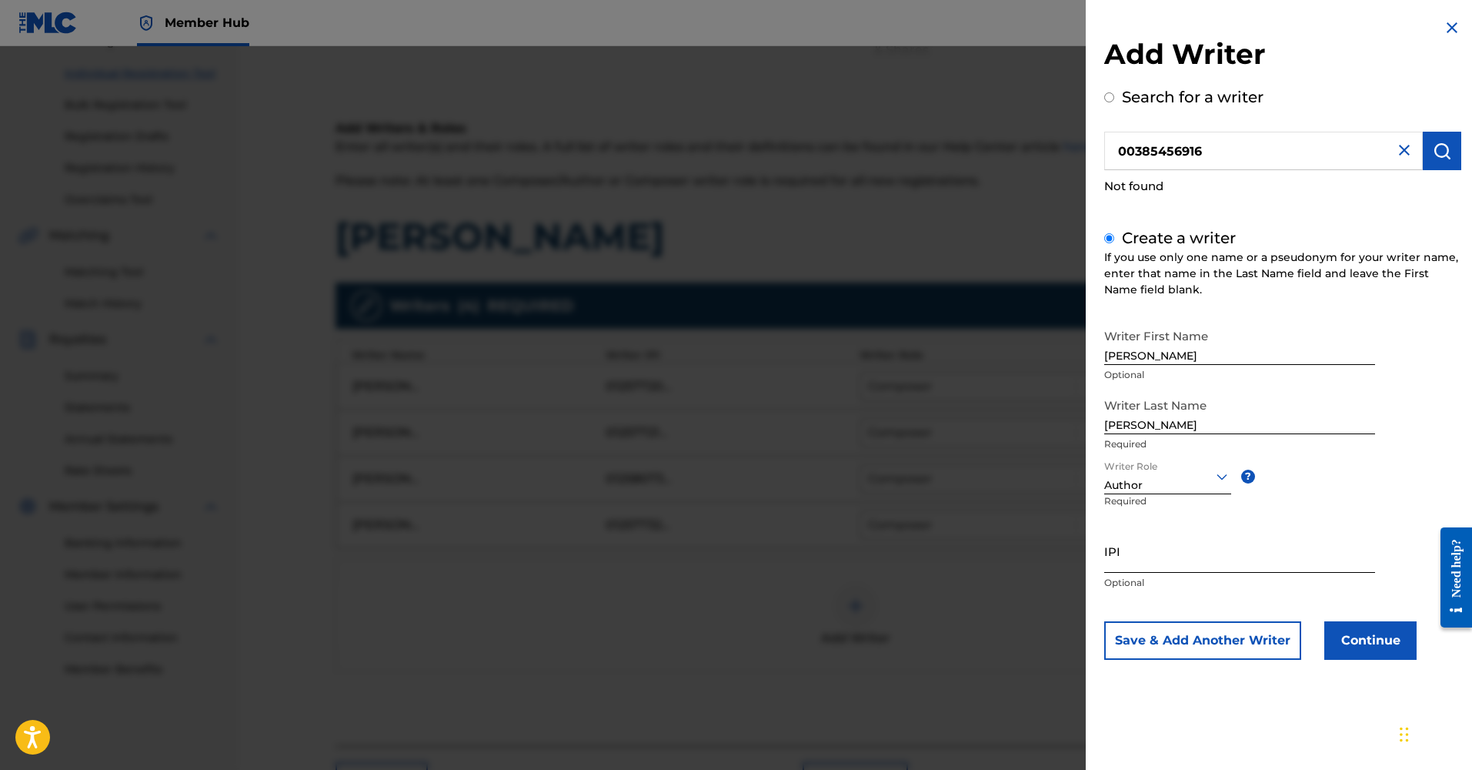
click at [1144, 566] on input "IPI" at bounding box center [1239, 551] width 271 height 44
paste input "00385456916"
type input "00385456916"
click at [1372, 642] on button "Continue" at bounding box center [1370, 640] width 92 height 38
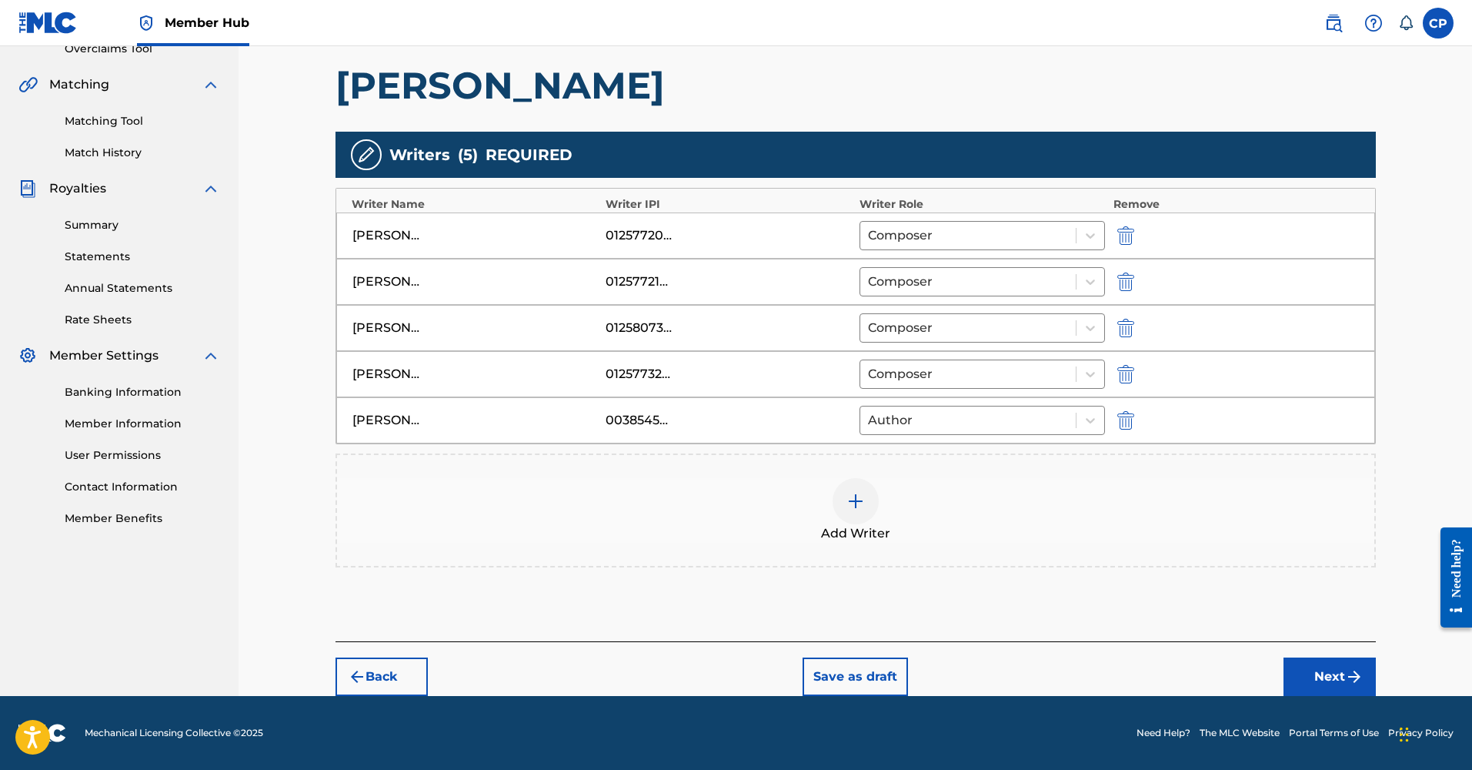
scroll to position [336, 0]
click at [1329, 684] on button "Next" at bounding box center [1330, 676] width 92 height 38
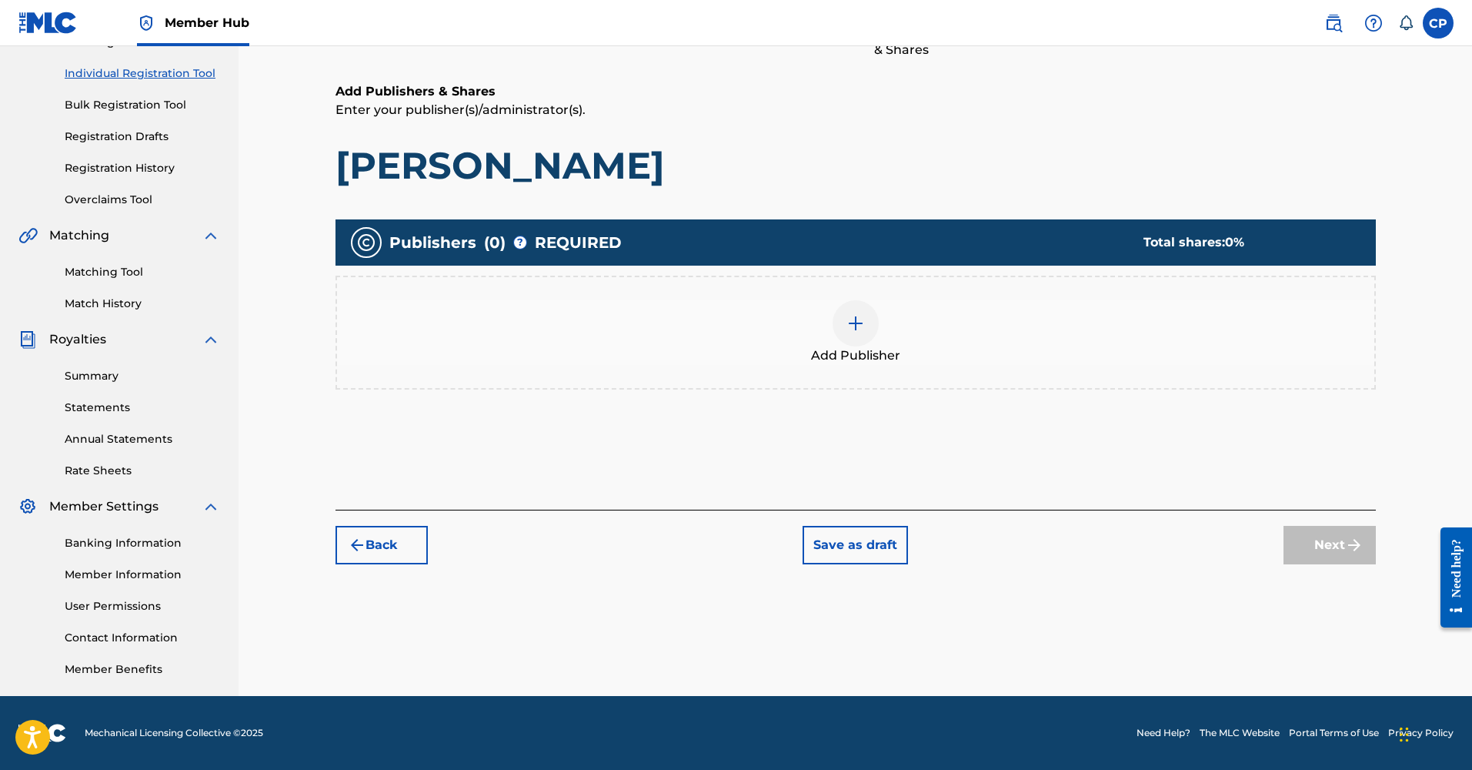
click at [854, 324] on img at bounding box center [856, 323] width 18 height 18
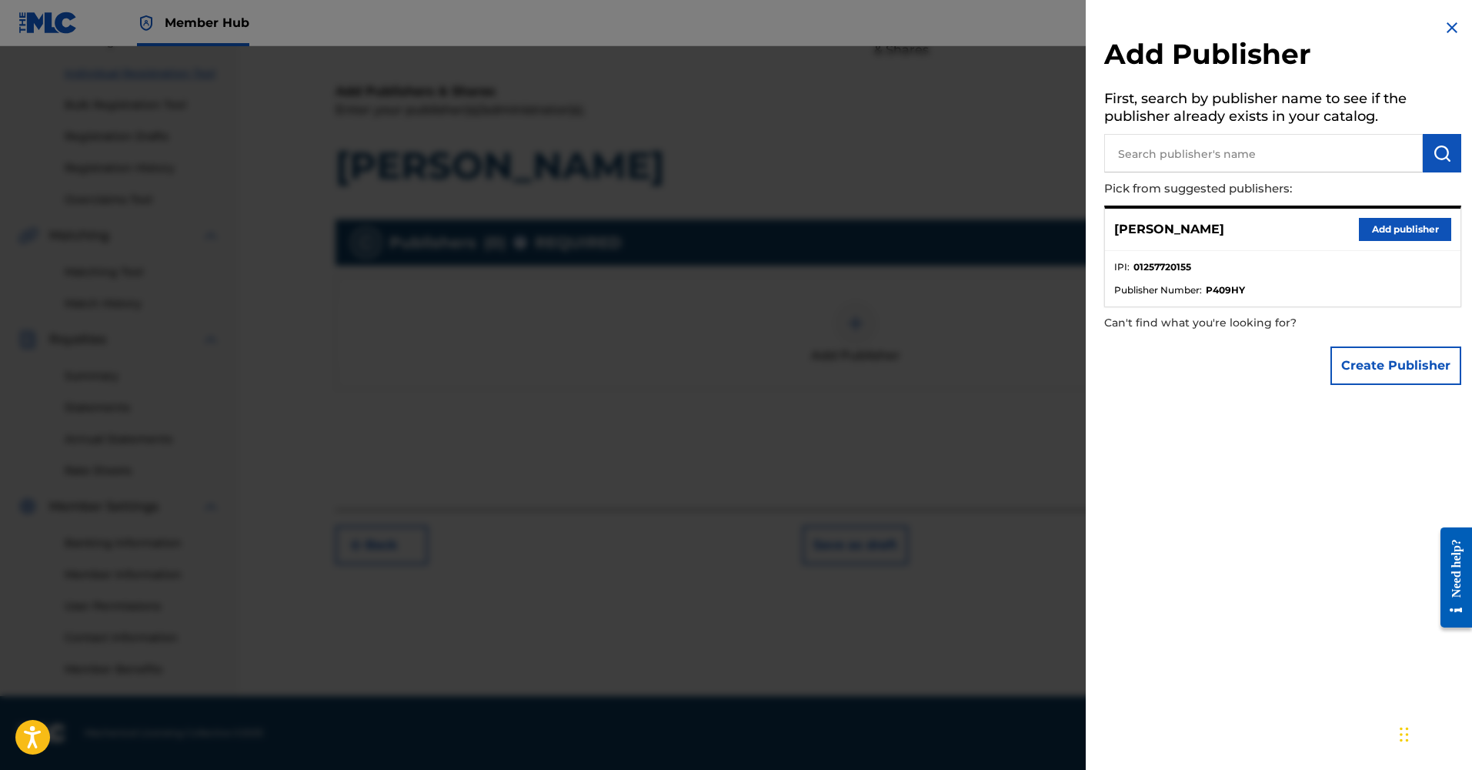
click at [1174, 158] on input "text" at bounding box center [1263, 153] width 319 height 38
click at [1406, 376] on button "Create Publisher" at bounding box center [1396, 365] width 131 height 38
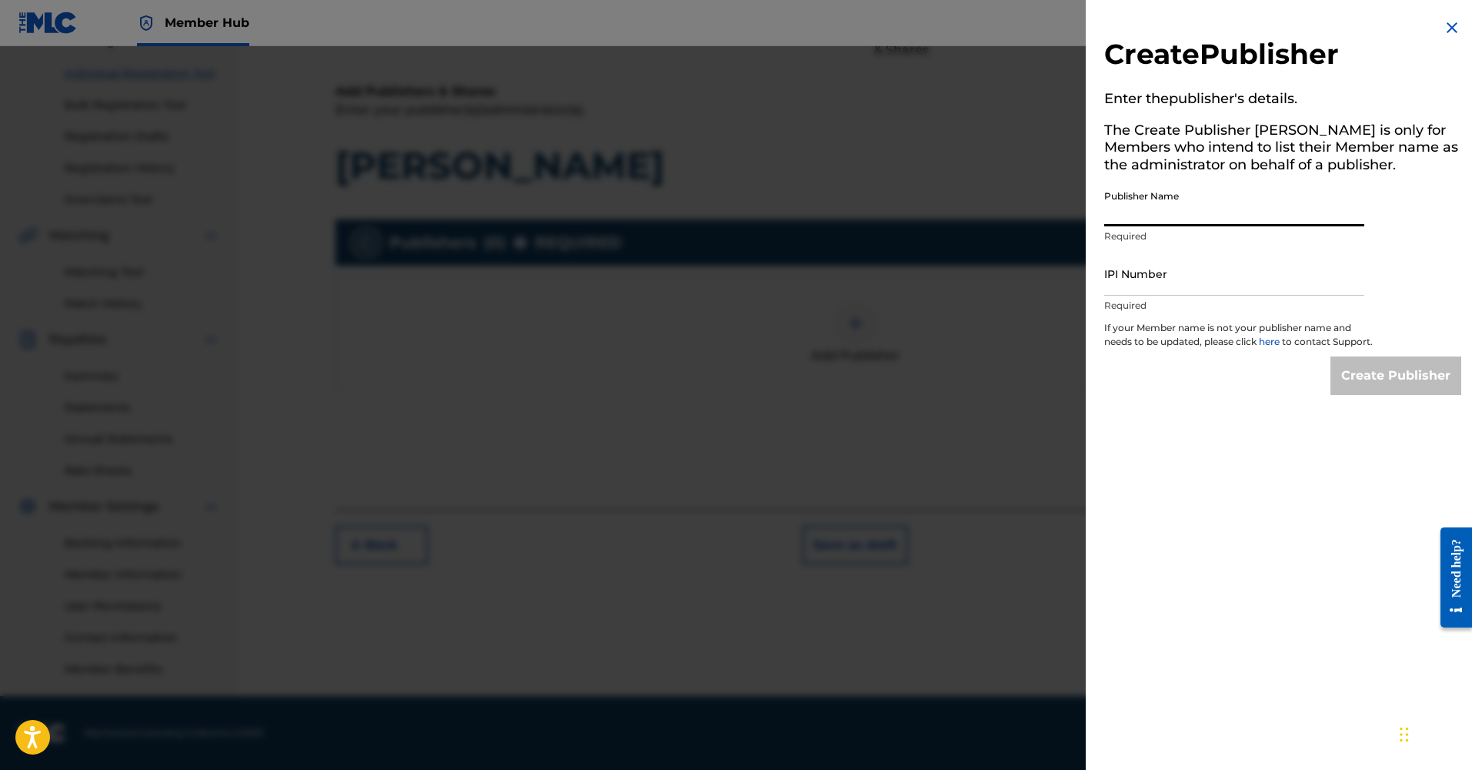
click at [1120, 202] on input "Publisher Name" at bounding box center [1234, 204] width 260 height 44
type input "Lebanon Metal"
click at [1132, 273] on input "IPI Number" at bounding box center [1234, 274] width 260 height 44
paste input "1257720155"
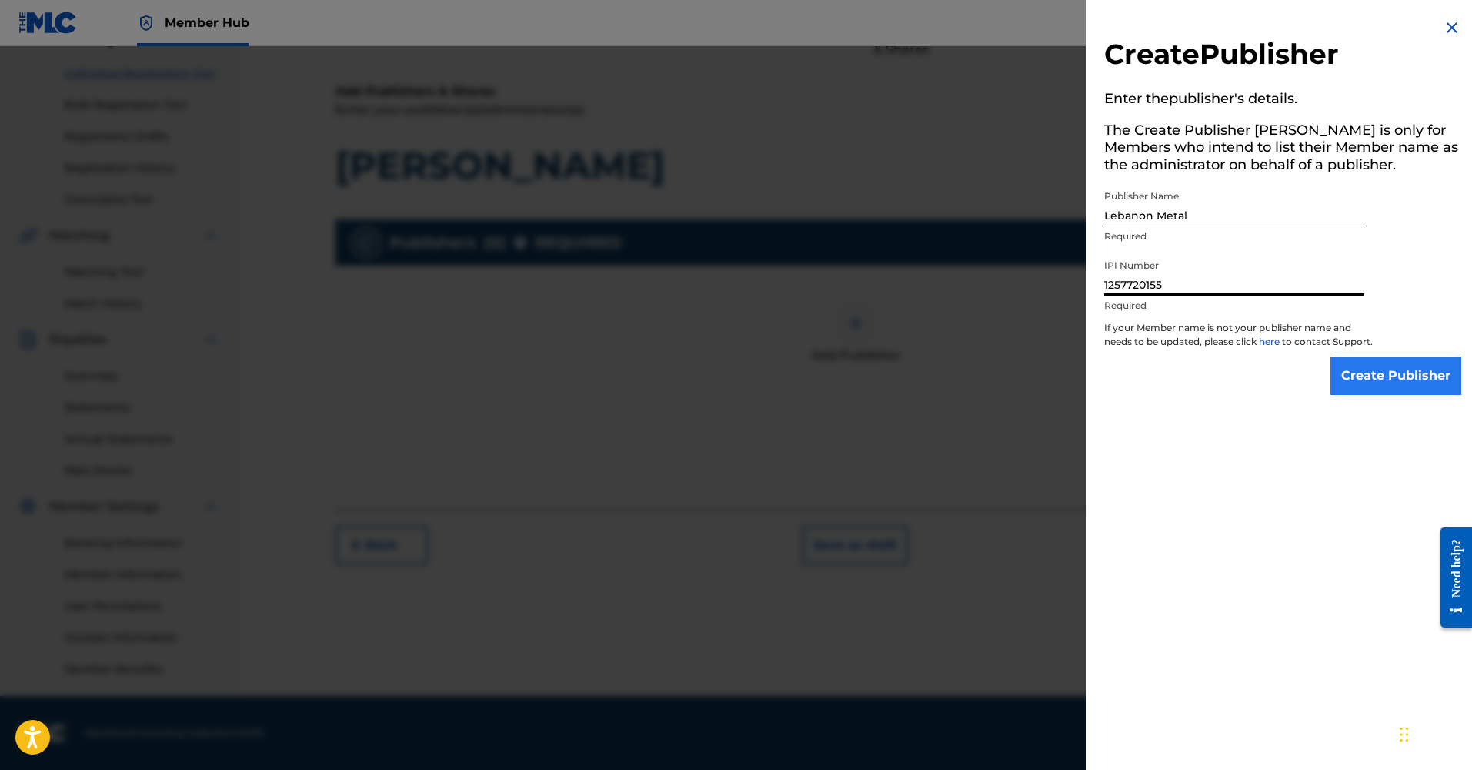
type input "1257720155"
click at [1404, 394] on input "Create Publisher" at bounding box center [1396, 375] width 131 height 38
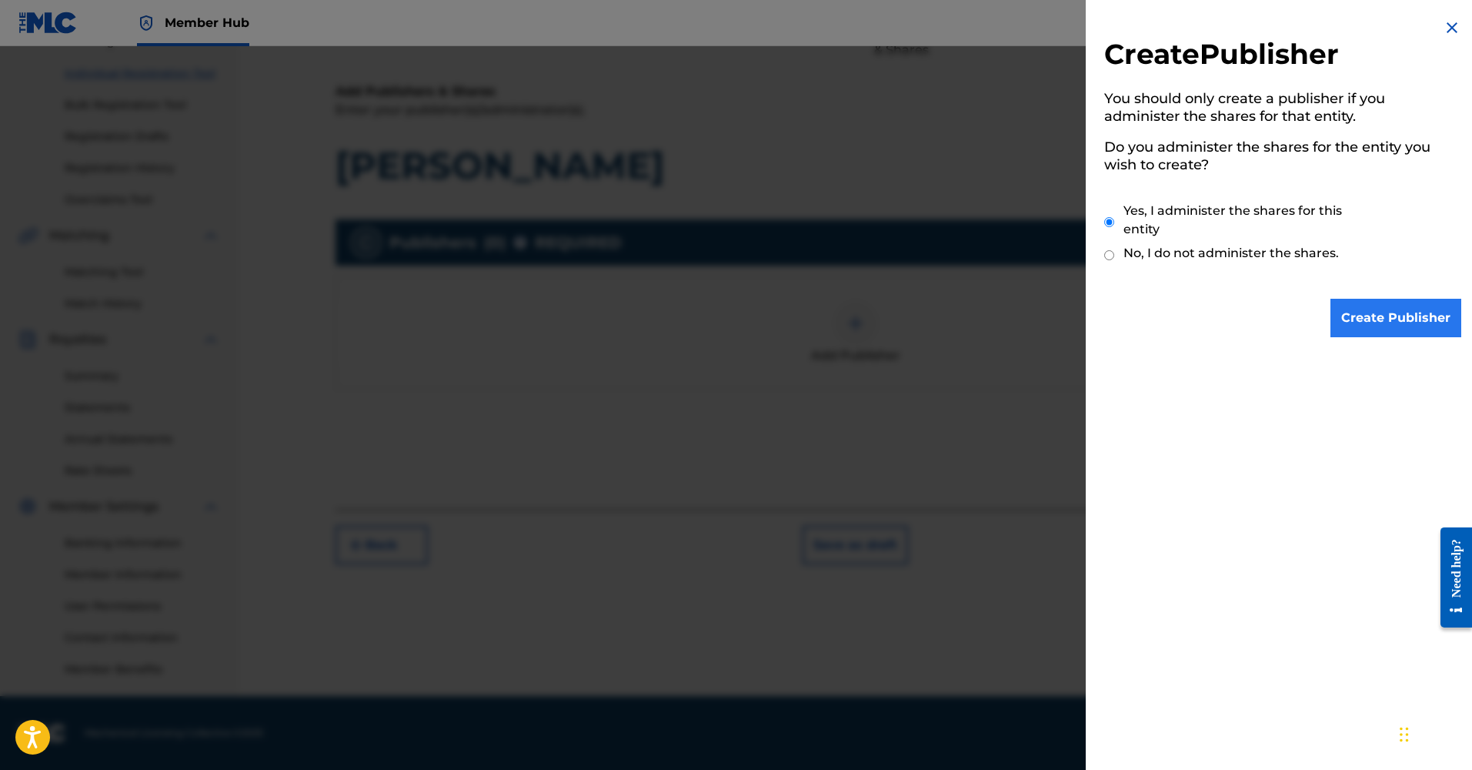
click at [1404, 307] on input "Create Publisher" at bounding box center [1396, 318] width 131 height 38
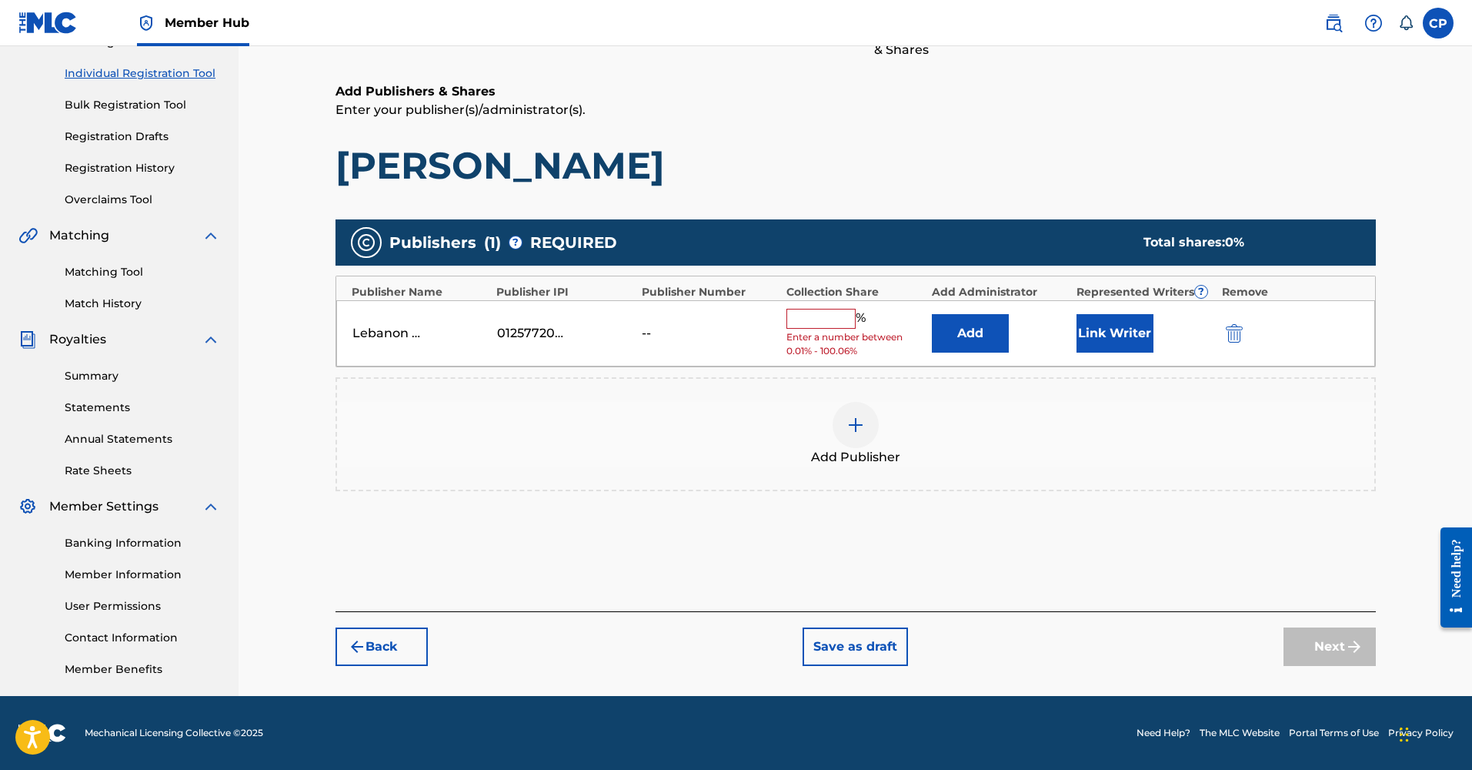
click at [803, 318] on input "text" at bounding box center [820, 319] width 69 height 20
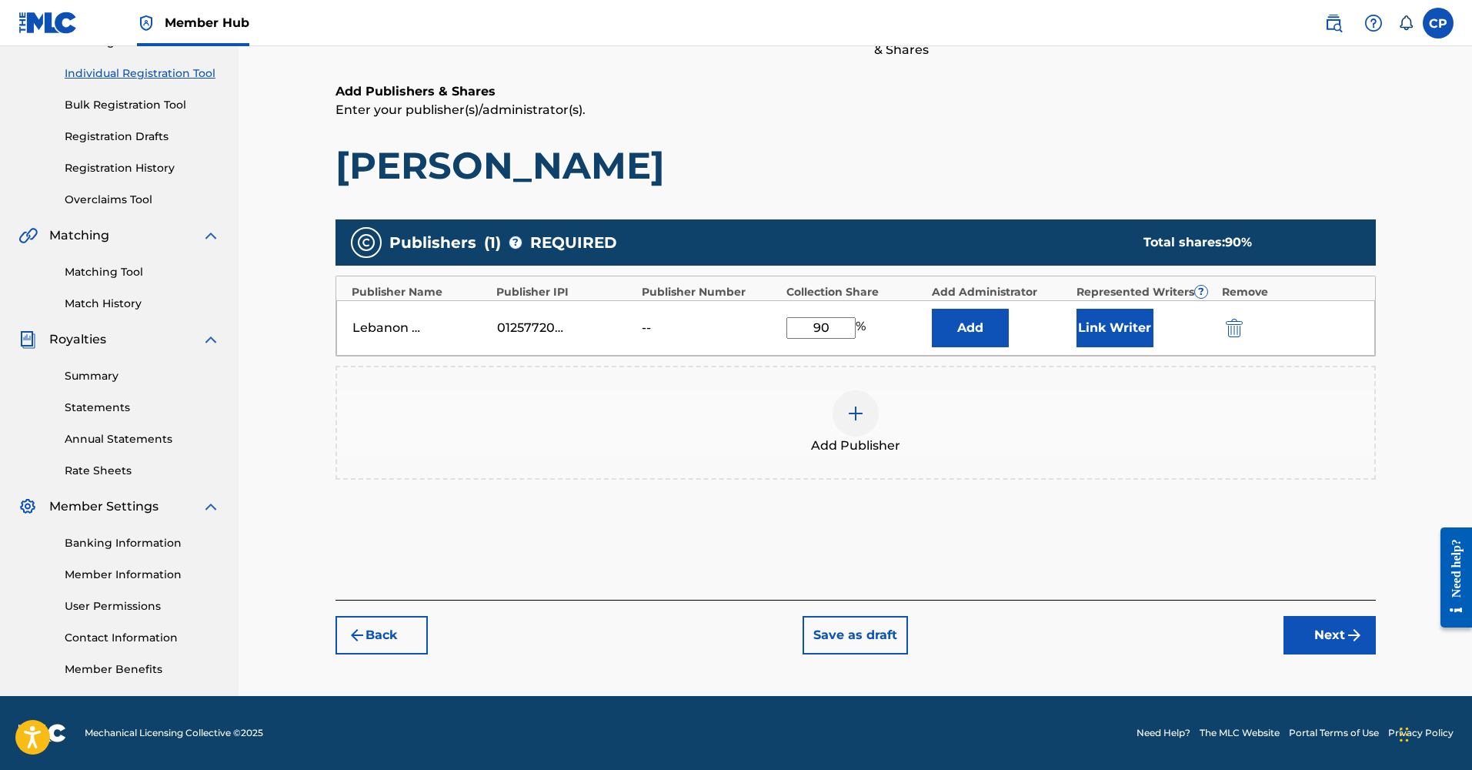
type input "90"
click at [961, 419] on div "Add Publisher" at bounding box center [855, 422] width 1037 height 65
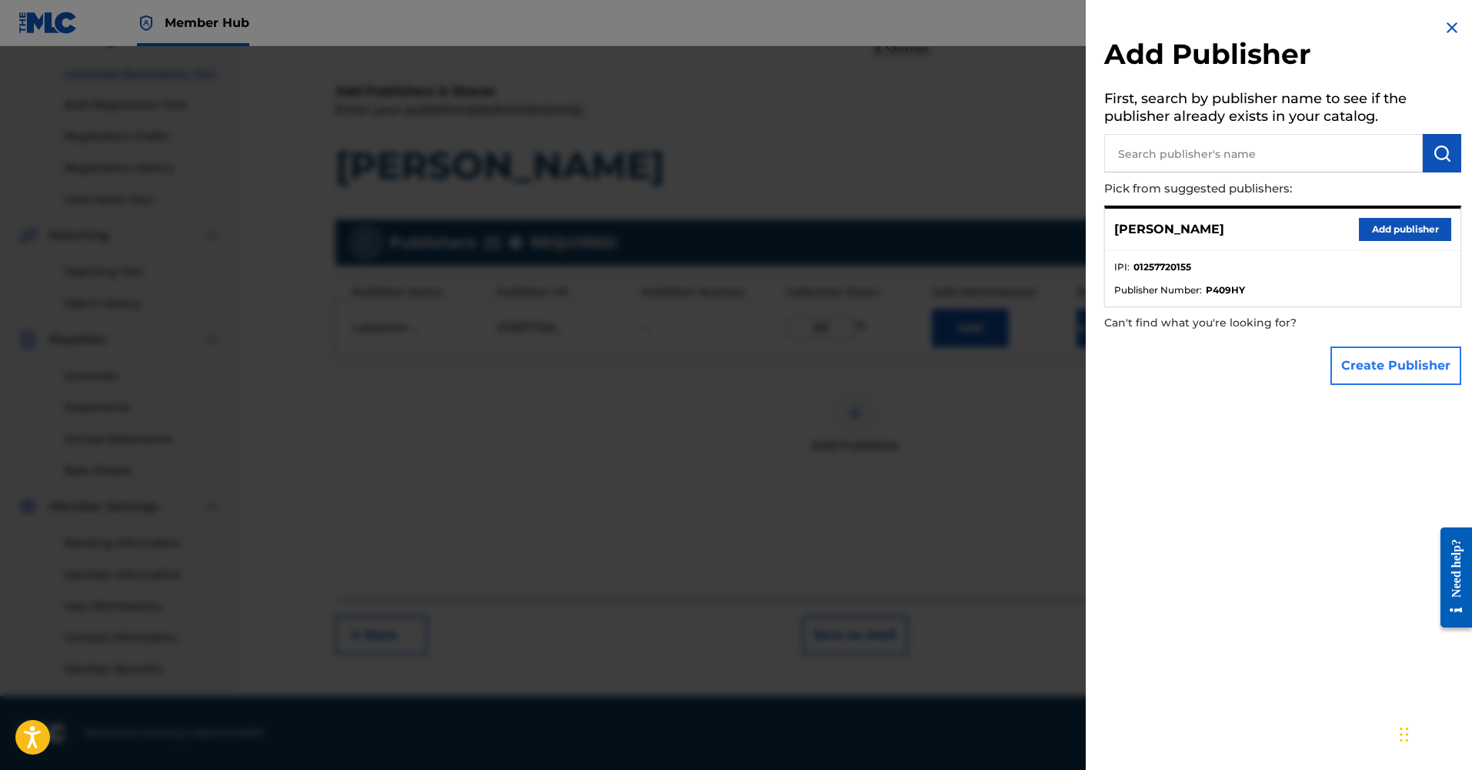
click at [1400, 365] on button "Create Publisher" at bounding box center [1396, 365] width 131 height 38
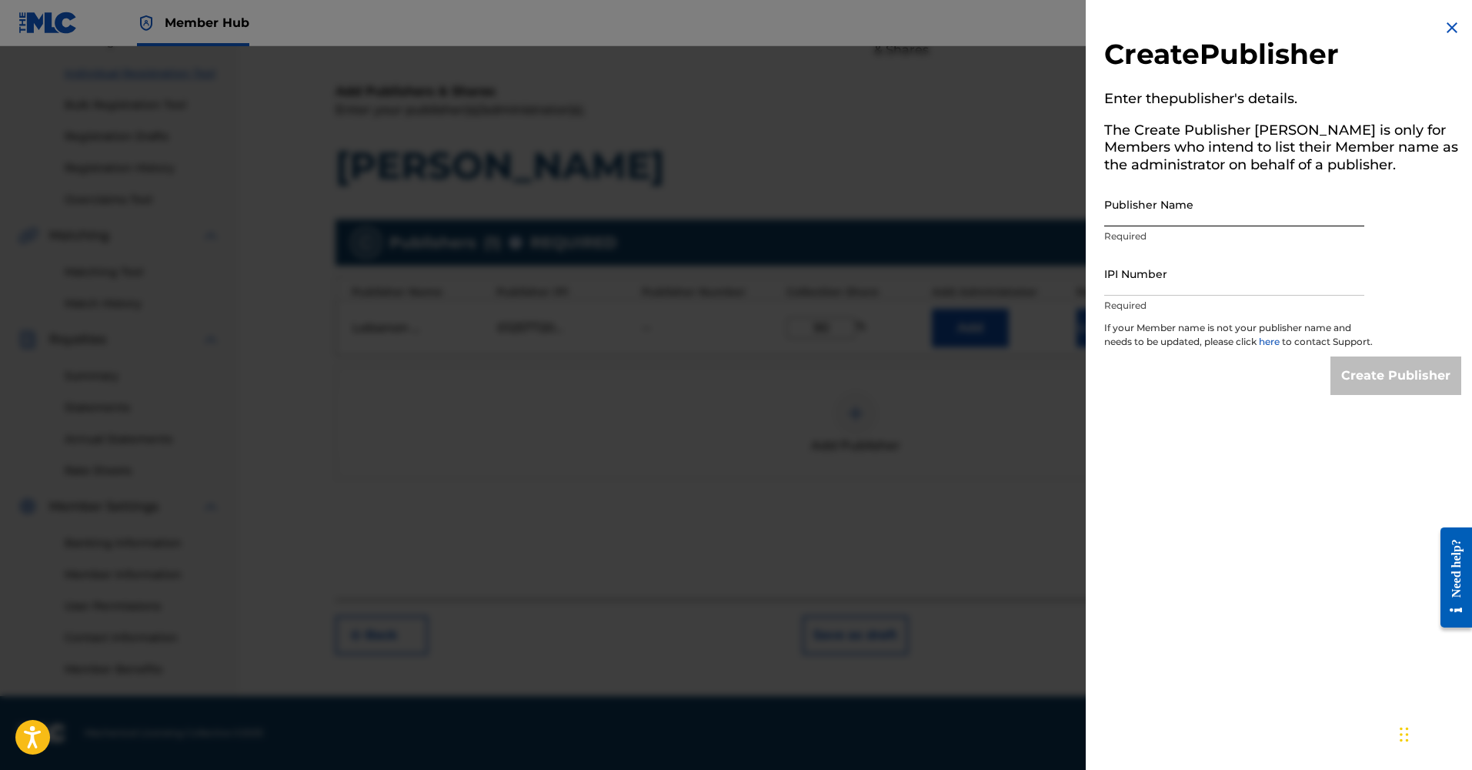
click at [1182, 215] on input "Publisher Name" at bounding box center [1234, 204] width 260 height 44
type input "PAULSDEEP"
click at [1207, 288] on input "IPI Number" at bounding box center [1234, 274] width 260 height 44
paste input "1295914709"
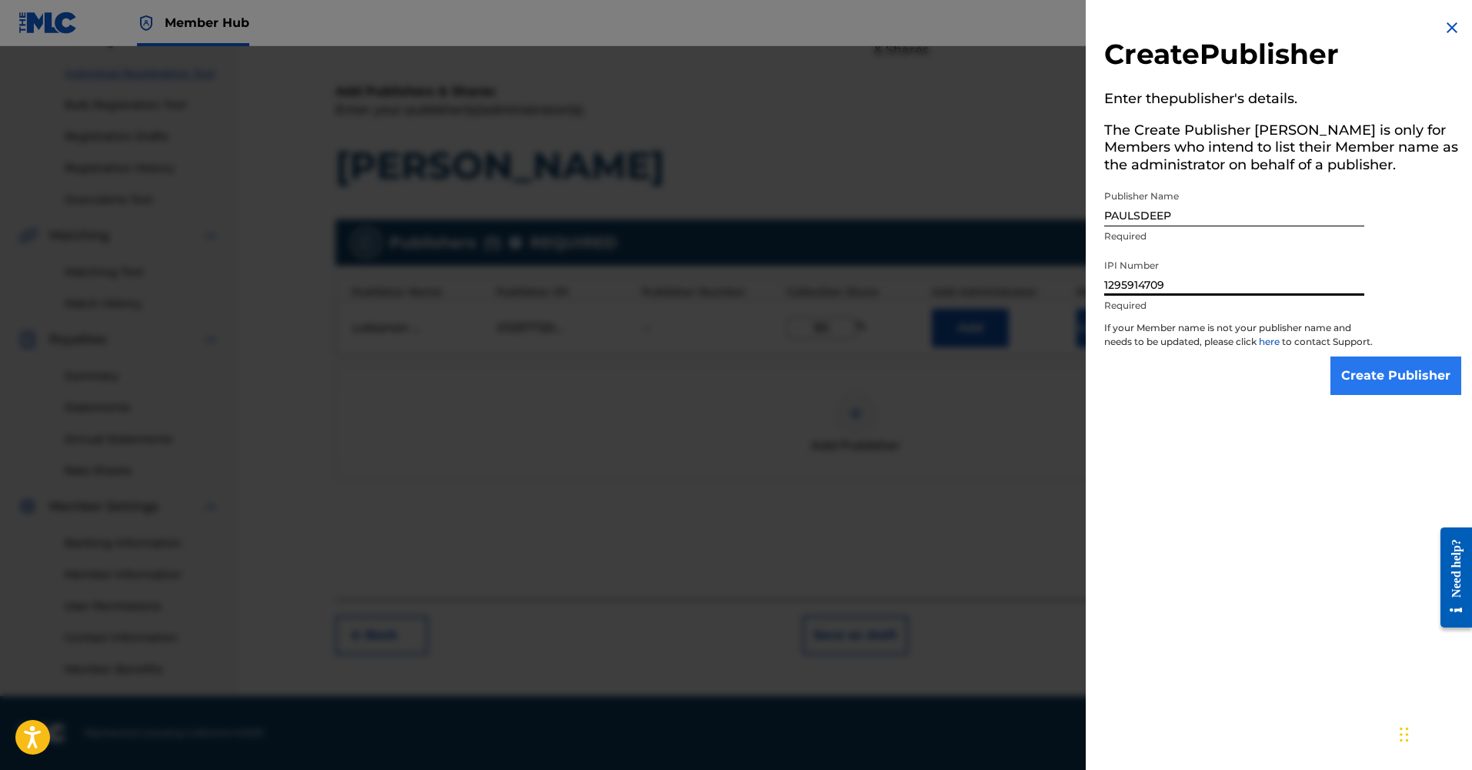
type input "1295914709"
click at [1408, 395] on input "Create Publisher" at bounding box center [1396, 375] width 131 height 38
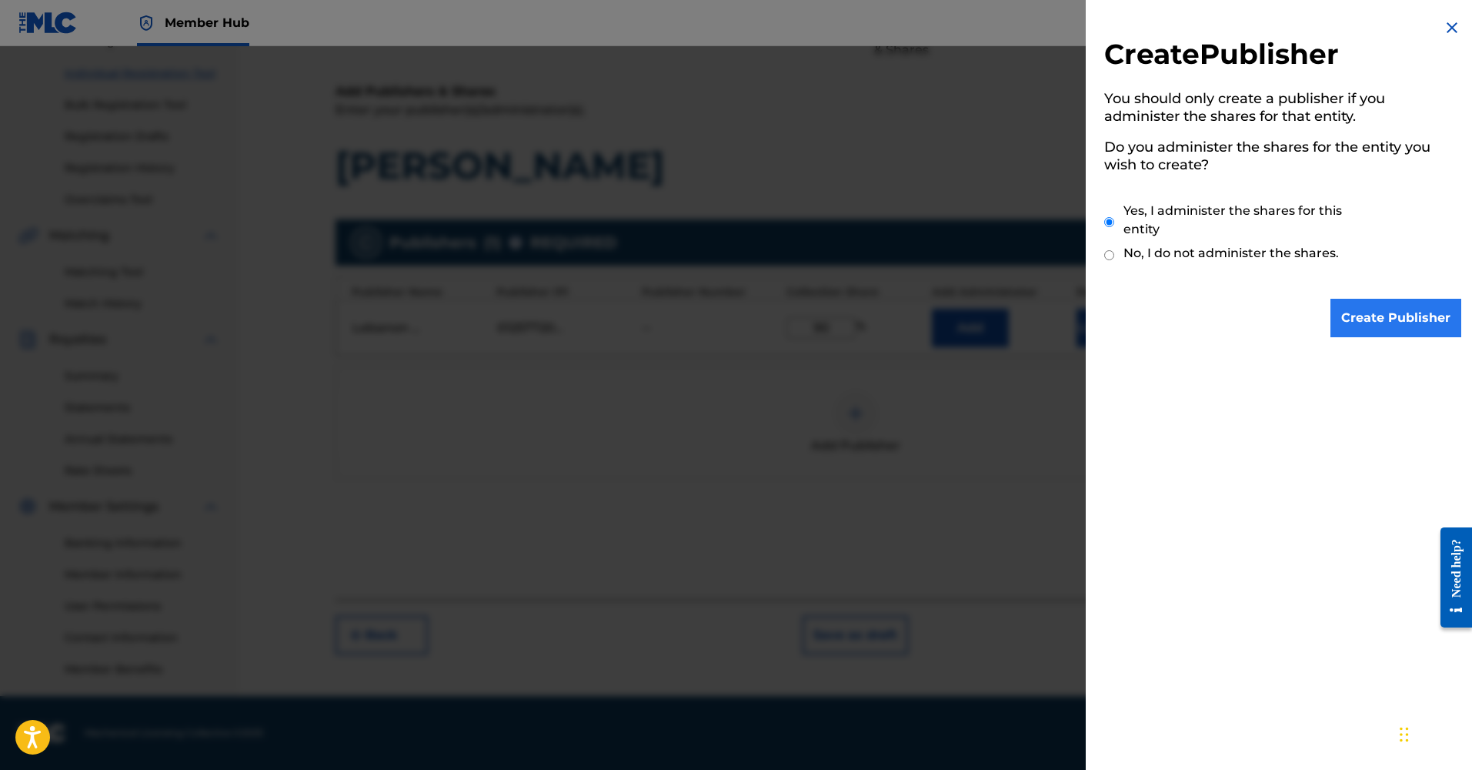
click at [1400, 325] on input "Create Publisher" at bounding box center [1396, 318] width 131 height 38
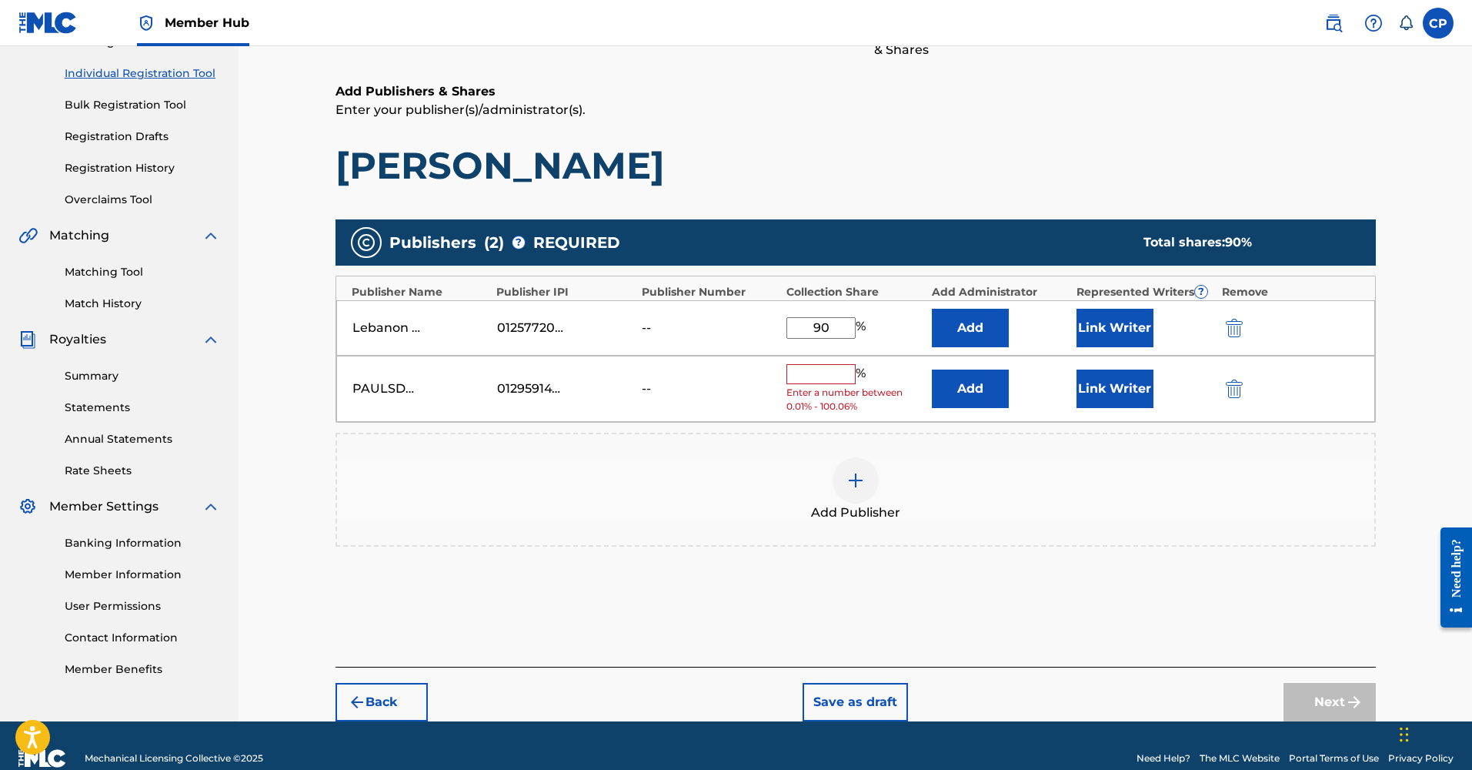
click at [820, 372] on input "text" at bounding box center [820, 374] width 69 height 20
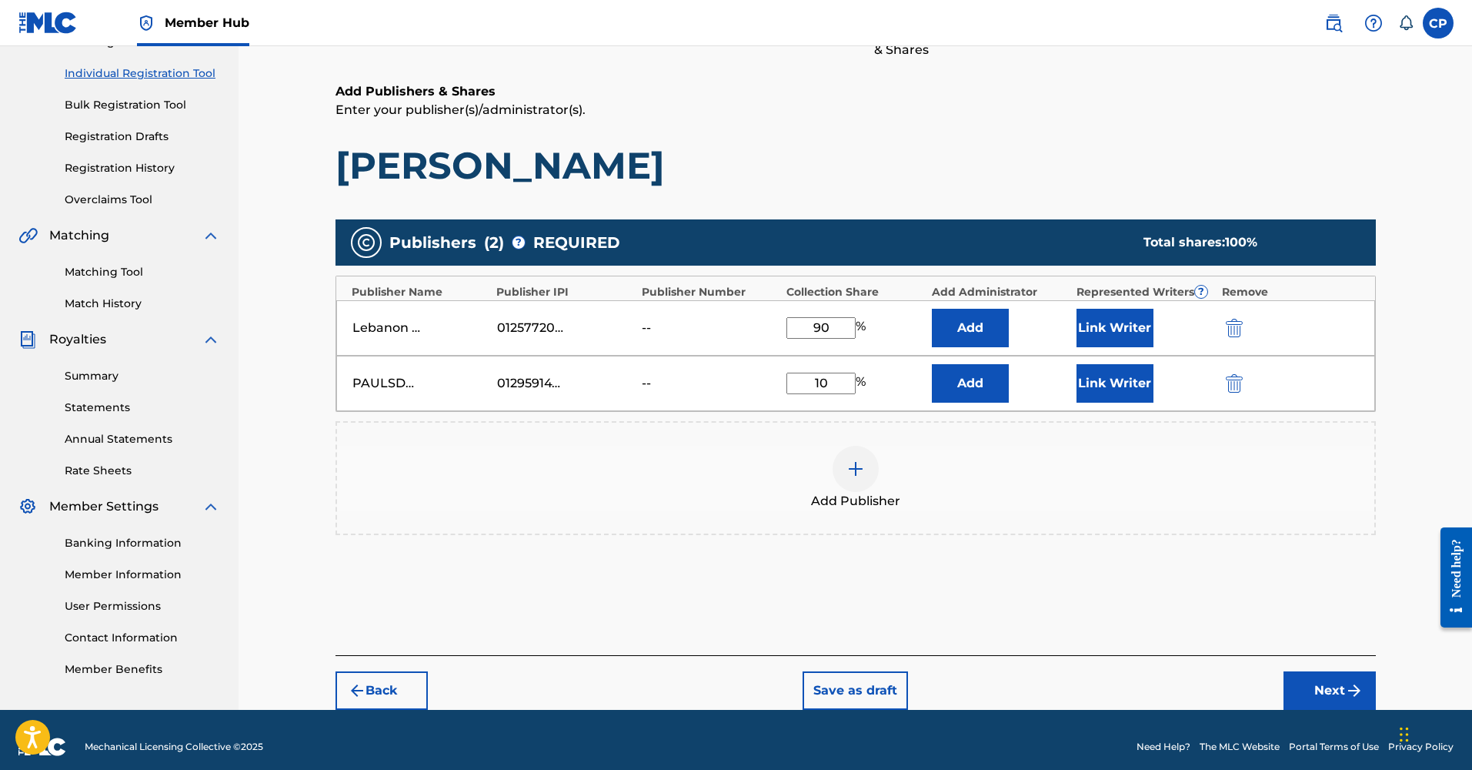
type input "10"
click at [1041, 606] on div "Add Publishers & Shares Enter your publisher(s)/administrator(s). Amber Tokens …" at bounding box center [856, 368] width 1040 height 573
click at [1324, 689] on button "Next" at bounding box center [1330, 690] width 92 height 38
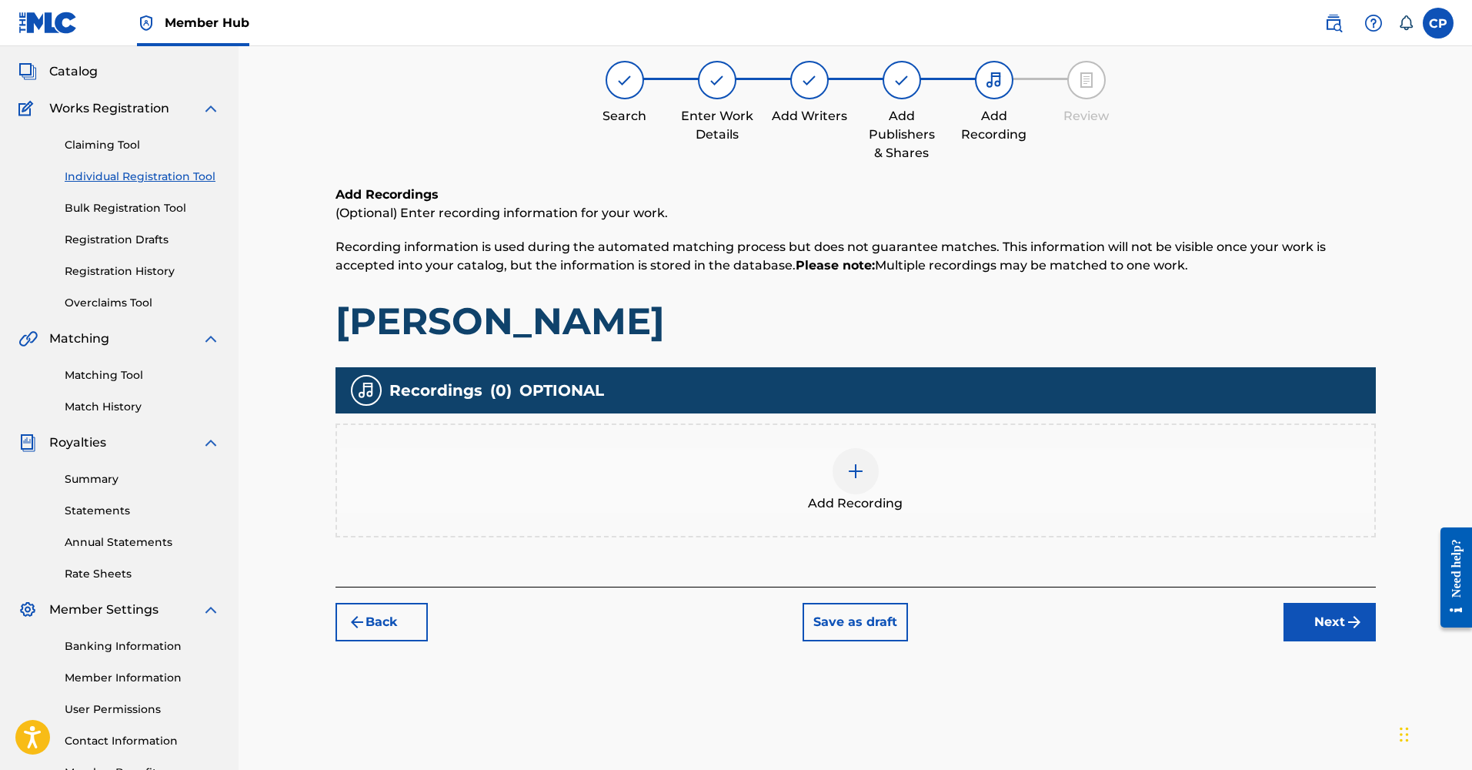
scroll to position [69, 0]
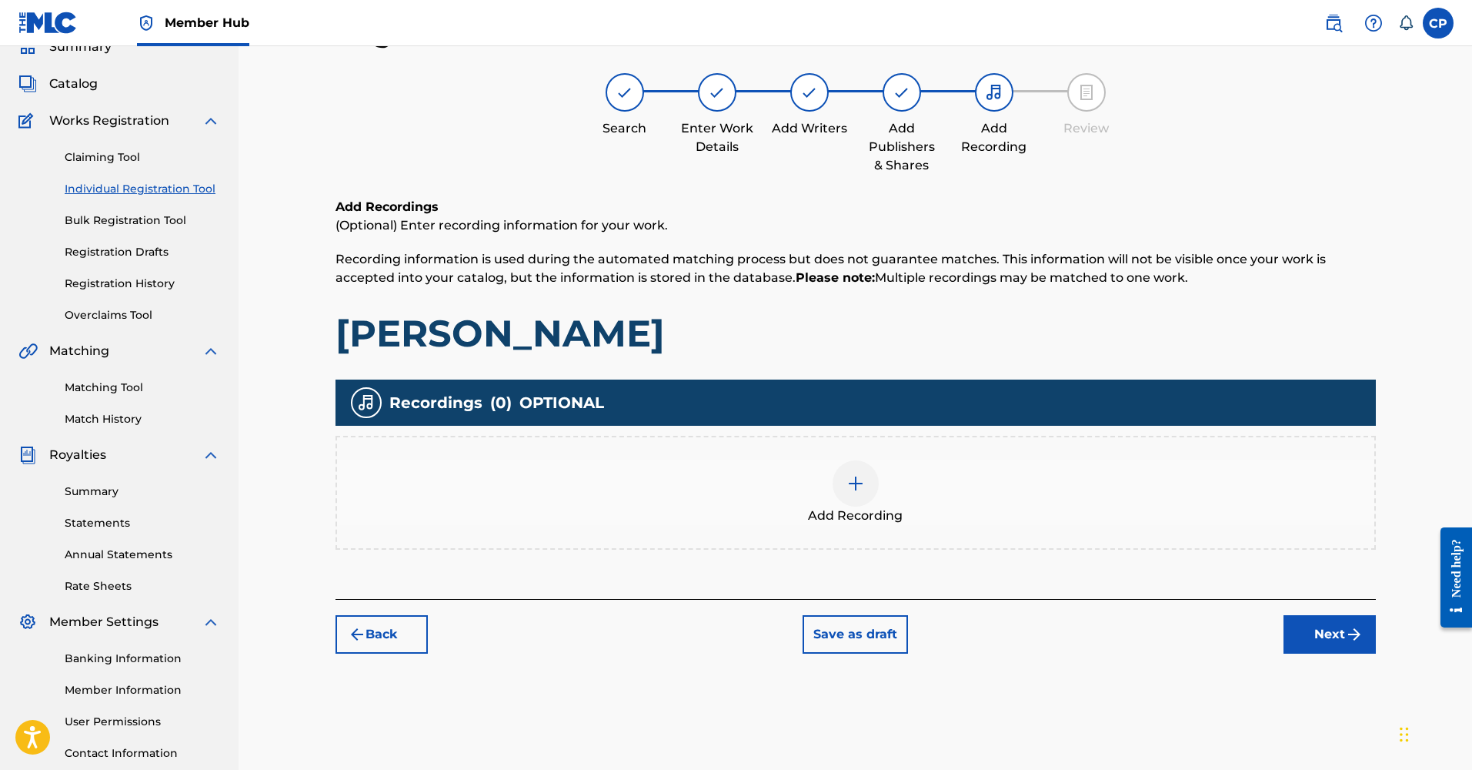
click at [868, 491] on div at bounding box center [856, 483] width 46 height 46
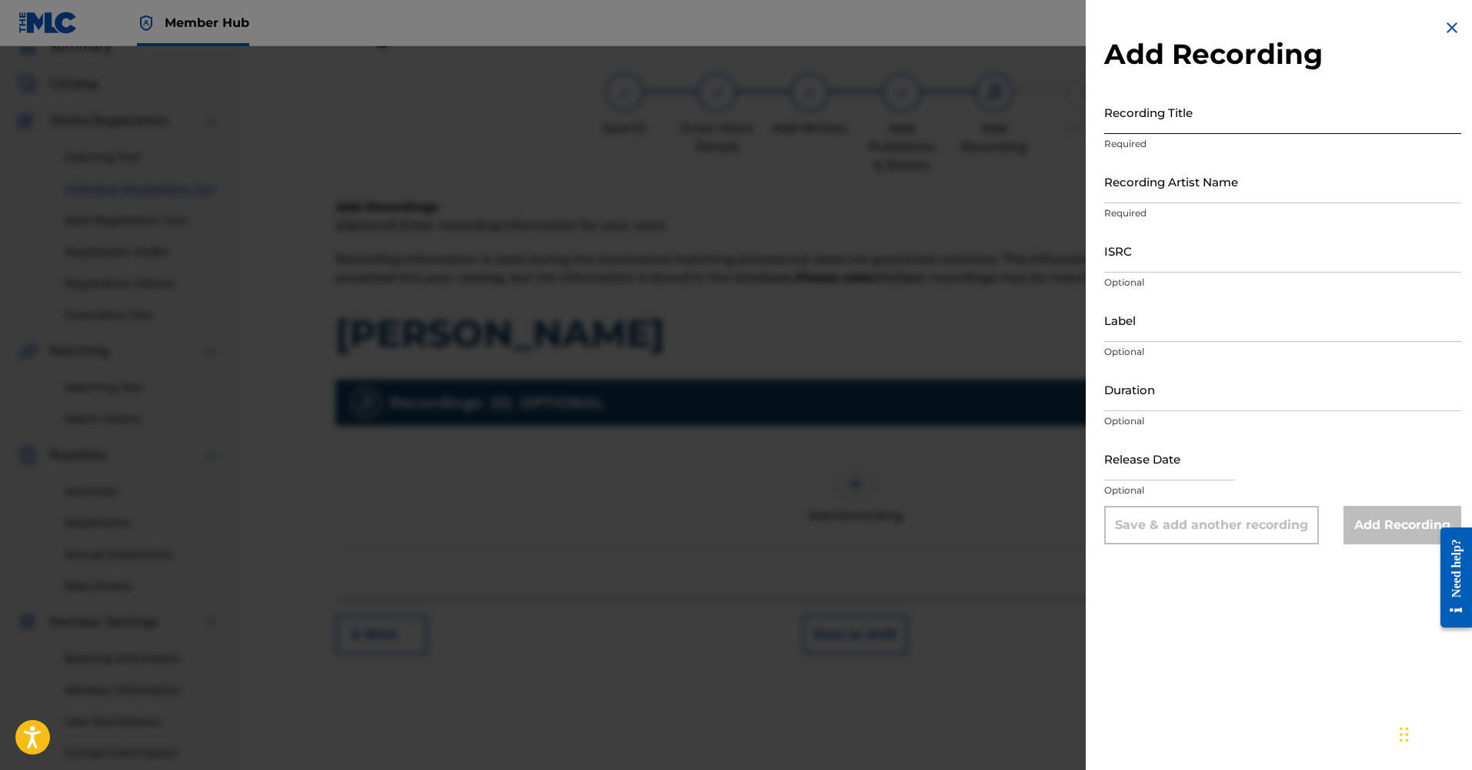
click at [1184, 124] on input "Recording Title" at bounding box center [1282, 112] width 357 height 44
type input "[PERSON_NAME]"
click at [1154, 185] on input "Recording Artist Name" at bounding box center [1282, 181] width 357 height 44
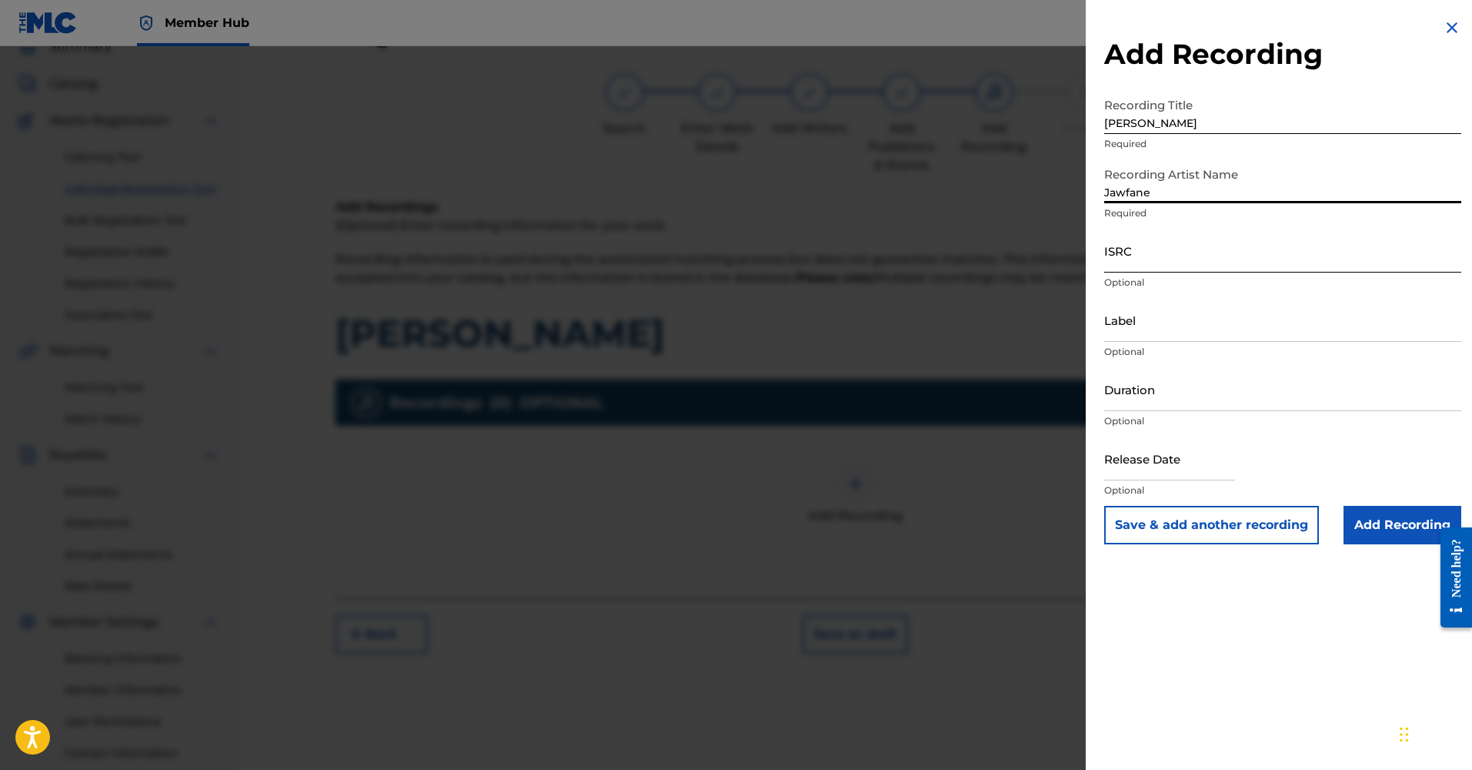
type input "Jawfane"
click at [1170, 250] on input "ISRC" at bounding box center [1282, 251] width 357 height 44
paste input "QZK6L2256907"
type input "QZK6L2256907"
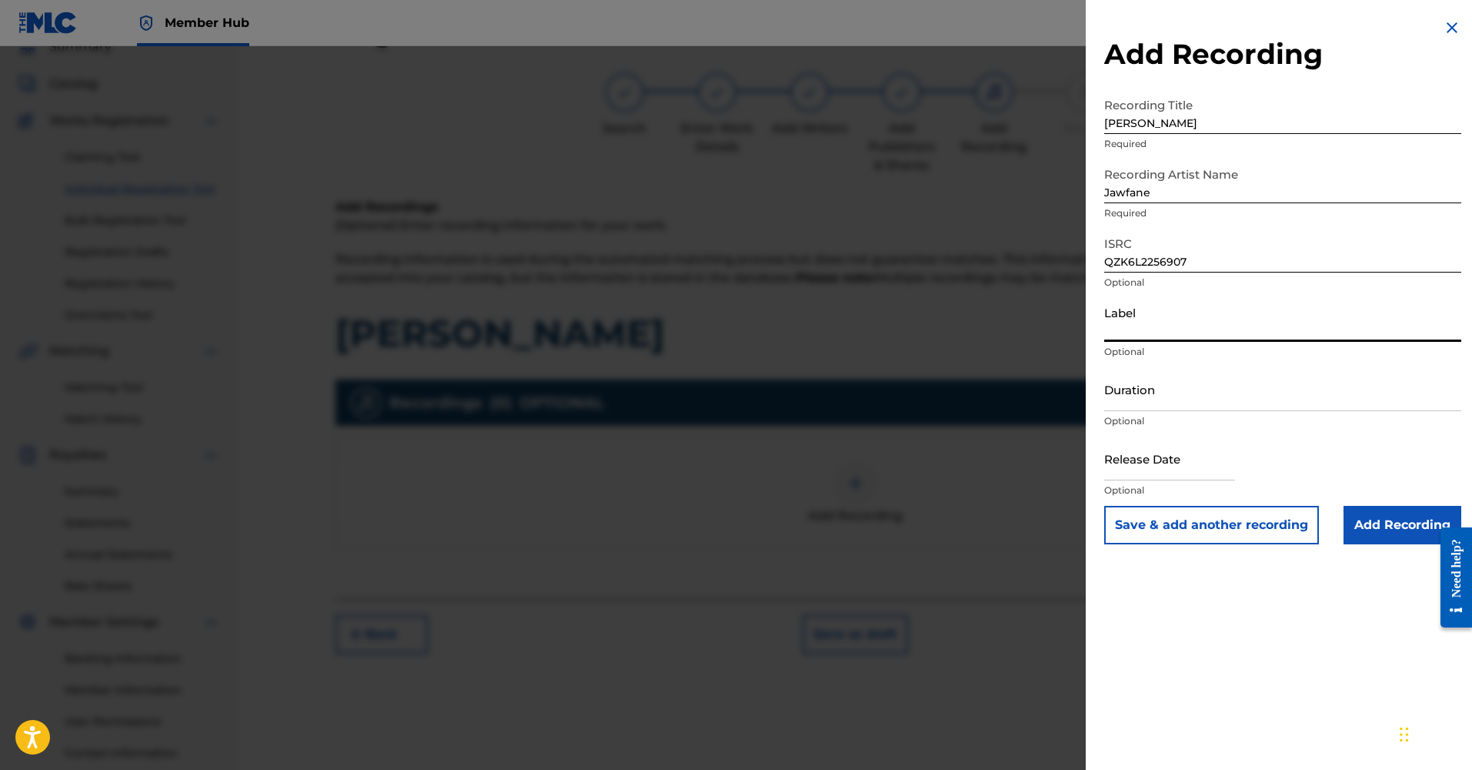
click at [1182, 329] on input "Label" at bounding box center [1282, 320] width 357 height 44
type input "JAWFANE LLC"
click at [1170, 390] on input "Duration" at bounding box center [1282, 389] width 357 height 44
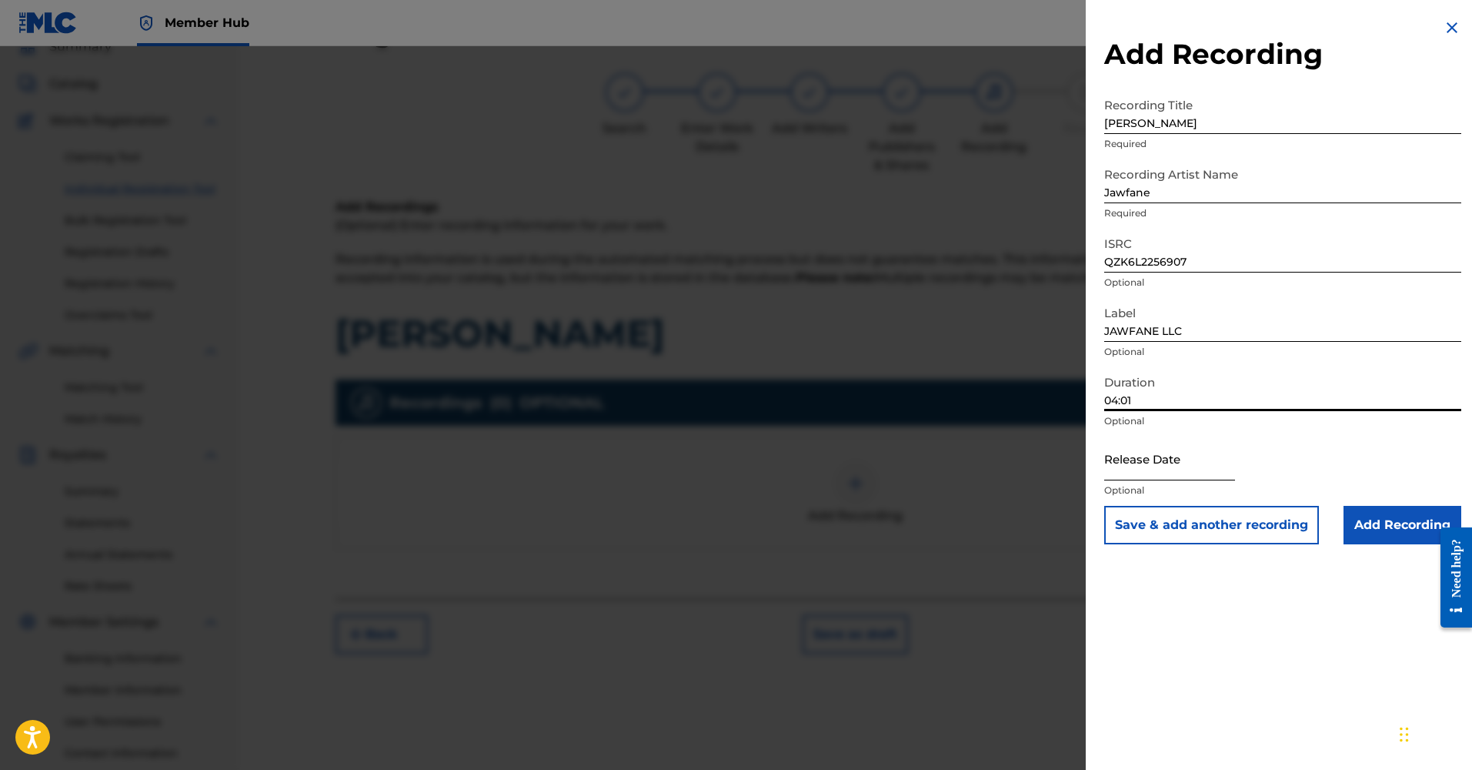
type input "04:01"
click at [1161, 466] on input "text" at bounding box center [1169, 458] width 131 height 44
select select "8"
select select "2025"
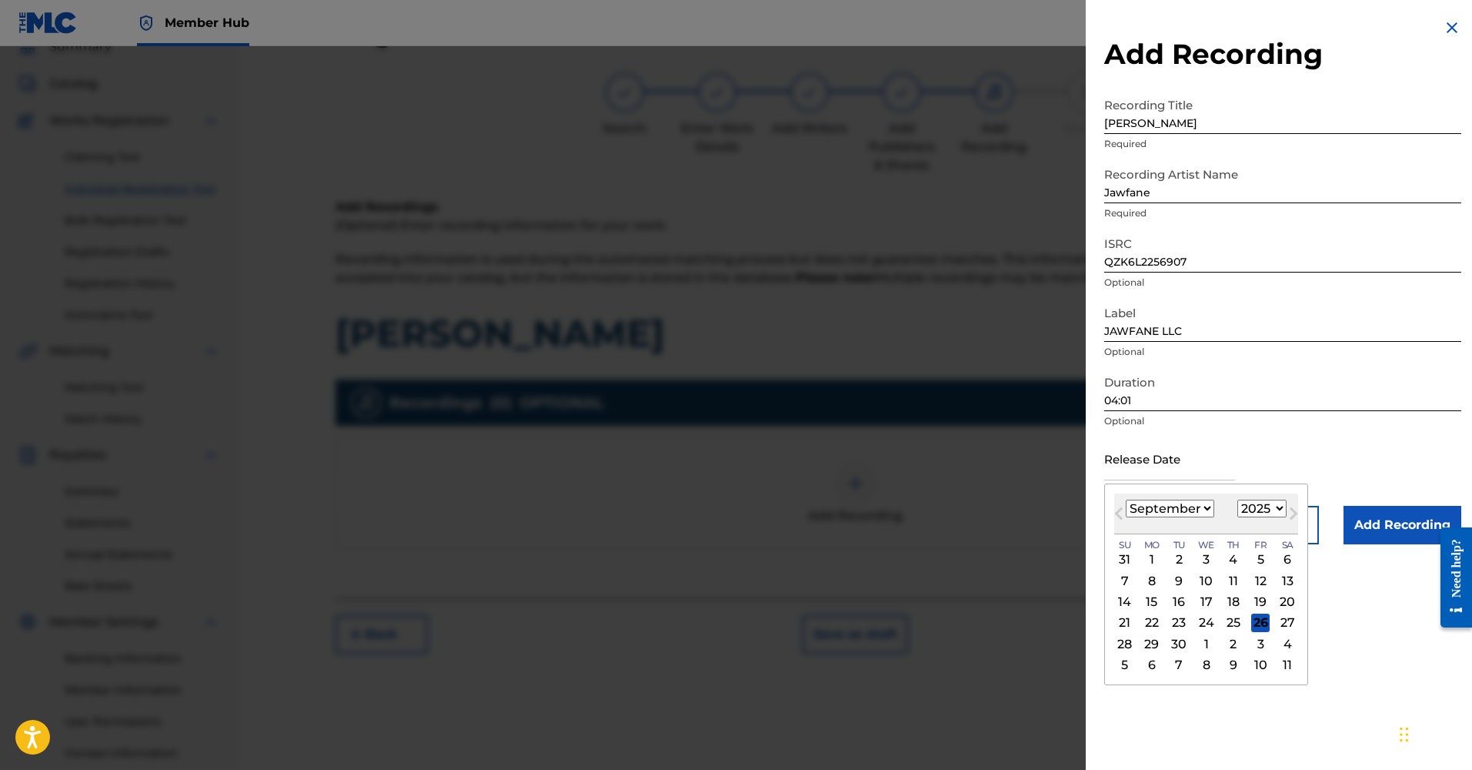
select select "6"
click at [1177, 553] on div "1" at bounding box center [1179, 559] width 18 height 18
type input "[DATE]"
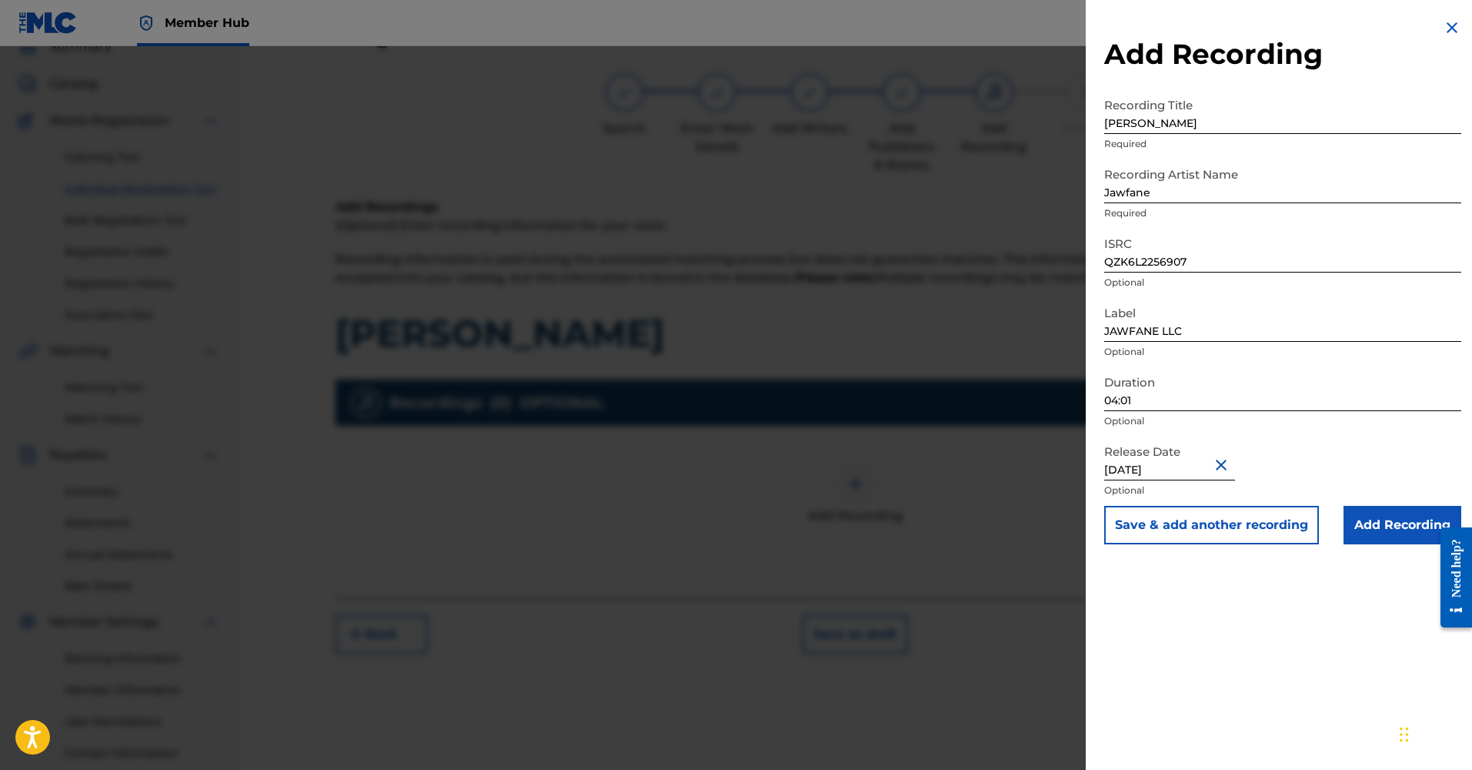
select select "6"
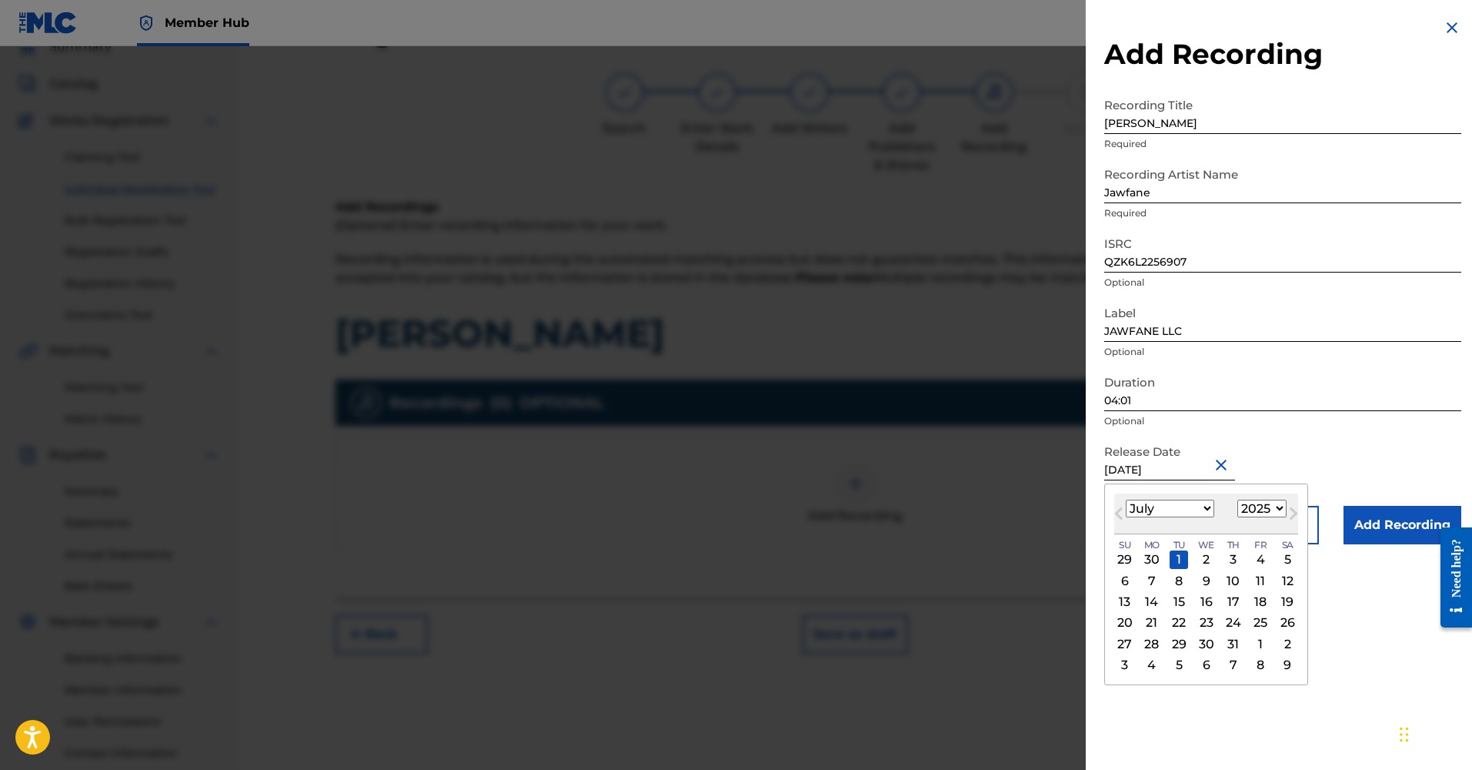
click at [1194, 474] on input "[DATE]" at bounding box center [1169, 458] width 131 height 44
select select "2022"
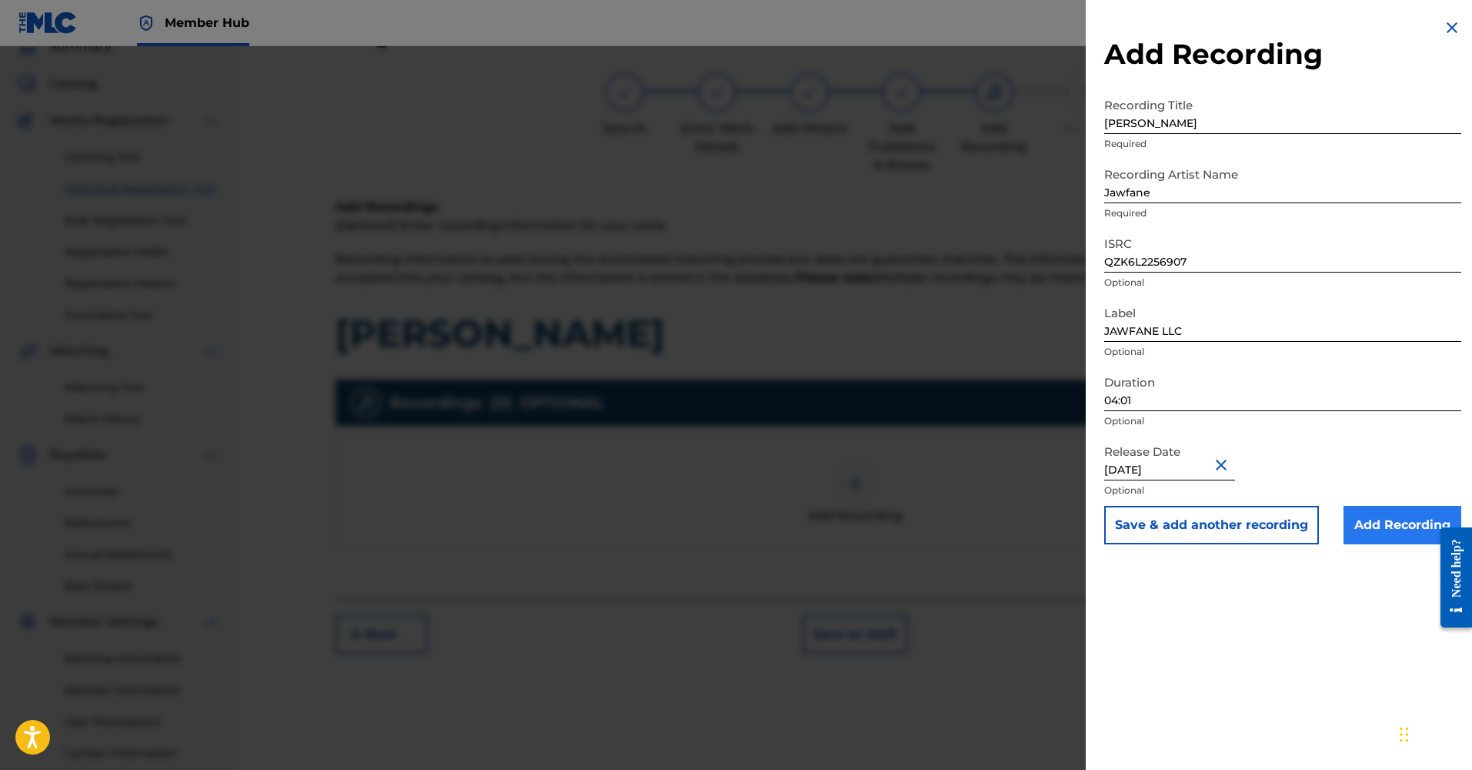
click at [1357, 524] on input "Add Recording" at bounding box center [1403, 525] width 118 height 38
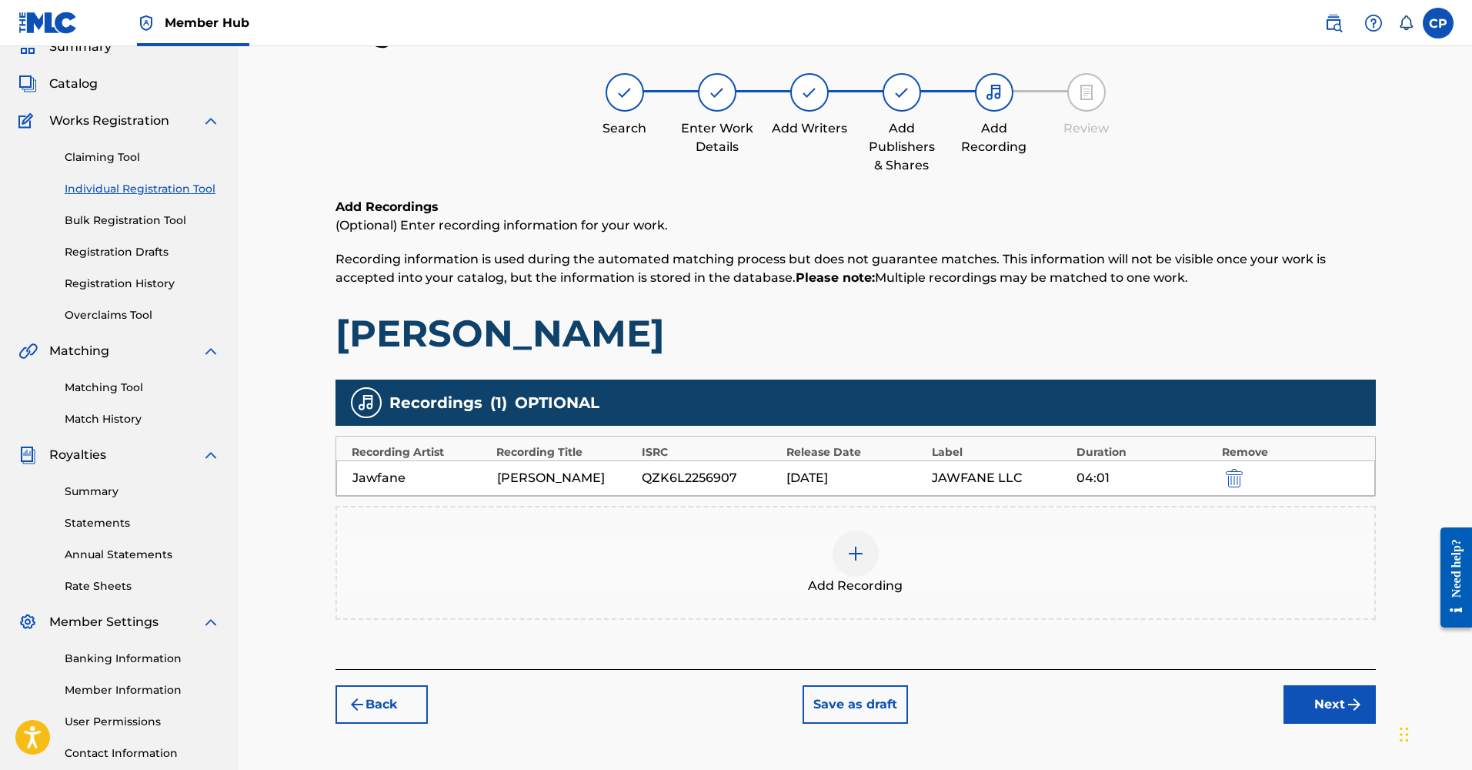
click at [853, 557] on img at bounding box center [856, 553] width 18 height 18
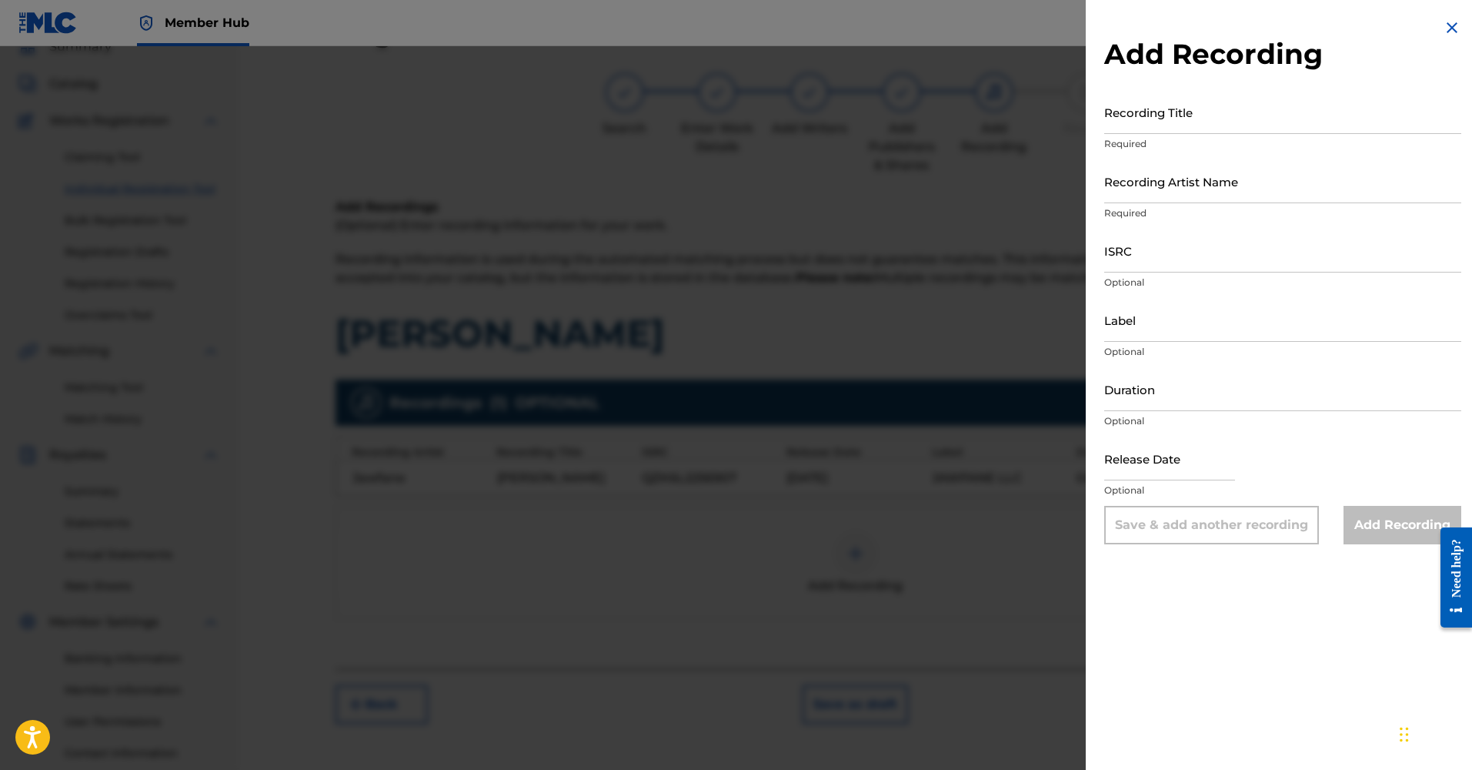
click at [1451, 30] on img at bounding box center [1452, 27] width 18 height 18
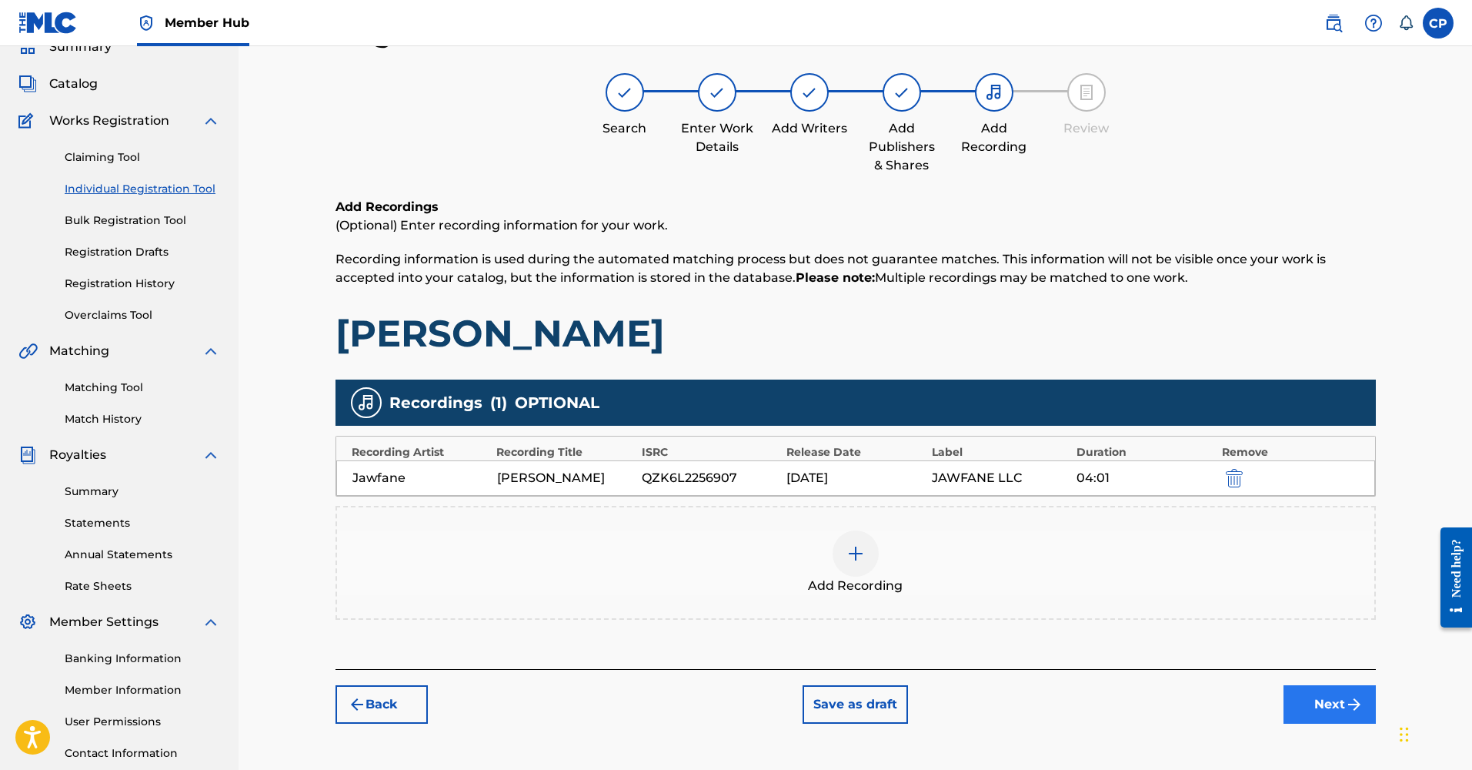
click at [1314, 709] on button "Next" at bounding box center [1330, 704] width 92 height 38
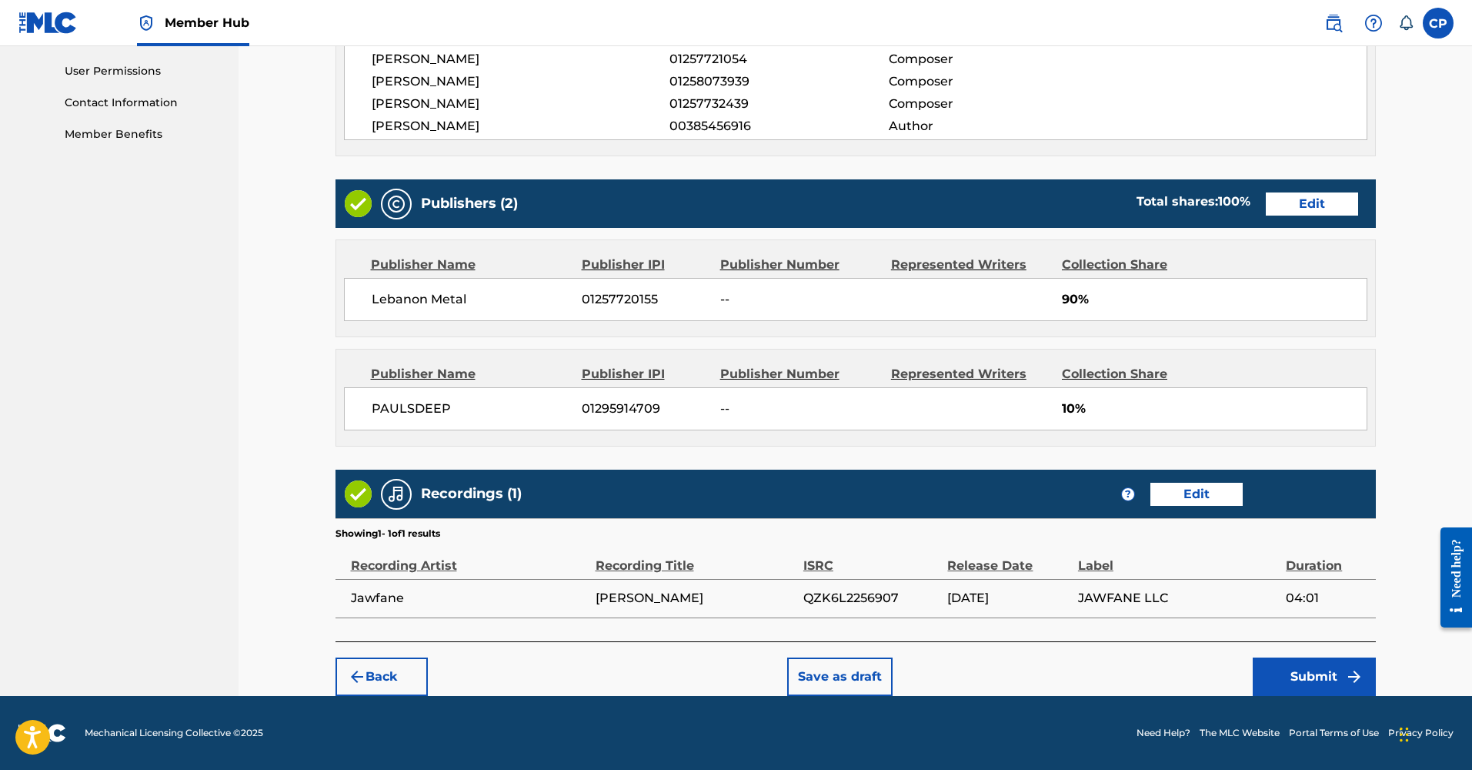
scroll to position [720, 0]
click at [1303, 668] on button "Submit" at bounding box center [1314, 676] width 123 height 38
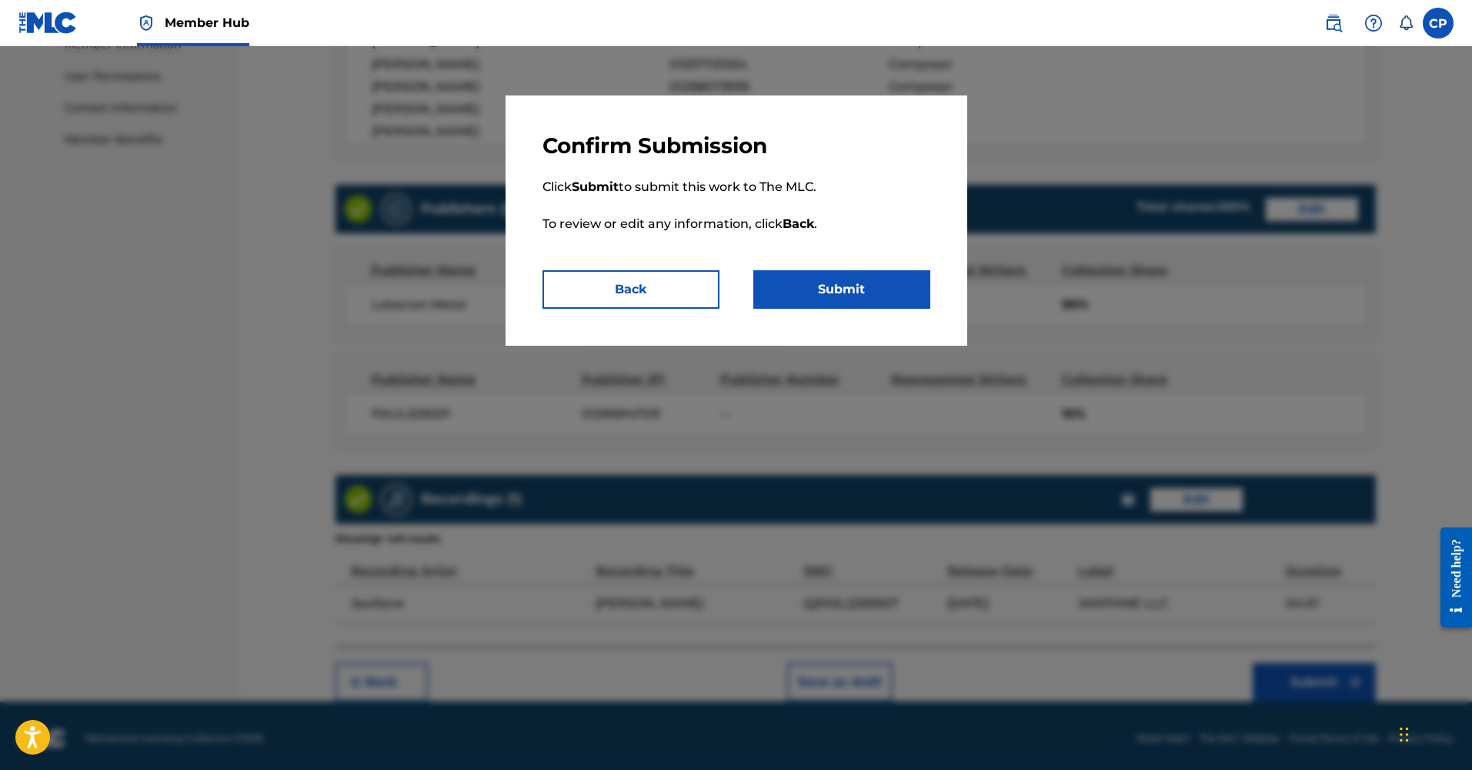
scroll to position [711, 0]
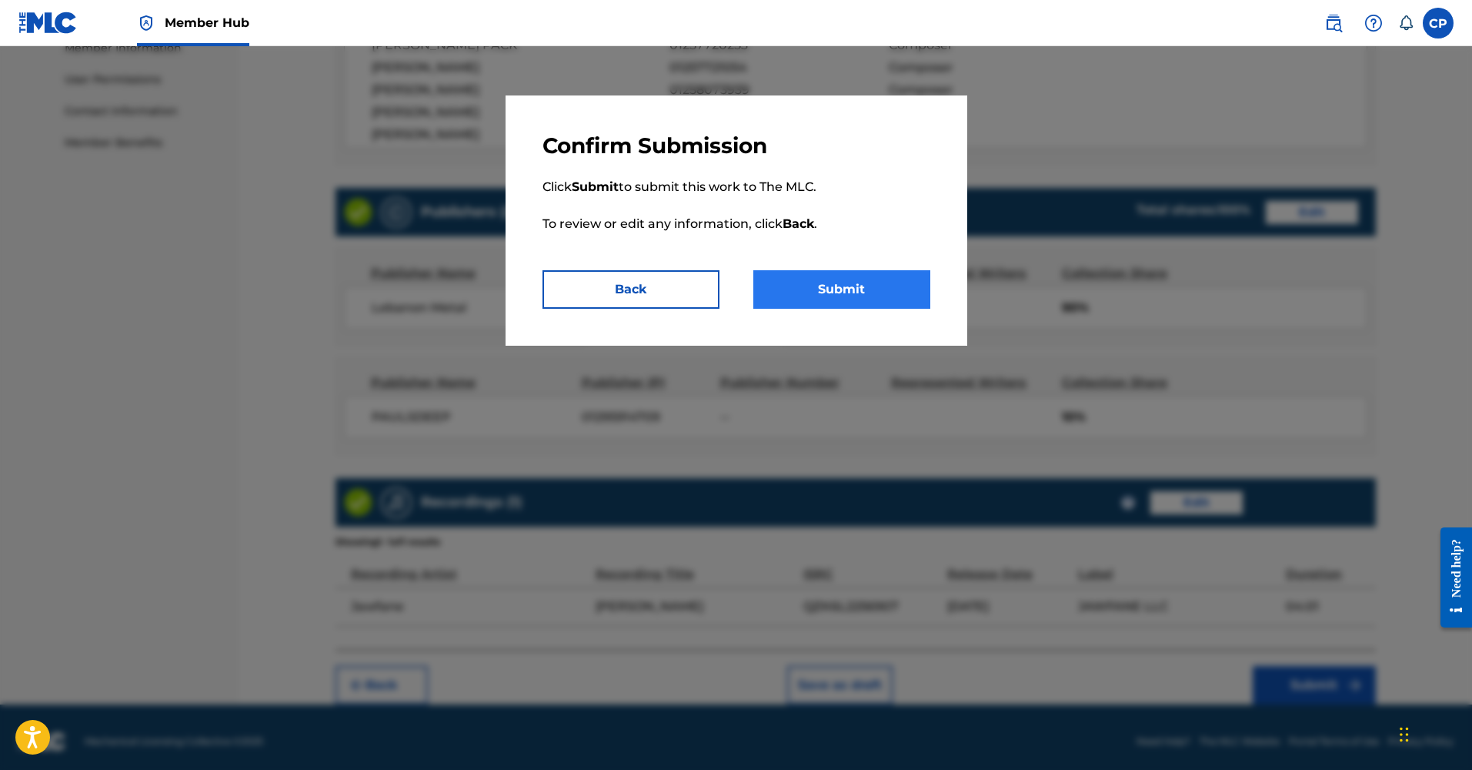
click at [881, 296] on button "Submit" at bounding box center [841, 289] width 177 height 38
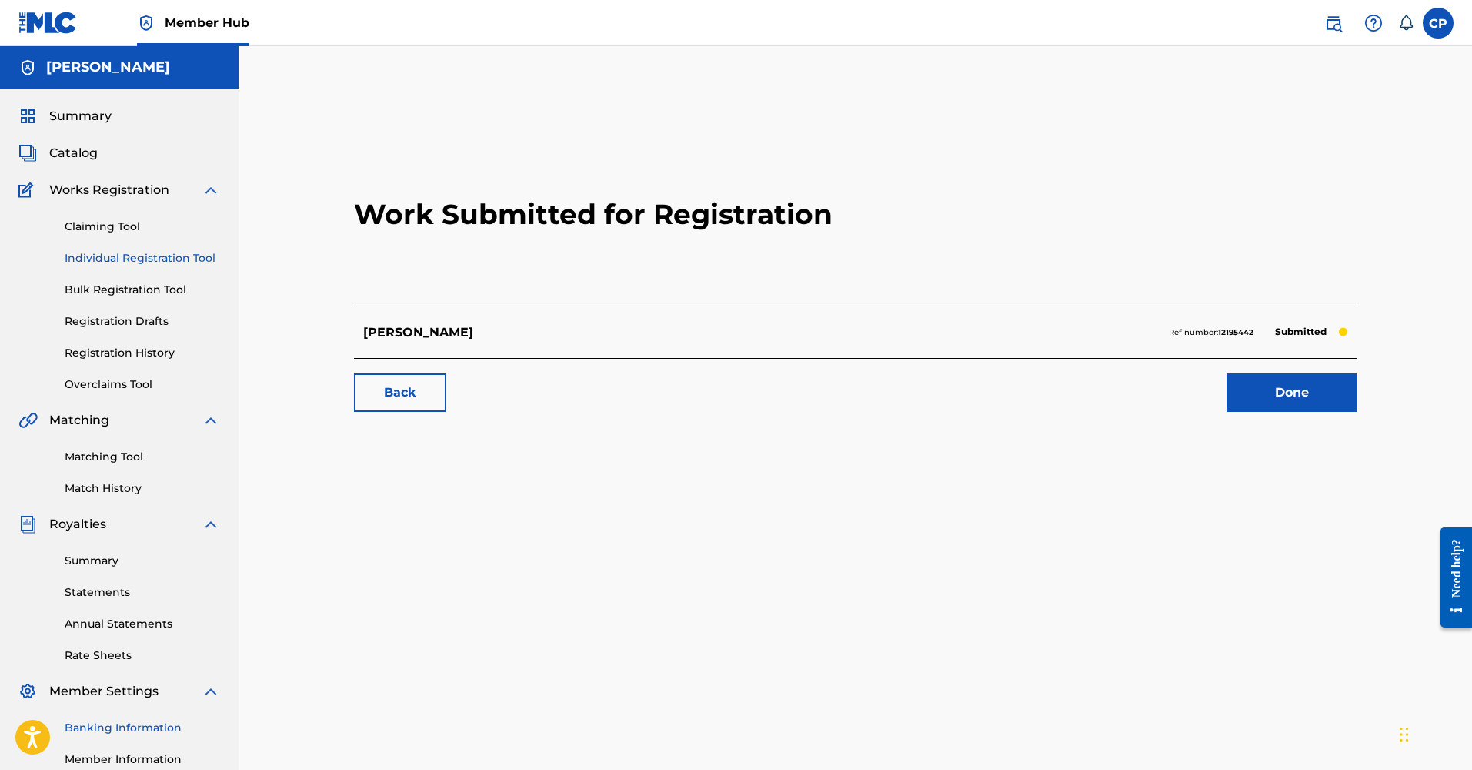
click at [106, 726] on link "Banking Information" at bounding box center [142, 728] width 155 height 16
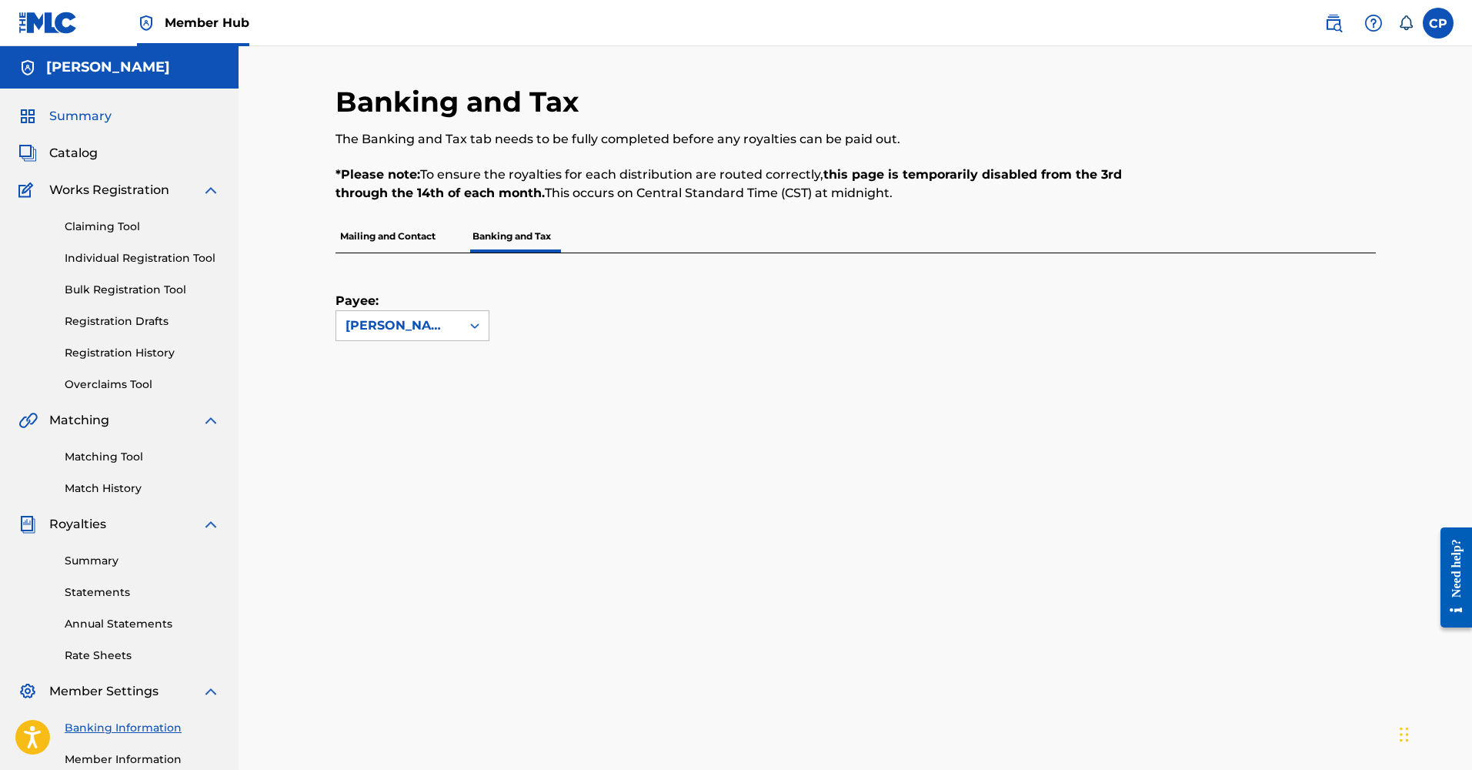
click at [100, 121] on span "Summary" at bounding box center [80, 116] width 62 height 18
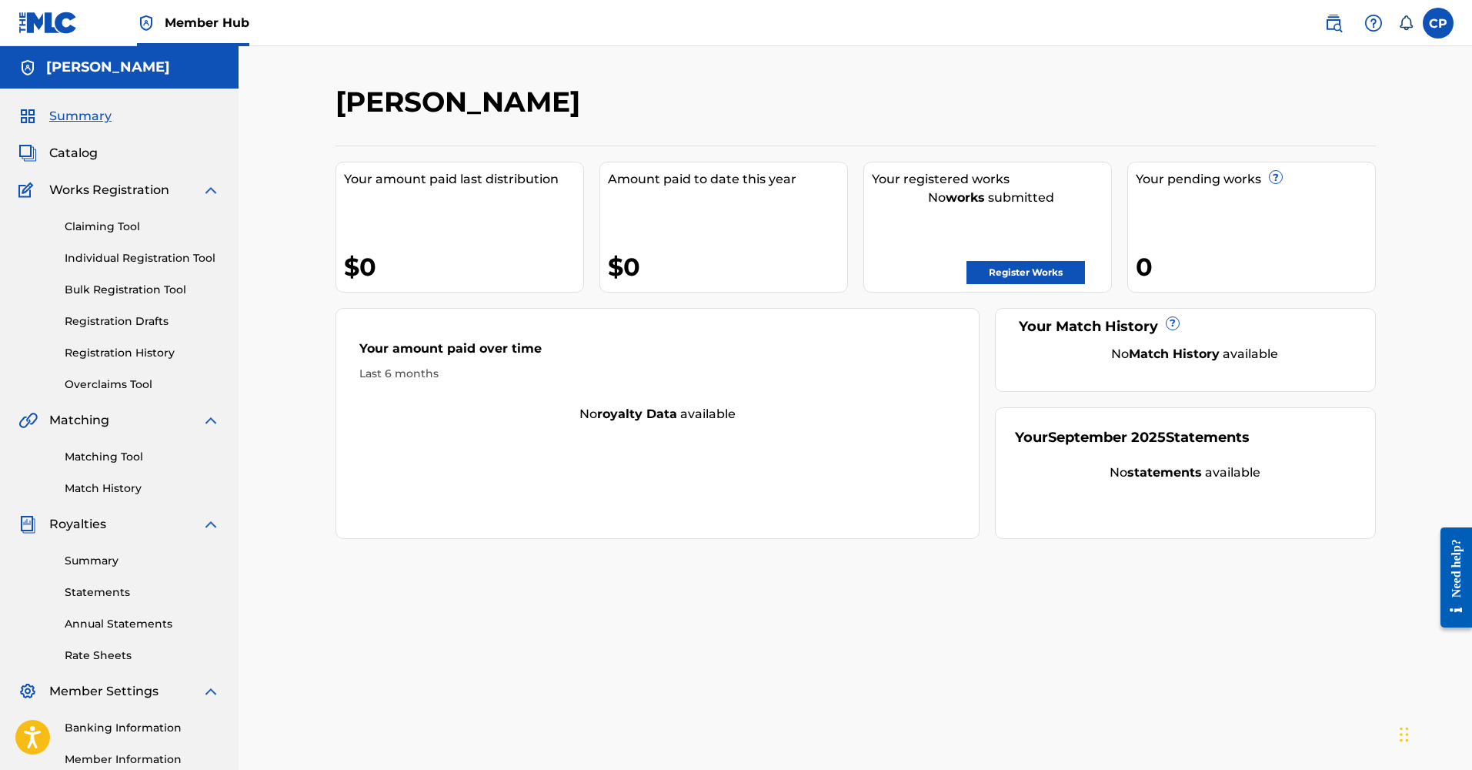
click at [1254, 211] on div "Your pending works ? 0" at bounding box center [1251, 227] width 249 height 131
click at [89, 150] on span "Catalog" at bounding box center [73, 153] width 48 height 18
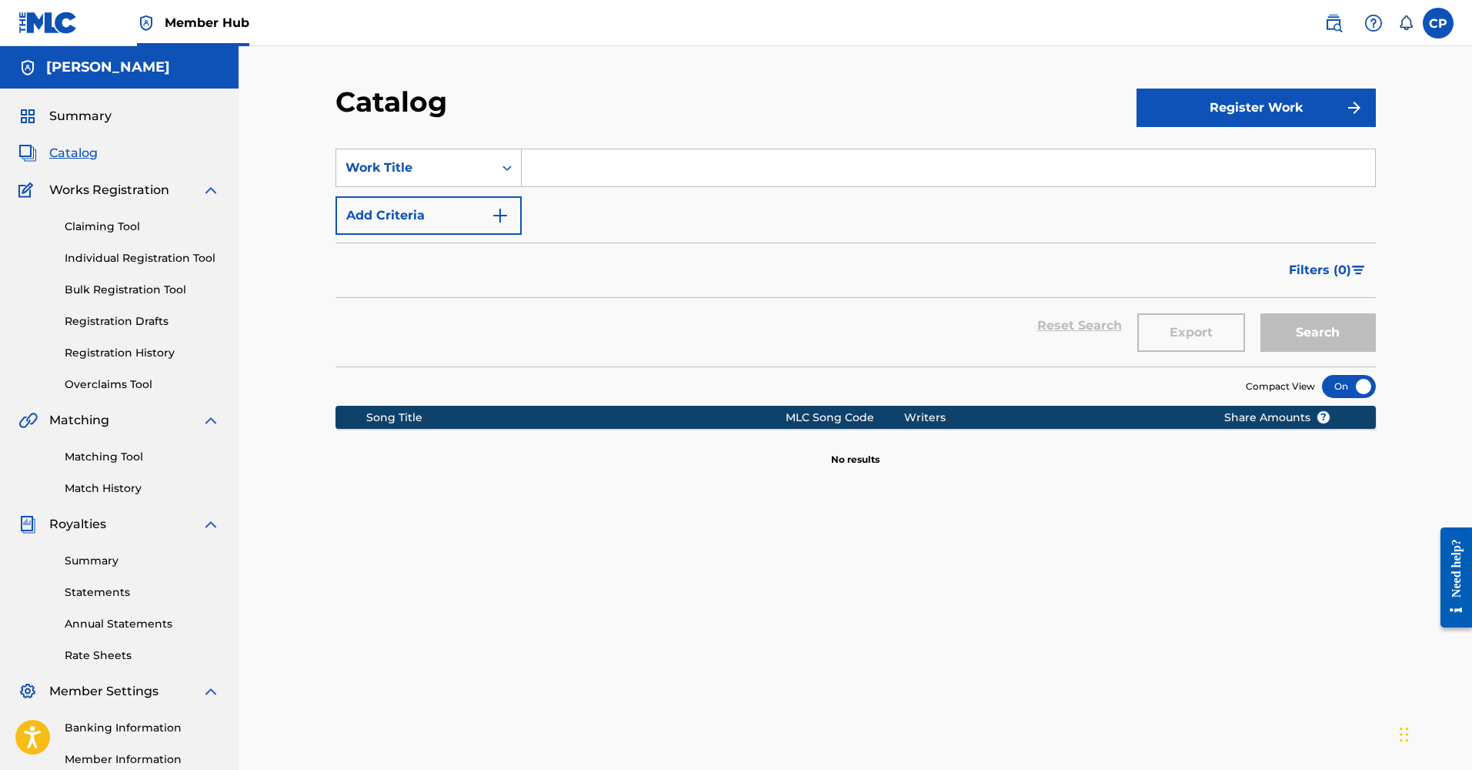
click at [205, 189] on img at bounding box center [211, 190] width 18 height 18
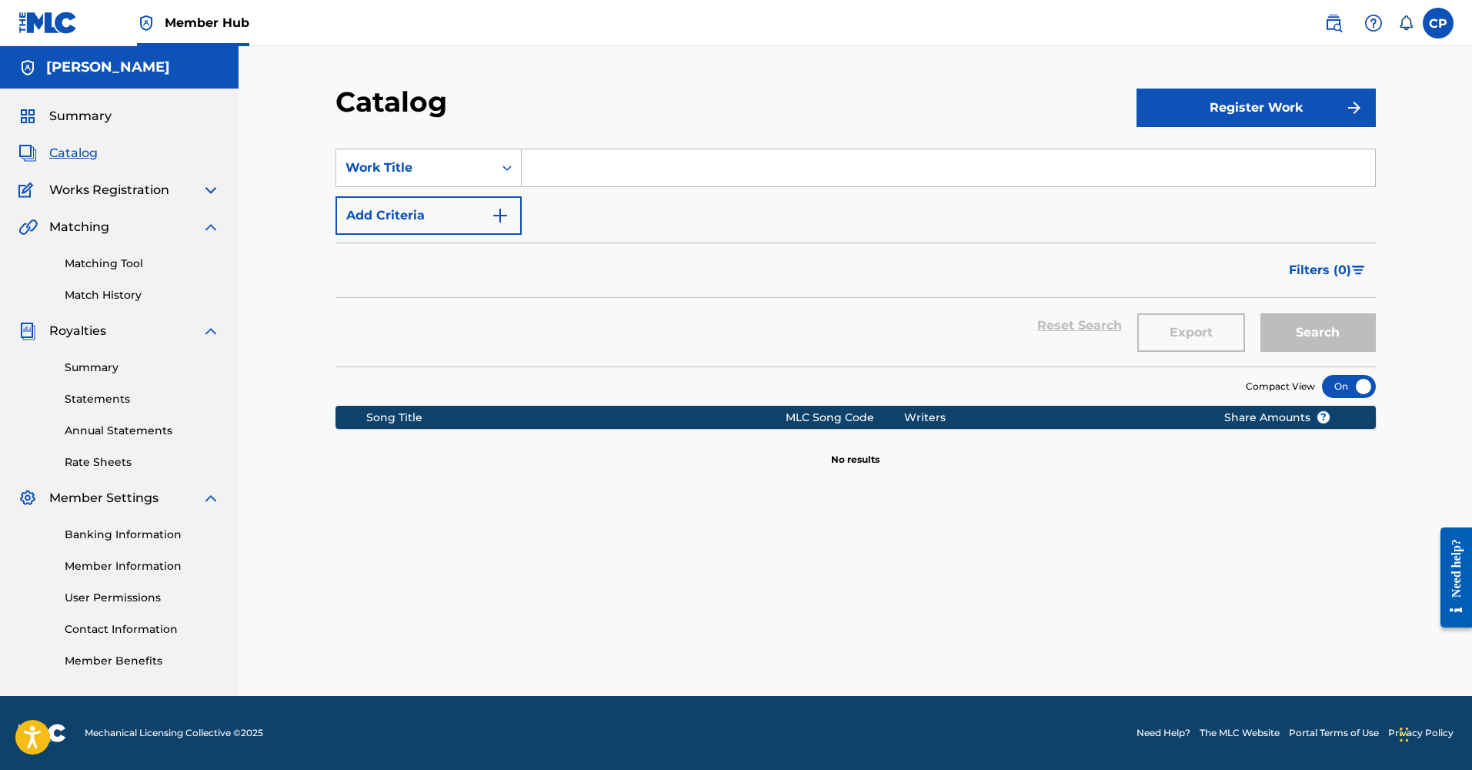
click at [207, 191] on img at bounding box center [211, 190] width 18 height 18
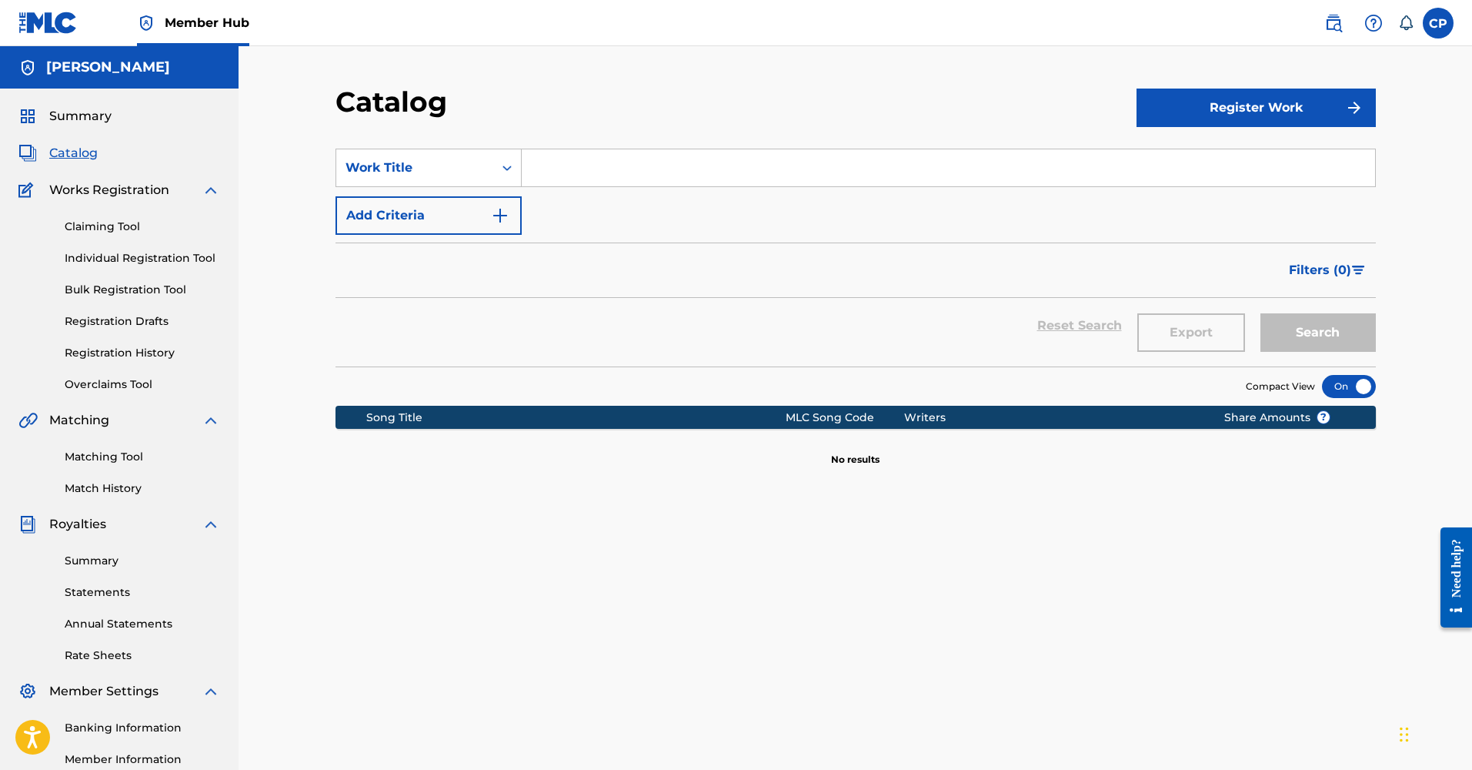
click at [161, 362] on div "Claiming Tool Individual Registration Tool Bulk Registration Tool Registration …" at bounding box center [119, 295] width 202 height 193
click at [165, 360] on link "Registration History" at bounding box center [142, 353] width 155 height 16
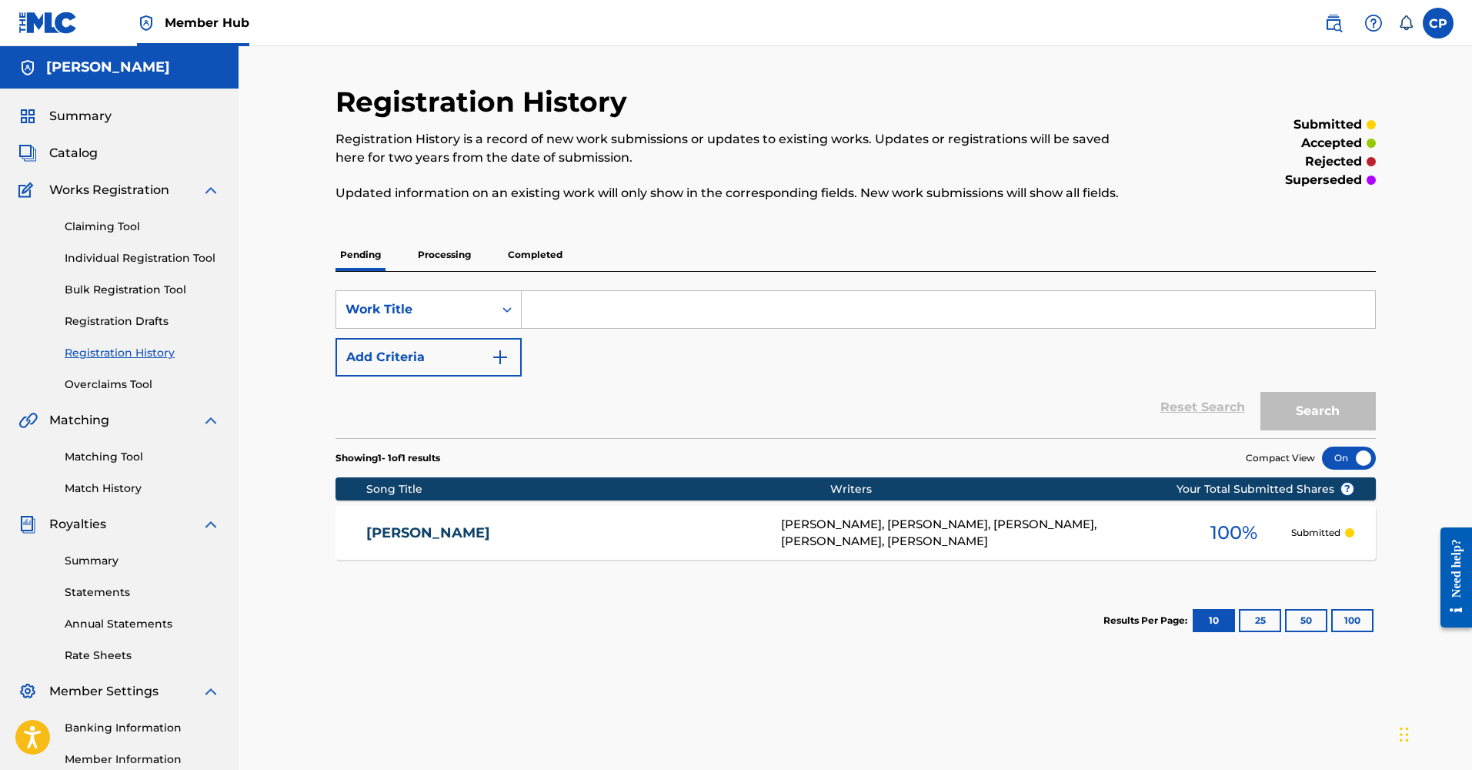
click at [426, 257] on p "Processing" at bounding box center [444, 255] width 62 height 32
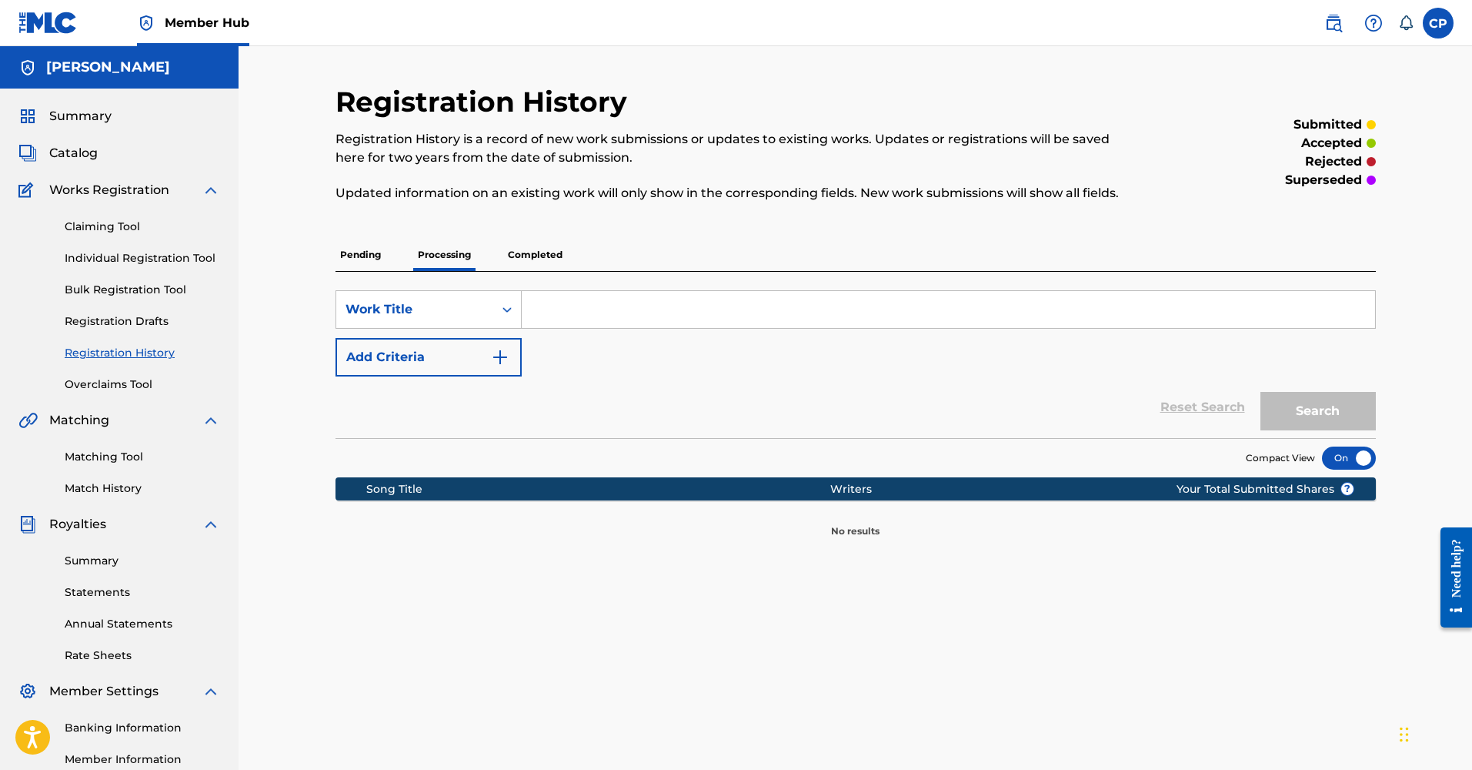
click at [526, 253] on p "Completed" at bounding box center [535, 255] width 64 height 32
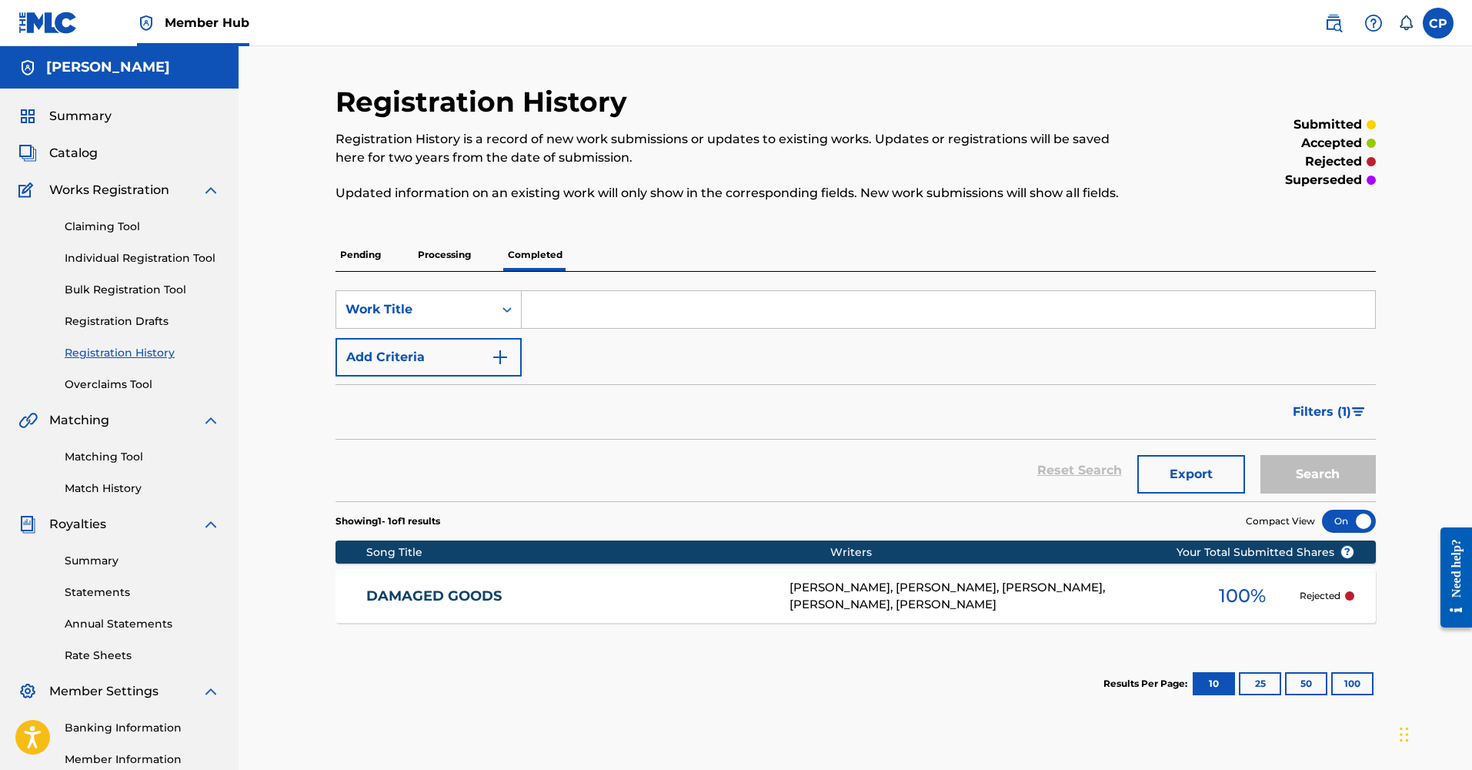
click at [445, 257] on p "Processing" at bounding box center [444, 255] width 62 height 32
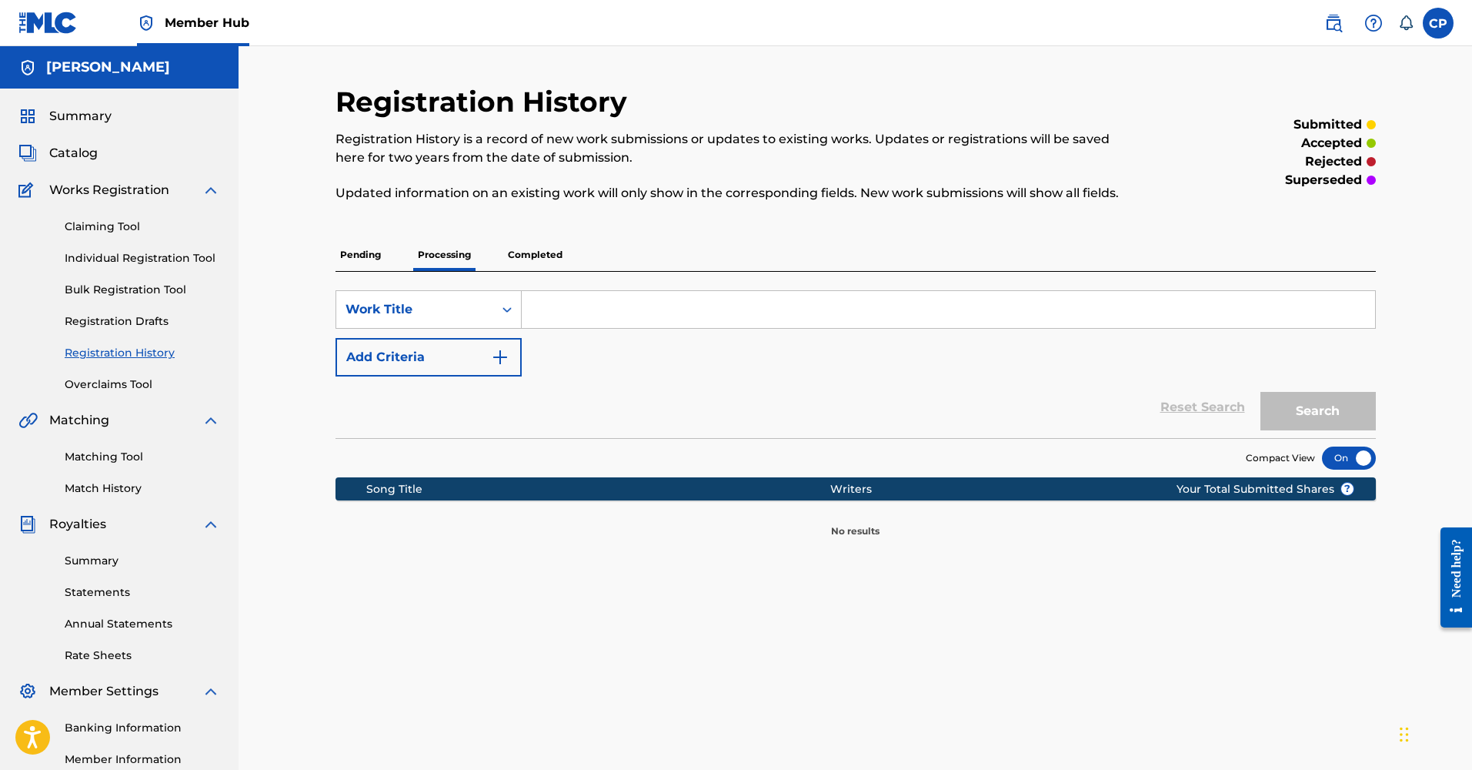
click at [553, 252] on p "Completed" at bounding box center [535, 255] width 64 height 32
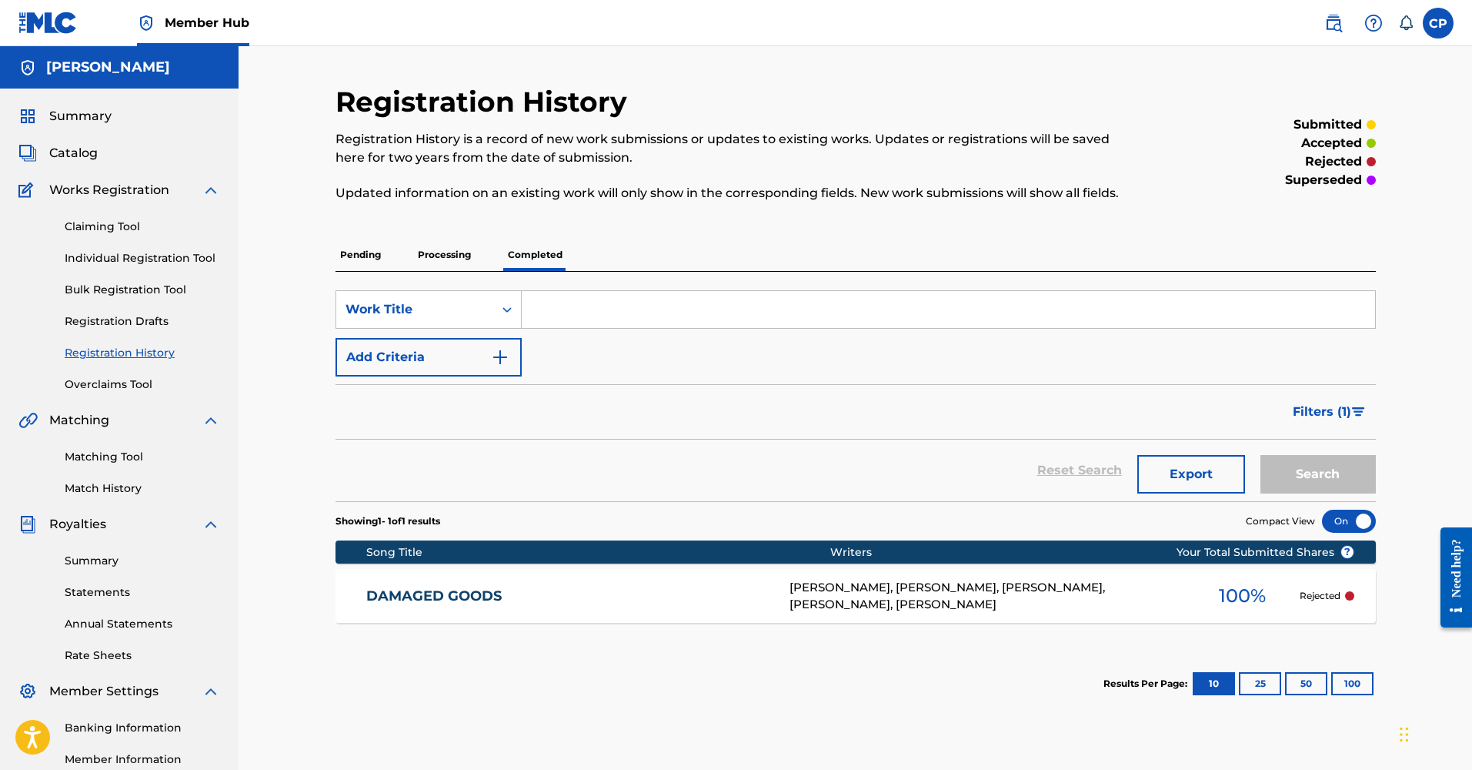
click at [966, 598] on div "Cory Pack, Austin Heipp, Zachary Thomas, Christopher Schumann, Jesse Marquez" at bounding box center [988, 596] width 396 height 35
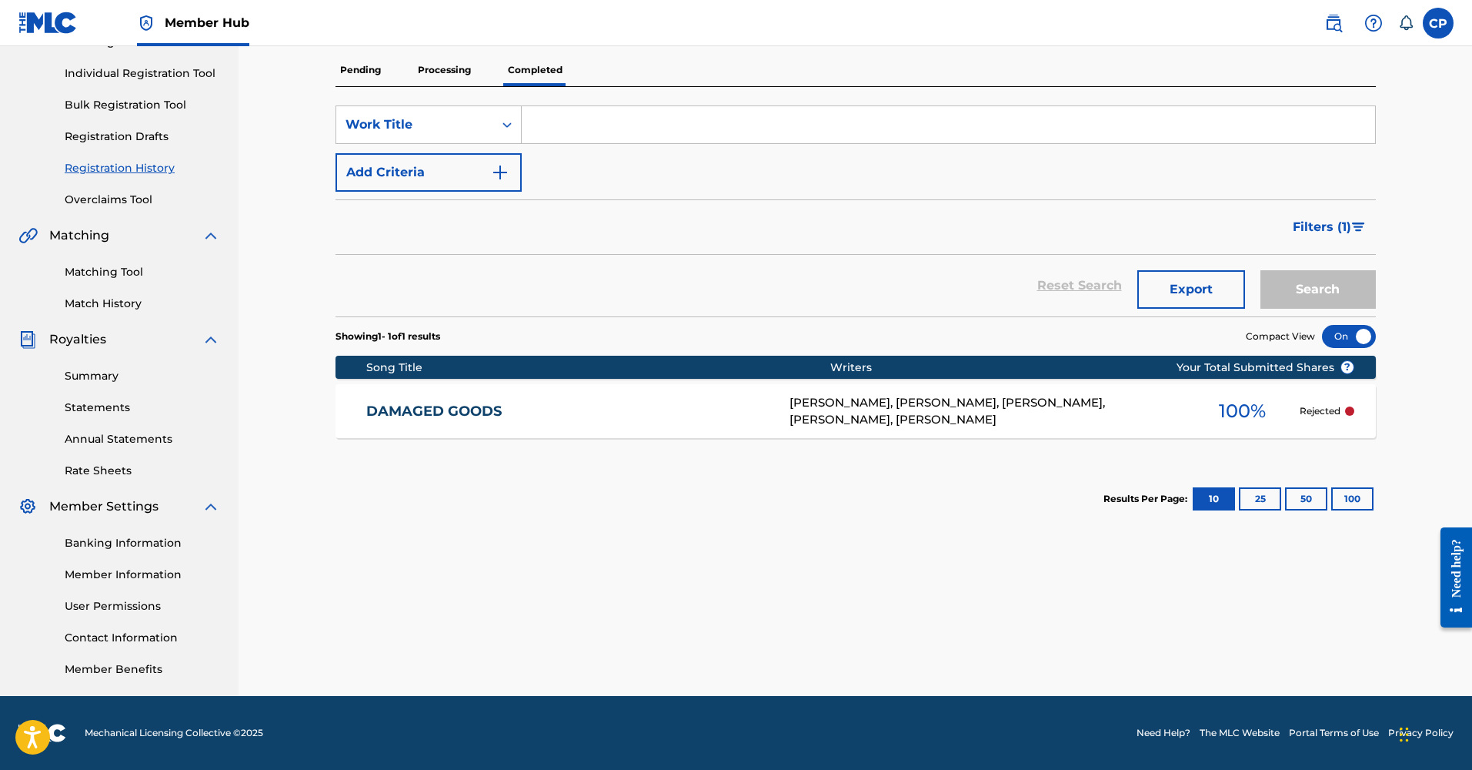
scroll to position [185, 0]
click at [359, 71] on p "Pending" at bounding box center [361, 70] width 50 height 32
